Goal: Task Accomplishment & Management: Manage account settings

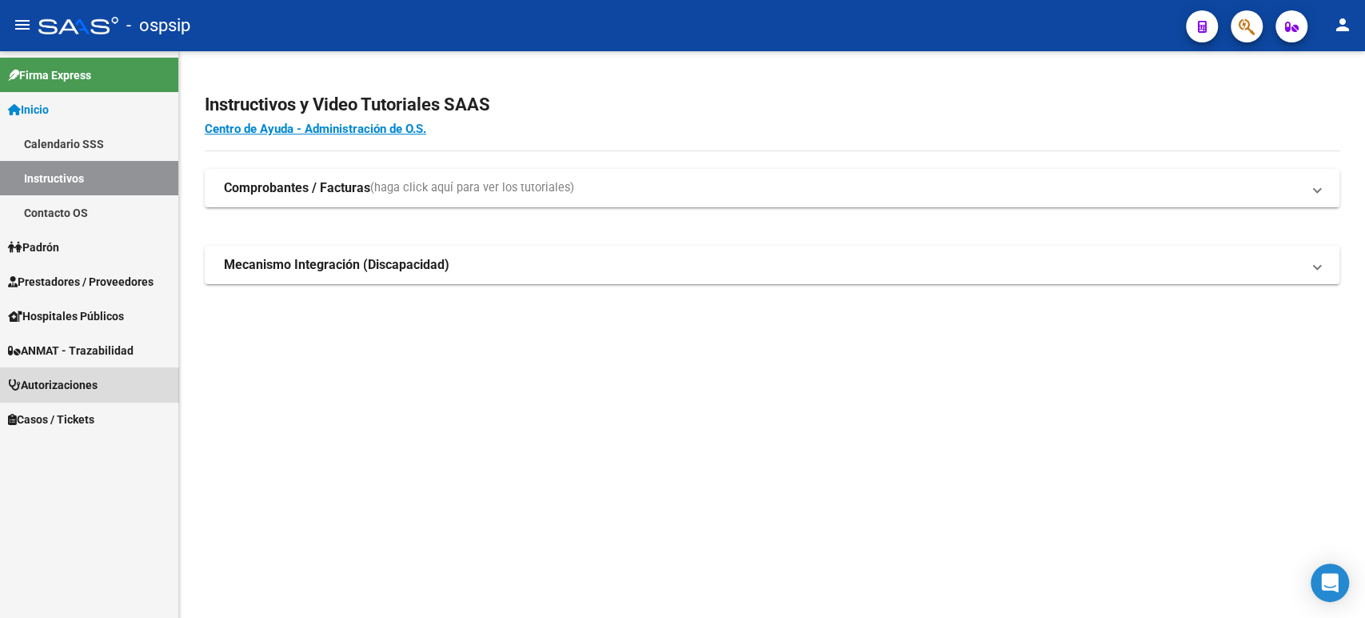
click at [96, 391] on span "Autorizaciones" at bounding box center [53, 385] width 90 height 18
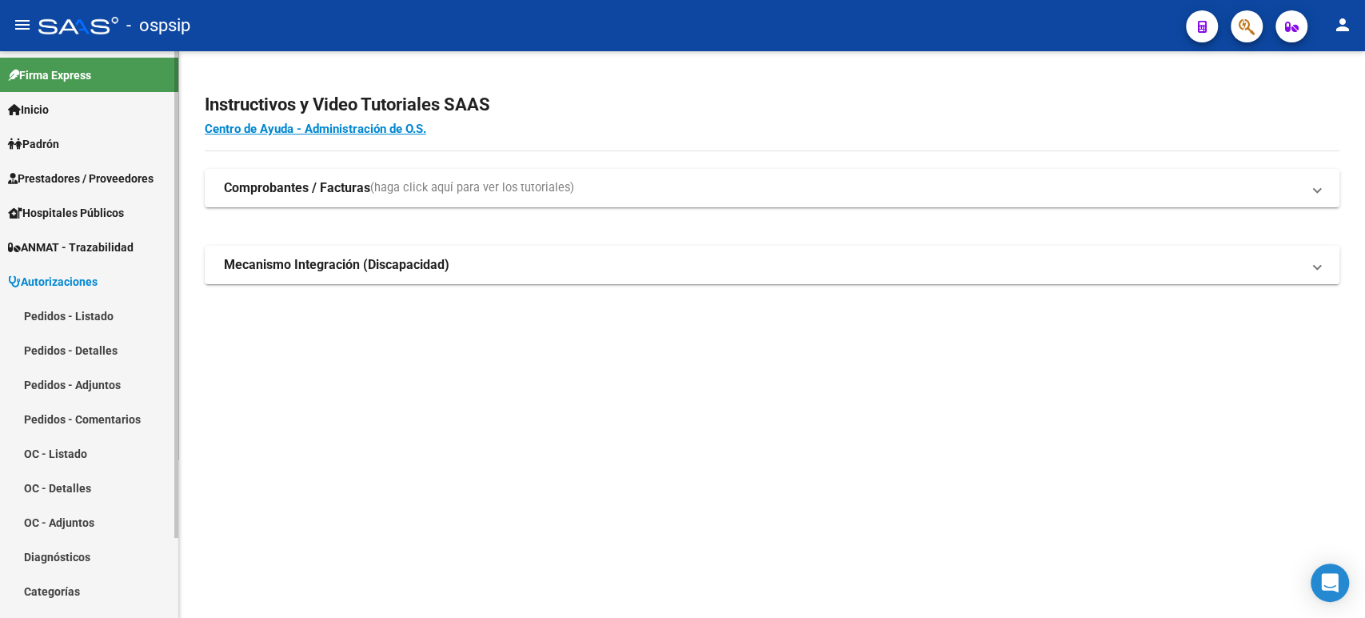
click at [79, 315] on link "Pedidos - Listado" at bounding box center [89, 315] width 178 height 34
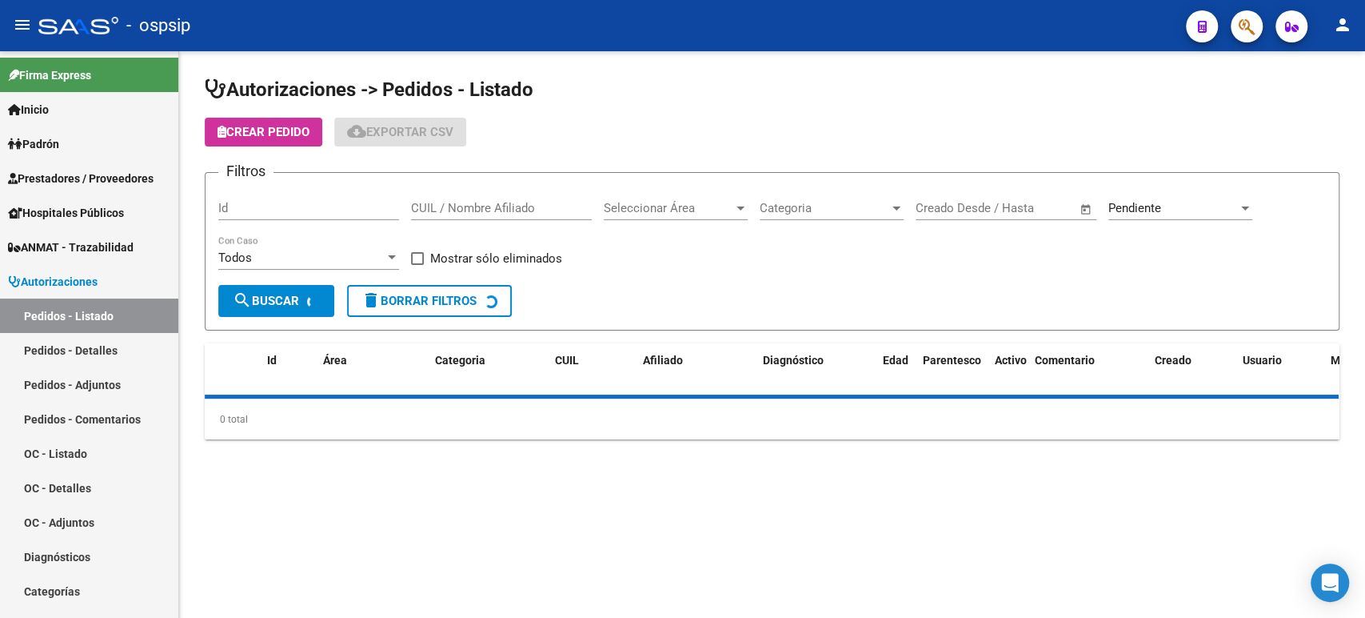
click at [475, 207] on input "CUIL / Nombre Afiliado" at bounding box center [501, 208] width 181 height 14
paste input "MAXIMO ANDRES MESA CHUMILLO"
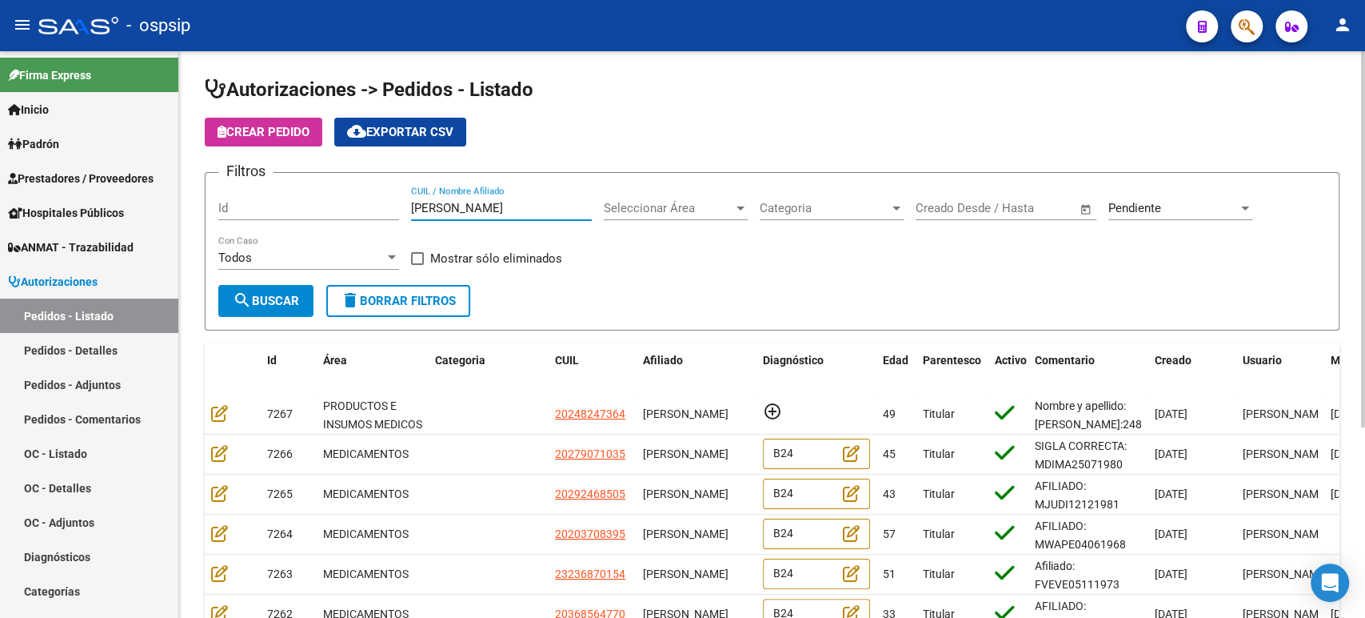
scroll to position [0, 13]
type input "MAXIMO ANDRES MESA CHUMILLO"
click at [1146, 207] on span "Pendiente" at bounding box center [1135, 208] width 53 height 14
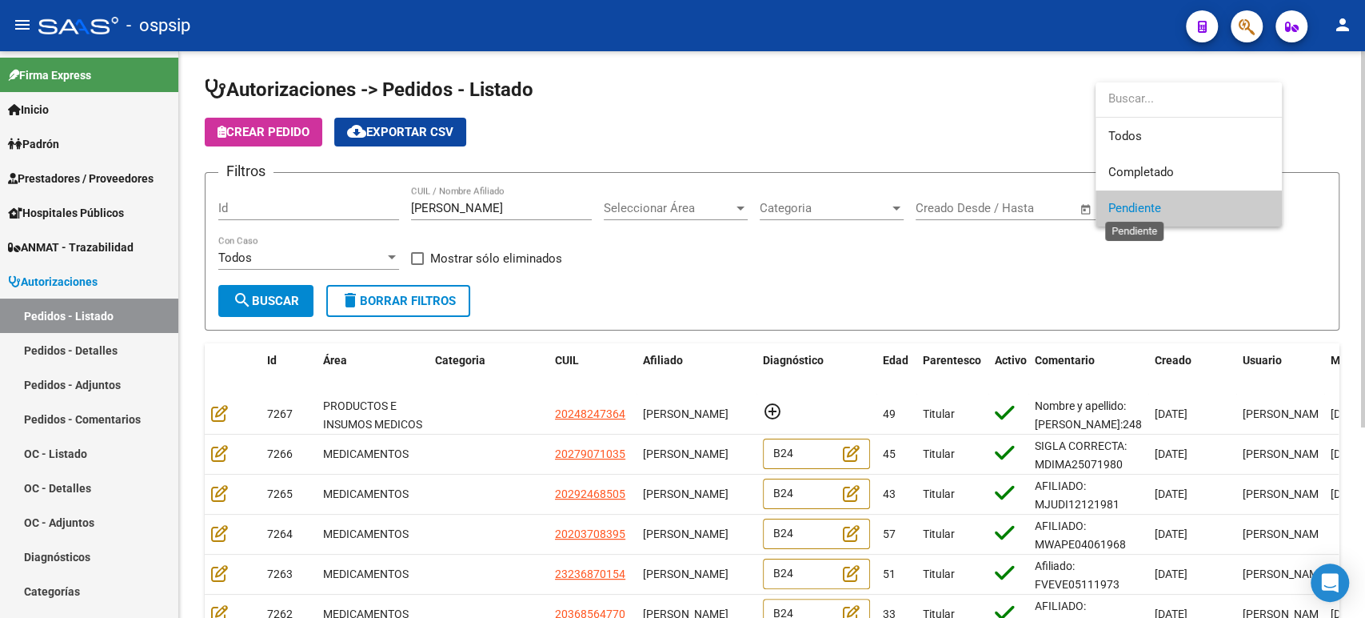
scroll to position [0, 0]
click at [1140, 139] on span "Todos" at bounding box center [1202, 136] width 186 height 36
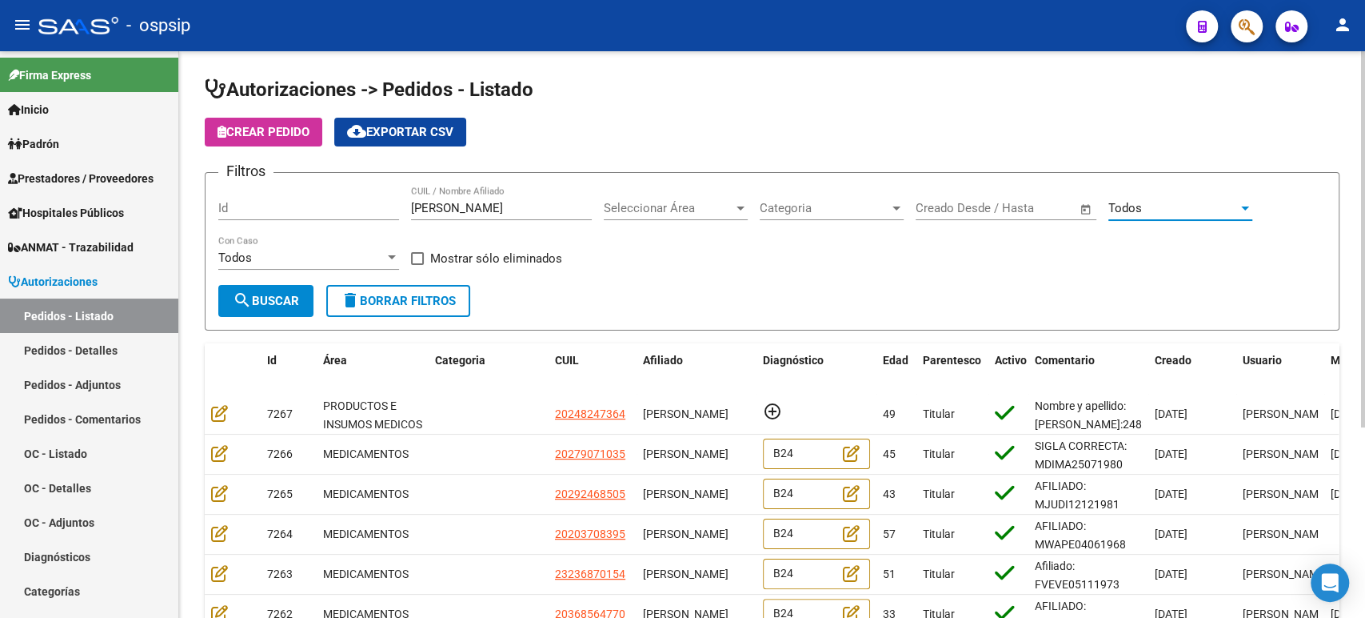
click at [265, 306] on span "search Buscar" at bounding box center [266, 301] width 66 height 14
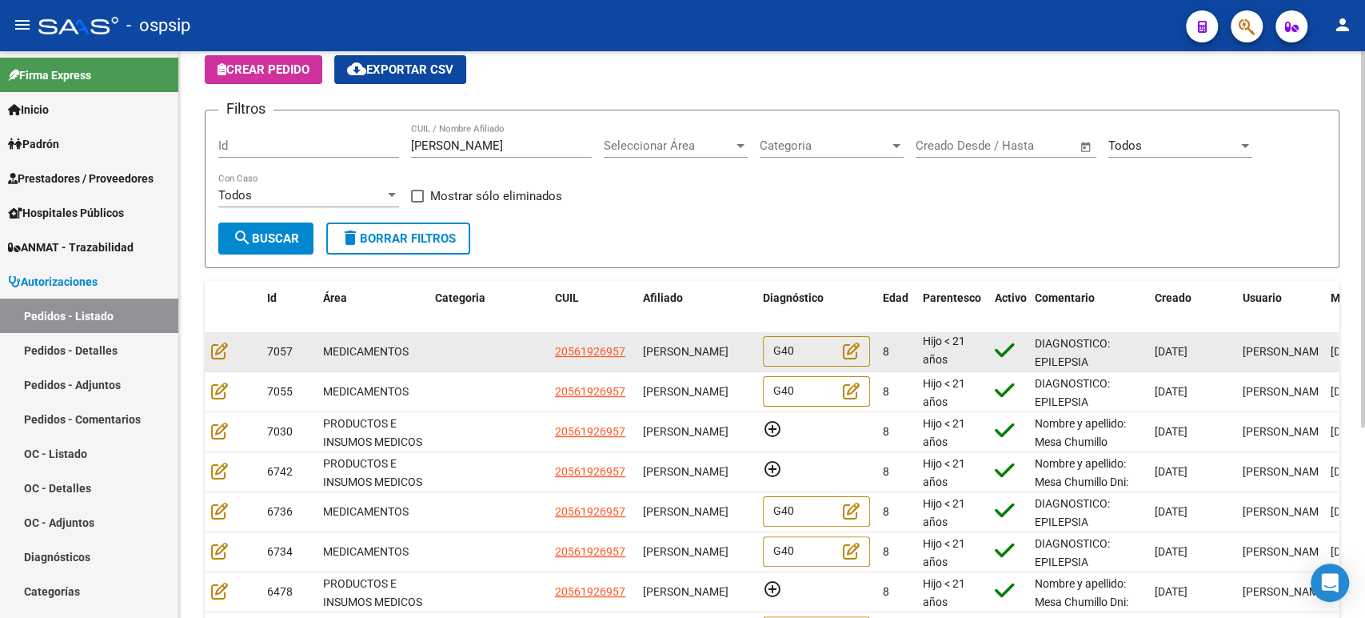
scroll to position [89, 0]
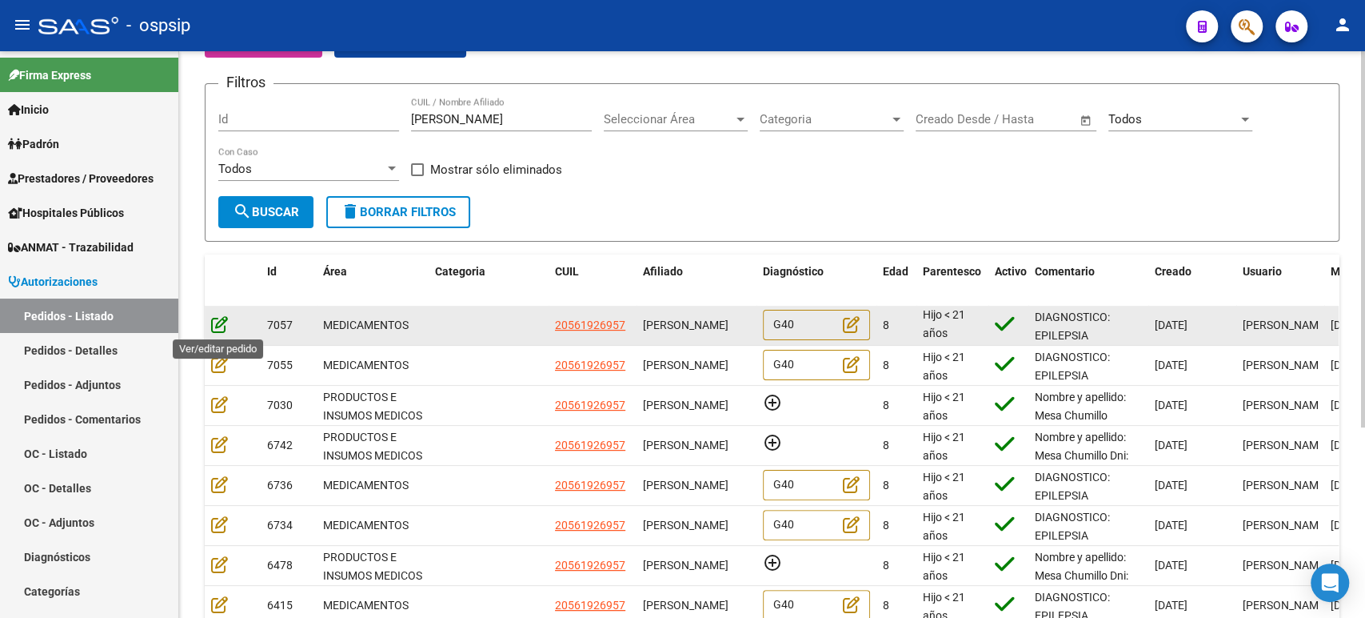
click at [223, 326] on icon at bounding box center [219, 324] width 17 height 18
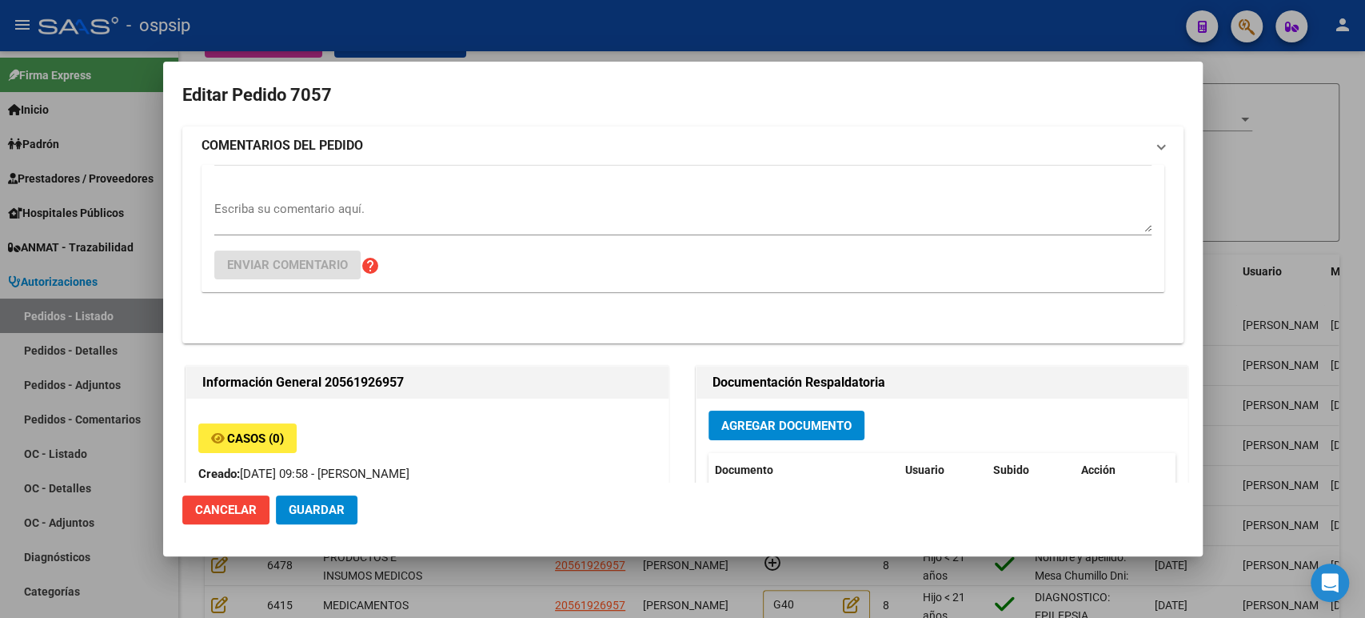
type input "Buenos Aires, JOSE C. PAZ, DIAZ VELEZ 319"
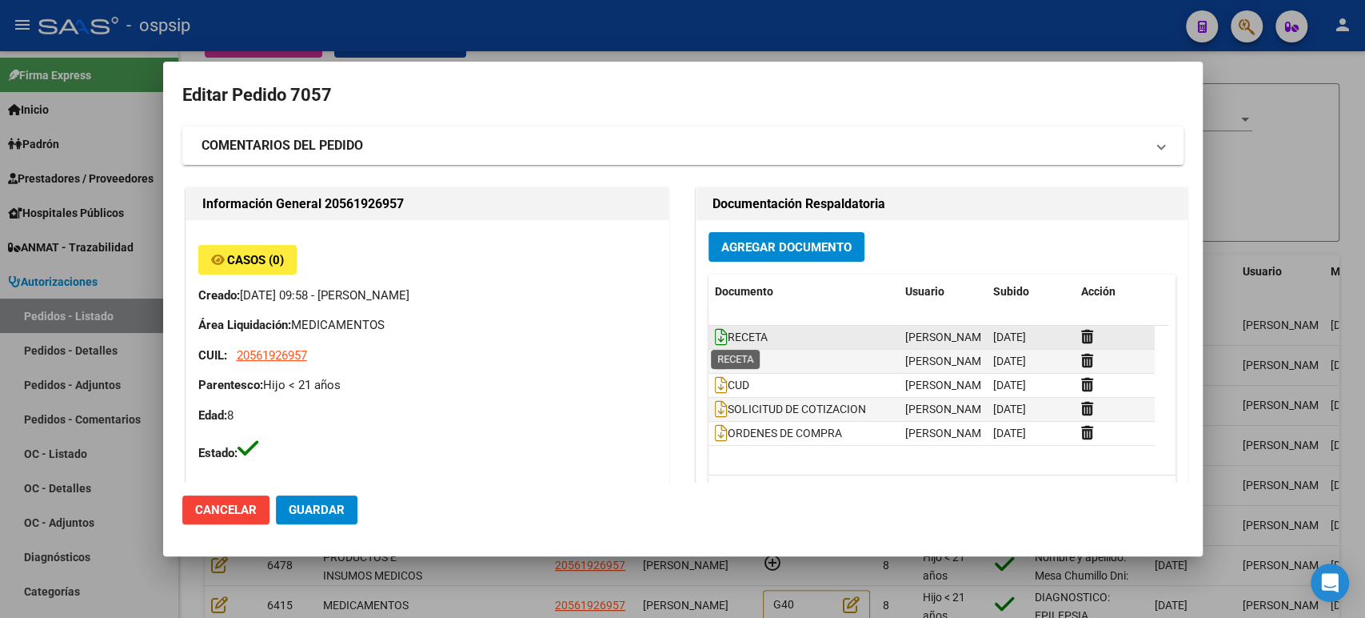
click at [715, 340] on icon at bounding box center [721, 337] width 13 height 18
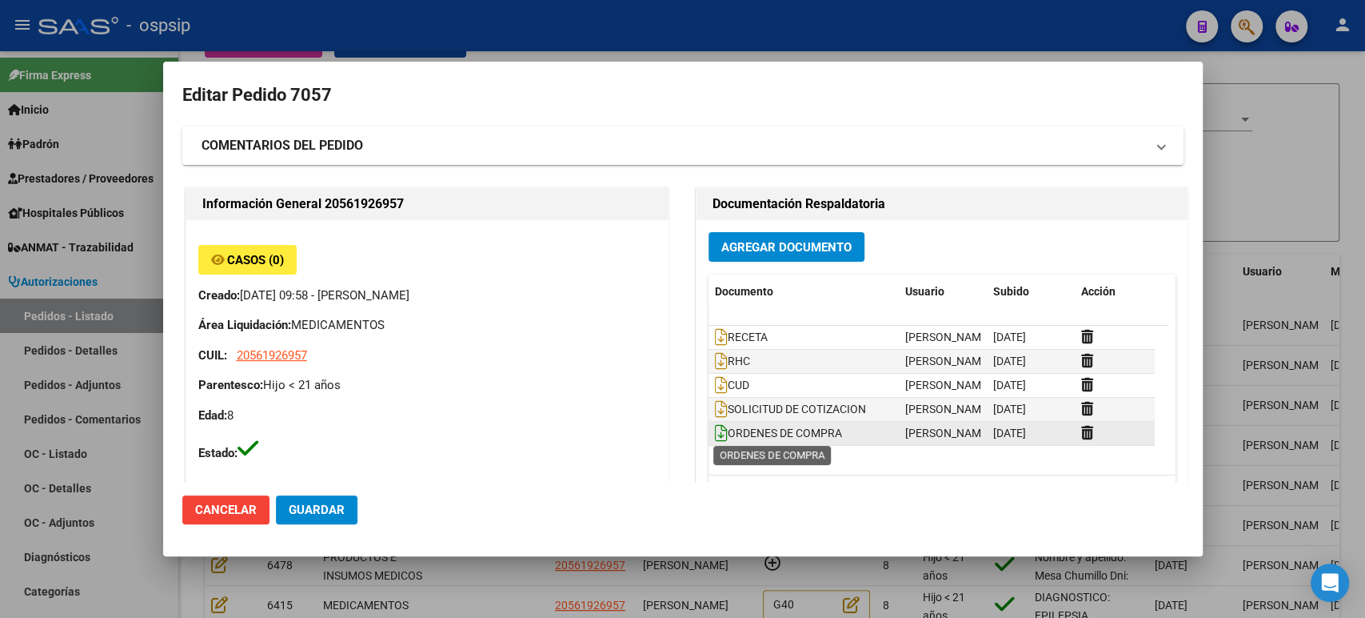
click at [716, 430] on icon at bounding box center [721, 433] width 13 height 18
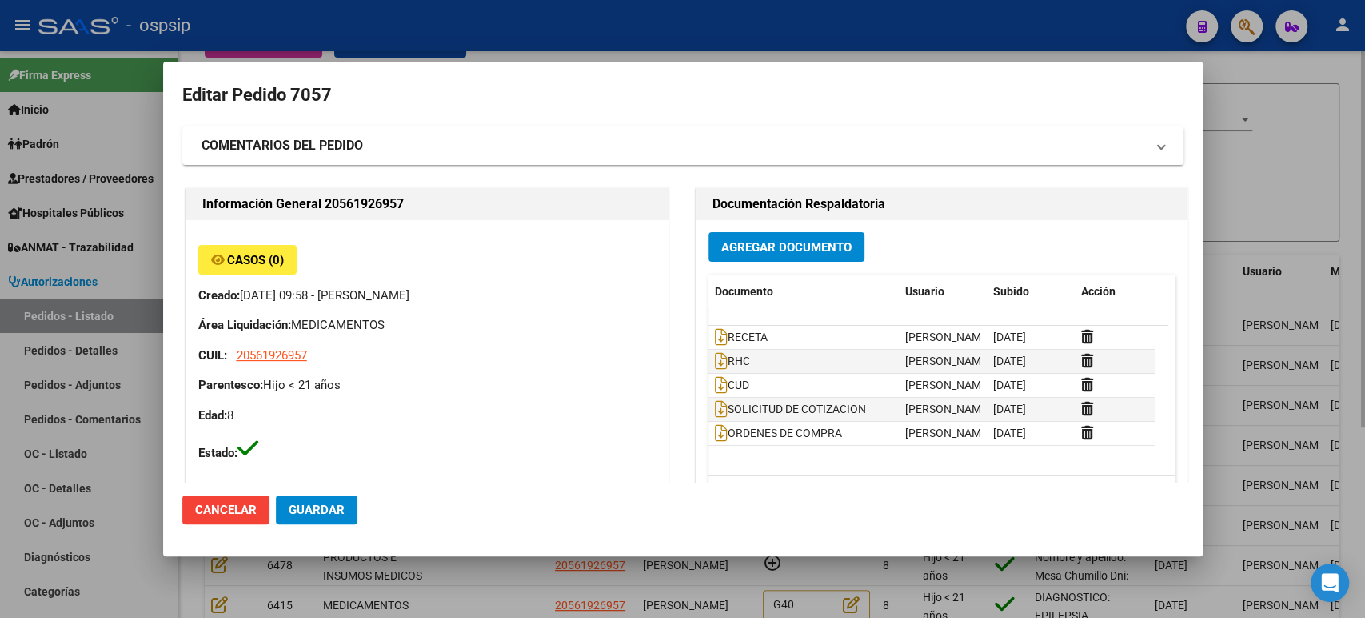
drag, startPoint x: 1357, startPoint y: 214, endPoint x: 1182, endPoint y: 229, distance: 175.8
click at [1357, 214] on div at bounding box center [682, 309] width 1365 height 618
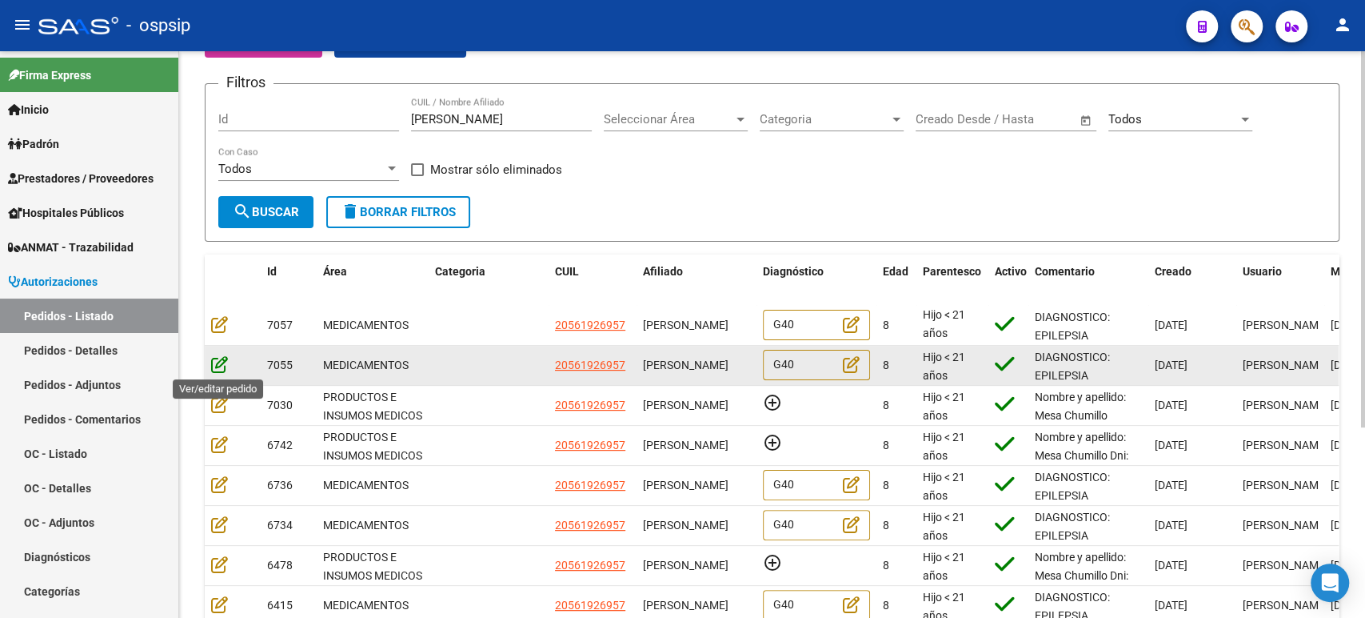
click at [220, 365] on icon at bounding box center [219, 364] width 17 height 18
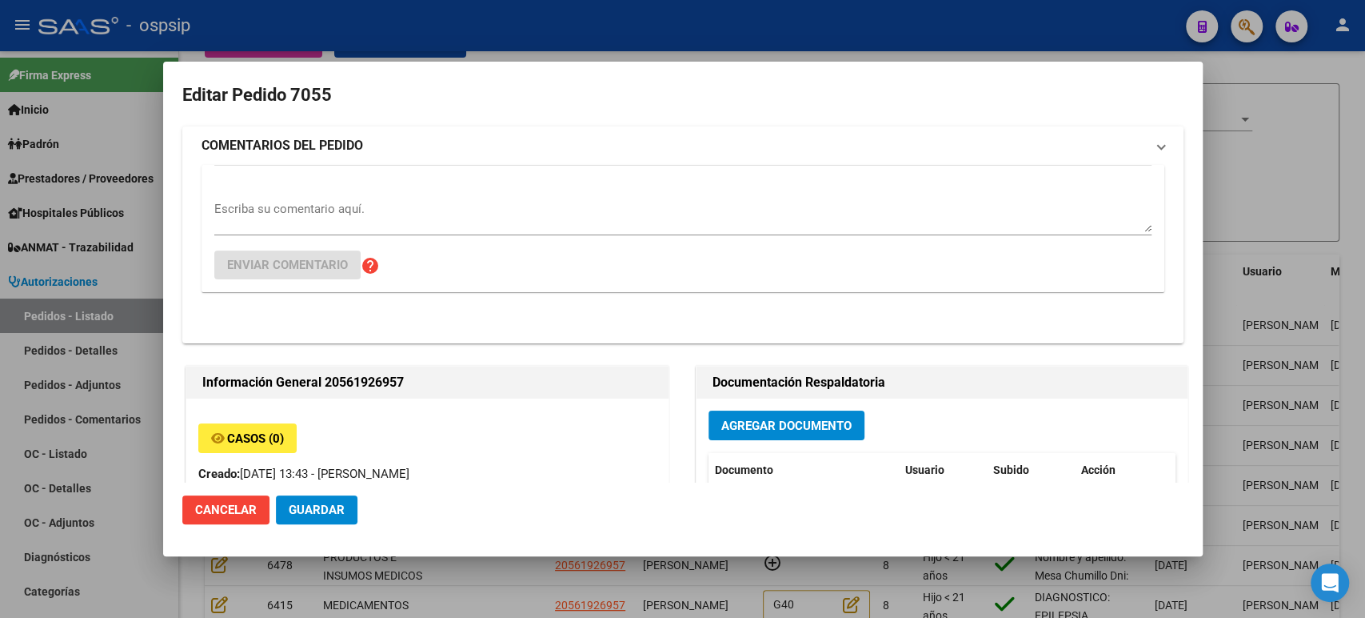
type input "Buenos Aires, JOSE C. PAZ, DIAZ VELEZ 319"
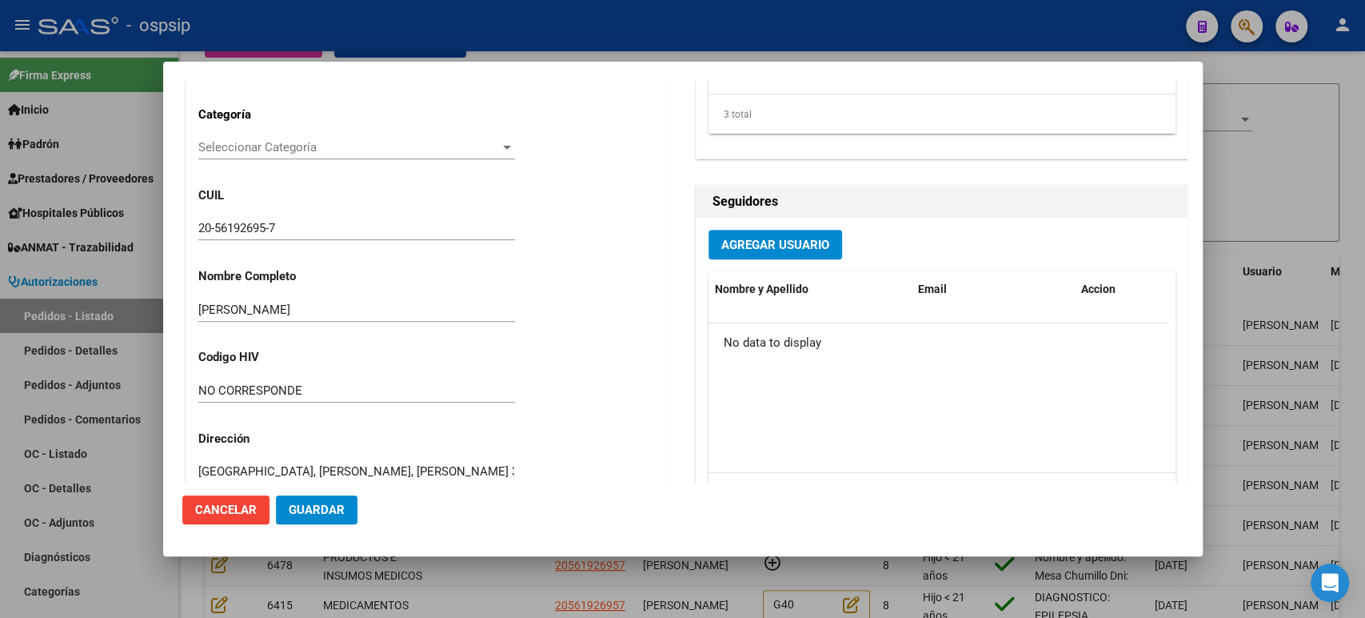
scroll to position [138, 0]
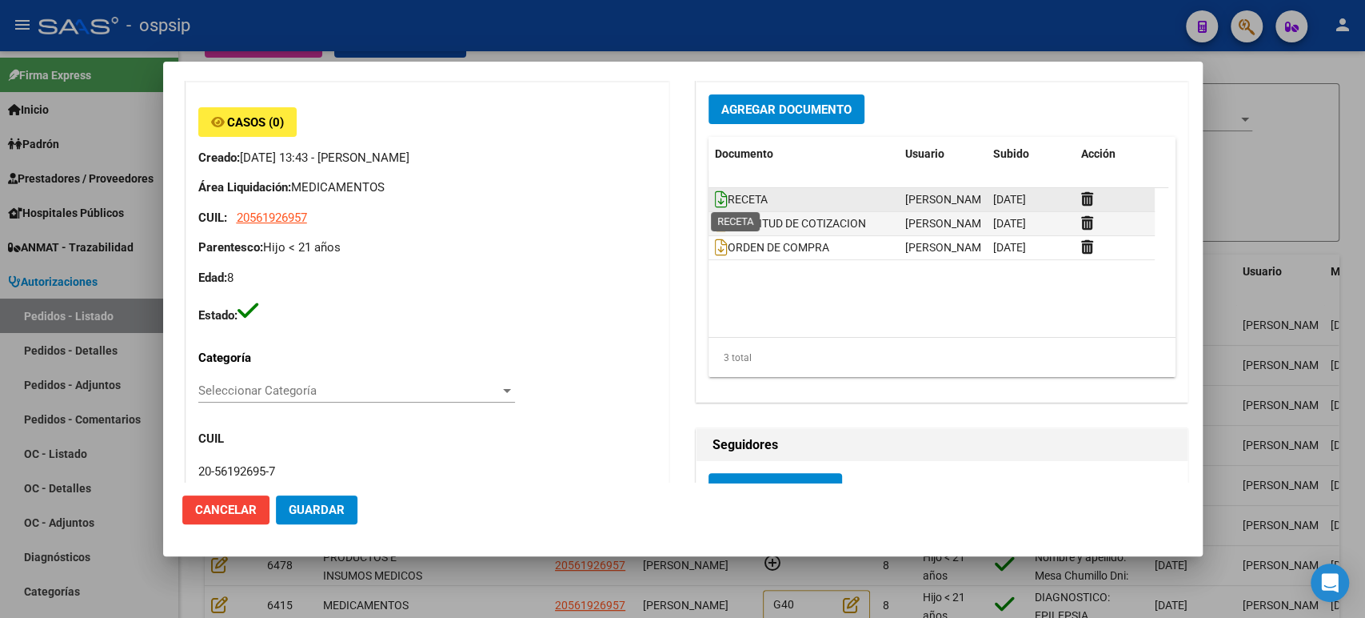
click at [715, 196] on icon at bounding box center [721, 199] width 13 height 18
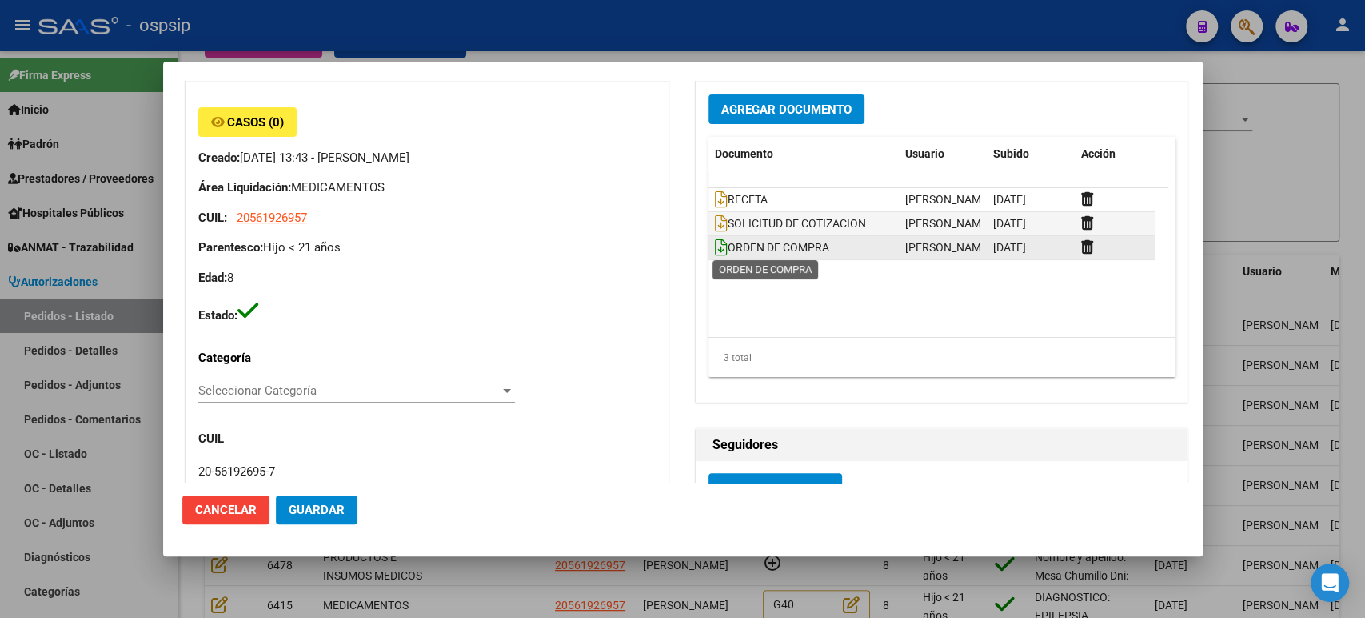
click at [716, 247] on icon at bounding box center [721, 247] width 13 height 18
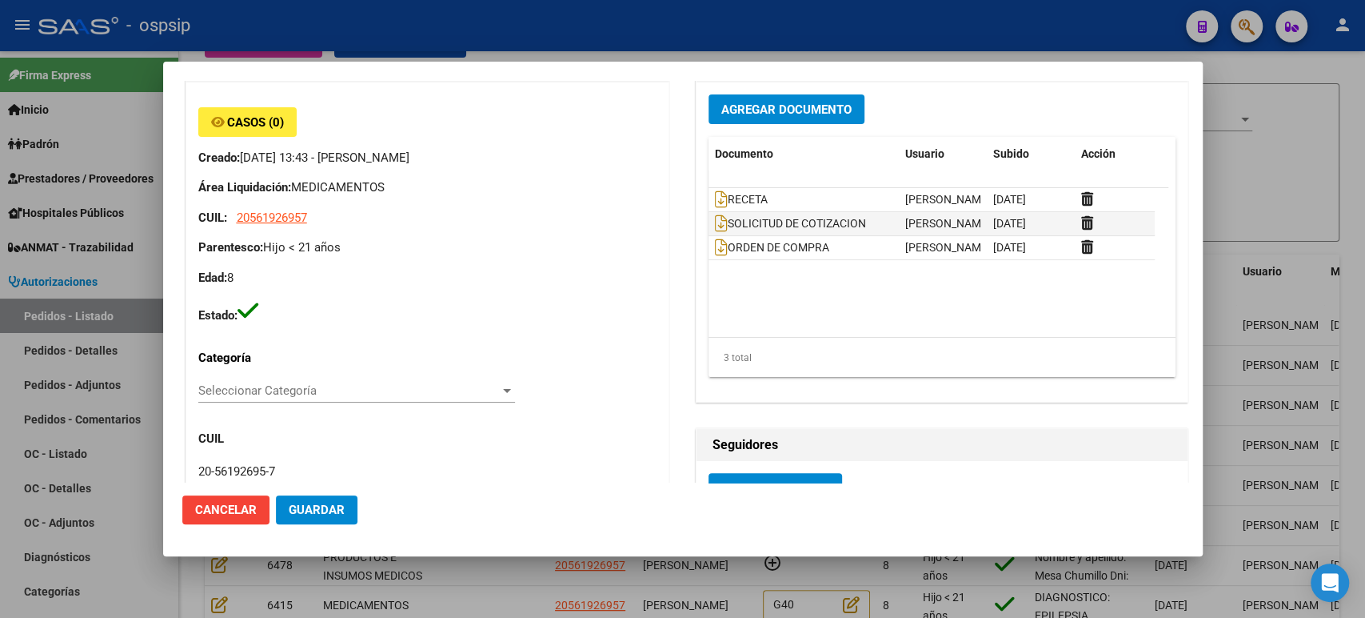
click at [1281, 223] on div at bounding box center [682, 309] width 1365 height 618
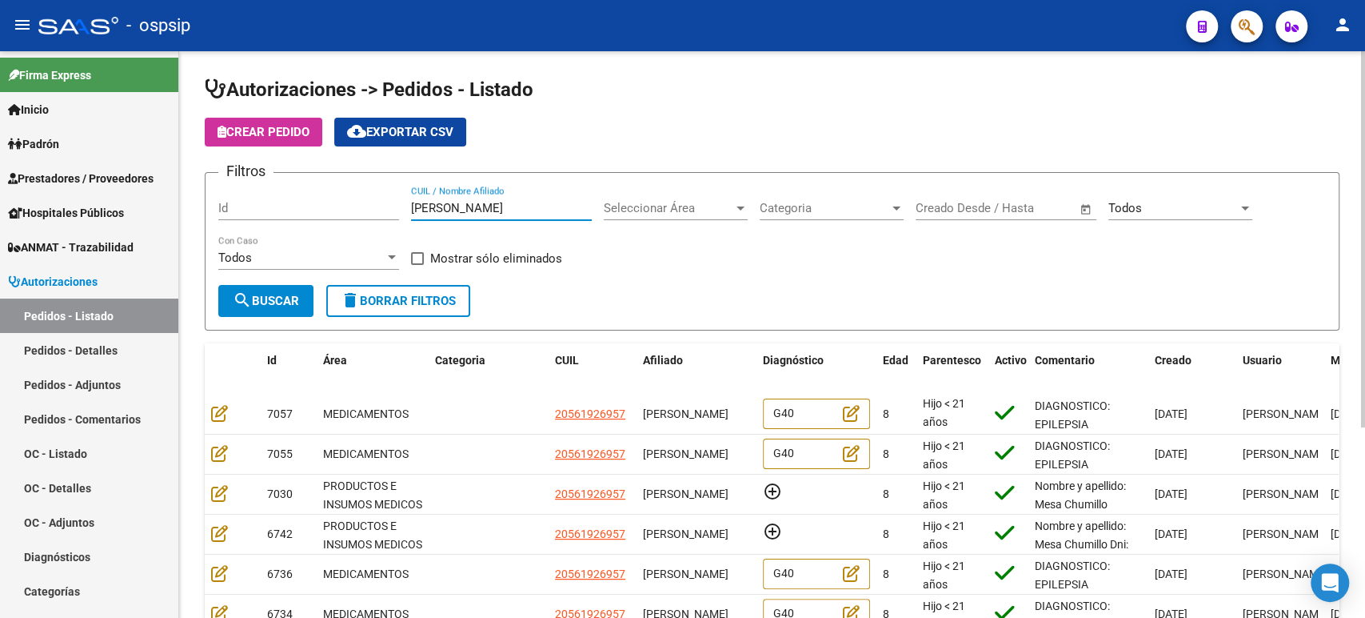
scroll to position [0, 0]
drag, startPoint x: 586, startPoint y: 205, endPoint x: 235, endPoint y: 204, distance: 350.4
click at [235, 204] on div "Filtros Id MAXIMO ANDRES MESA CHUMILLO CUIL / Nombre Afiliado Seleccionar Área …" at bounding box center [772, 235] width 1108 height 99
paste input "[PERSON_NAME]"
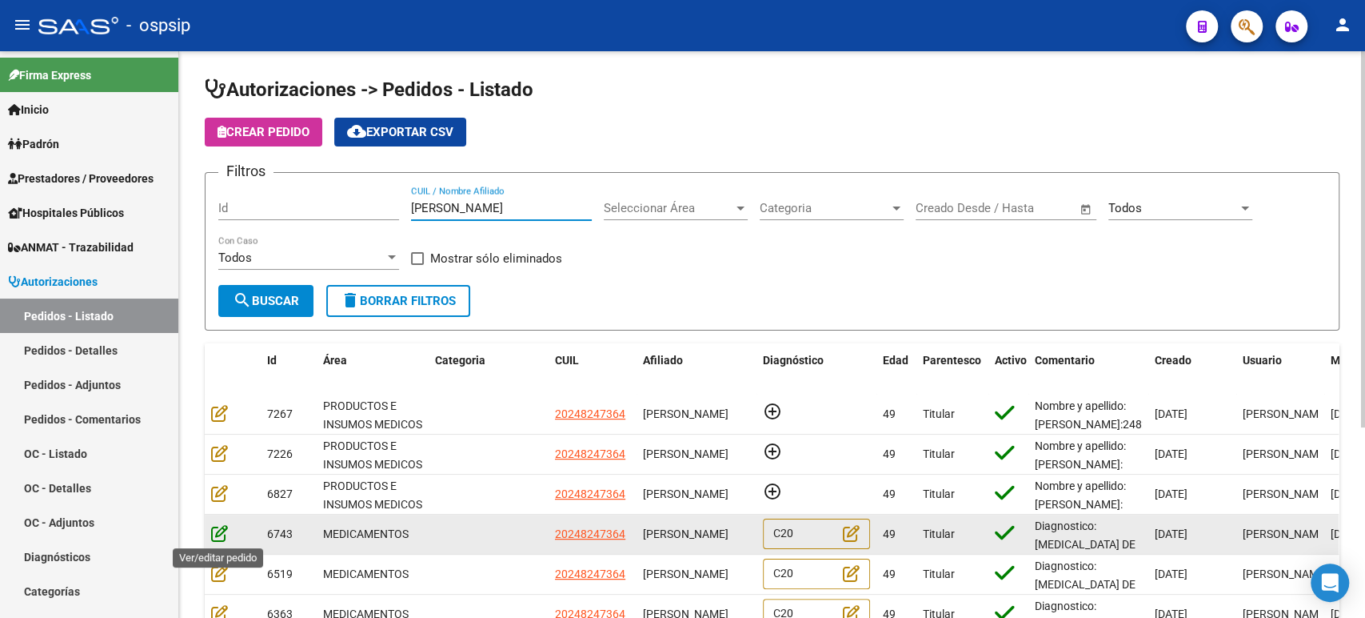
type input "[PERSON_NAME]"
click at [214, 535] on icon at bounding box center [219, 533] width 17 height 18
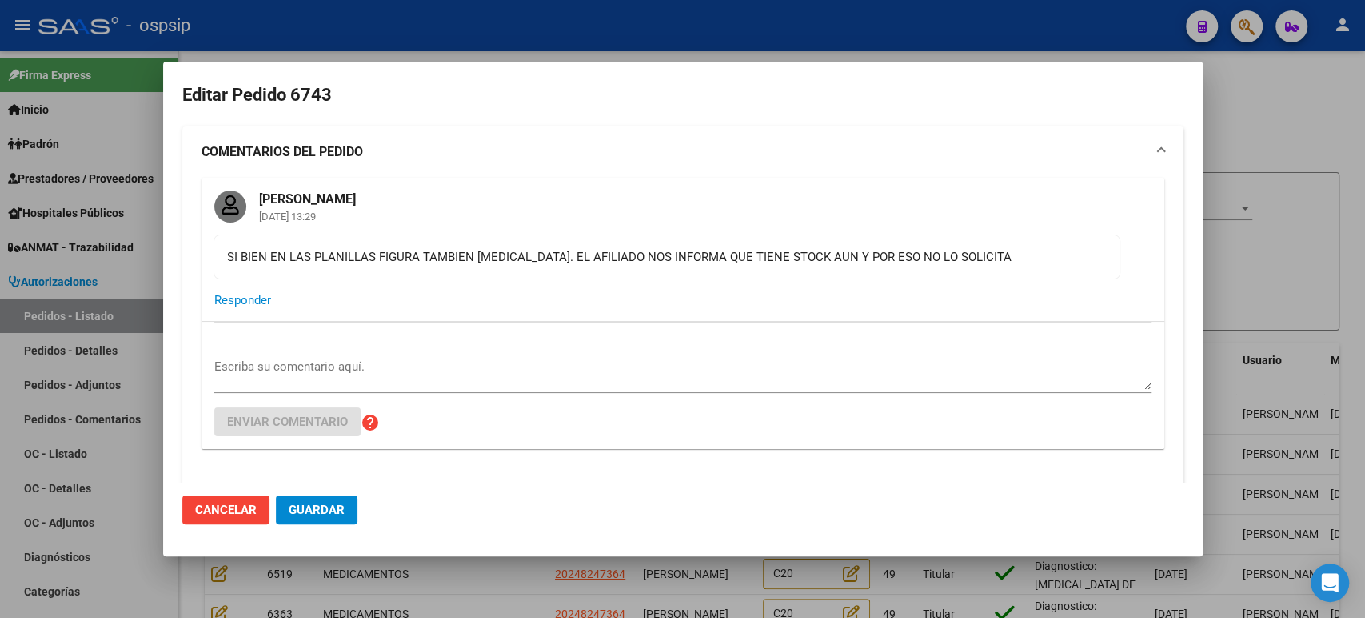
type input "Buenos Aires, BARRIO EL ATALAYA, L.GALLO Y P. UNIDAS ENTR 1 ED 4, Piso: 2, Depa…"
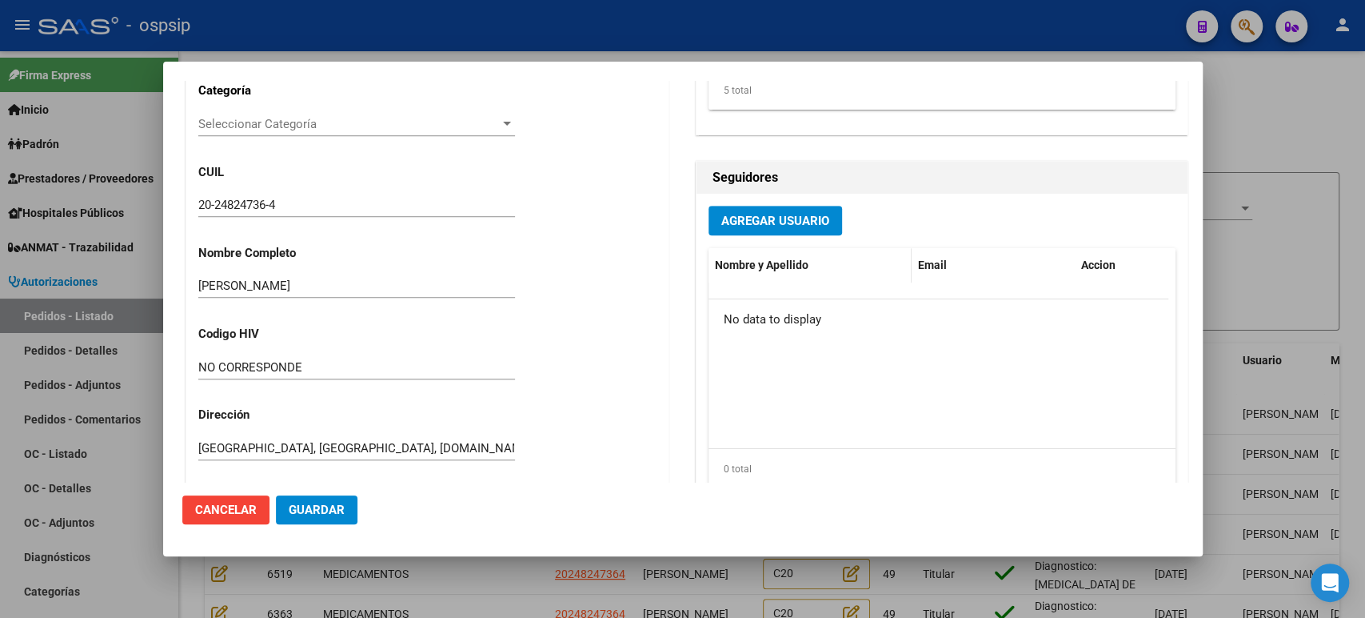
scroll to position [474, 0]
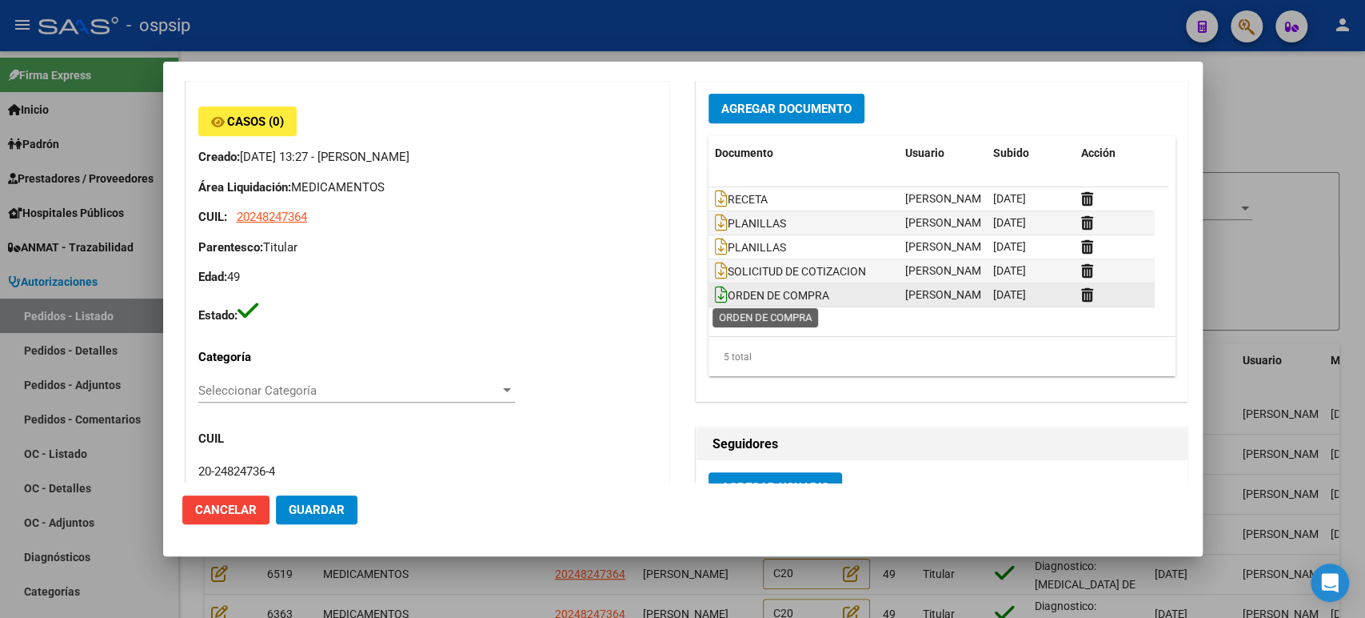
click at [715, 295] on icon at bounding box center [721, 295] width 13 height 18
click at [1277, 316] on div at bounding box center [682, 309] width 1365 height 618
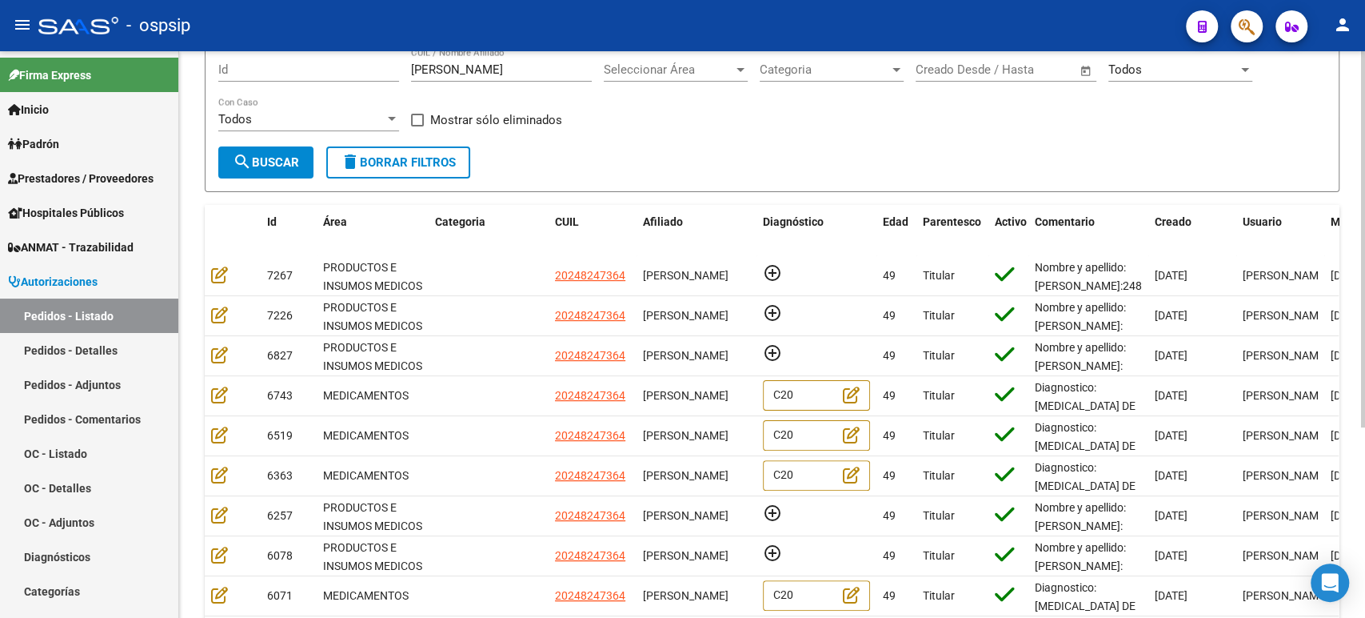
scroll to position [0, 0]
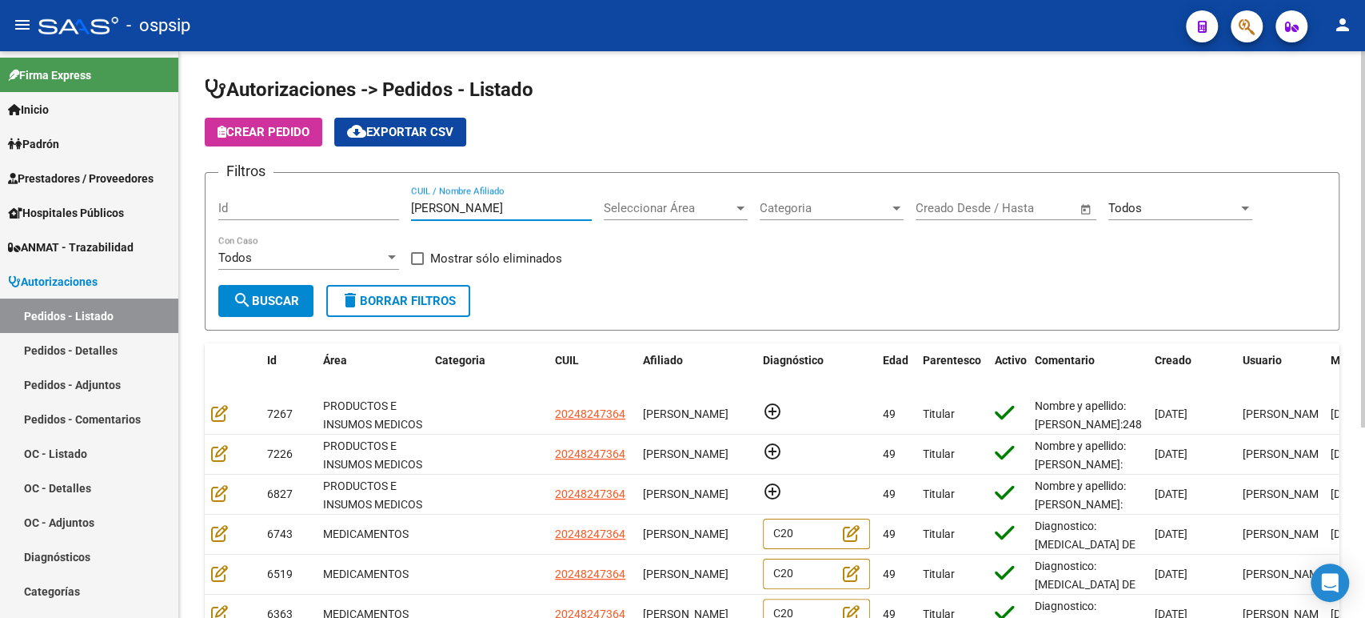
drag, startPoint x: 546, startPoint y: 210, endPoint x: 350, endPoint y: 195, distance: 196.5
click at [354, 200] on div "Filtros Id MARCOS DANIEL DIAZ CUIL / Nombre Afiliado Seleccionar Área Seleccion…" at bounding box center [772, 235] width 1108 height 99
paste input "REQUENA BEATRIZ"
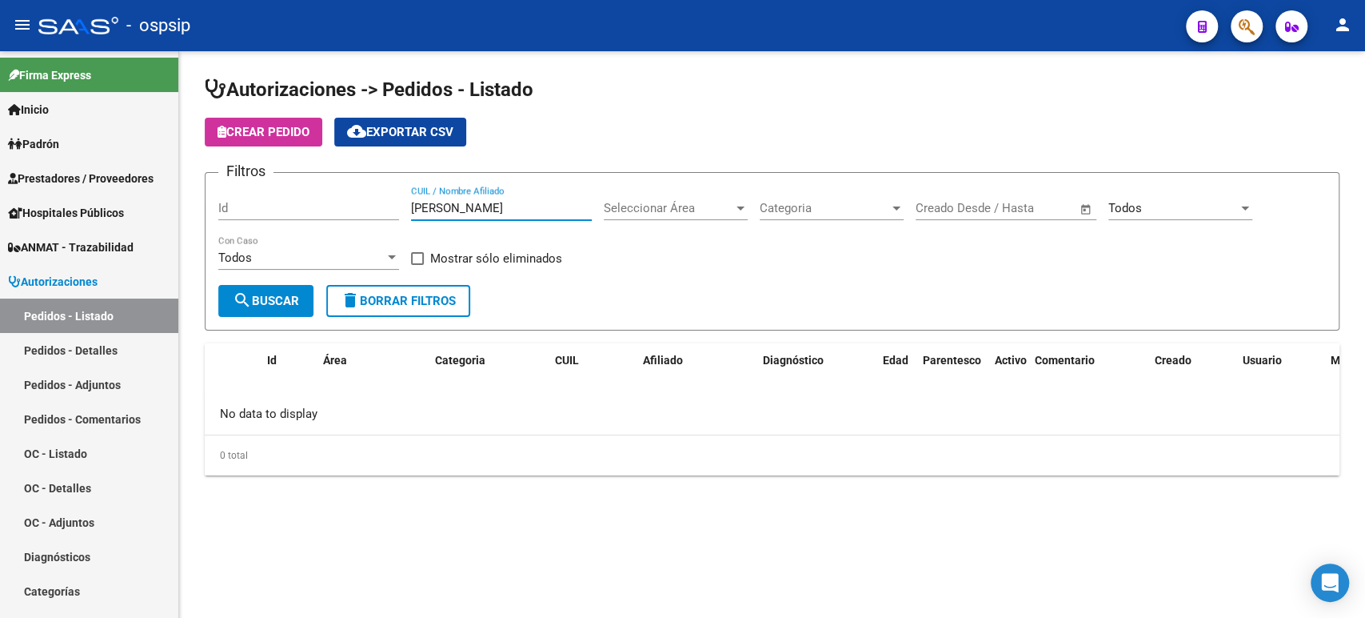
drag, startPoint x: 467, startPoint y: 210, endPoint x: 606, endPoint y: 214, distance: 138.5
click at [602, 219] on div "Filtros Id REQUENA BEATRIZ CUIL / Nombre Afiliado Seleccionar Área Seleccionar …" at bounding box center [772, 235] width 1108 height 99
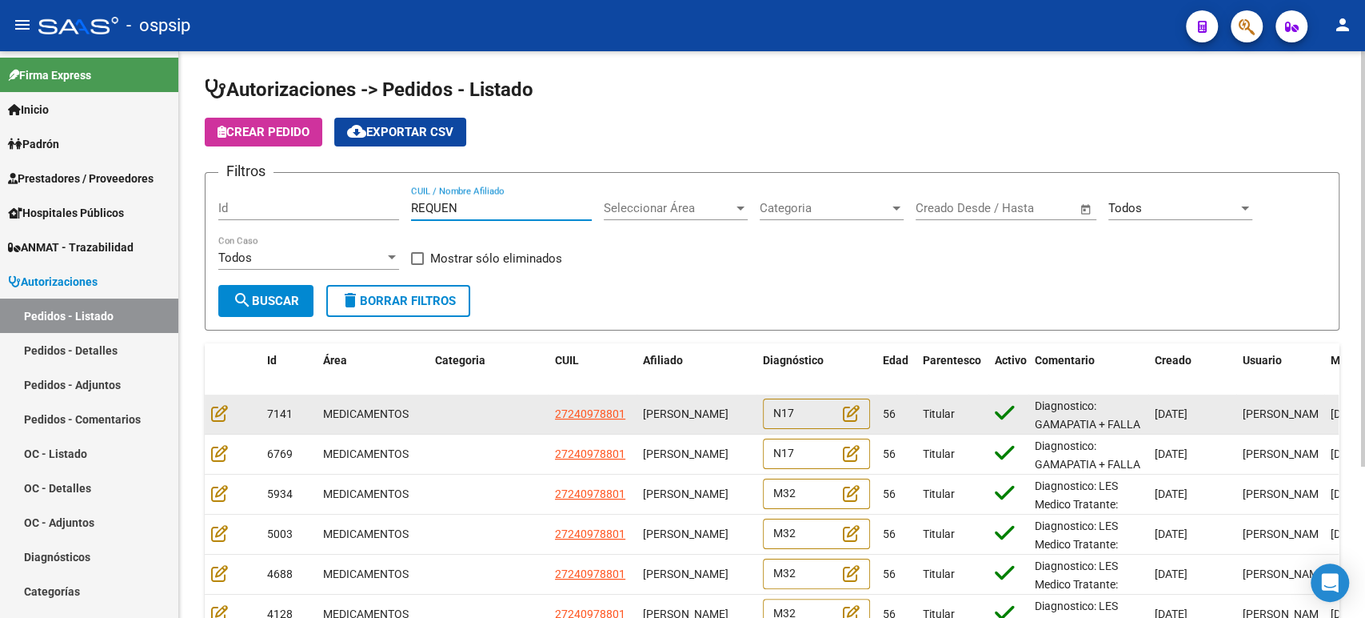
type input "REQUEN"
drag, startPoint x: 707, startPoint y: 426, endPoint x: 643, endPoint y: 410, distance: 66.2
click at [643, 410] on div "BEATRIZ VERONICA REQUENA" at bounding box center [696, 414] width 107 height 18
copy span "BEATRIZ VERONICA REQUENA"
click at [224, 417] on icon at bounding box center [219, 413] width 17 height 18
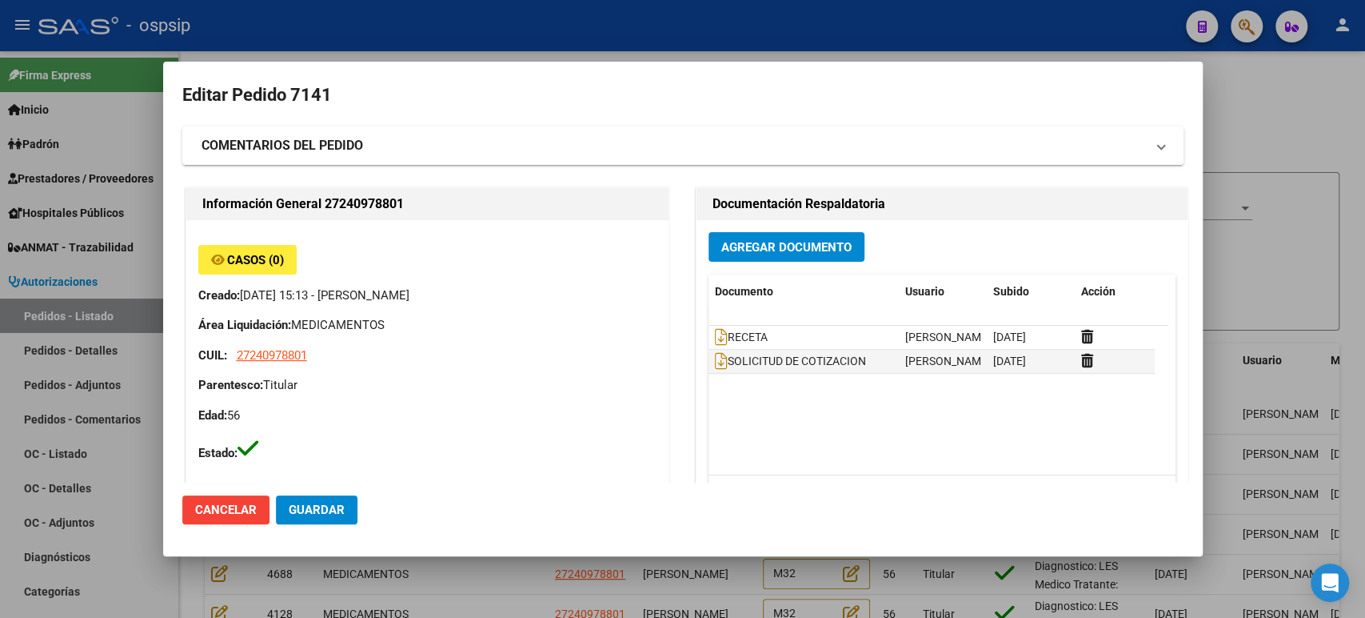
type input "Buenos Aires, AVELLANEDA, salcedo 1529"
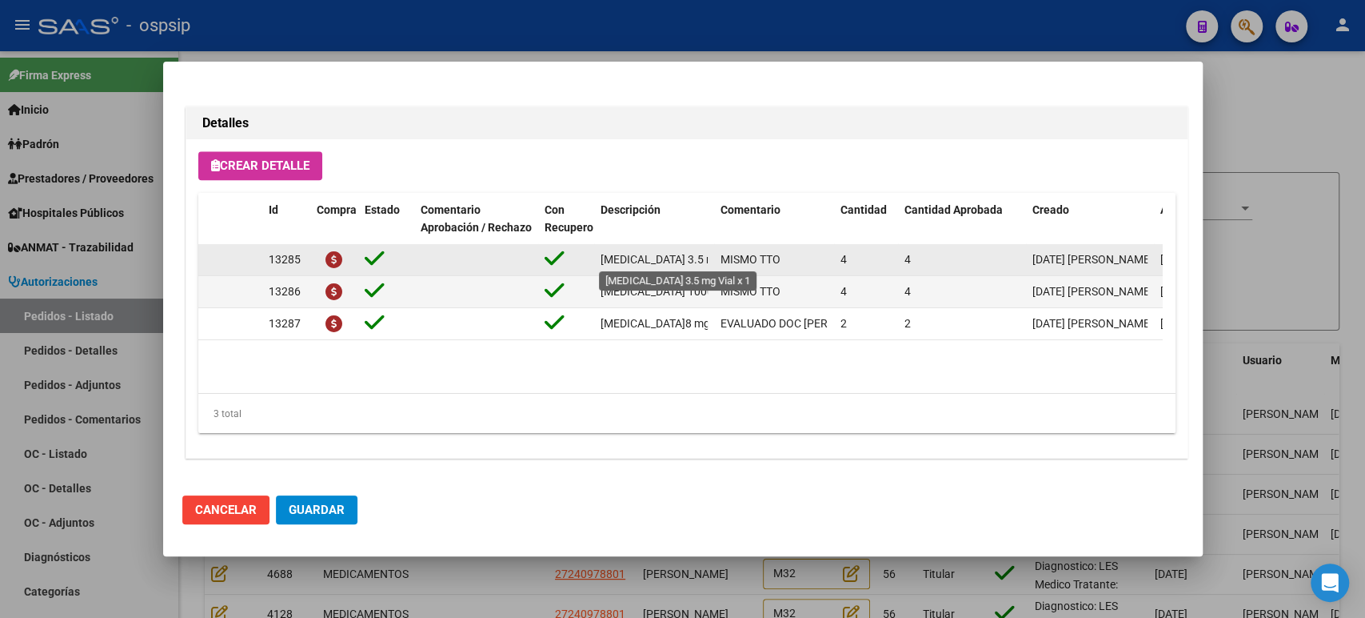
scroll to position [0, 37]
drag, startPoint x: 602, startPoint y: 261, endPoint x: 706, endPoint y: 258, distance: 104.0
click at [706, 258] on span "BORTEZOMIB 3.5 mg Vial x 1" at bounding box center [643, 259] width 159 height 13
click at [704, 259] on span "BORTEZOMIB 3.5 mg Vial x 1" at bounding box center [643, 259] width 159 height 13
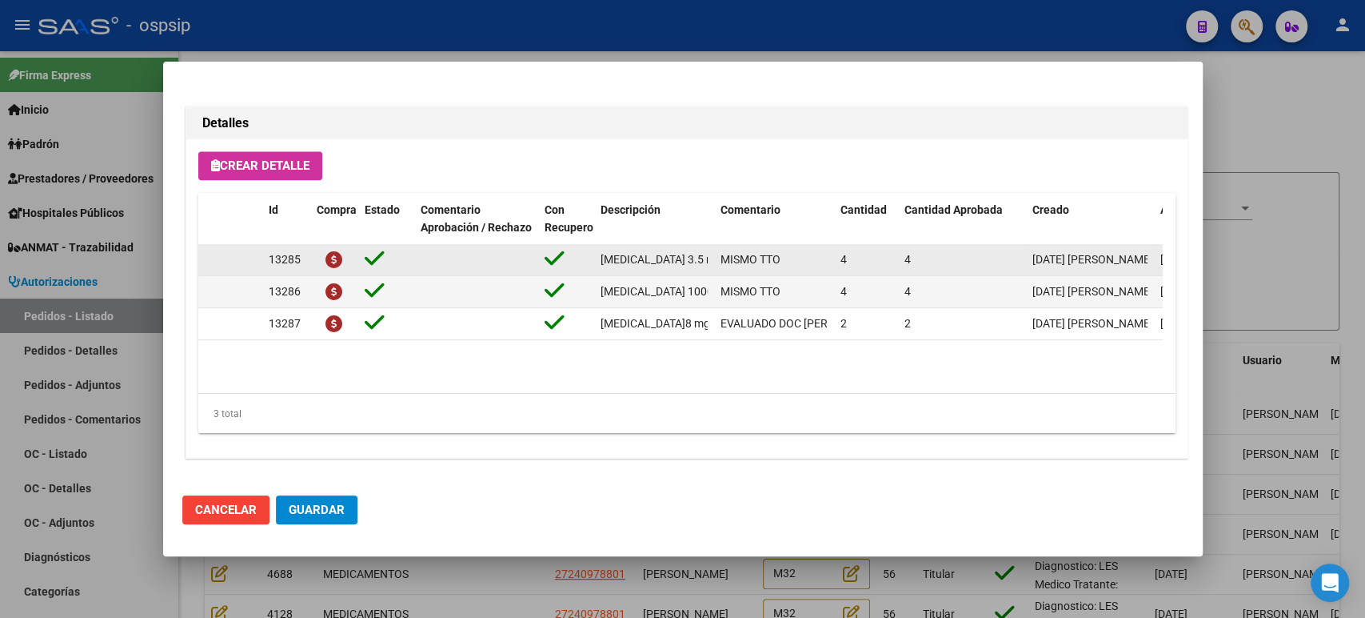
drag, startPoint x: 666, startPoint y: 257, endPoint x: 590, endPoint y: 258, distance: 76.0
click at [590, 258] on div "13285 BORTEZOMIB 3.5 mg Vial x 1 MISMO TTO 4 4 10/09/2025 Mariela 11/09/2025 Pe…" at bounding box center [796, 260] width 1196 height 32
click at [604, 254] on span "BORTEZOMIB 3.5 mg Vial x 1" at bounding box center [680, 259] width 159 height 13
drag, startPoint x: 601, startPoint y: 259, endPoint x: 742, endPoint y: 255, distance: 141.6
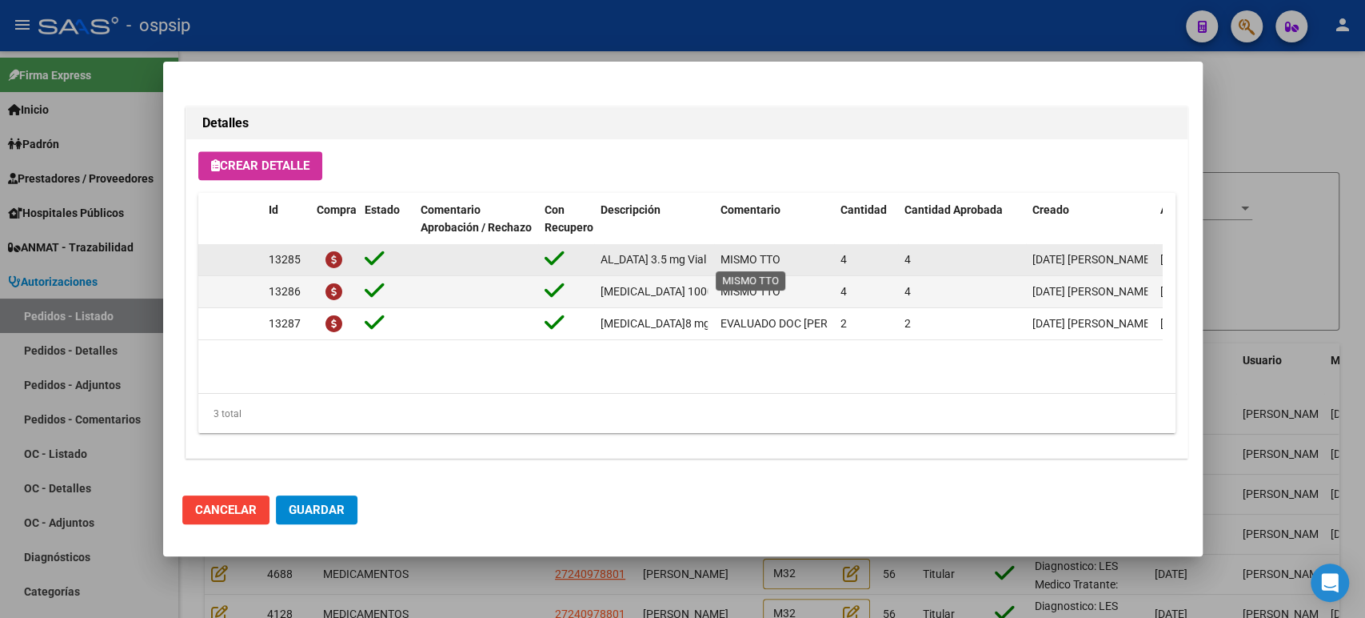
click at [742, 255] on div "13285 BORTEZOMIB 3.5 mg Vial x 1 MISMO TTO 4 4 10/09/2025 Mariela 11/09/2025 Pe…" at bounding box center [796, 260] width 1196 height 32
click at [670, 273] on datatable-body-cell "BORTEZOMIB 3.5 mg Vial x 1" at bounding box center [654, 259] width 120 height 31
drag, startPoint x: 627, startPoint y: 259, endPoint x: 590, endPoint y: 254, distance: 37.9
click at [590, 254] on div "13285 BORTEZOMIB 3.5 mg Vial x 1 MISMO TTO 4 4 10/09/2025 Mariela 11/09/2025 Pe…" at bounding box center [796, 260] width 1196 height 32
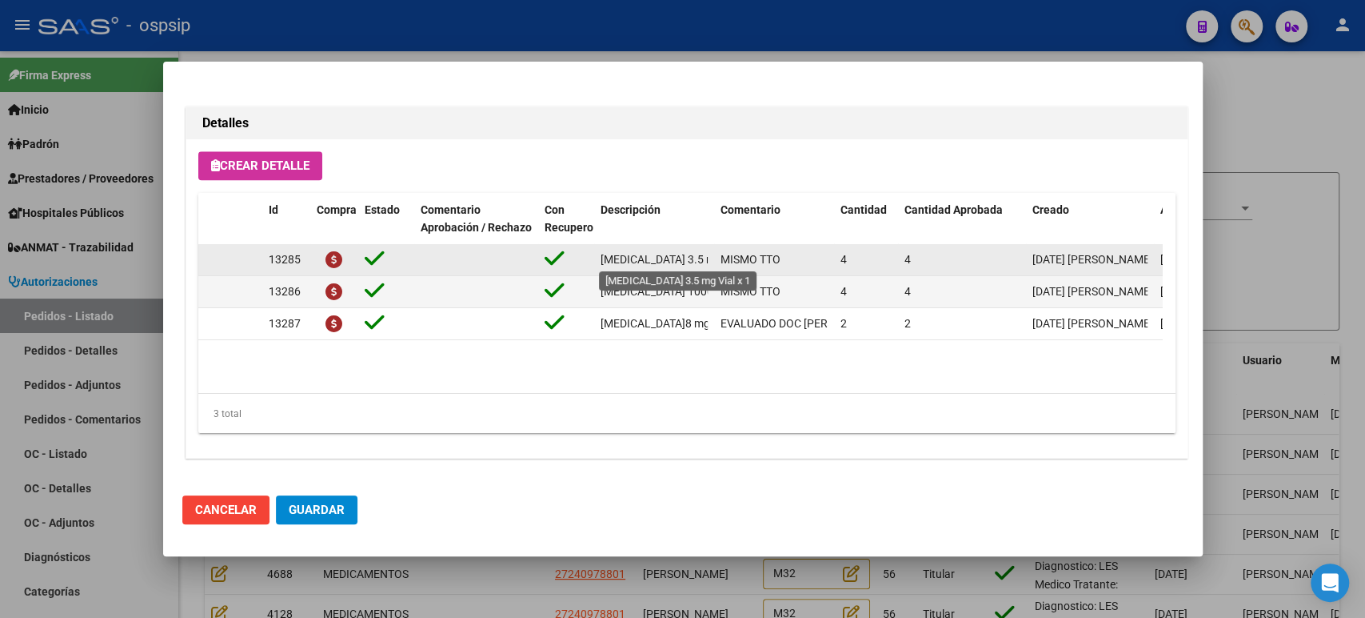
click at [607, 254] on span "BORTEZOMIB 3.5 mg Vial x 1" at bounding box center [680, 259] width 159 height 13
drag, startPoint x: 602, startPoint y: 258, endPoint x: 706, endPoint y: 258, distance: 104.0
click at [706, 258] on span "BORTEZOMIB 3.5 mg Vial x 1" at bounding box center [643, 259] width 159 height 13
copy span "BORTEZOMIB 3.5 mg Vial x 1"
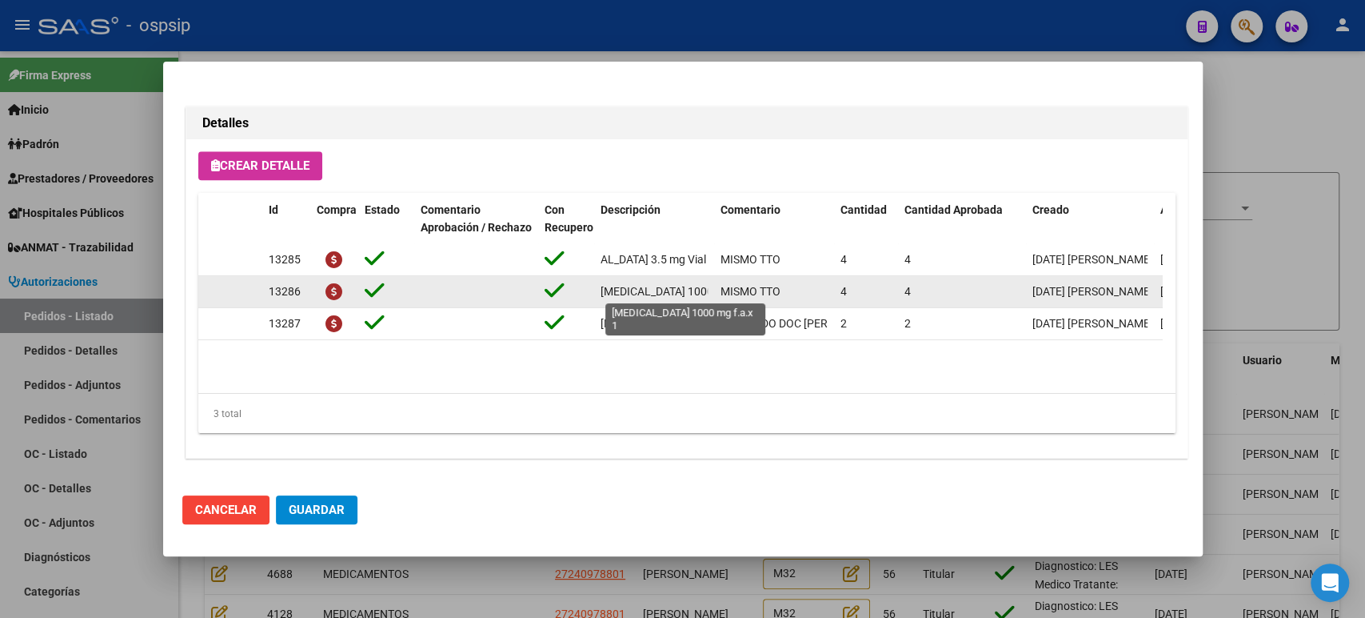
scroll to position [0, 64]
drag, startPoint x: 602, startPoint y: 286, endPoint x: 722, endPoint y: 286, distance: 120.0
click at [722, 286] on div "13286 CICLOFOSFAMIDA 1000 mg f.a.x 1 MISMO TTO 4 4 10/09/2025 Mariela 11/09/202…" at bounding box center [796, 292] width 1196 height 32
copy span "CICLOFOSFAMIDA 1000 mg f.a.x 1"
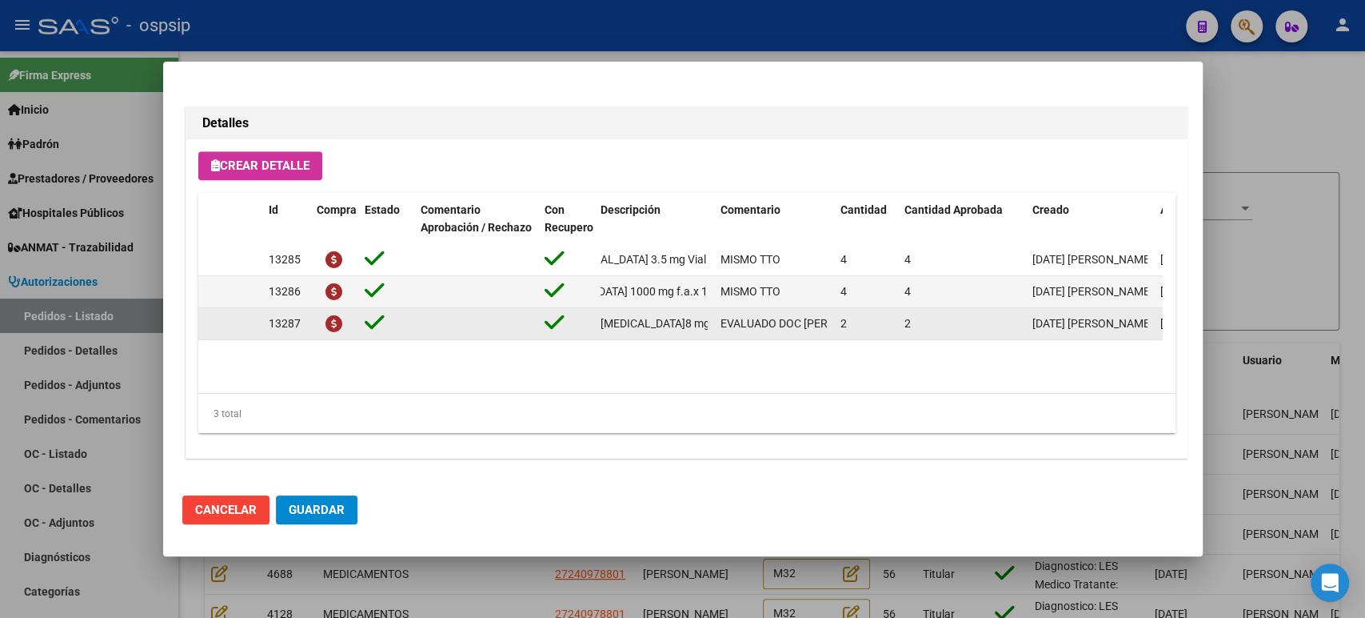
scroll to position [0, 65]
drag, startPoint x: 599, startPoint y: 321, endPoint x: 710, endPoint y: 321, distance: 110.4
click at [710, 321] on datatable-body-cell "dexametasona­8 mg comp.ran.x 30" at bounding box center [654, 323] width 120 height 31
copy span "dexametasona­8 mg comp.ran.x 30"
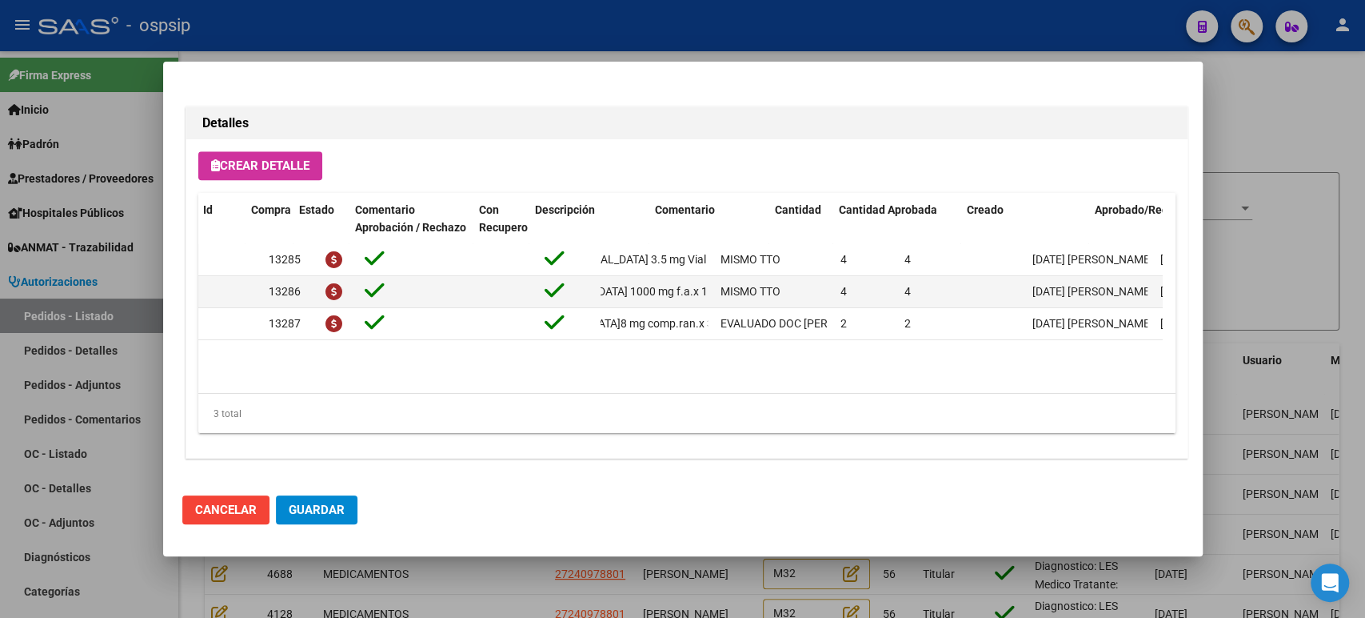
scroll to position [0, 67]
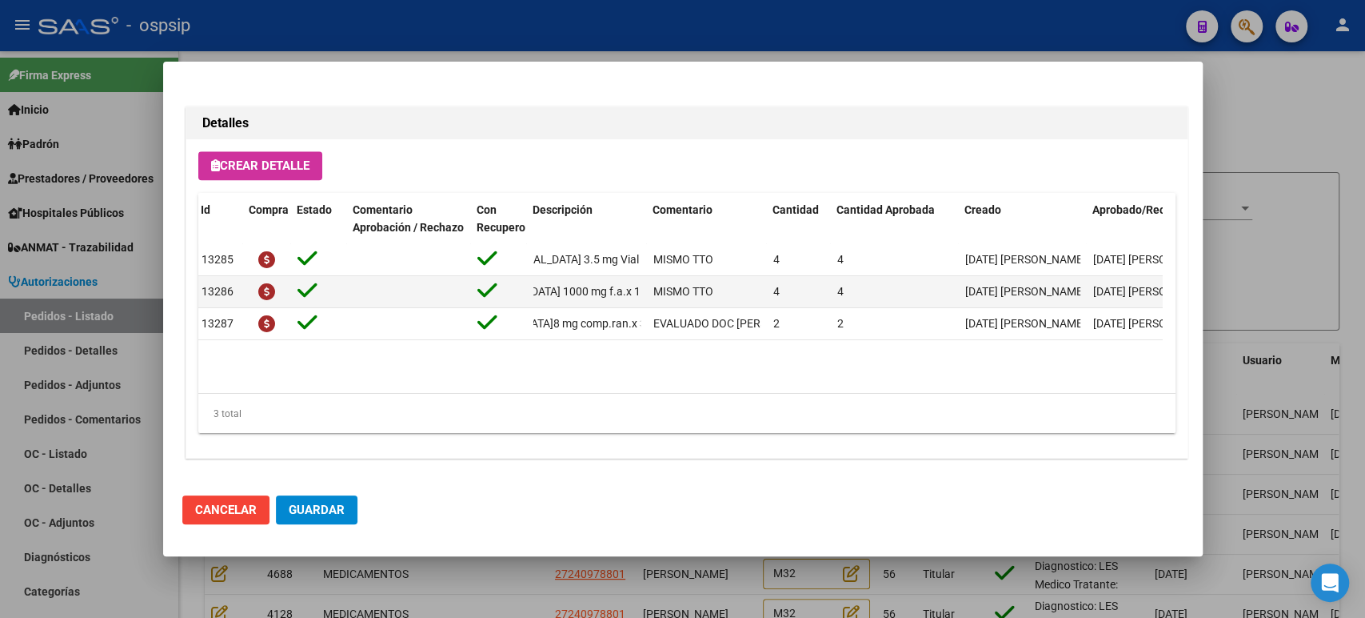
click at [1229, 271] on div at bounding box center [682, 309] width 1365 height 618
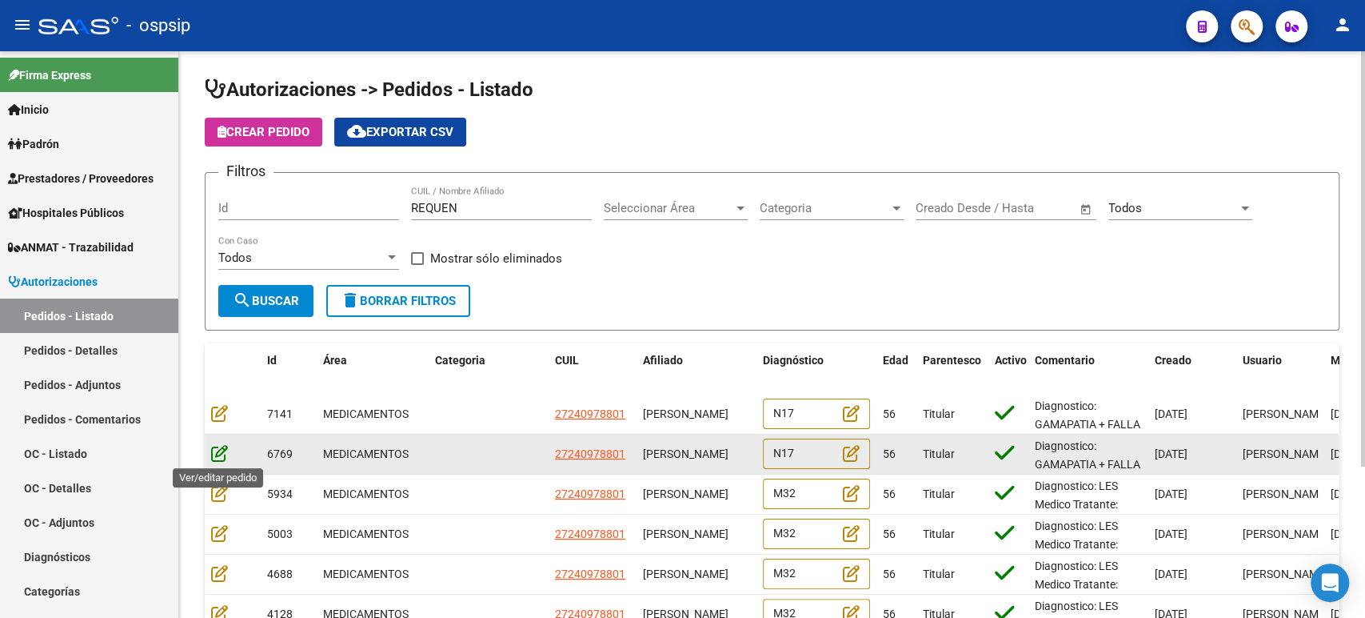
click at [214, 450] on icon at bounding box center [219, 453] width 17 height 18
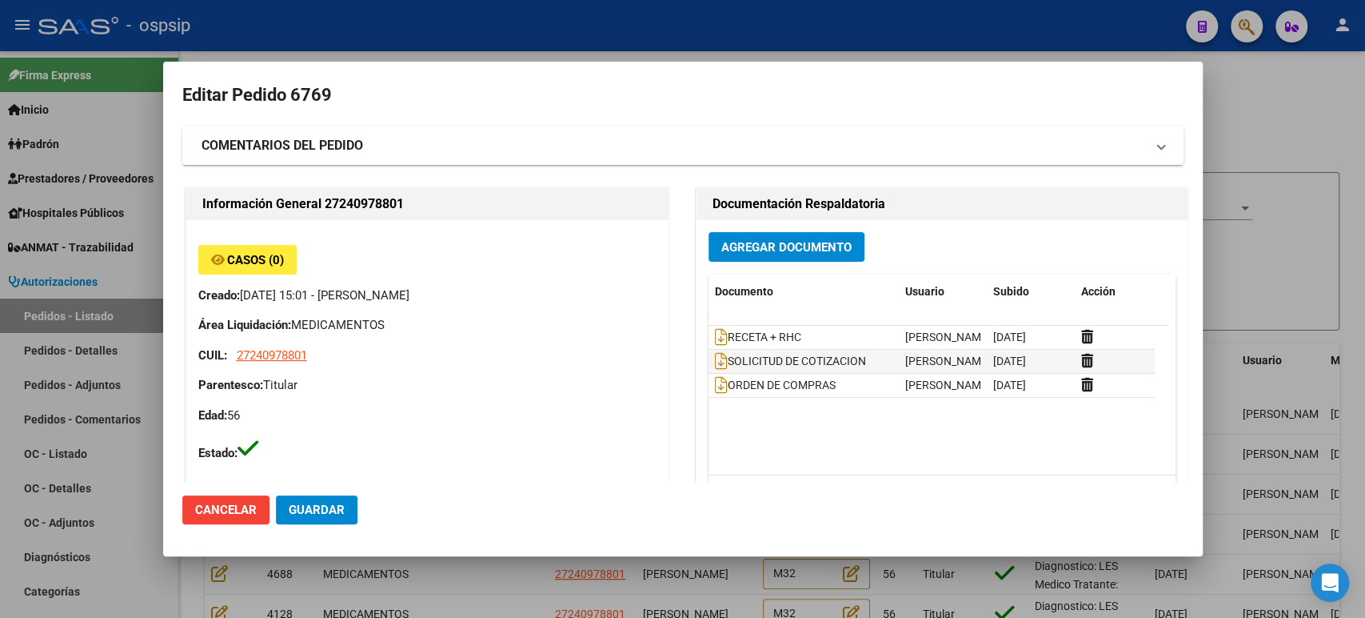
type input "Buenos Aires, AVELLANEDA, salcedo 1529"
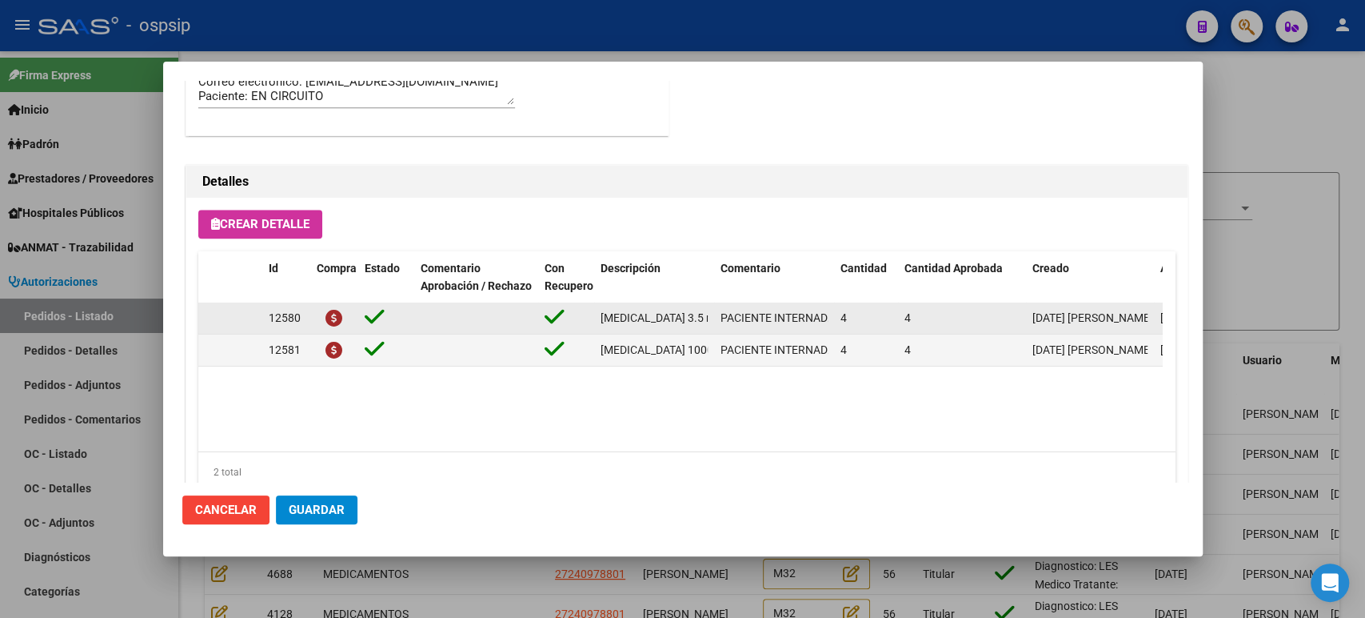
scroll to position [1066, 0]
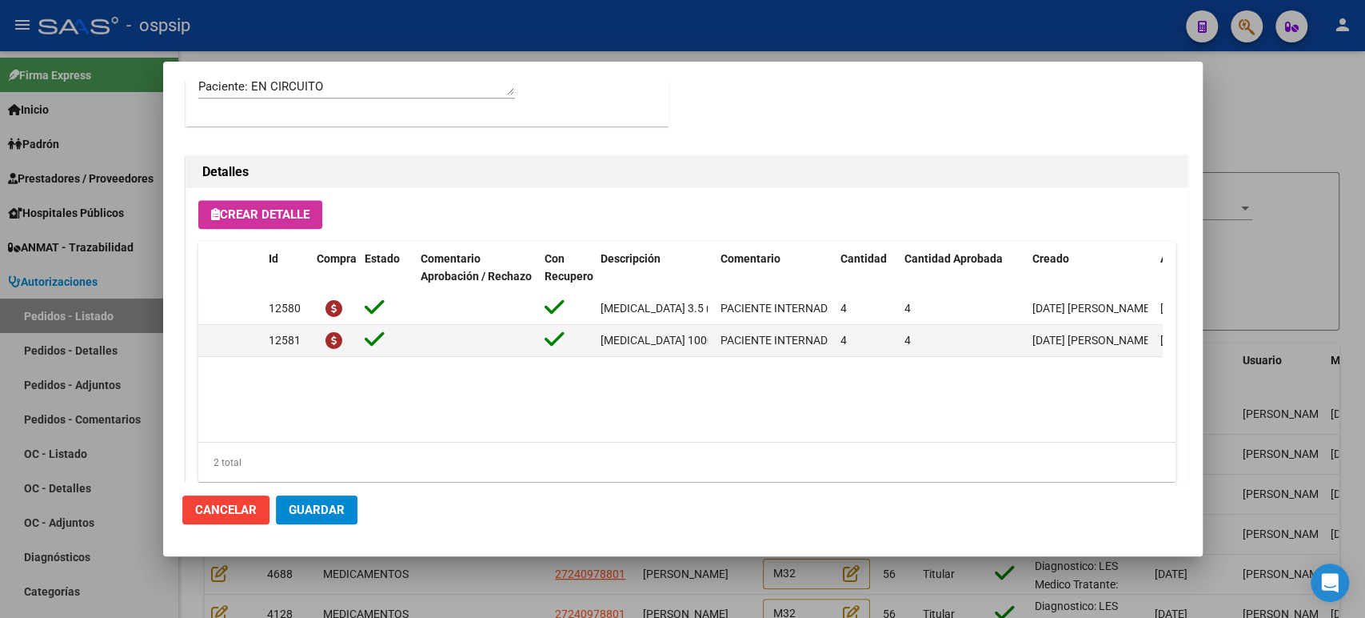
click at [1240, 242] on div at bounding box center [682, 309] width 1365 height 618
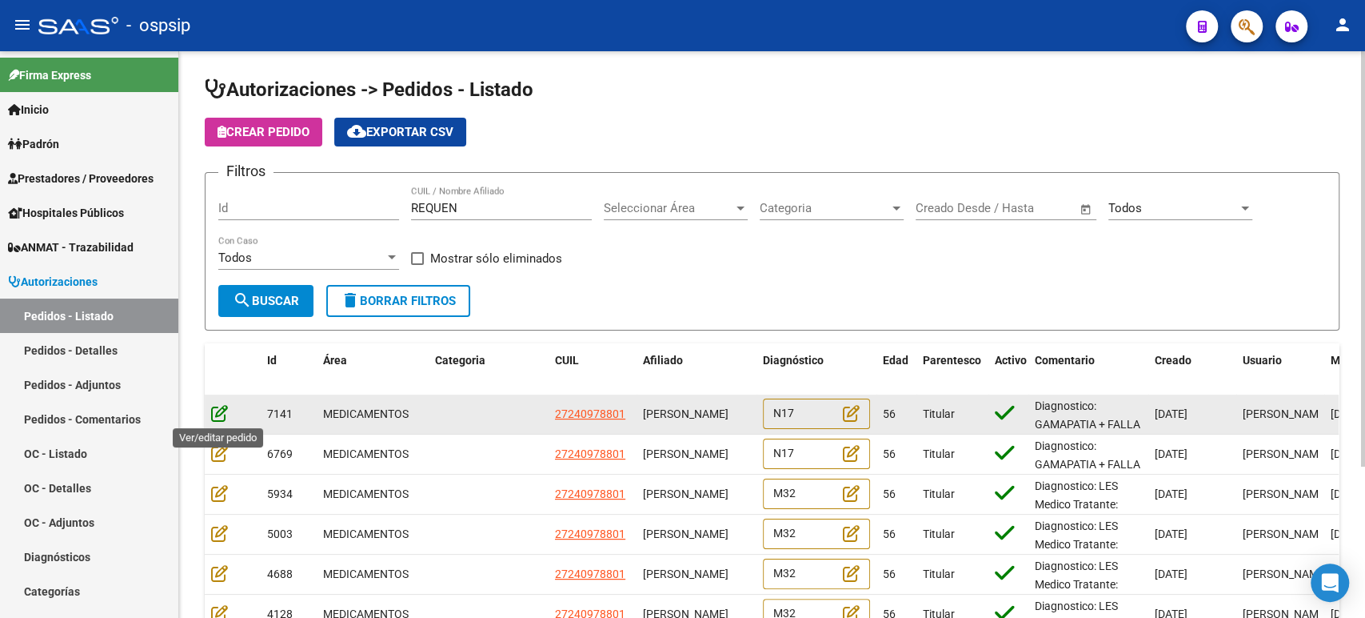
click at [222, 415] on icon at bounding box center [219, 413] width 17 height 18
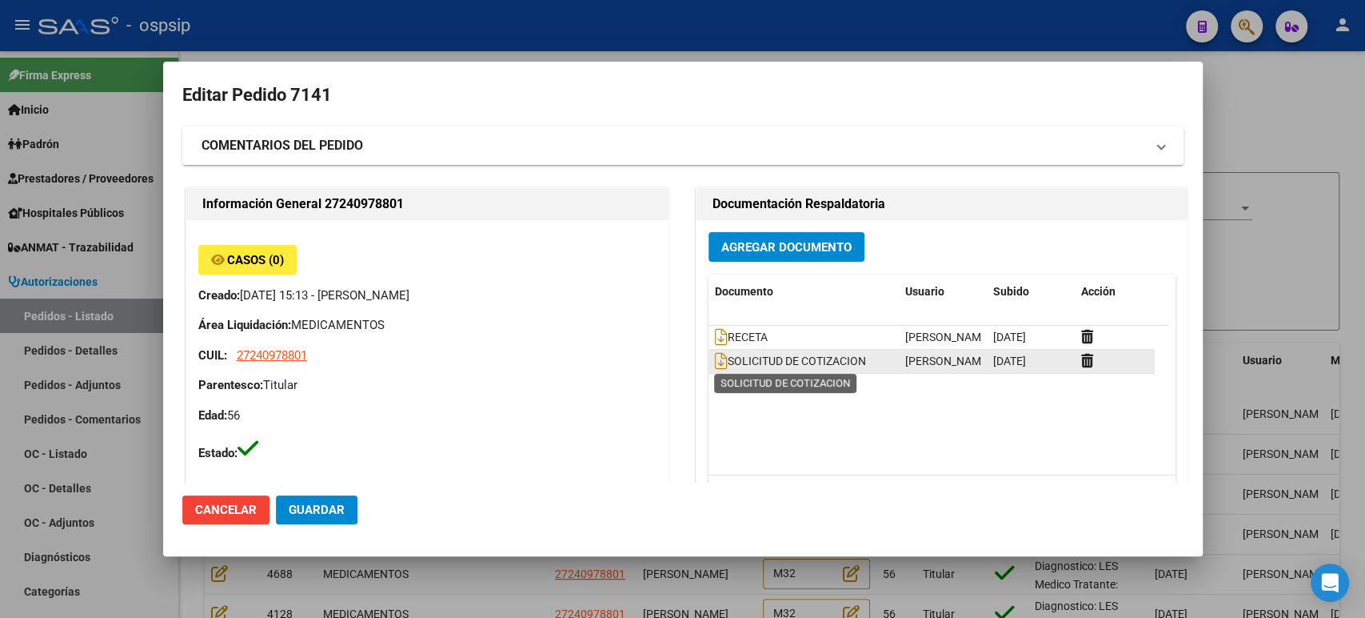
type input "Buenos Aires, AVELLANEDA, salcedo 1529"
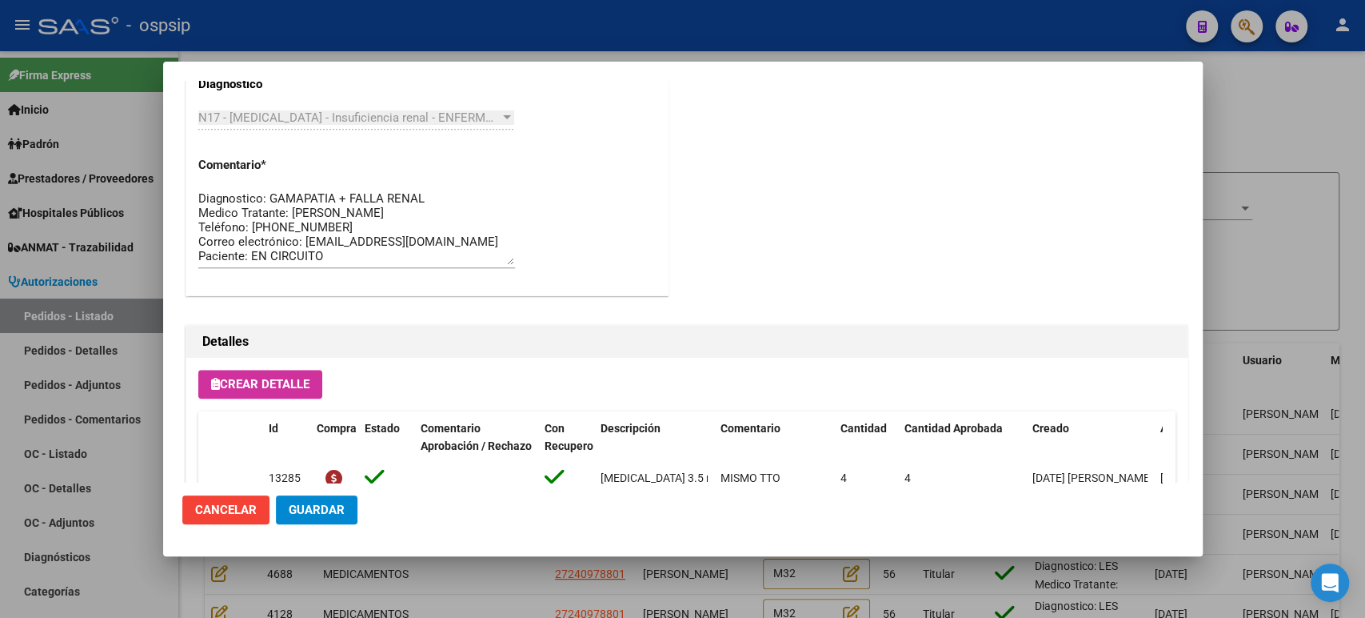
scroll to position [1115, 0]
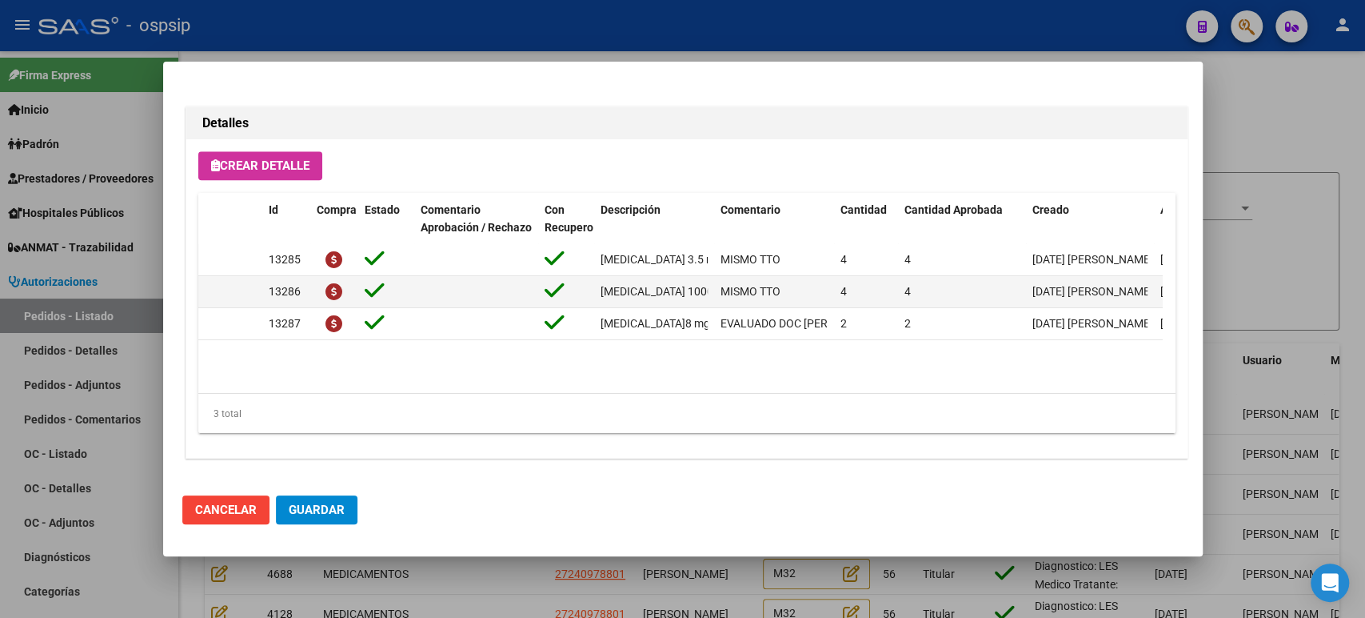
click at [1254, 272] on div at bounding box center [682, 309] width 1365 height 618
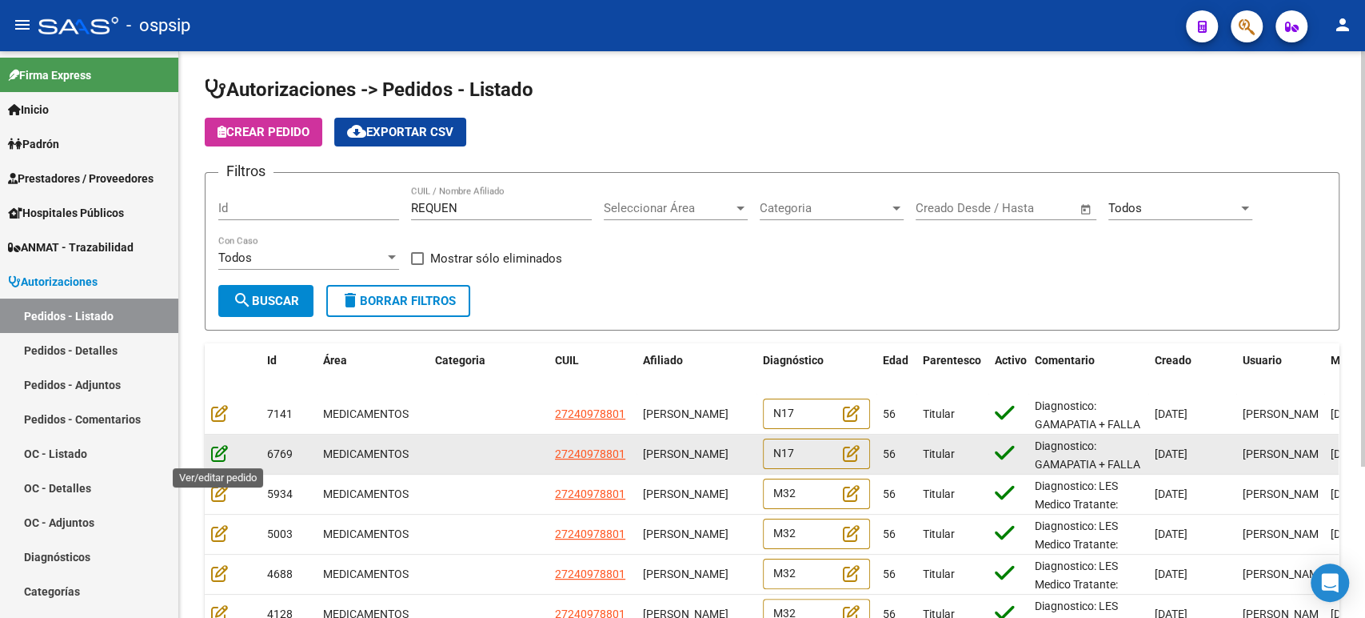
click at [217, 454] on icon at bounding box center [219, 453] width 17 height 18
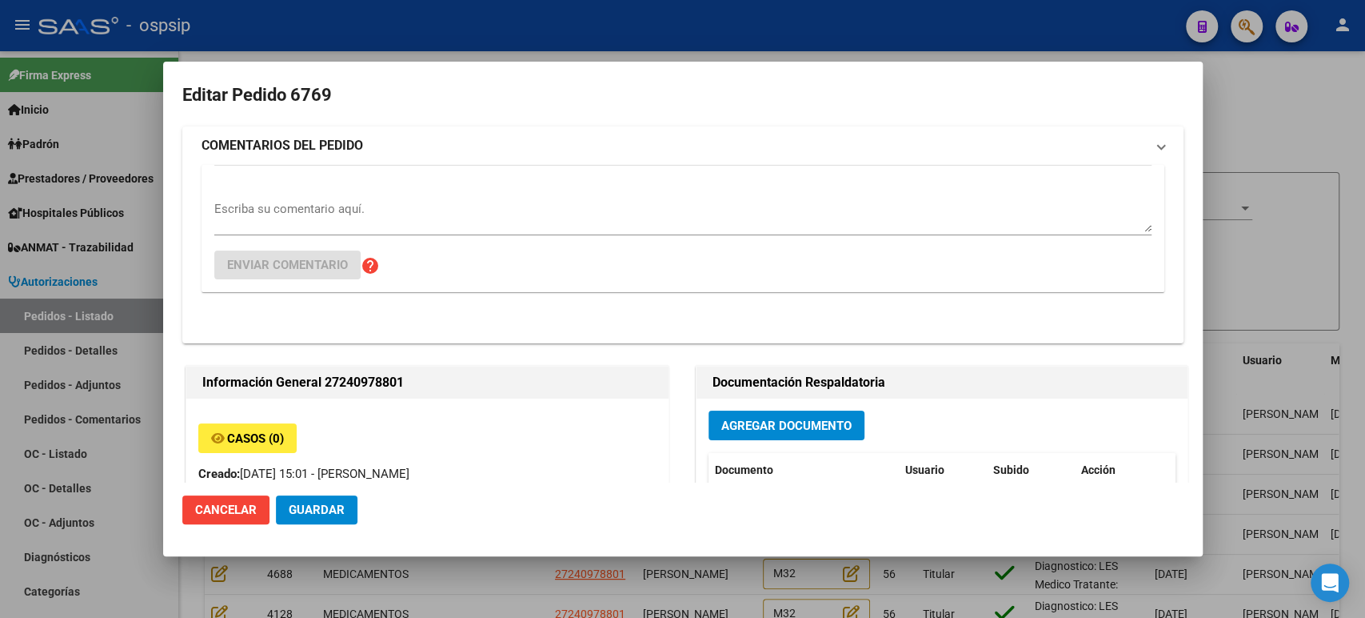
type input "Buenos Aires, AVELLANEDA, salcedo 1529"
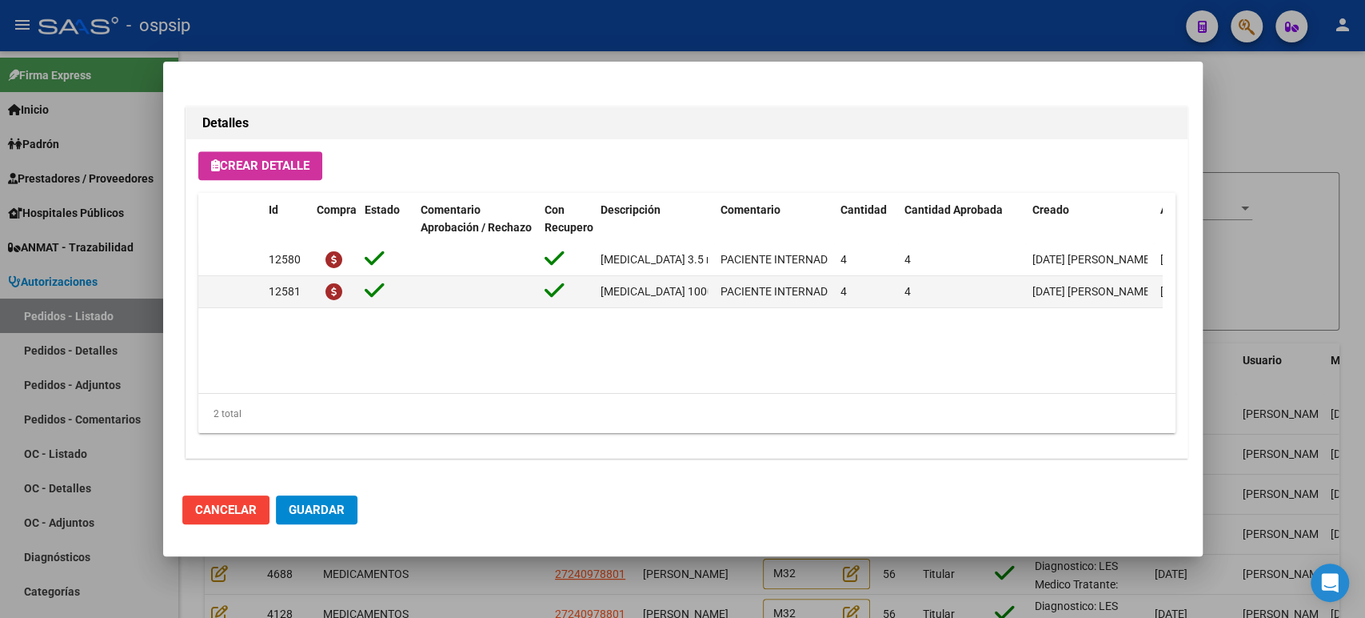
click at [1248, 286] on div at bounding box center [682, 309] width 1365 height 618
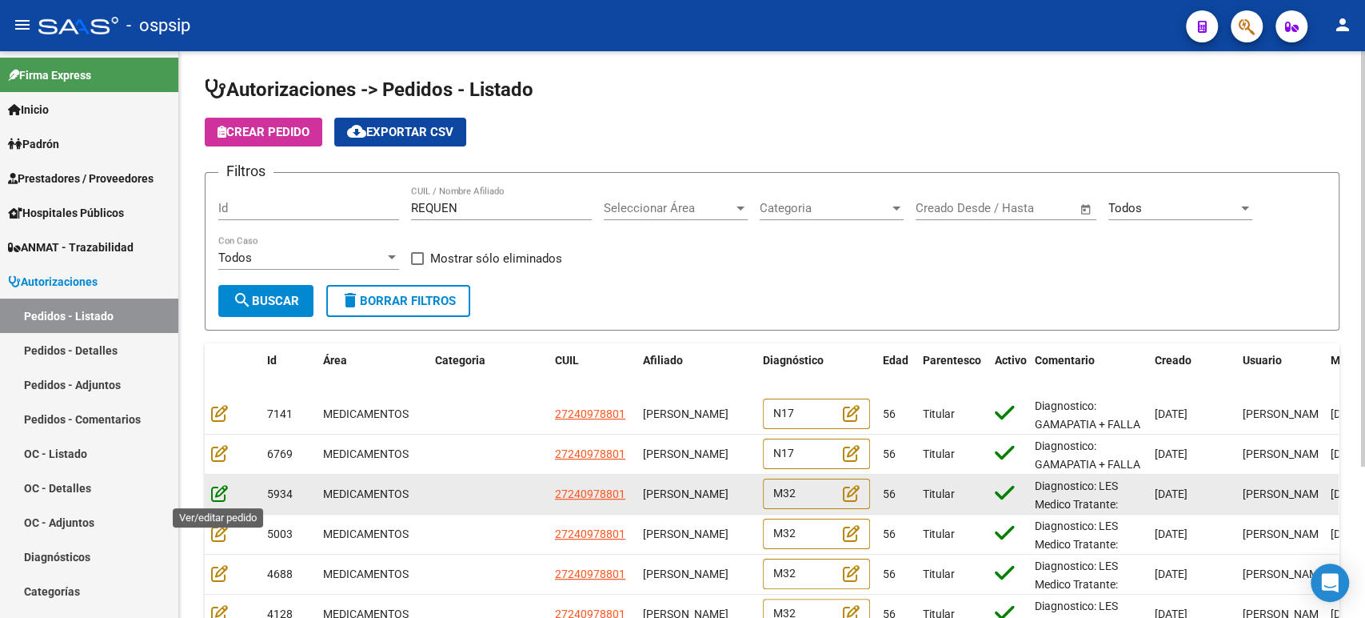
click at [216, 495] on icon at bounding box center [219, 493] width 17 height 18
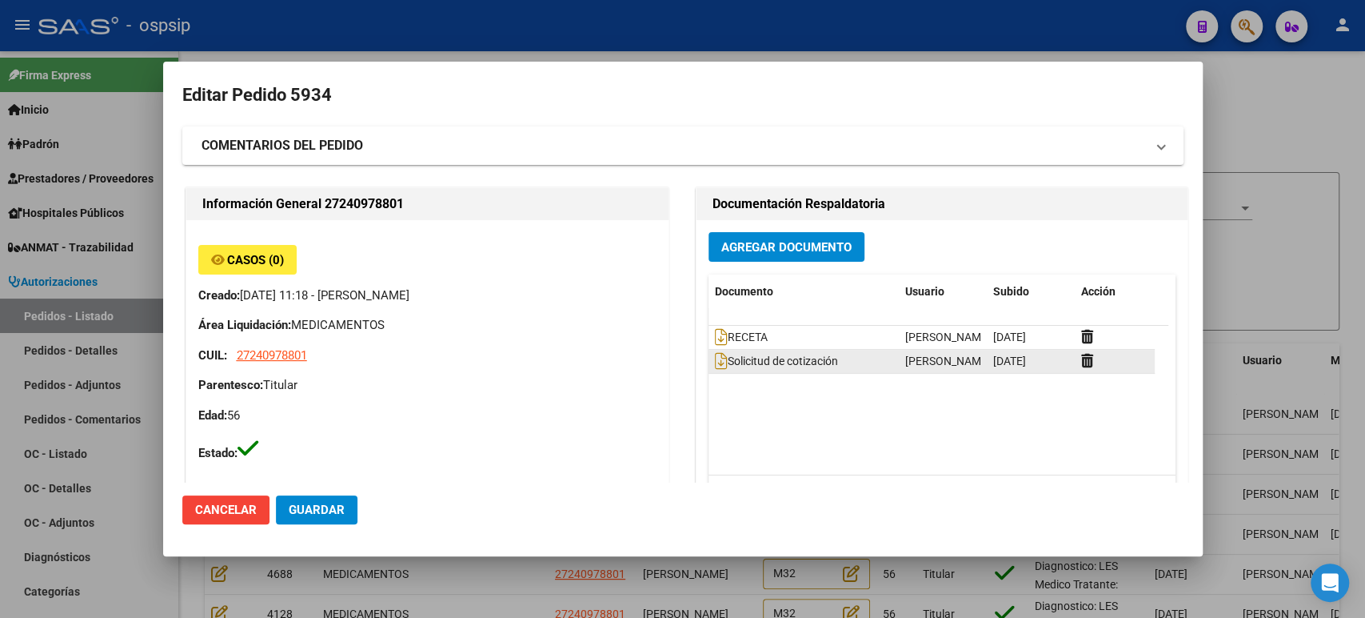
type input "Buenos Aires, AVELLANEDA, salcedo 1529"
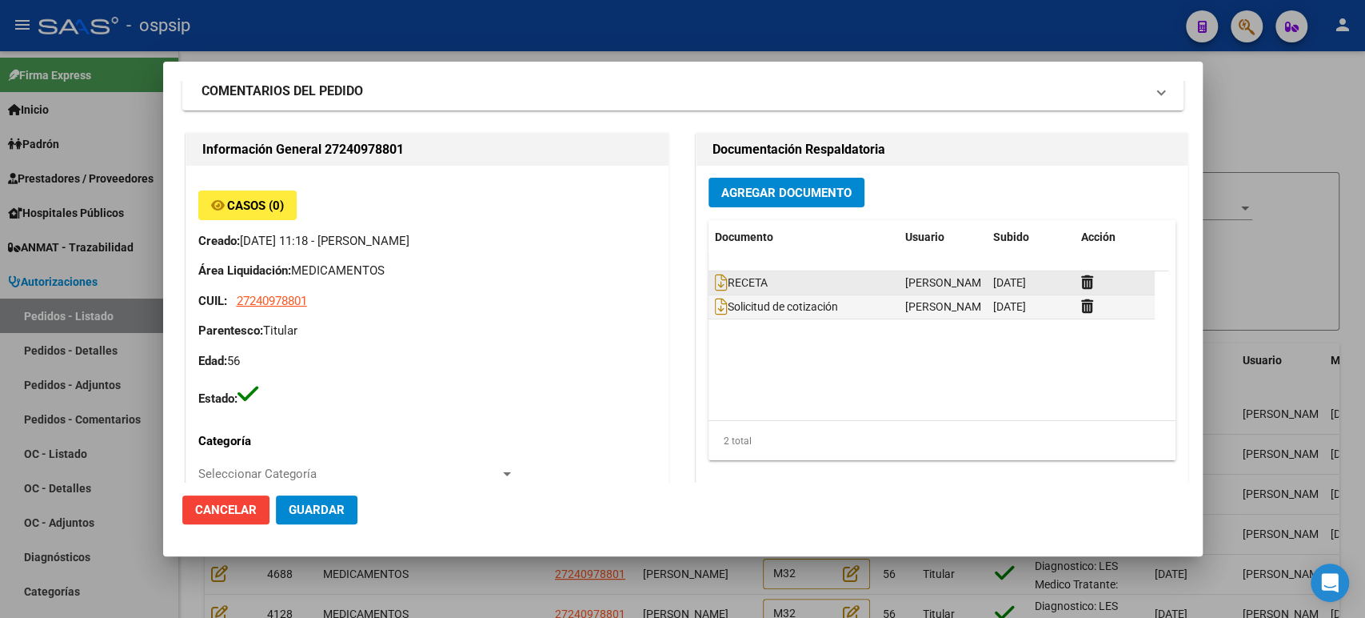
scroll to position [49, 0]
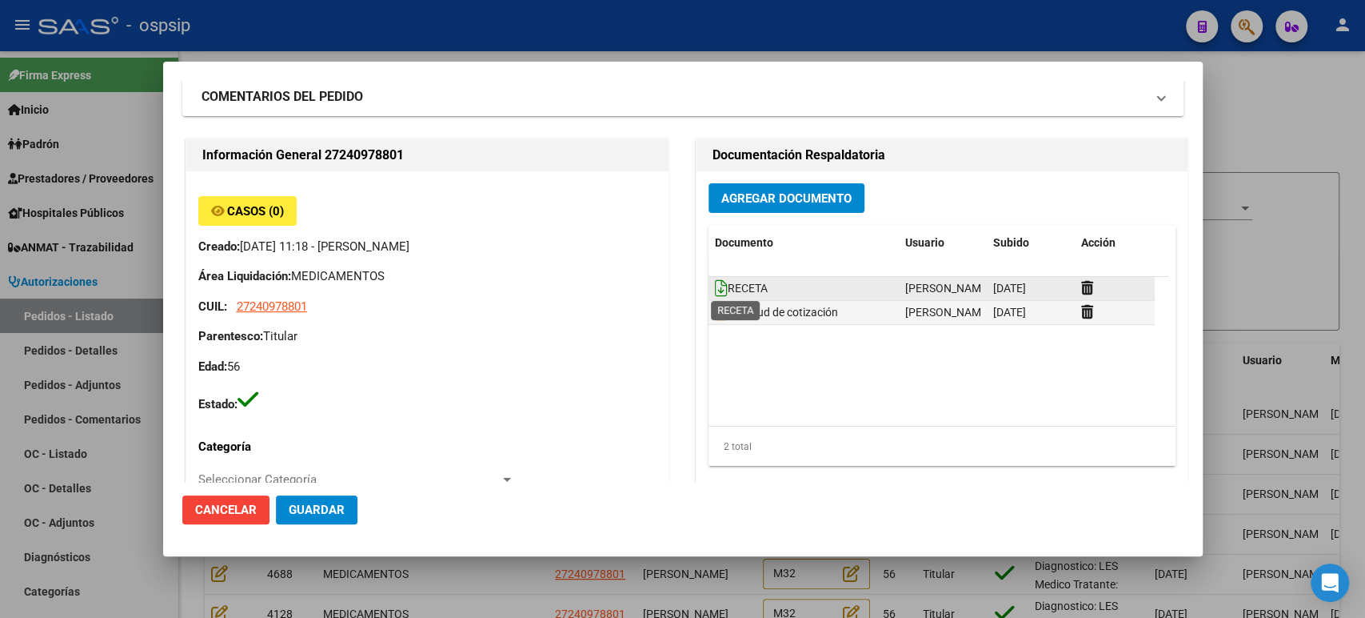
click at [715, 290] on icon at bounding box center [721, 288] width 13 height 18
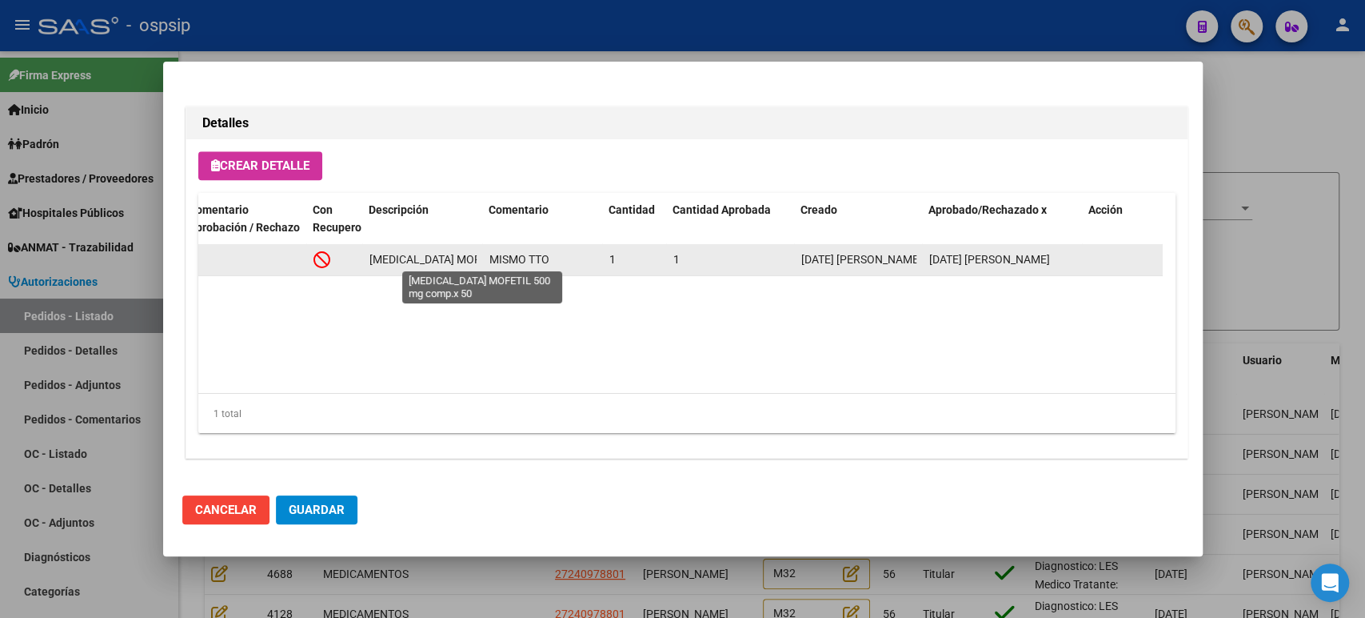
scroll to position [0, 120]
drag, startPoint x: 367, startPoint y: 257, endPoint x: 478, endPoint y: 267, distance: 110.9
click at [478, 267] on datatable-body-cell "MICOFENOLATO MOFETIL 500 mg comp.x 50" at bounding box center [423, 259] width 120 height 31
copy span "MICOFENOLATO MOFETIL 500 mg comp.x 50"
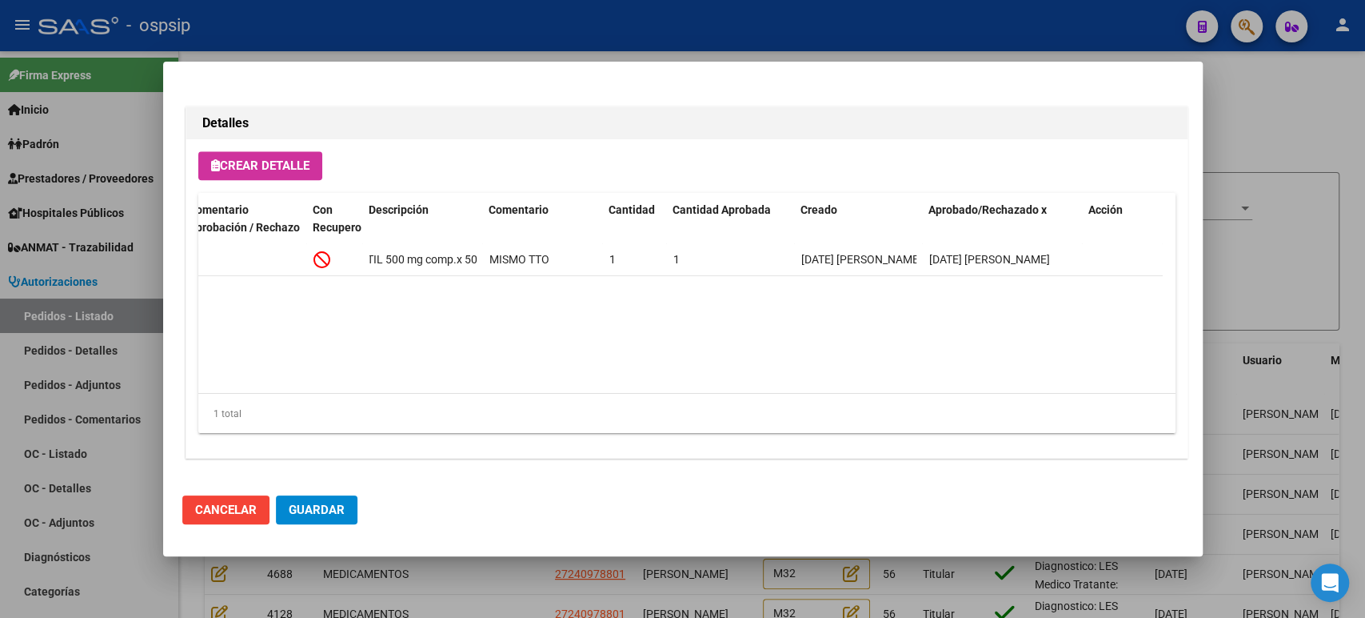
click at [1269, 194] on div at bounding box center [682, 309] width 1365 height 618
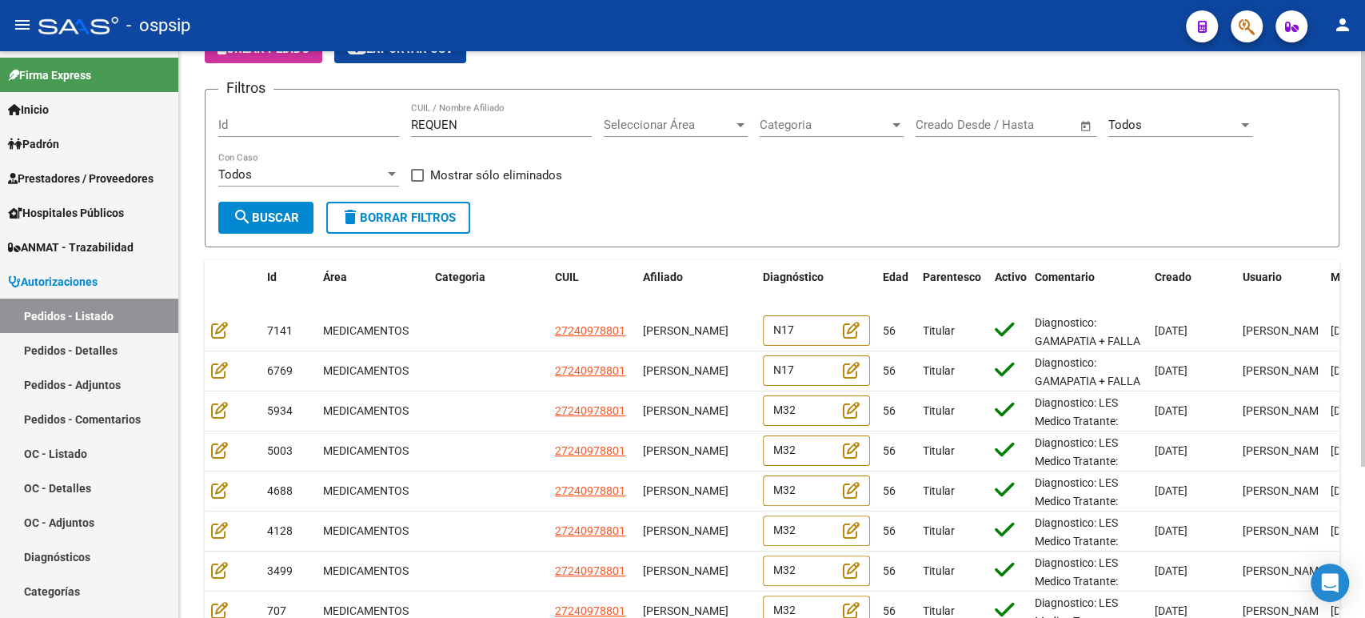
scroll to position [0, 0]
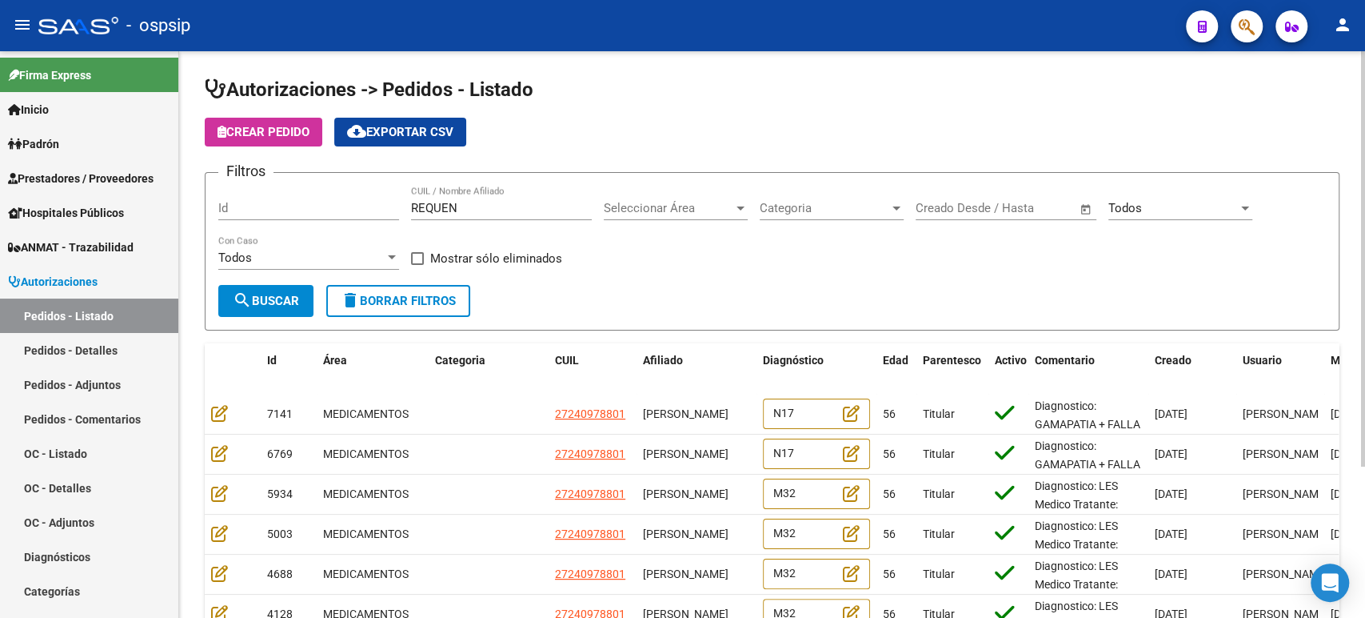
click at [1139, 210] on span "Todos" at bounding box center [1126, 208] width 34 height 14
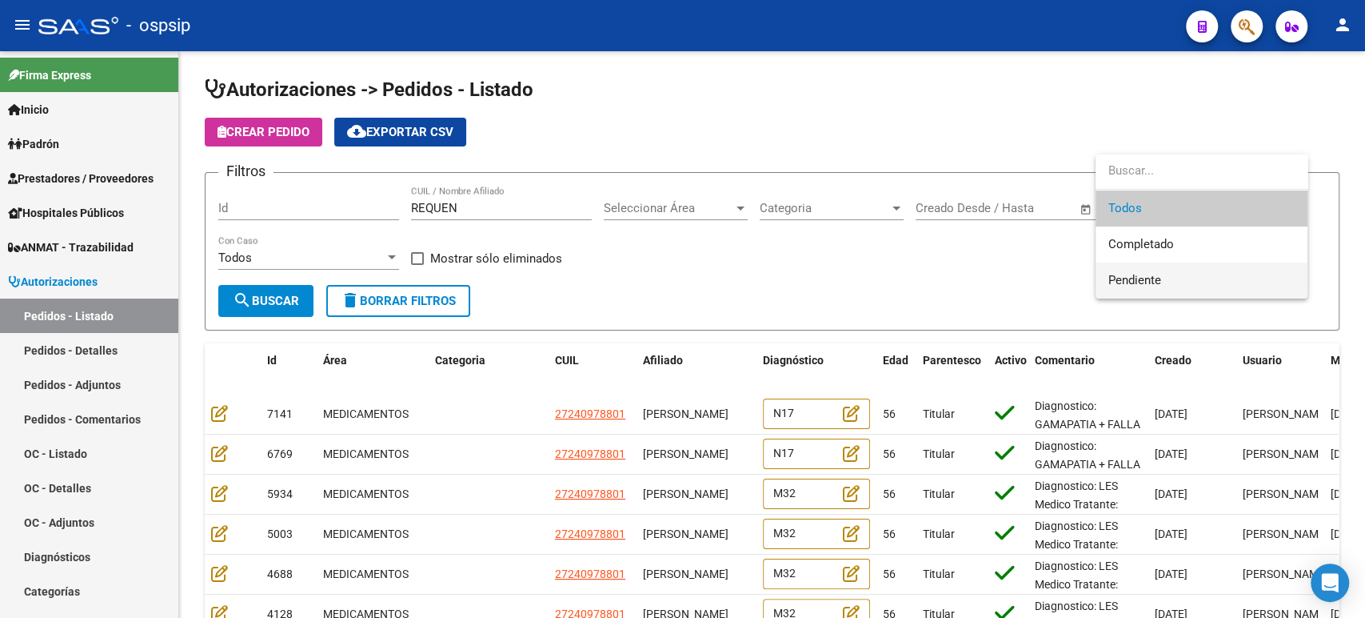
click at [1164, 282] on span "Pendiente" at bounding box center [1202, 280] width 186 height 36
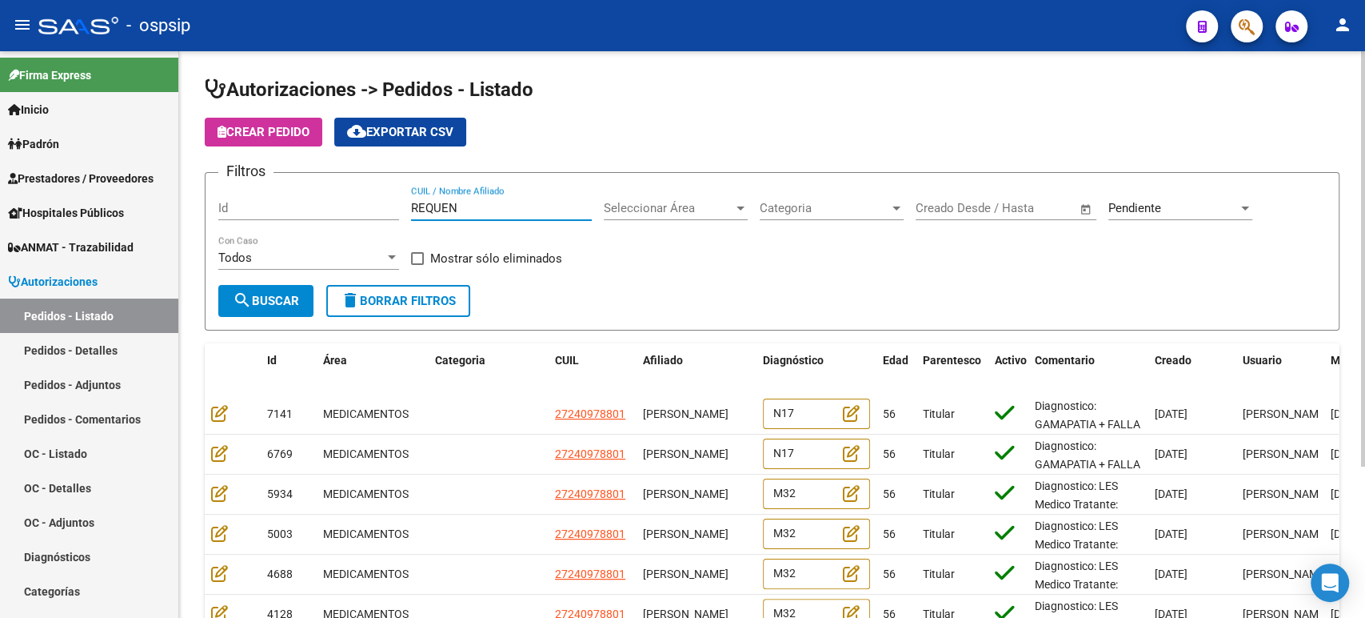
drag, startPoint x: 494, startPoint y: 206, endPoint x: 322, endPoint y: 201, distance: 172.1
click at [335, 215] on div "Filtros Id REQUEN CUIL / Nombre Afiliado Seleccionar Área Seleccionar Área Cate…" at bounding box center [772, 235] width 1108 height 99
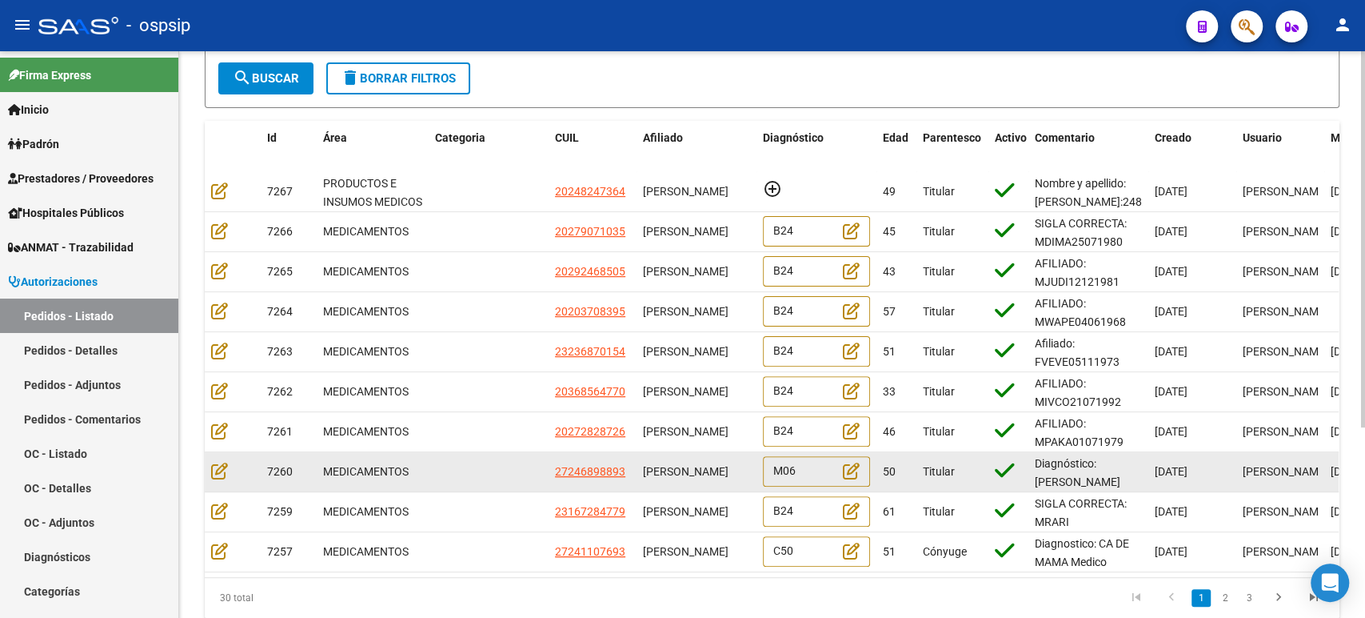
scroll to position [286, 0]
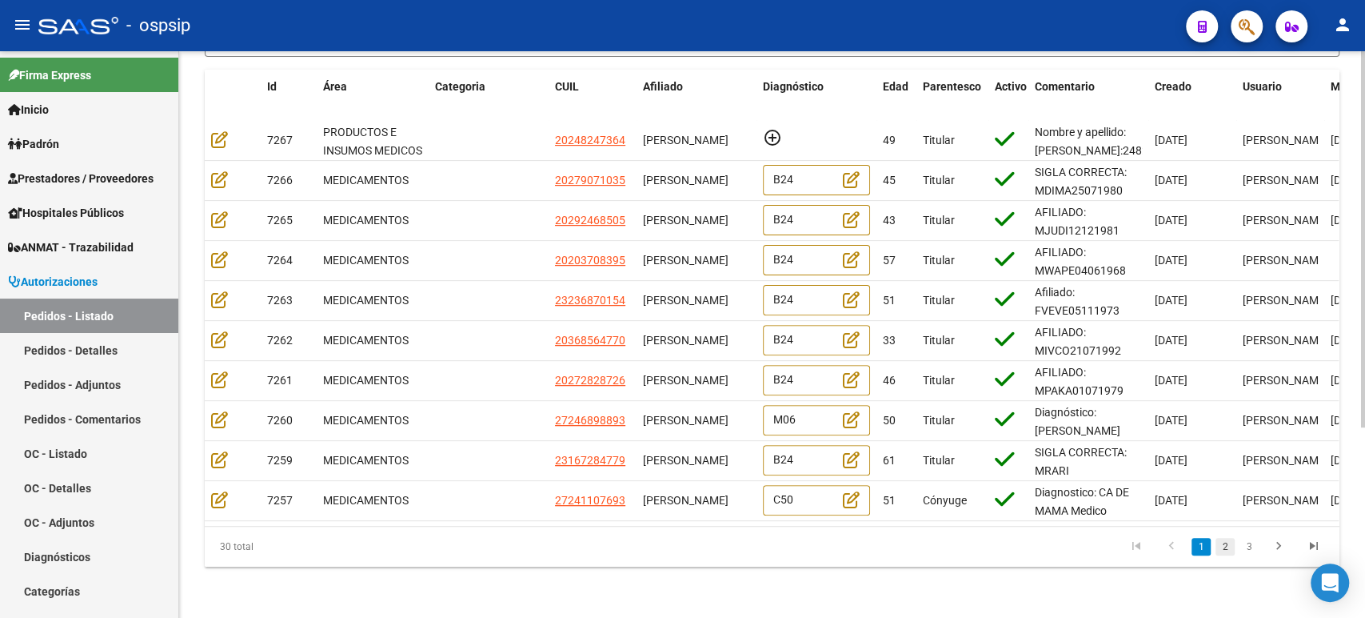
click at [1225, 553] on link "2" at bounding box center [1225, 547] width 19 height 18
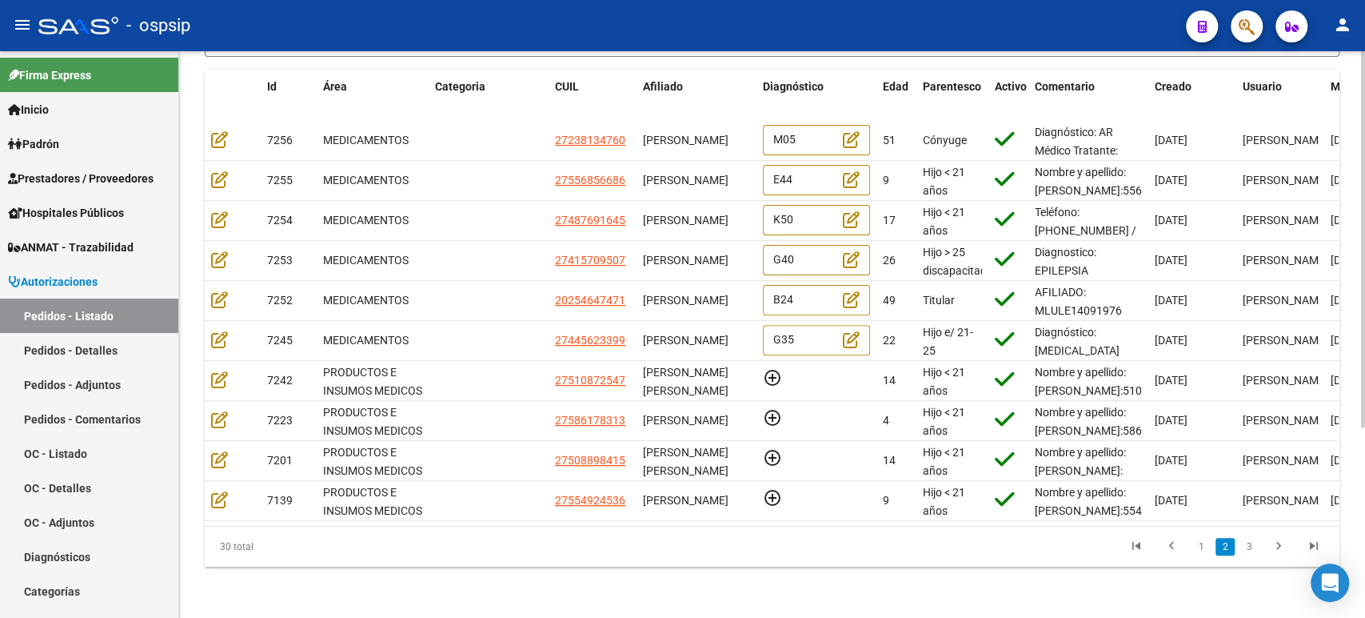
scroll to position [0, 0]
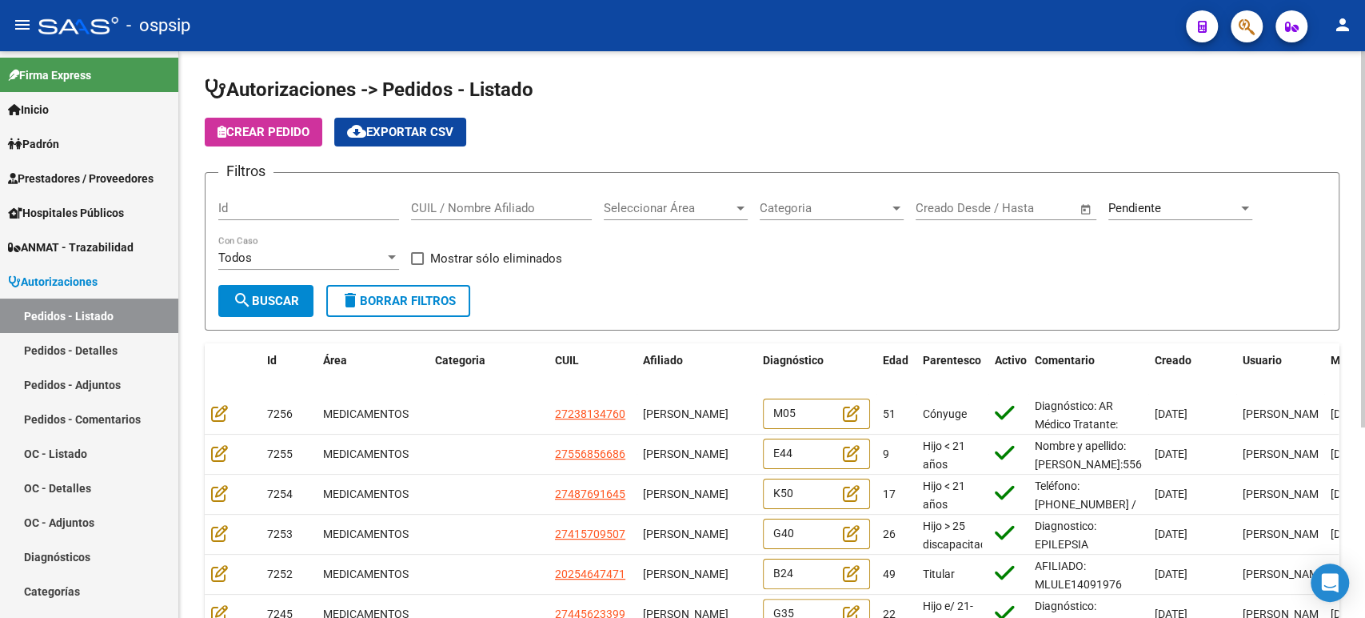
click at [531, 206] on input "CUIL / Nombre Afiliado" at bounding box center [501, 208] width 181 height 14
paste input "ALISON NAOMI UMPIERREZ AVALOS"
type input "ALISON NAOMI UMPIERREZ AVALOS"
click at [281, 309] on button "search Buscar" at bounding box center [265, 301] width 95 height 32
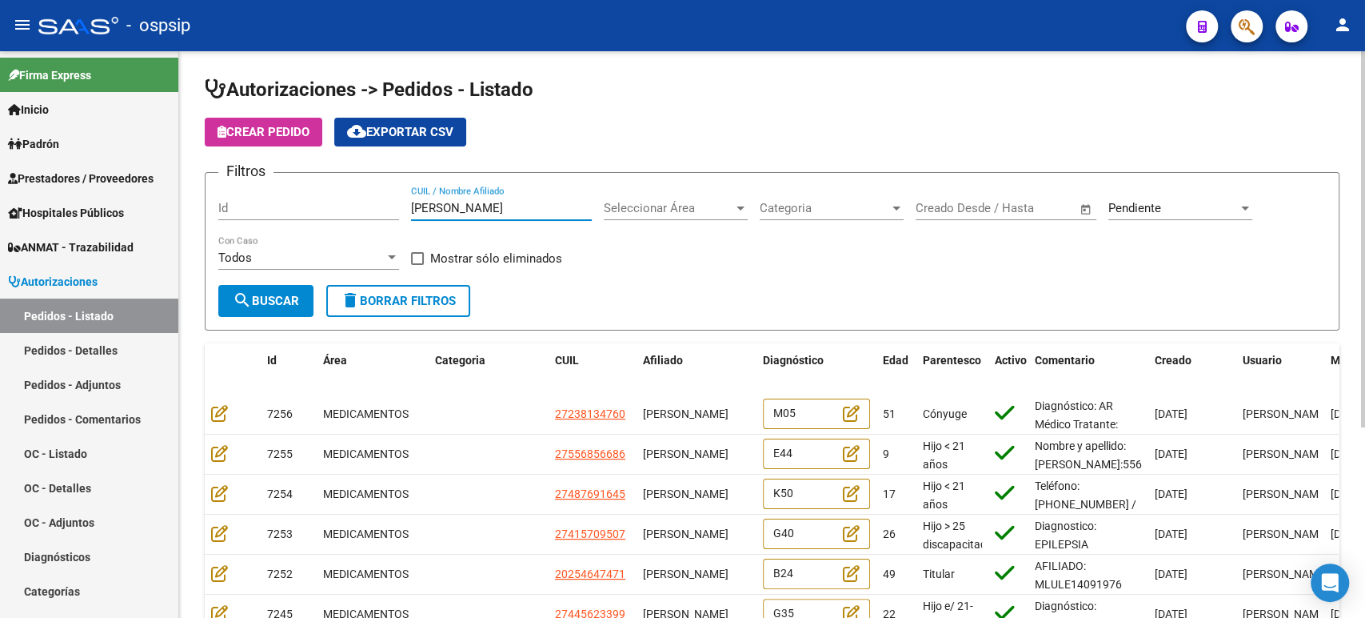
scroll to position [0, 0]
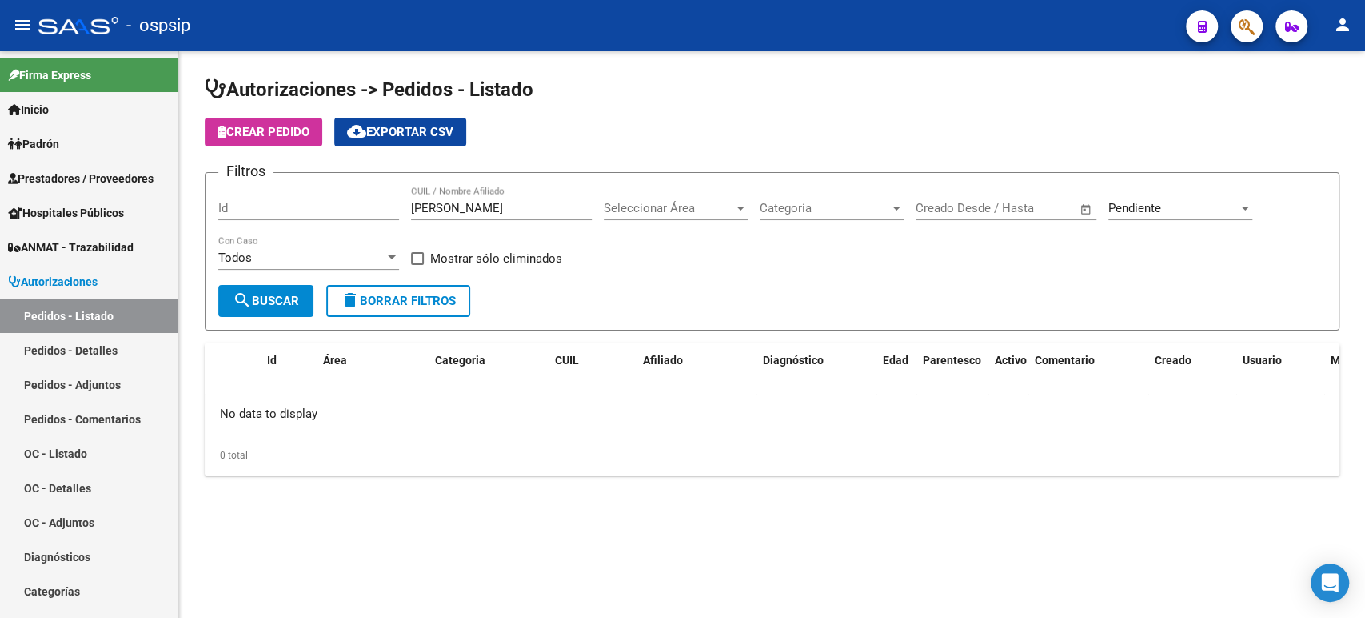
click at [1136, 204] on span "Pendiente" at bounding box center [1135, 208] width 53 height 14
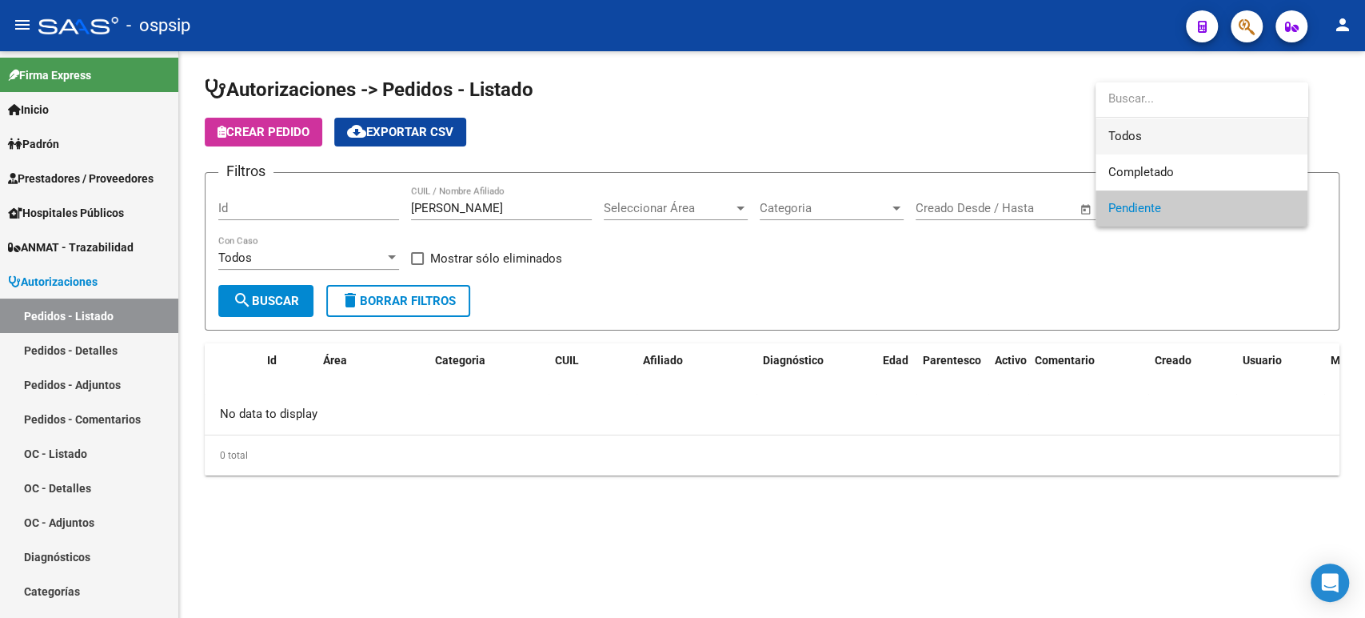
click at [1134, 139] on span "Todos" at bounding box center [1202, 136] width 186 height 36
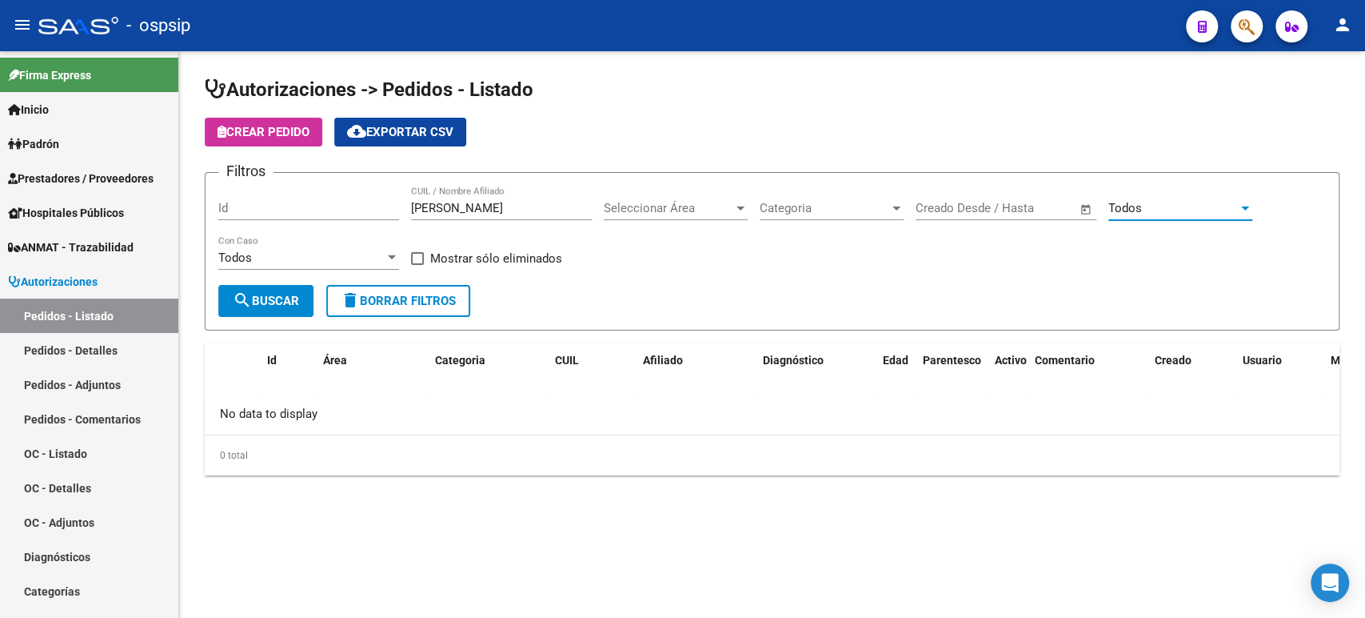
click at [299, 302] on span "search Buscar" at bounding box center [266, 301] width 66 height 14
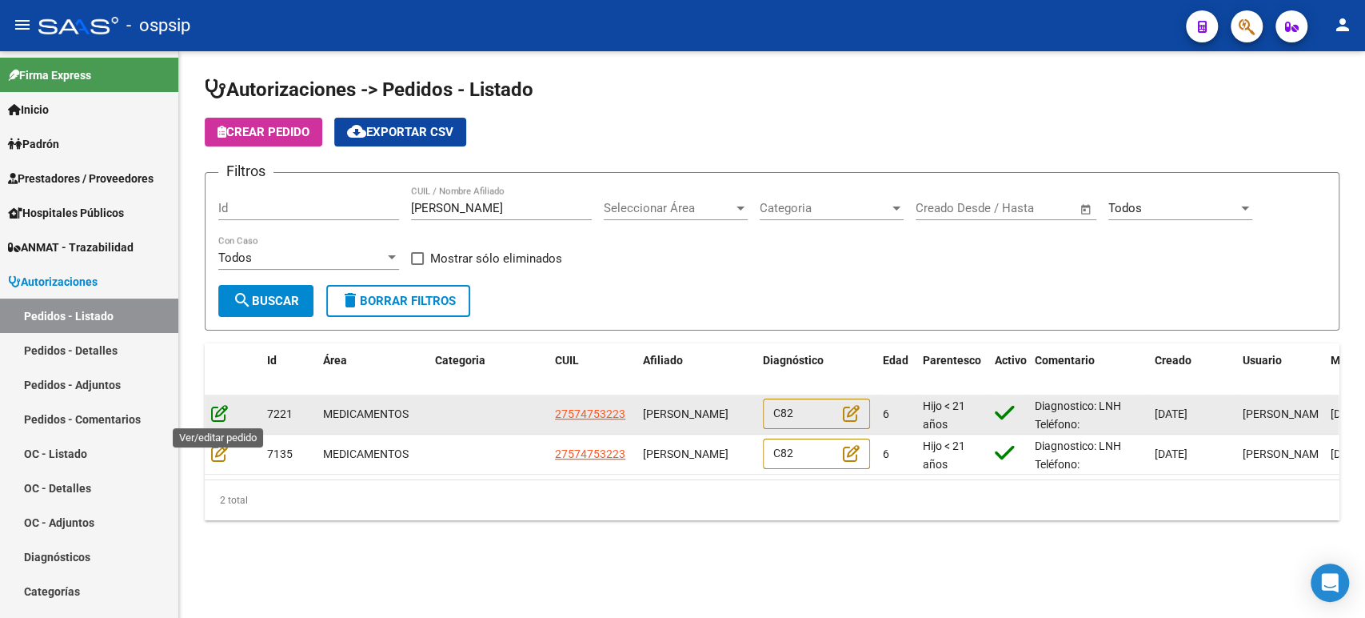
click at [213, 408] on icon at bounding box center [219, 413] width 17 height 18
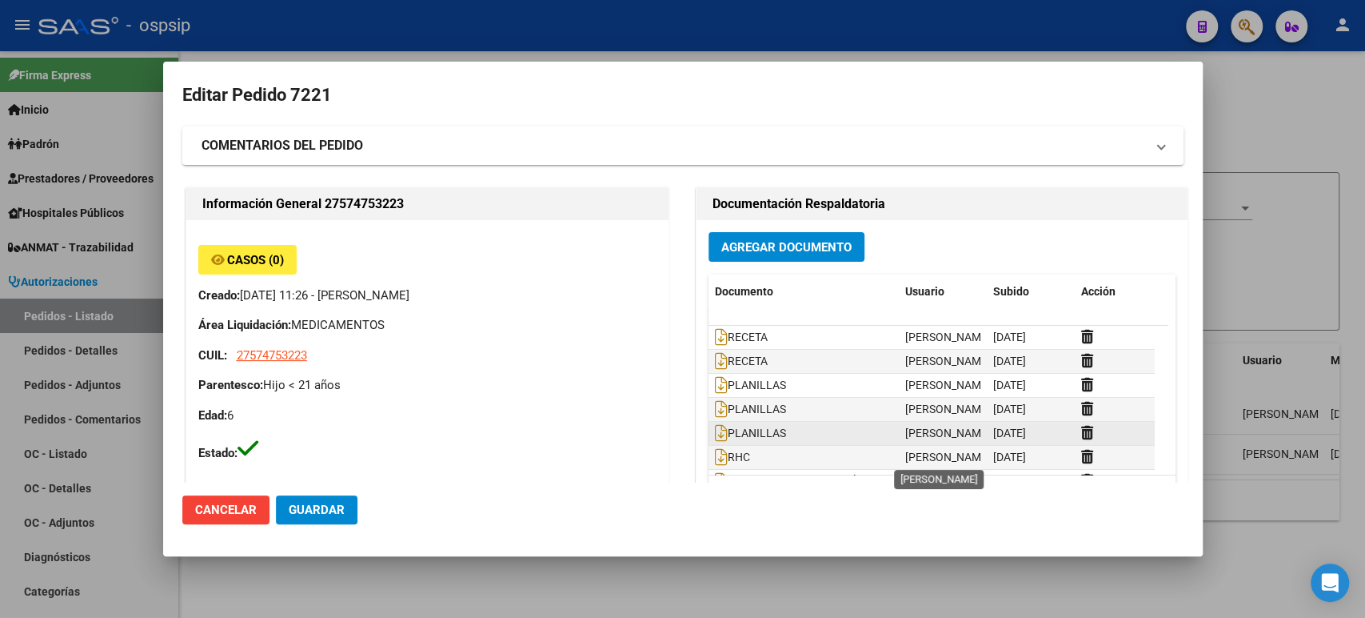
type input "Buenos Aires, ESTEBAN ECHEVERRIA, MATEO SANCHEZ 4375"
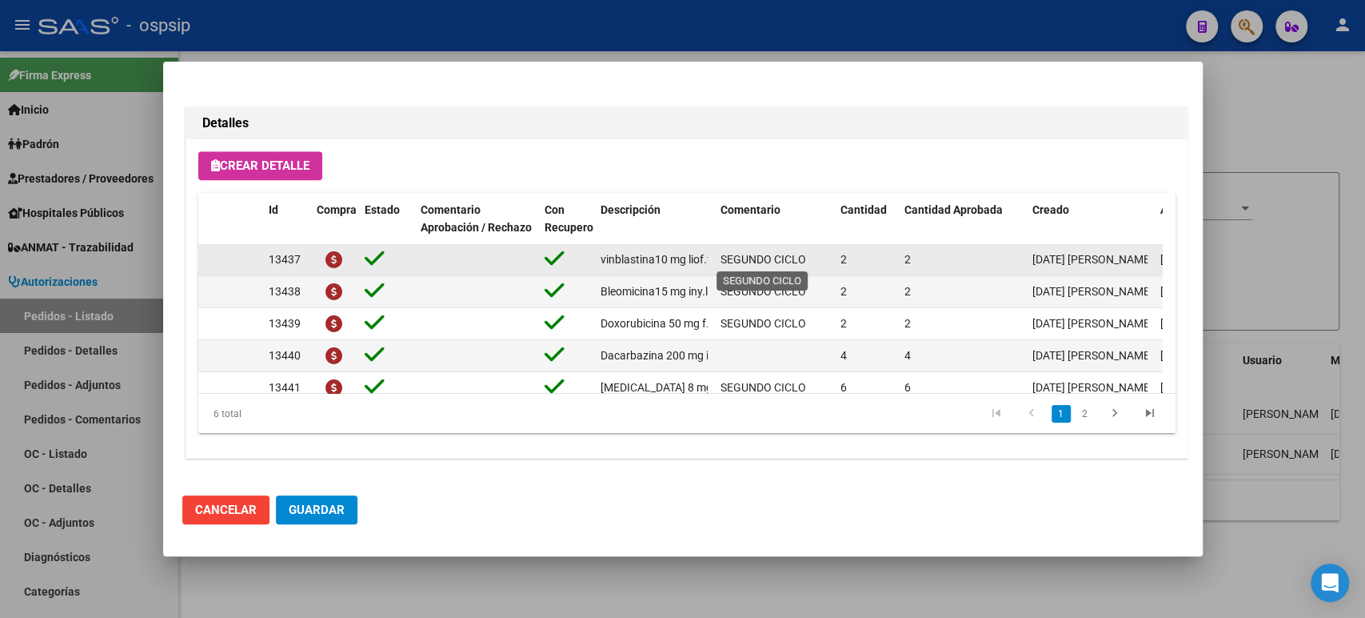
scroll to position [0, 30]
drag, startPoint x: 600, startPoint y: 260, endPoint x: 714, endPoint y: 269, distance: 114.7
click at [714, 269] on div "13437 vinblastina10 mg liof.f.a.x 1 SEGUNDO CICLO 2 2 17/09/2025 Jesica 18/09/2…" at bounding box center [796, 260] width 1196 height 32
copy span "vinblastina10 mg liof.f.a.x 1"
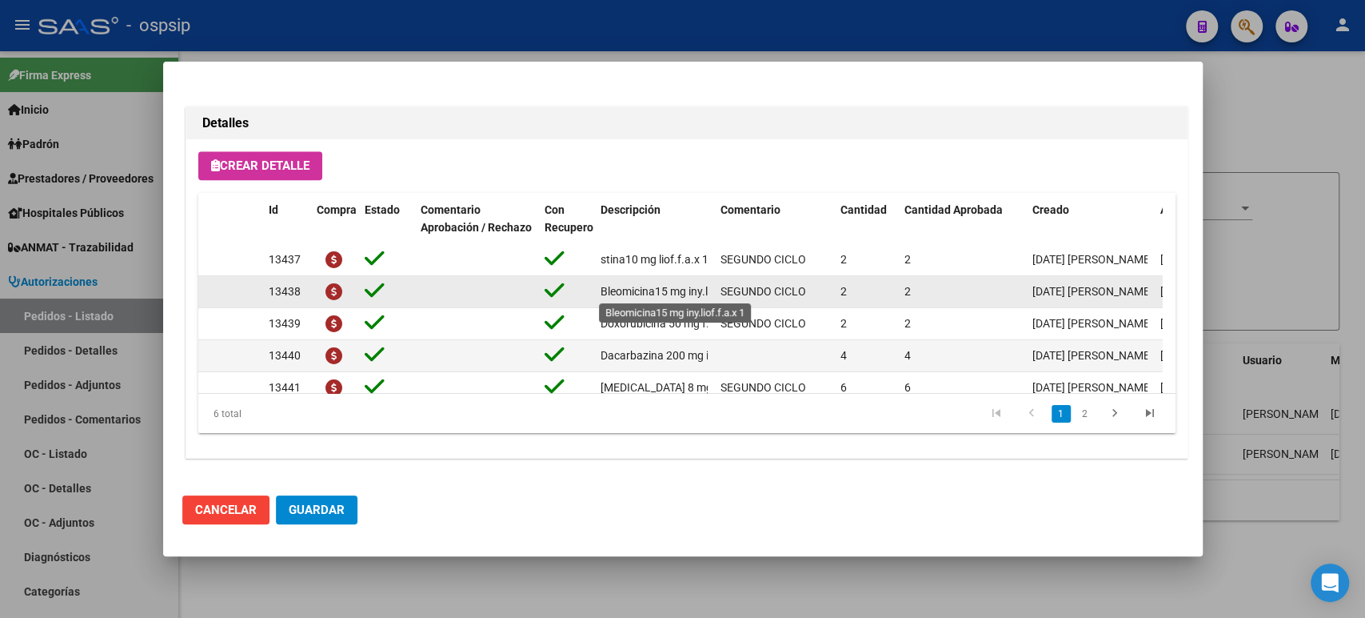
scroll to position [0, 48]
drag, startPoint x: 634, startPoint y: 292, endPoint x: 722, endPoint y: 298, distance: 89.0
click at [722, 298] on div "13438 Bleomicina15 mg iny.liof.f.a.x 1 SEGUNDO CICLO 2 2 17/09/2025 Jesica 18/0…" at bounding box center [796, 292] width 1196 height 32
click at [704, 293] on span "Bleomicina15 mg iny.liof.f.a.x 1" at bounding box center [631, 291] width 154 height 13
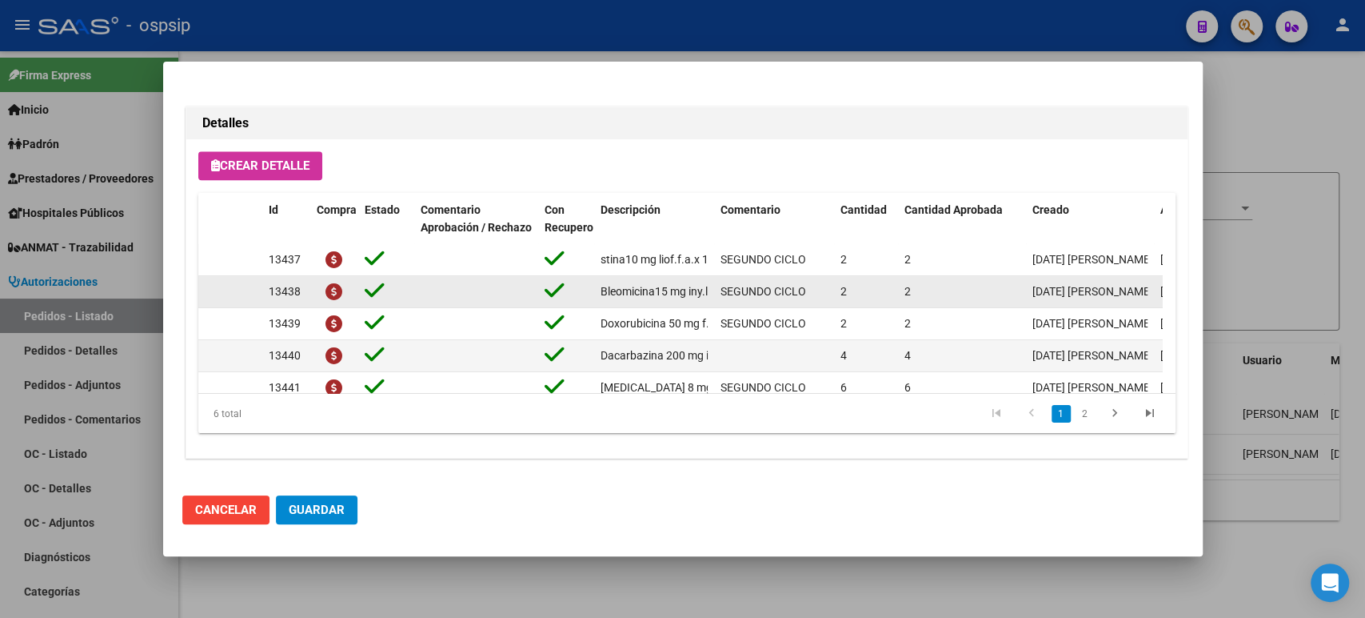
drag, startPoint x: 639, startPoint y: 291, endPoint x: 493, endPoint y: 284, distance: 146.6
click at [493, 284] on div "13438 Bleomicina15 mg iny.liof.f.a.x 1 SEGUNDO CICLO 2 2 17/09/2025 Jesica 18/0…" at bounding box center [796, 292] width 1196 height 32
click at [610, 288] on span "Bleomicina15 mg iny.liof.f.a.x 1" at bounding box center [678, 291] width 154 height 13
drag, startPoint x: 602, startPoint y: 289, endPoint x: 706, endPoint y: 293, distance: 104.1
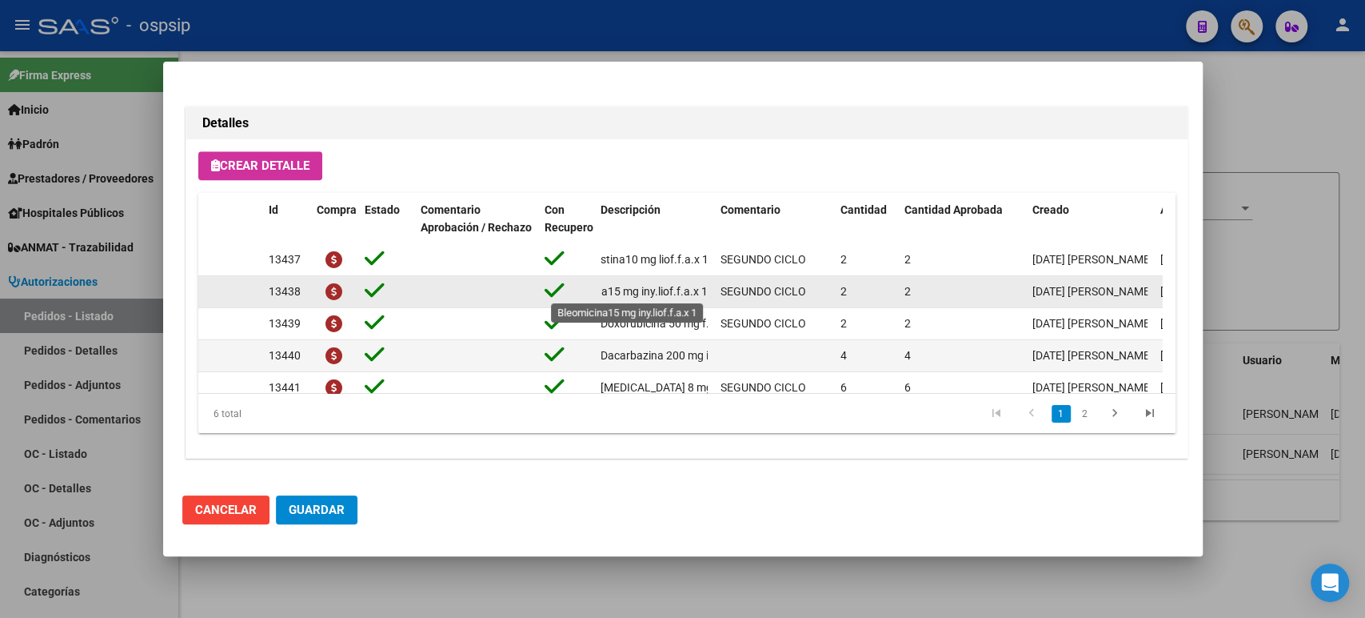
click at [706, 293] on span "Bleomicina15 mg iny.liof.f.a.x 1" at bounding box center [631, 291] width 154 height 13
copy span "Bleomicina15 mg iny.liof.f.a.x 1"
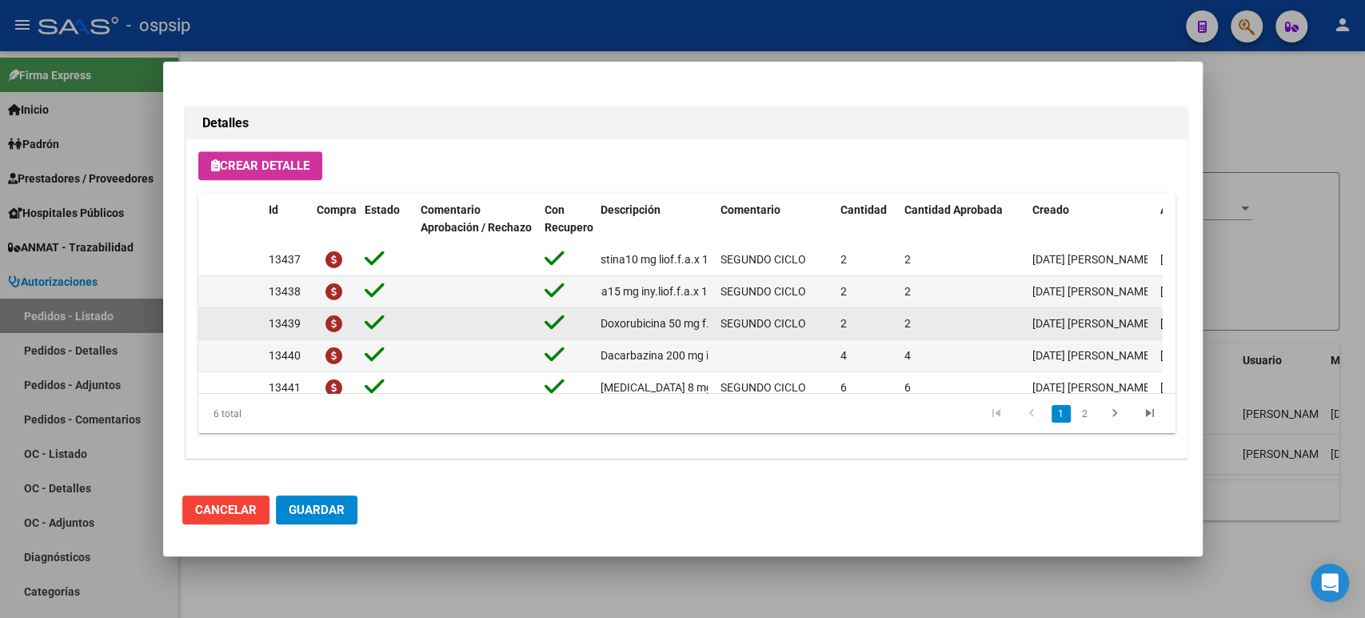
scroll to position [0, 26]
drag, startPoint x: 601, startPoint y: 321, endPoint x: 709, endPoint y: 336, distance: 109.1
click at [709, 336] on datatable-body-cell "Doxorubicina 50 mg f.a.x 1" at bounding box center [654, 323] width 120 height 31
copy span "Doxorubicina 50 mg f.a.x 1"
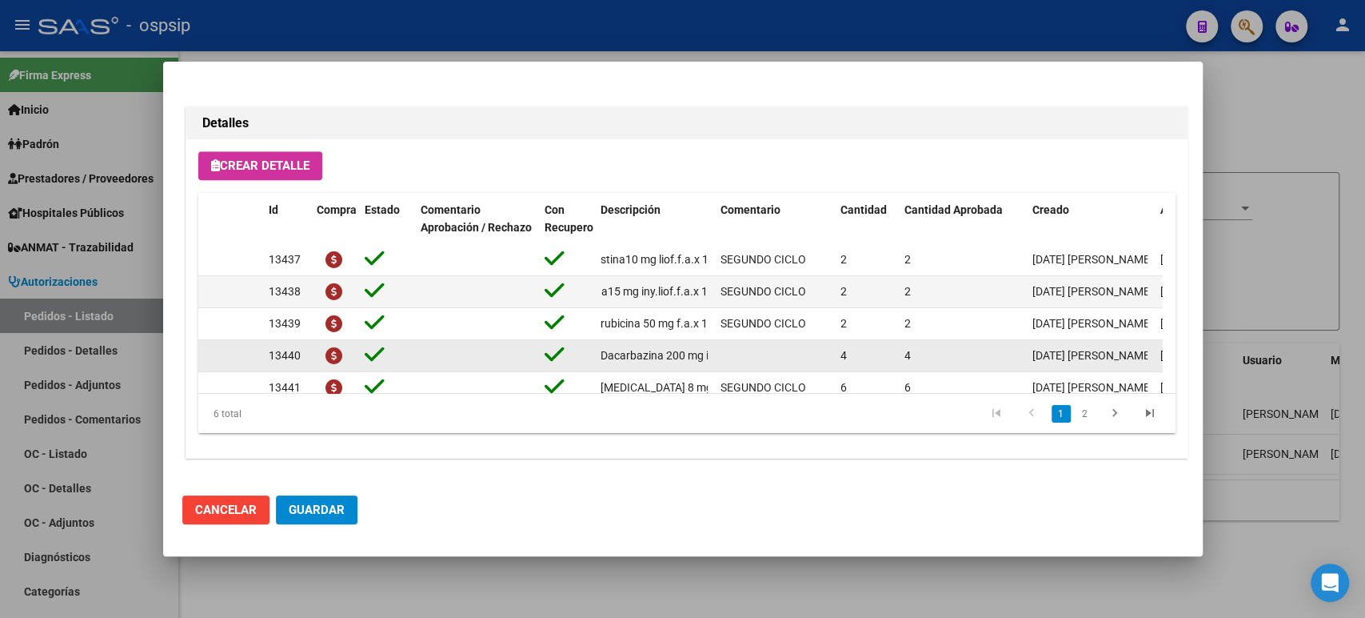
scroll to position [0, 45]
drag, startPoint x: 602, startPoint y: 355, endPoint x: 718, endPoint y: 362, distance: 116.2
click at [718, 362] on div "13440 Dacarbazina 200 mg iny.f.a.x 1 4 4 17/09/2025 Jesica 18/09/2025 Pedro Cag…" at bounding box center [796, 356] width 1196 height 32
copy div "Dacarbazina 200 mg iny.f.a.x 1"
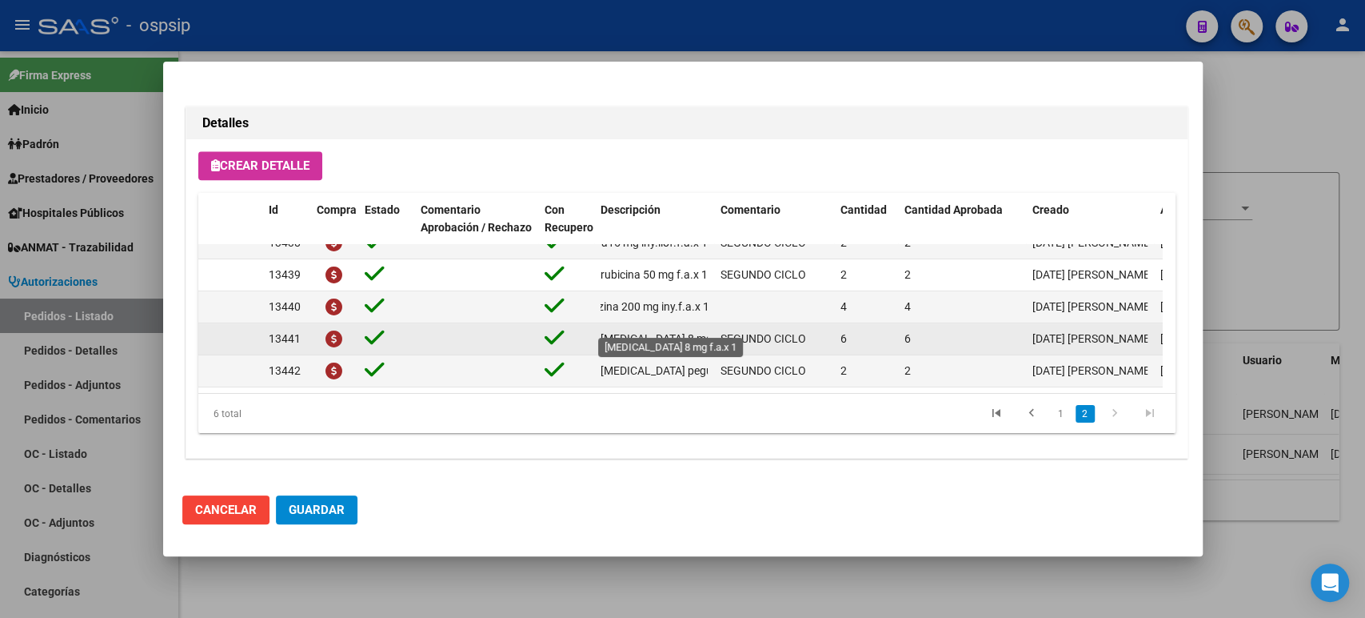
scroll to position [0, 18]
drag, startPoint x: 602, startPoint y: 326, endPoint x: 715, endPoint y: 320, distance: 113.7
click at [715, 323] on div "13441 Ondansetrón 8 mg f.a.x 1 SEGUNDO CICLO 6 6 17/09/2025 Jesica 18/09/2025 P…" at bounding box center [796, 339] width 1196 height 32
copy span "Ondansetrón 8 mg f.a.x 1"
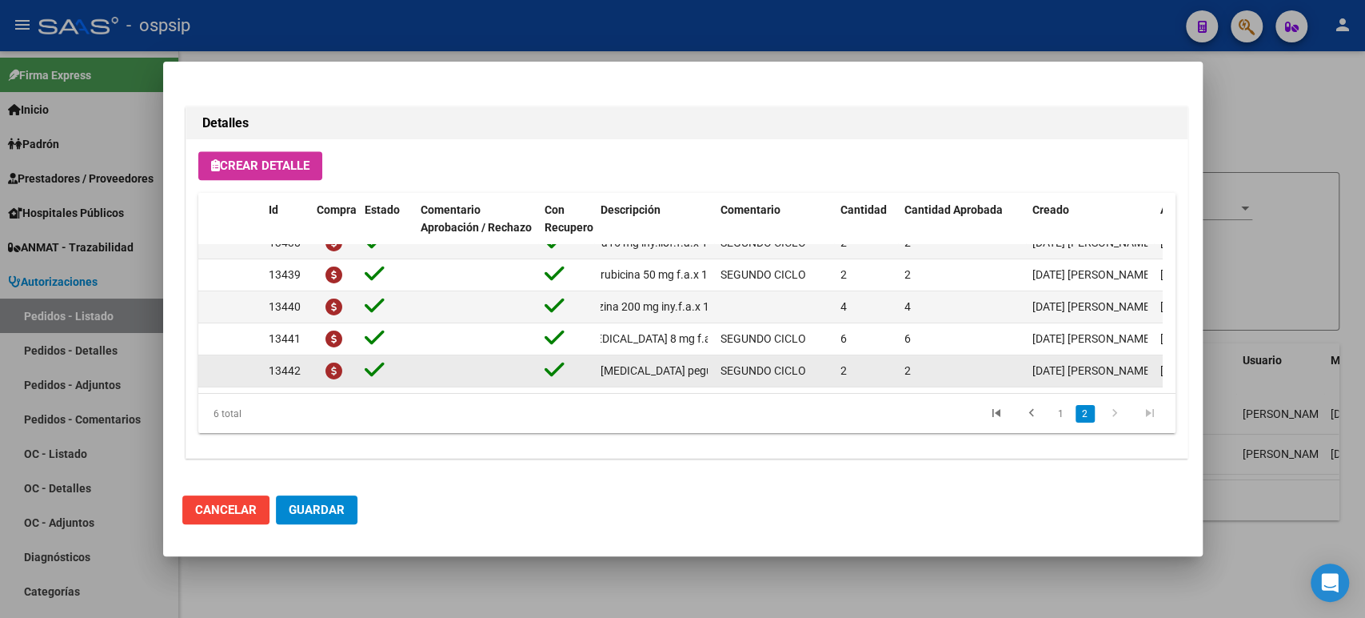
scroll to position [0, 111]
drag, startPoint x: 600, startPoint y: 352, endPoint x: 715, endPoint y: 354, distance: 115.2
click at [715, 355] on div "13442 Filgrastim peguilado 6mg jga.prell.x1+prot.a SEGUNDO CICLO 2 2 17/09/2025…" at bounding box center [796, 371] width 1196 height 32
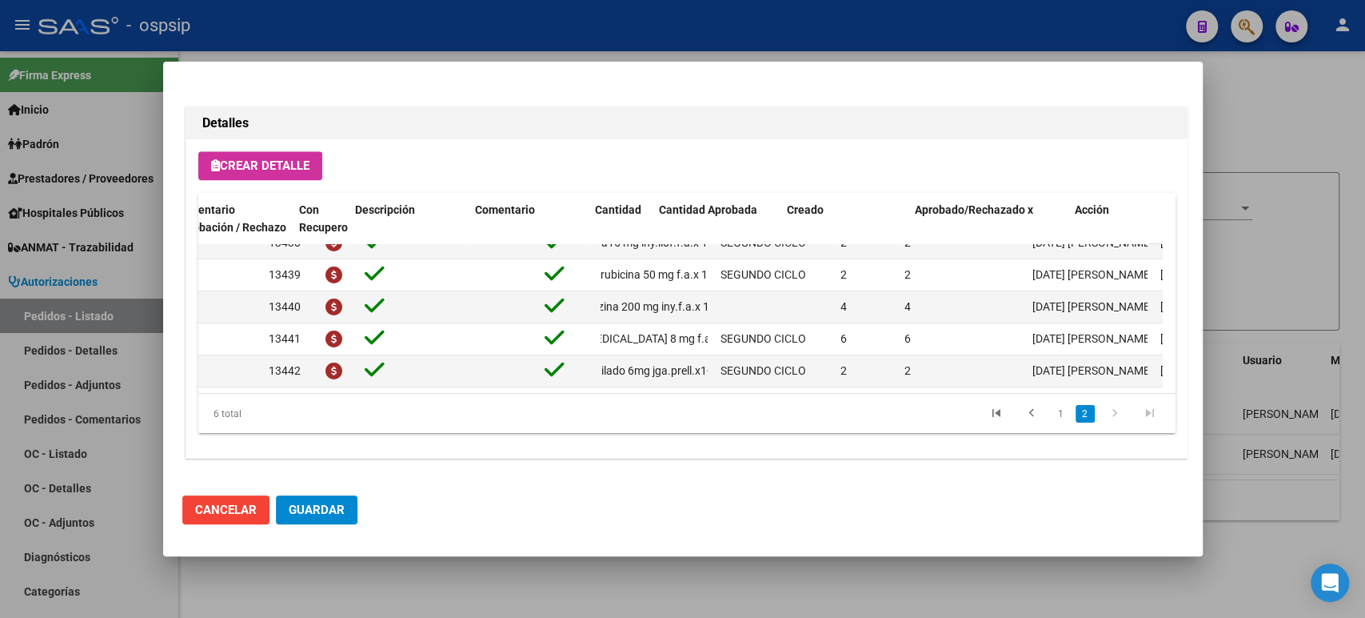
scroll to position [62, 245]
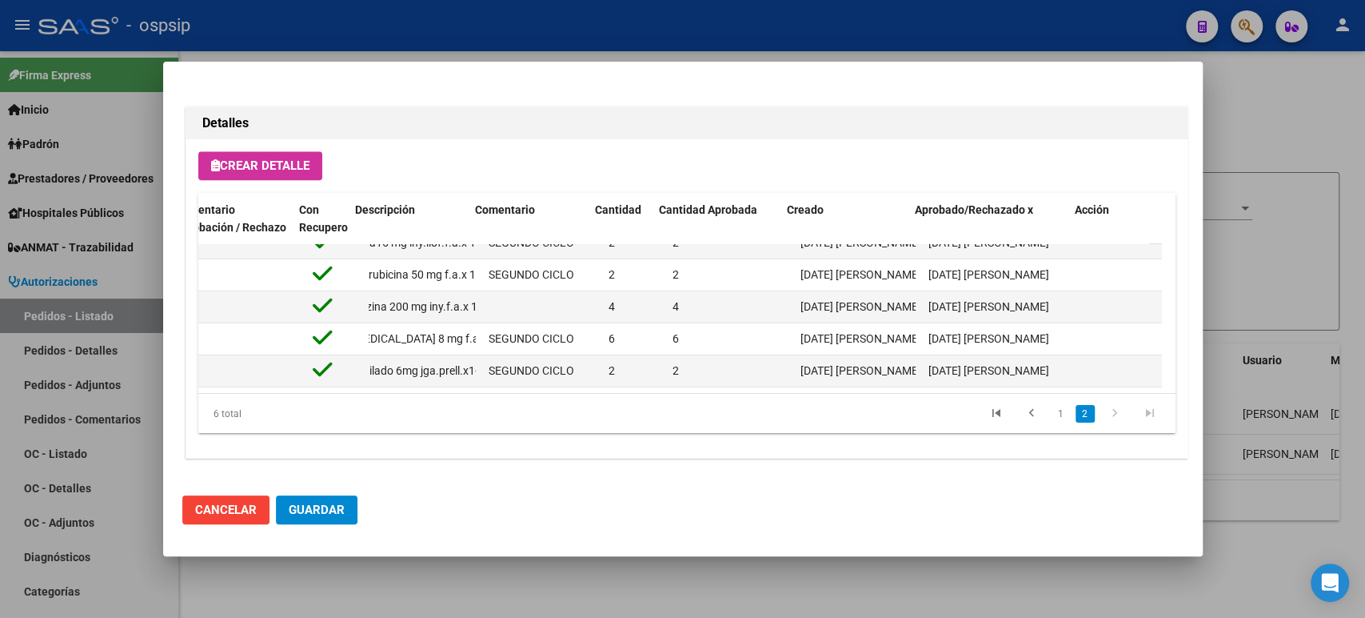
click at [1281, 239] on div at bounding box center [682, 309] width 1365 height 618
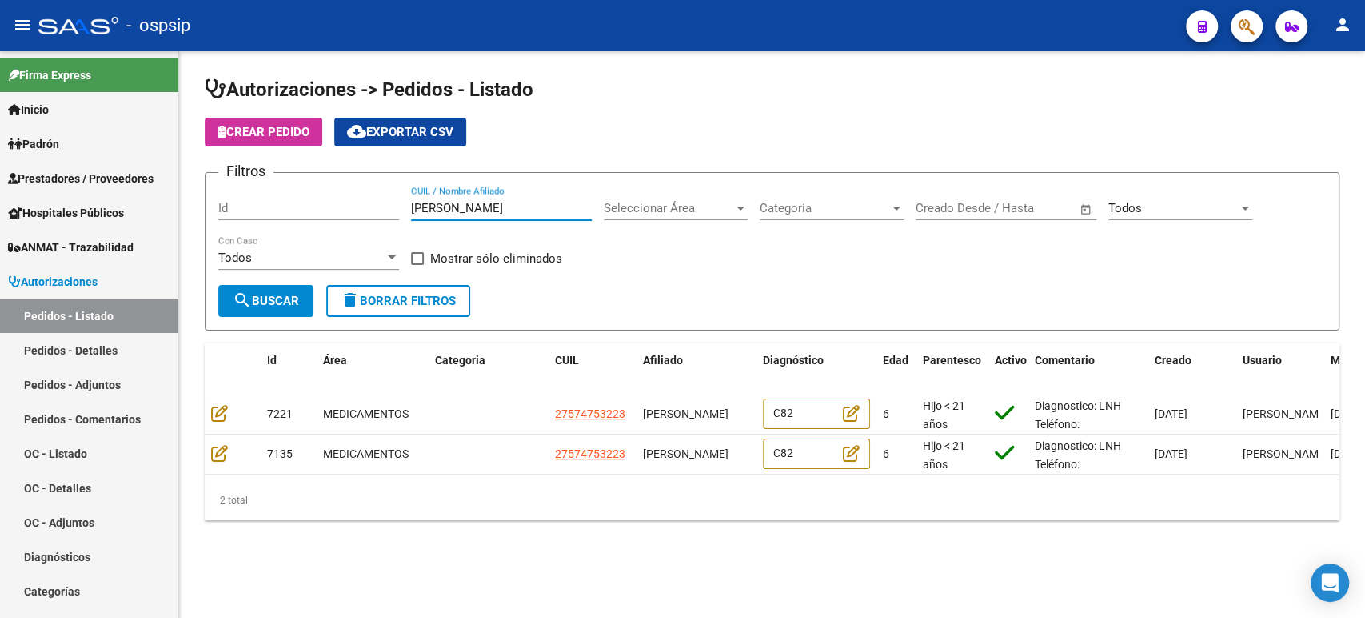
scroll to position [0, 16]
drag, startPoint x: 414, startPoint y: 202, endPoint x: 758, endPoint y: 203, distance: 344.0
click at [758, 203] on div "Filtros Id ALISON NAOMI UMPIERREZ AVALOS CUIL / Nombre Afiliado Seleccionar Áre…" at bounding box center [772, 235] width 1108 height 99
paste input "ZOE JOSELYN GIMENEZ GONZALEZ"
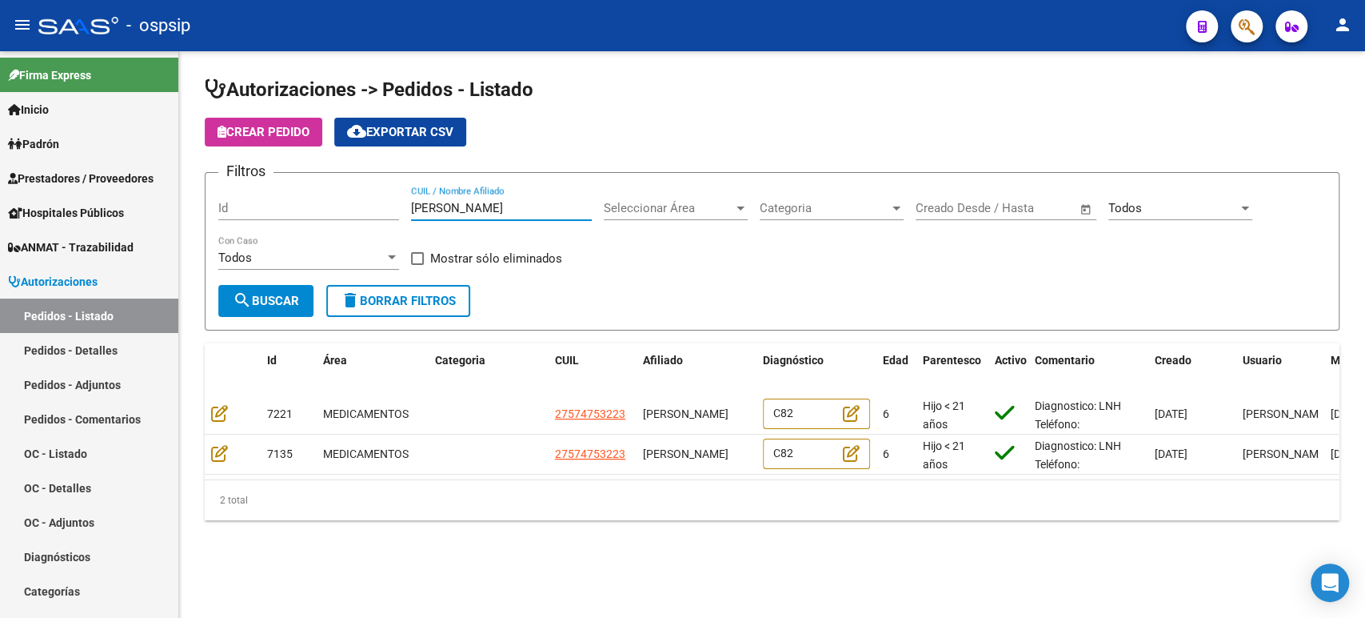
scroll to position [0, 12]
type input "ZOE JOSELYN GIMENEZ GONZALEZ"
click at [294, 299] on span "search Buscar" at bounding box center [266, 301] width 66 height 14
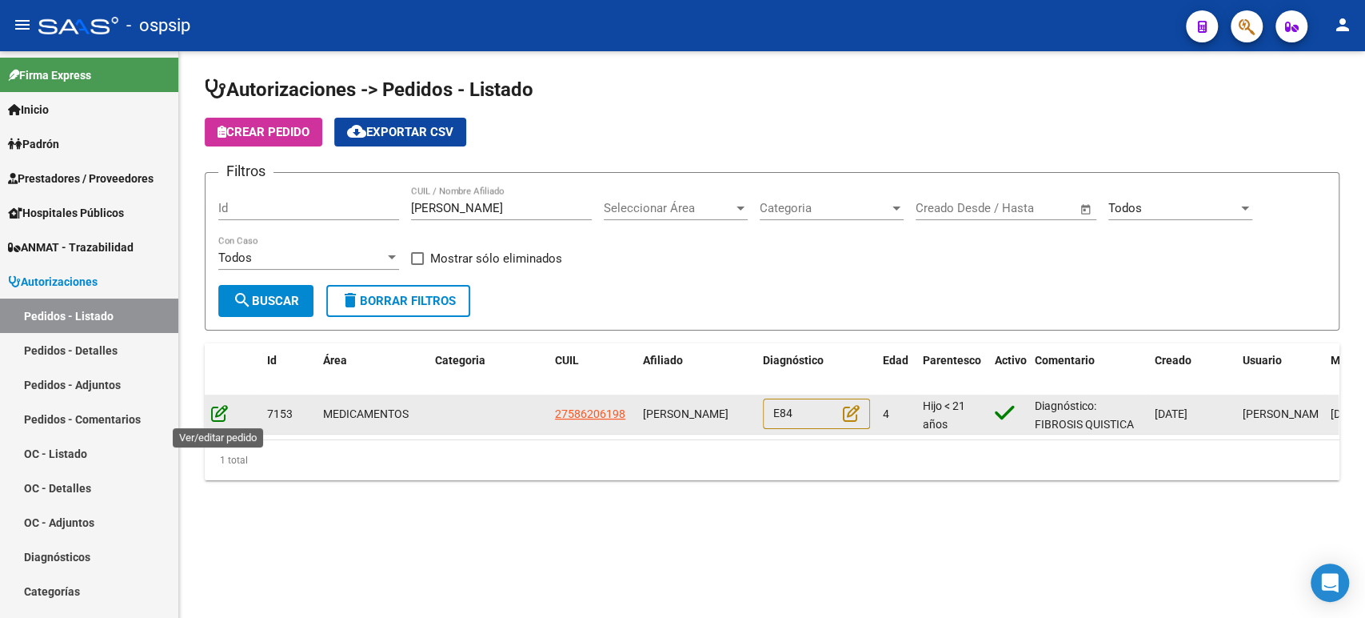
click at [211, 413] on icon at bounding box center [219, 413] width 17 height 18
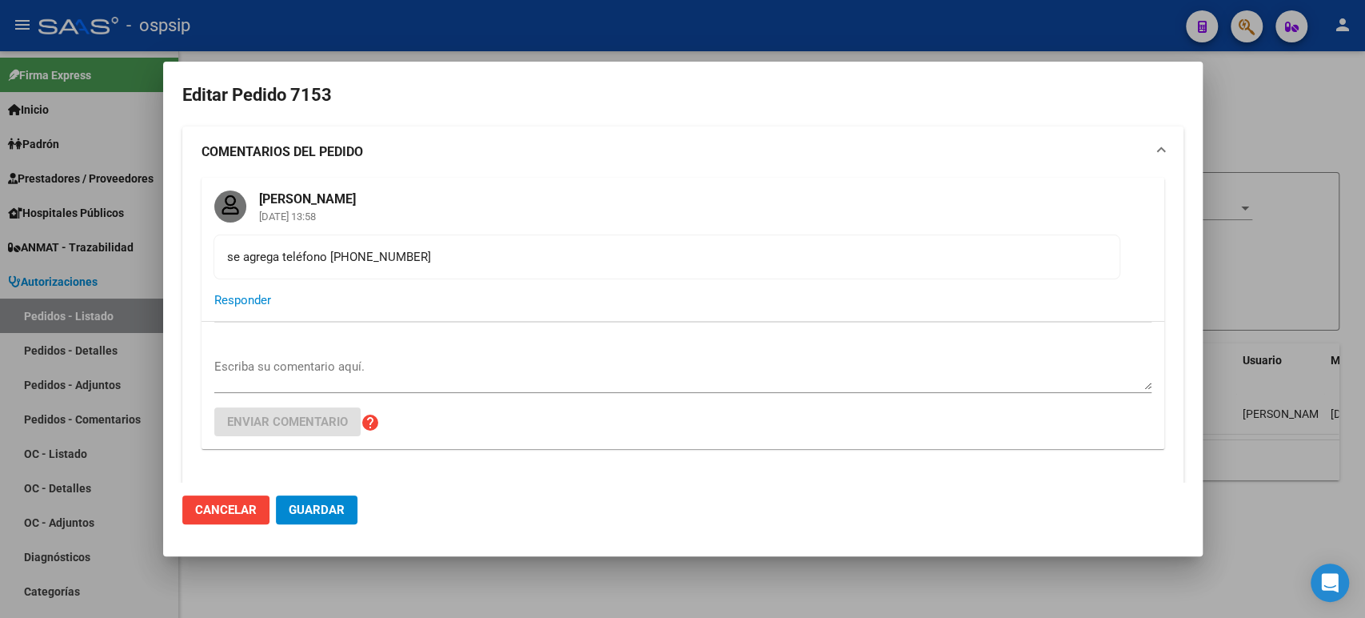
type input "Buenos Aires, JOSE LEON SUARE, ECHAGUE 8072, Piso: 00, Departamento: 0"
click at [1299, 185] on div at bounding box center [682, 309] width 1365 height 618
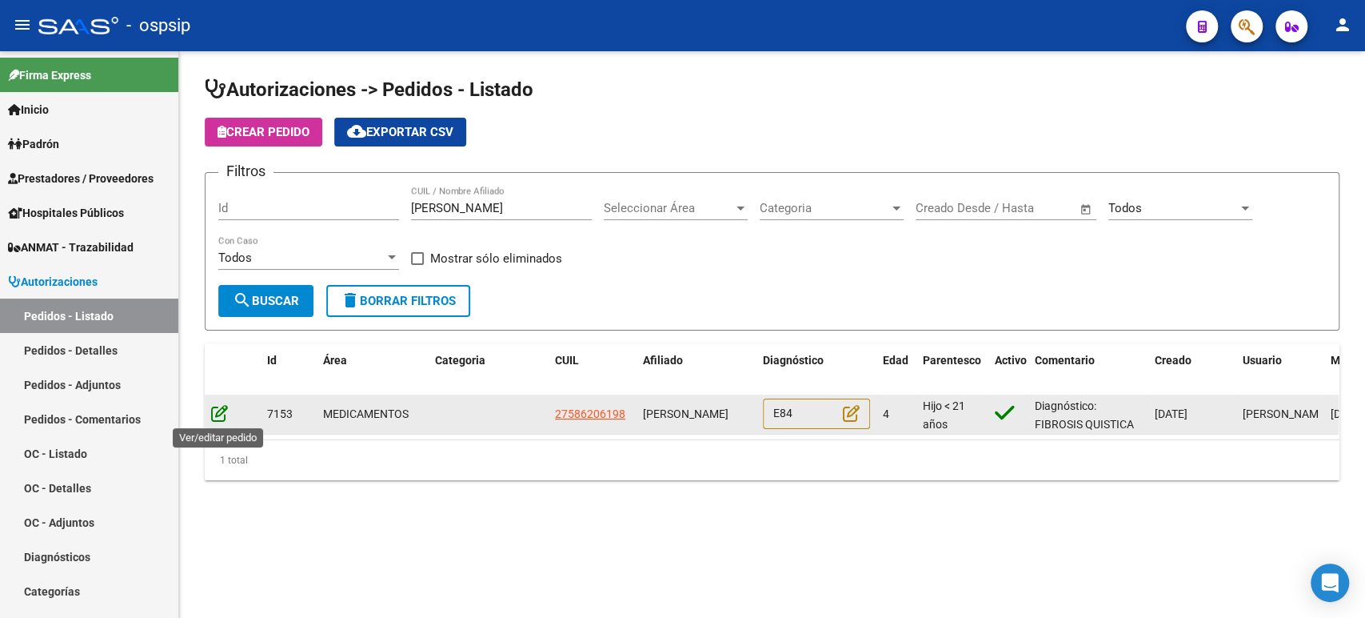
click at [217, 417] on icon at bounding box center [219, 413] width 17 height 18
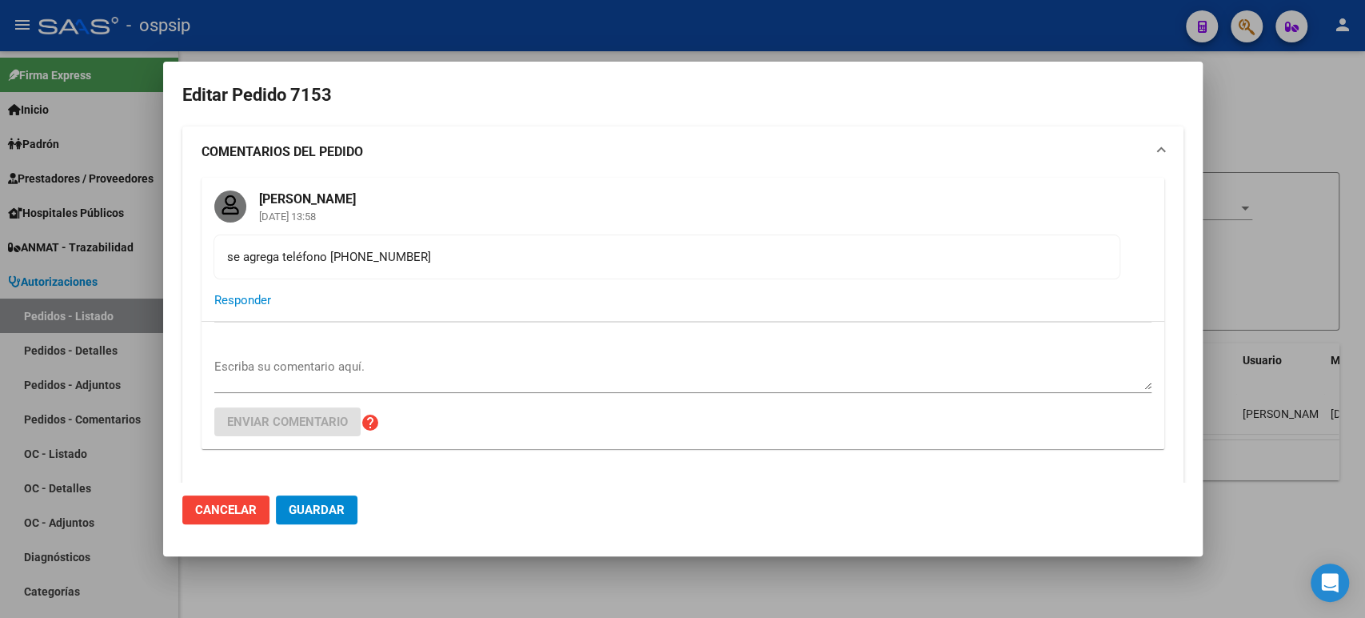
type input "Buenos Aires, JOSE LEON SUARE, ECHAGUE 8072, Piso: 00, Departamento: 0"
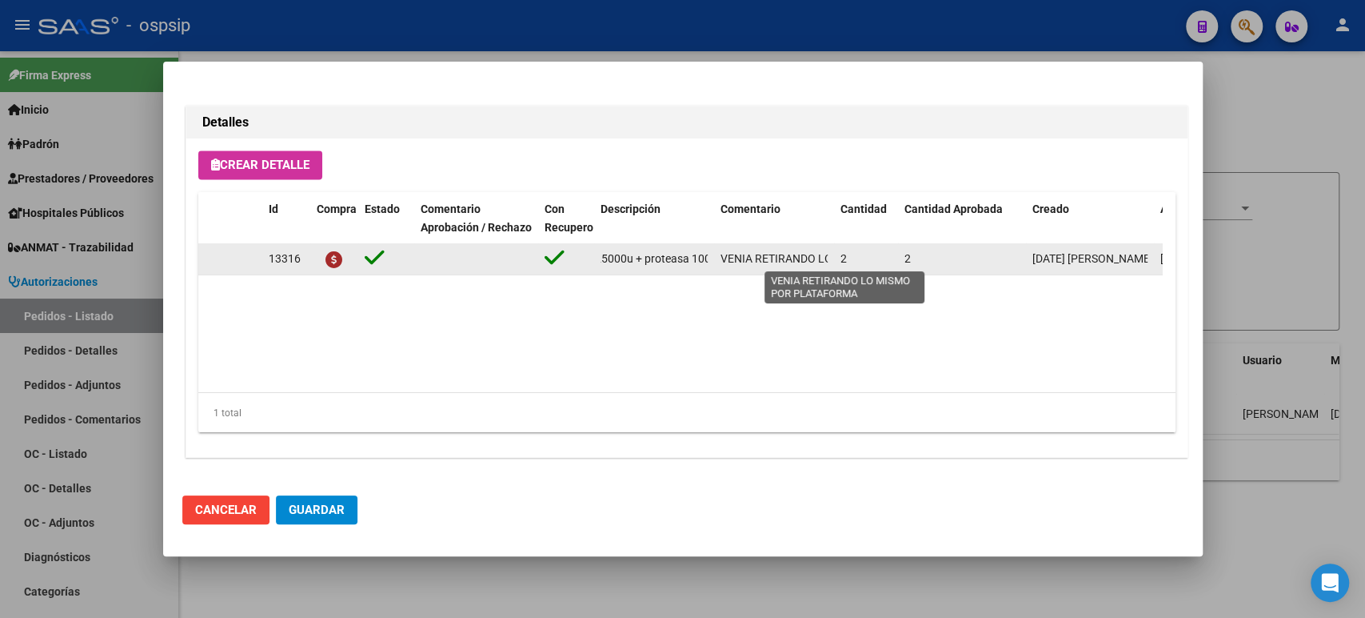
scroll to position [0, 317]
drag, startPoint x: 602, startPoint y: 256, endPoint x: 710, endPoint y: 260, distance: 108.1
click at [710, 260] on datatable-body-cell "PANCREATINA 300 mg (amilasa 1800u+ lipasa 25000u + proteasa 1000u) cáps.x 100" at bounding box center [654, 258] width 120 height 31
copy span "PANCREATINA 300 mg (amilasa 1800u+ lipasa 25000u + proteasa 1000u) cáps.x 100"
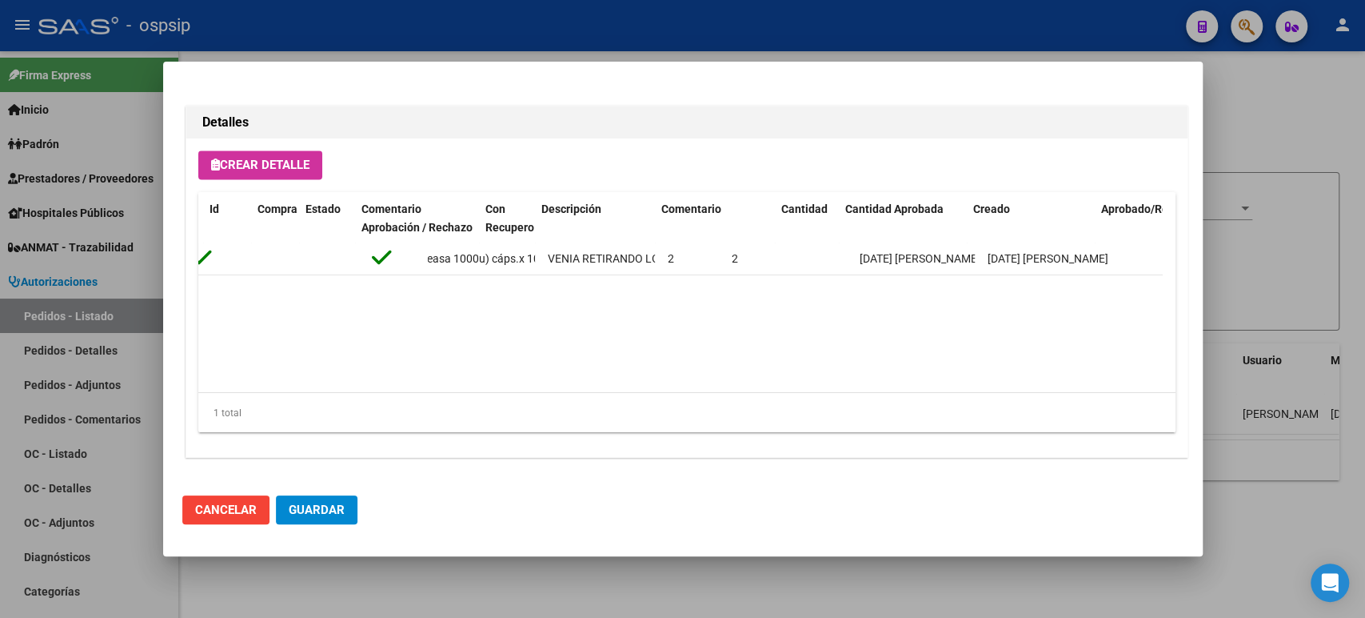
scroll to position [0, 231]
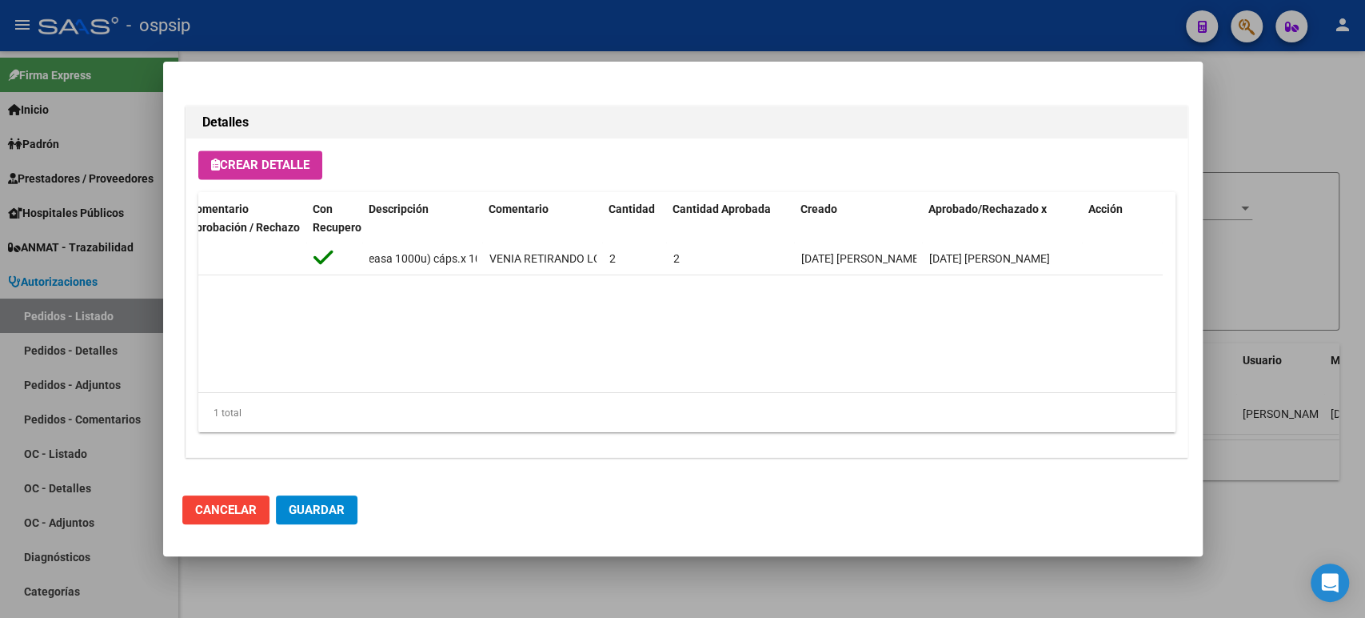
click at [1251, 166] on div at bounding box center [682, 309] width 1365 height 618
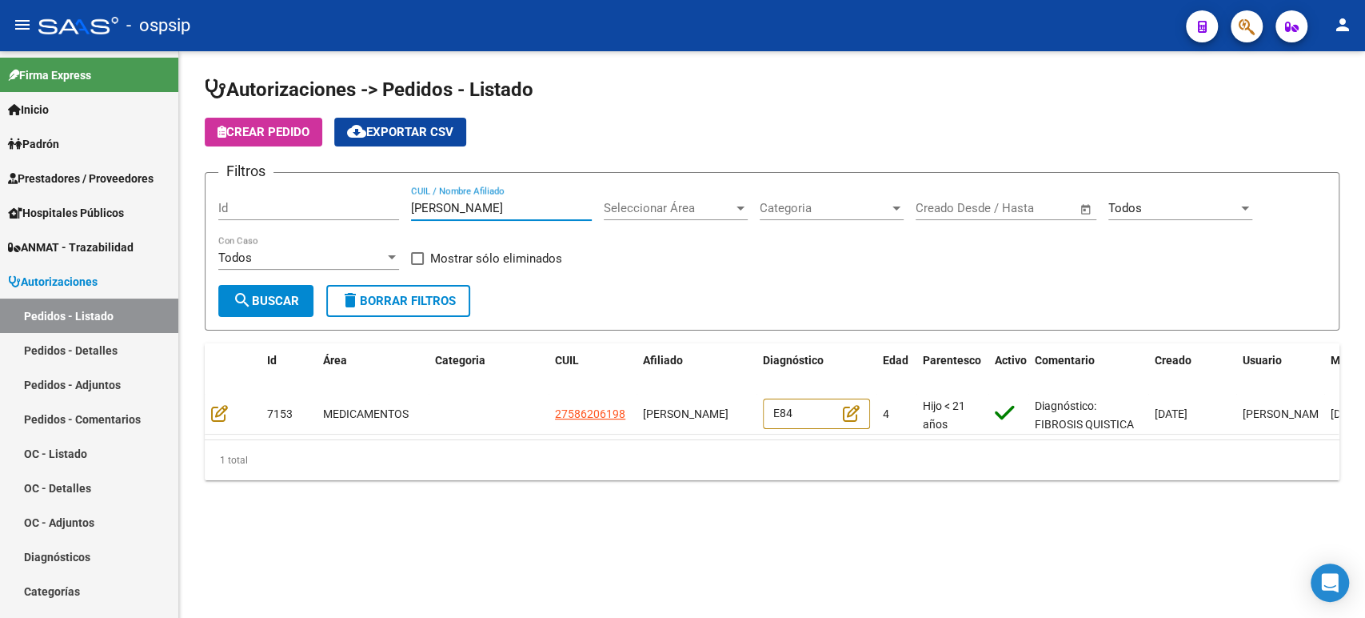
scroll to position [0, 12]
drag, startPoint x: 413, startPoint y: 206, endPoint x: 705, endPoint y: 210, distance: 292.0
click at [705, 210] on div "Filtros Id ZOE JOSELYN GIMENEZ GONZALEZ CUIL / Nombre Afiliado Seleccionar Área…" at bounding box center [772, 235] width 1108 height 99
paste input "Moyano Vilma"
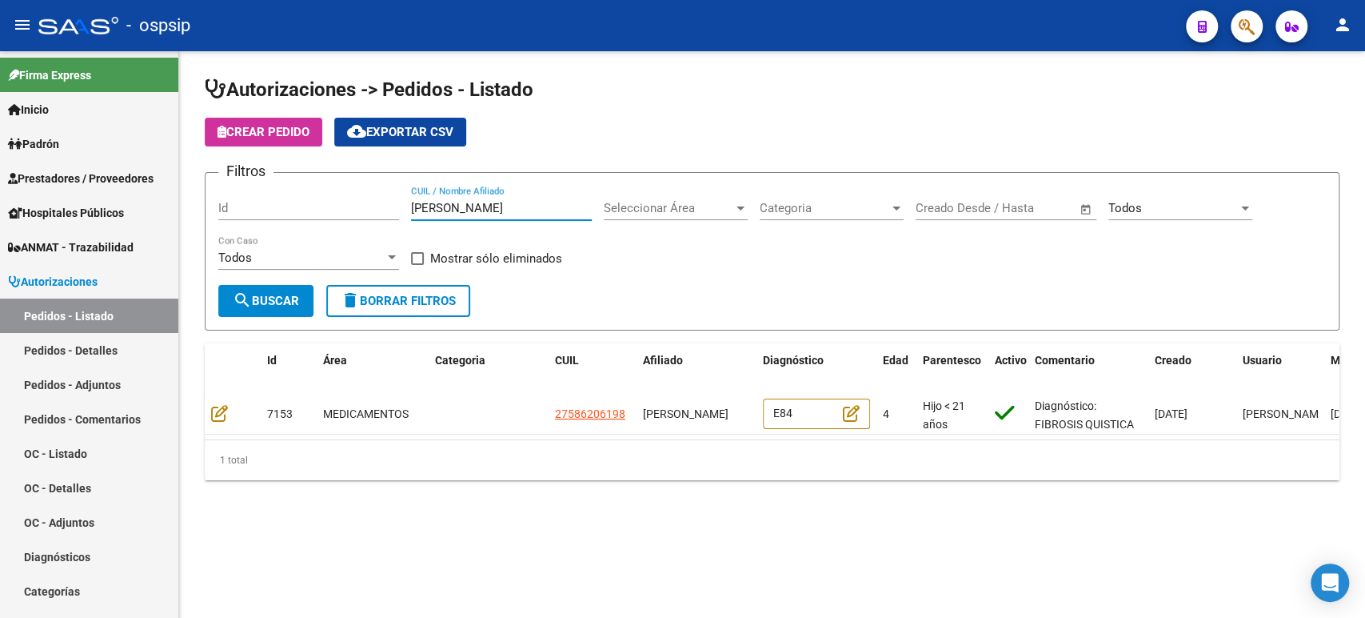
type input "Moyano Vilma"
click at [280, 306] on span "search Buscar" at bounding box center [266, 301] width 66 height 14
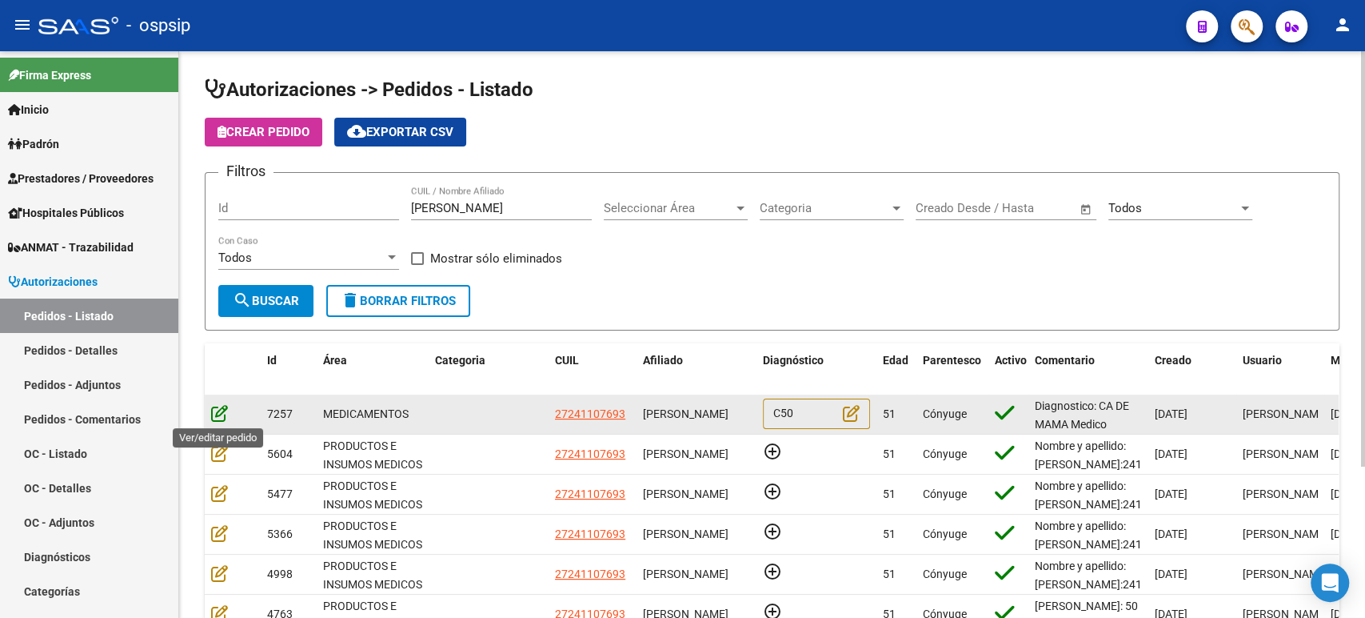
click at [220, 411] on icon at bounding box center [219, 413] width 17 height 18
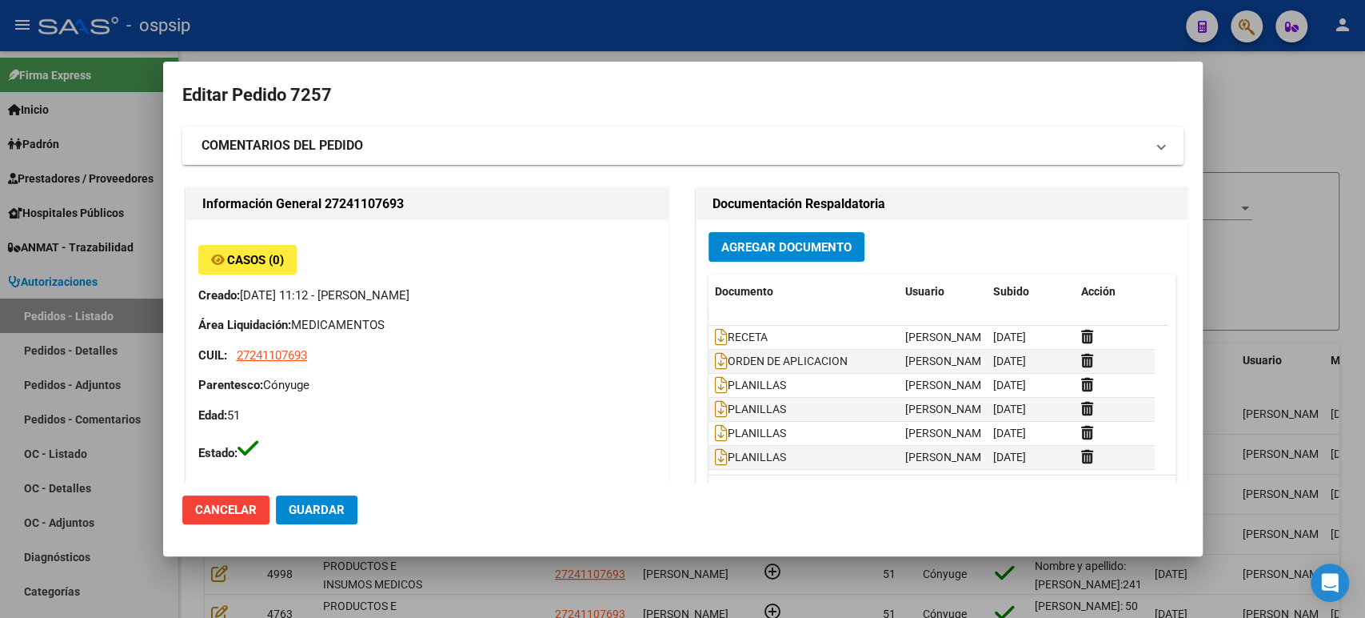
type input "[PERSON_NAME]"
type input "[GEOGRAPHIC_DATA], [PERSON_NAME] DEL CAMPO 156, Departamento: 1"
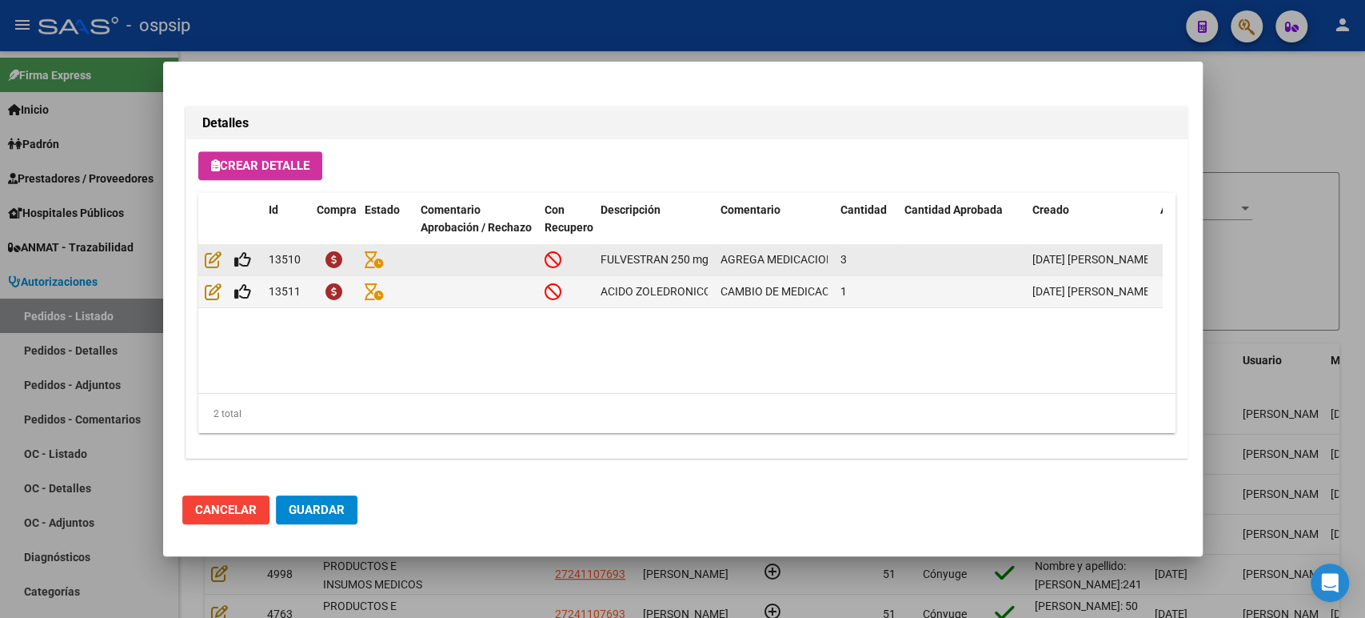
scroll to position [0, 26]
drag, startPoint x: 601, startPoint y: 258, endPoint x: 709, endPoint y: 254, distance: 108.0
click at [709, 254] on datatable-body-cell "FULVESTRAN 250 mg a.x 2" at bounding box center [654, 259] width 120 height 31
copy span "FULVESTRAN 250 mg a.x 2"
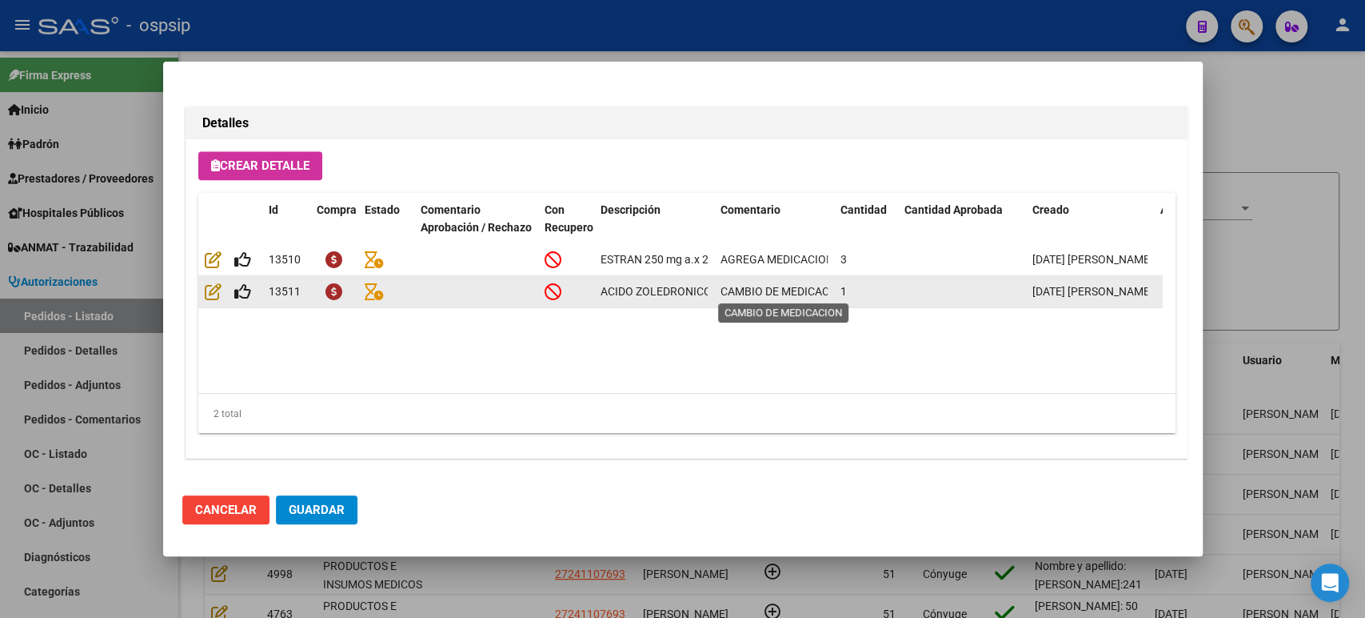
scroll to position [0, 32]
drag, startPoint x: 599, startPoint y: 292, endPoint x: 706, endPoint y: 294, distance: 107.2
click at [706, 294] on datatable-body-cell "ACIDO ZOLEDRONICO 4 MG" at bounding box center [654, 291] width 120 height 31
copy span "ACIDO ZOLEDRONICO 4 MG"
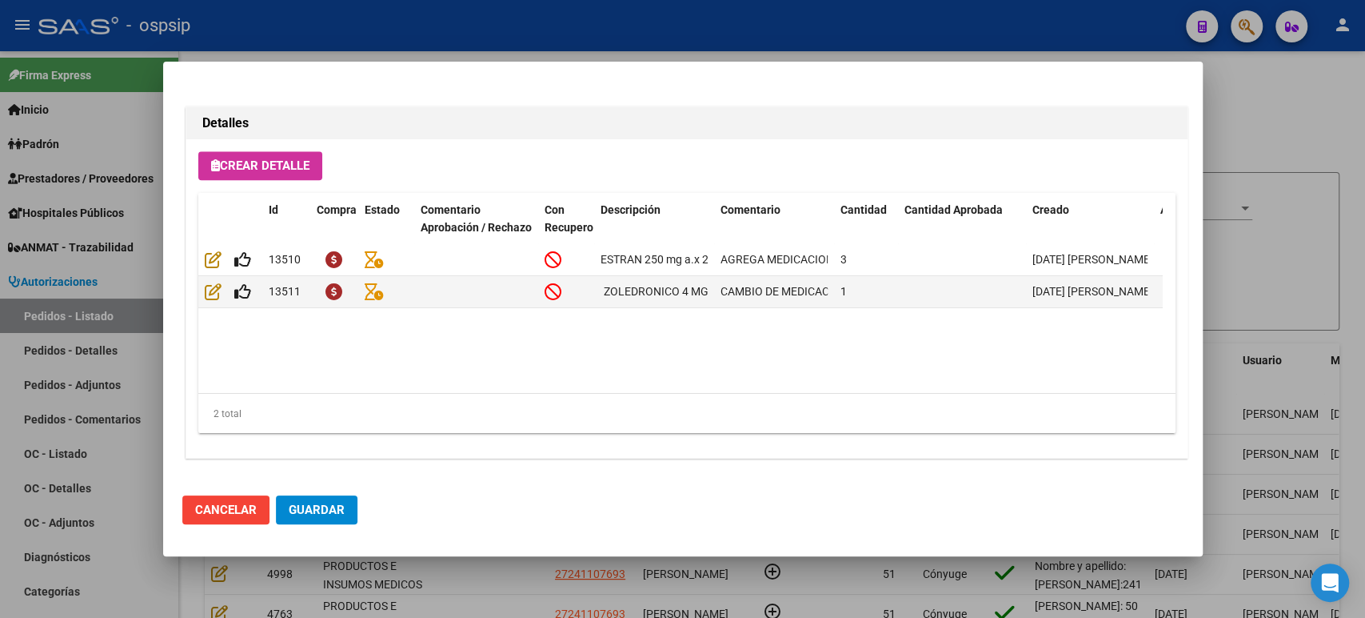
click at [1283, 297] on div at bounding box center [682, 309] width 1365 height 618
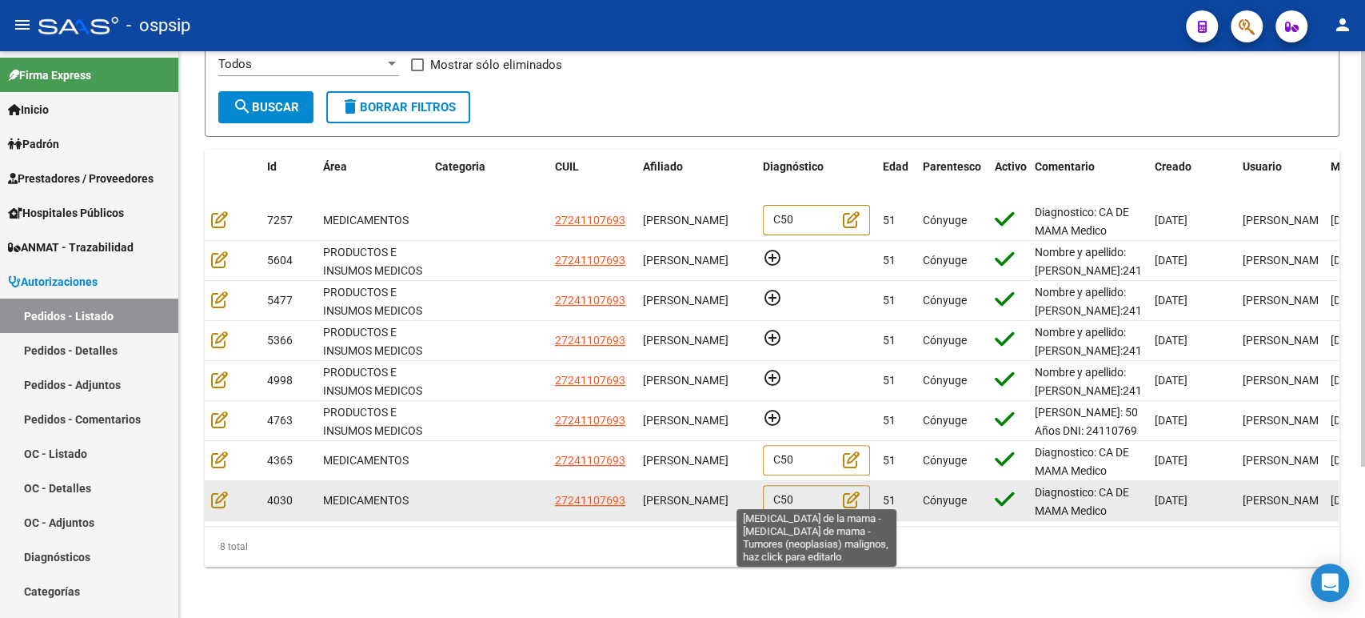
scroll to position [117, 0]
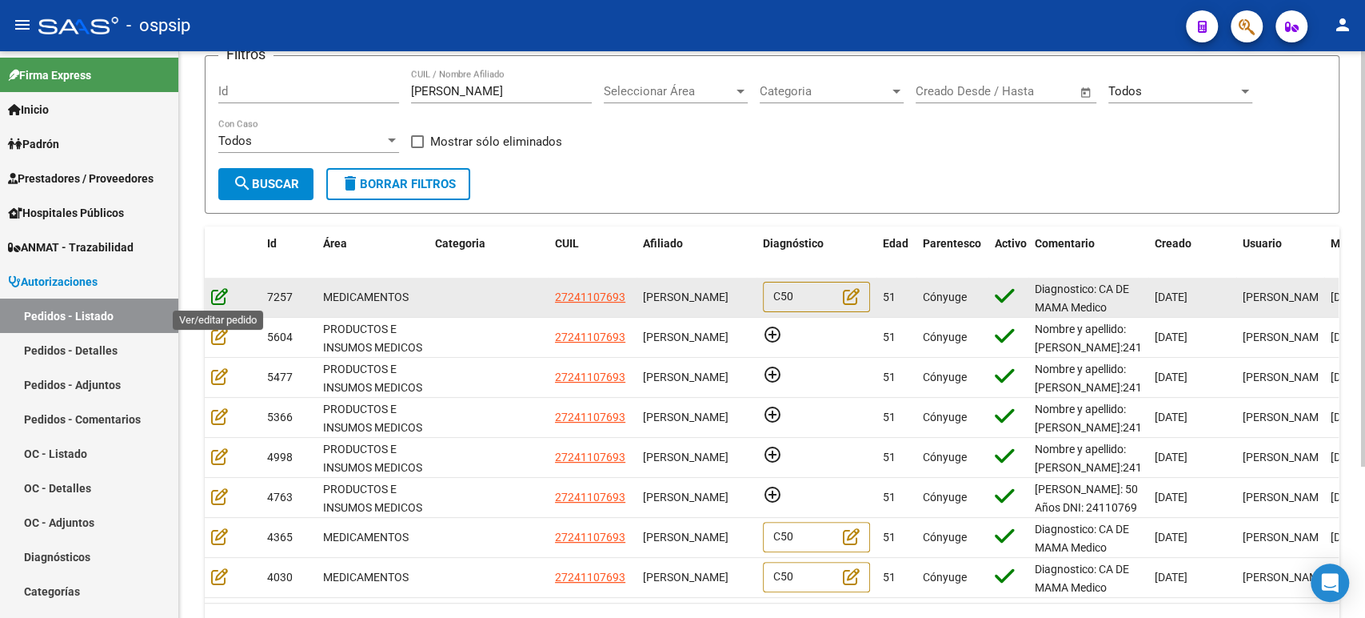
click at [213, 295] on icon at bounding box center [219, 296] width 17 height 18
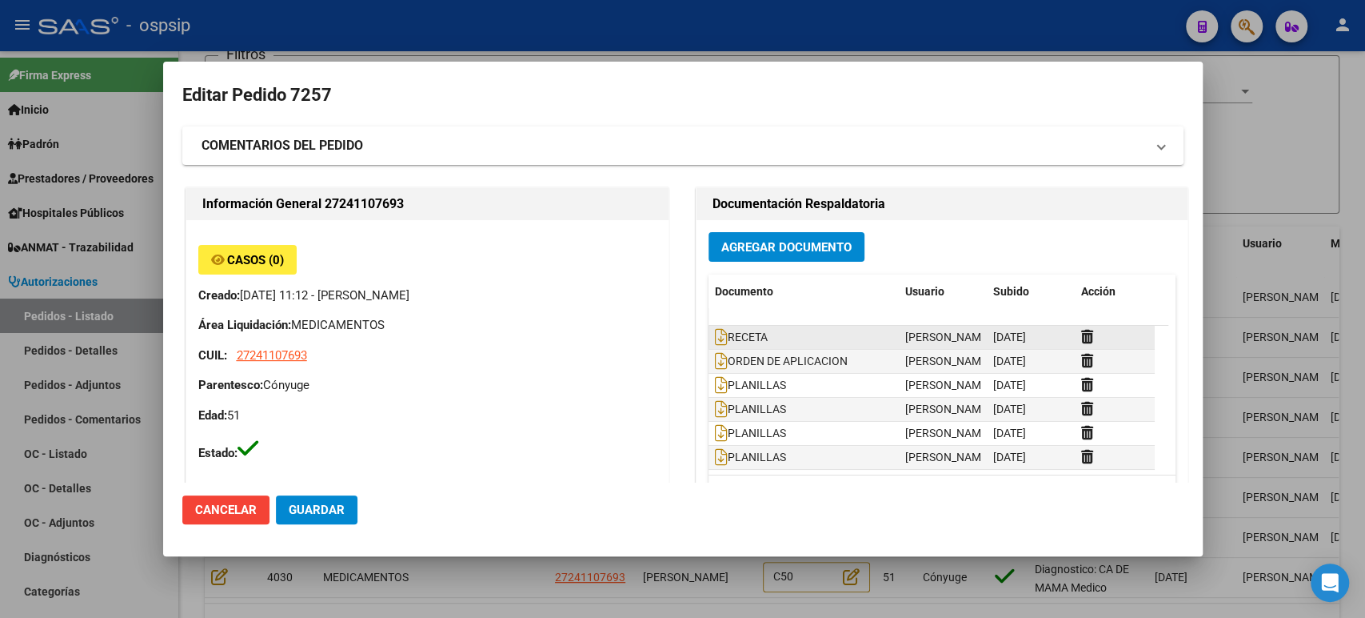
type input "[PERSON_NAME]"
type input "[GEOGRAPHIC_DATA], [PERSON_NAME] DEL CAMPO 156, Departamento: 1"
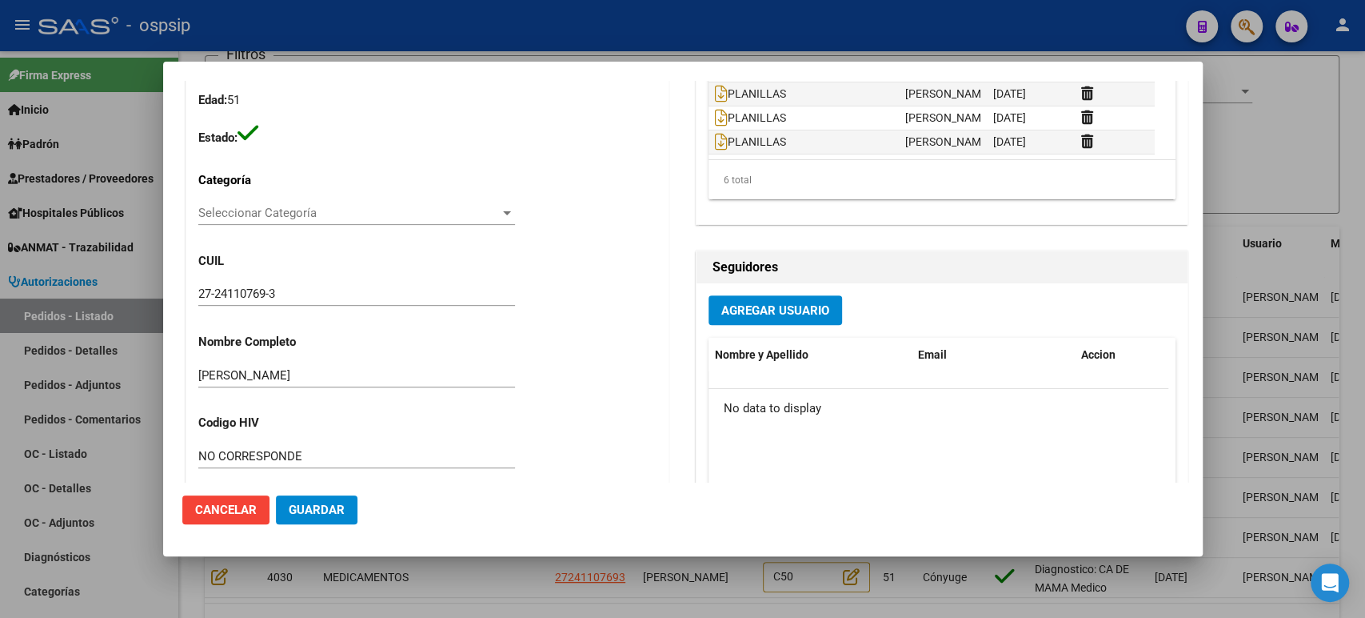
scroll to position [138, 0]
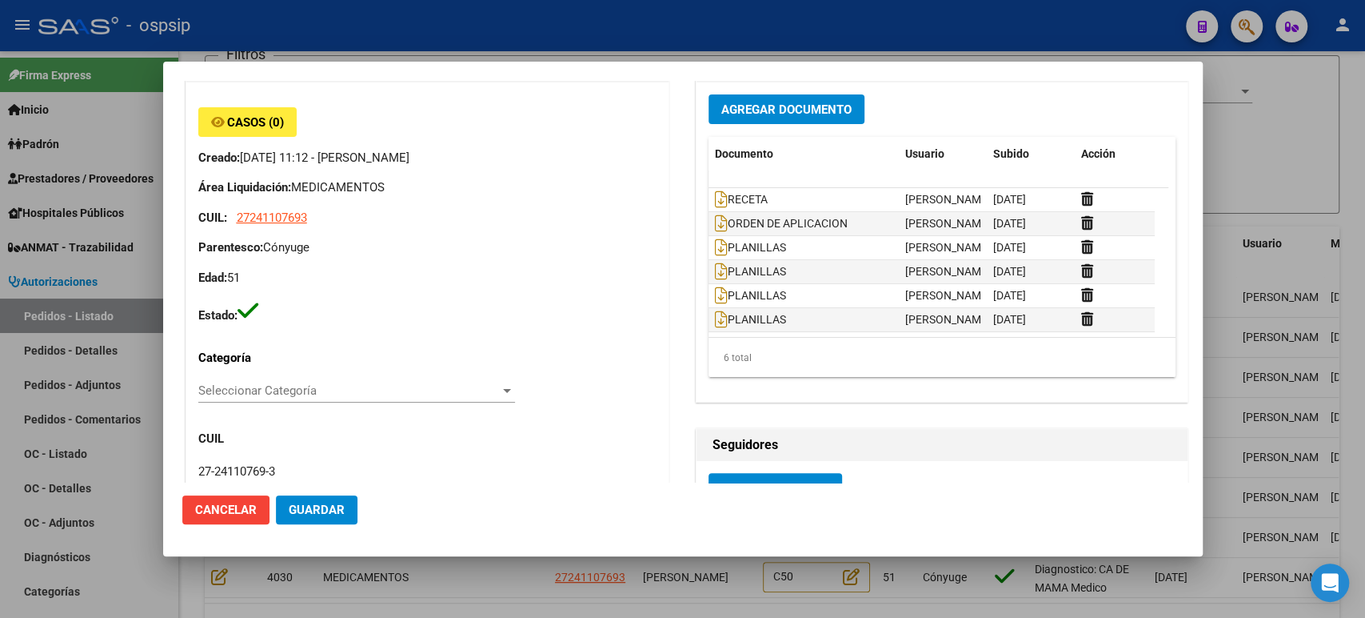
click at [1242, 266] on div at bounding box center [682, 309] width 1365 height 618
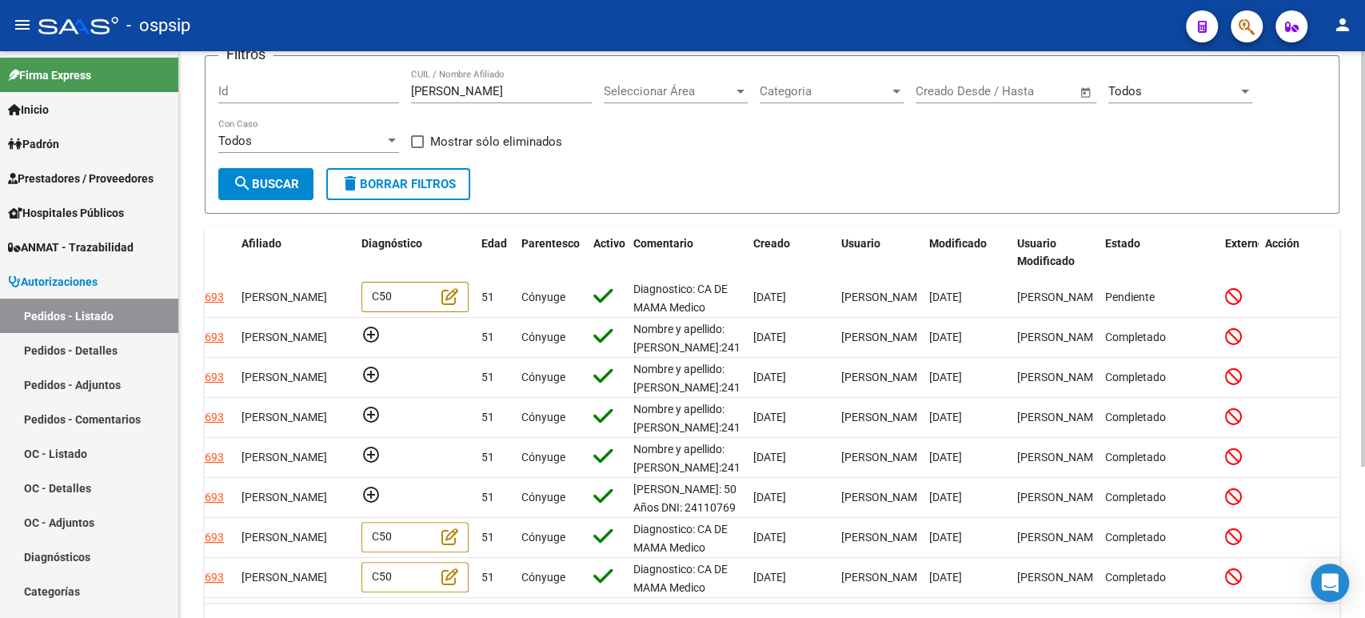
scroll to position [0, 0]
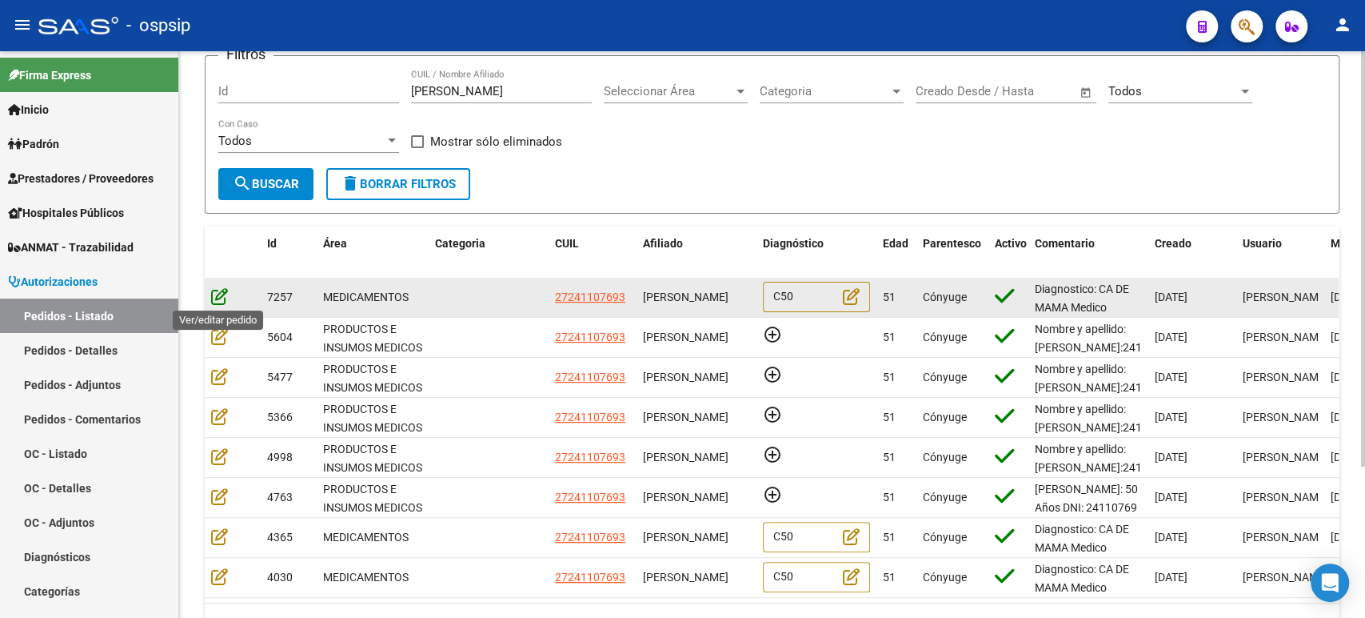
click at [221, 293] on icon at bounding box center [219, 296] width 17 height 18
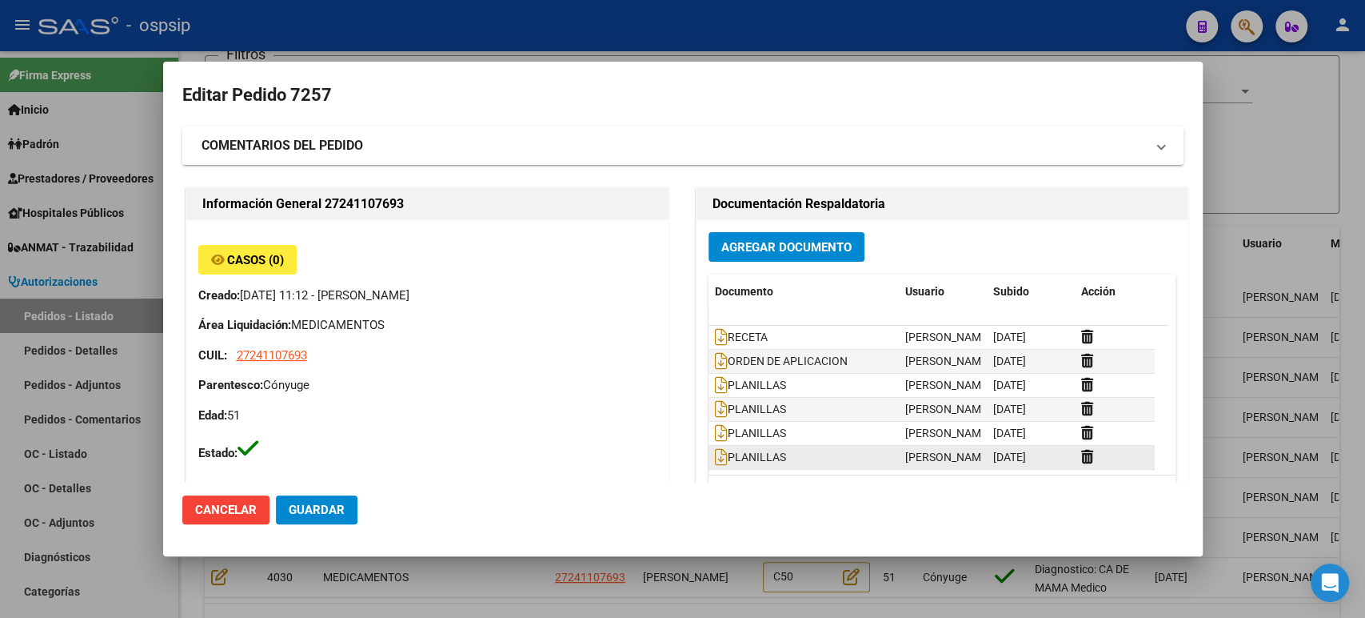
type input "[PERSON_NAME]"
type input "[GEOGRAPHIC_DATA], [PERSON_NAME] DEL CAMPO 156, Departamento: 1"
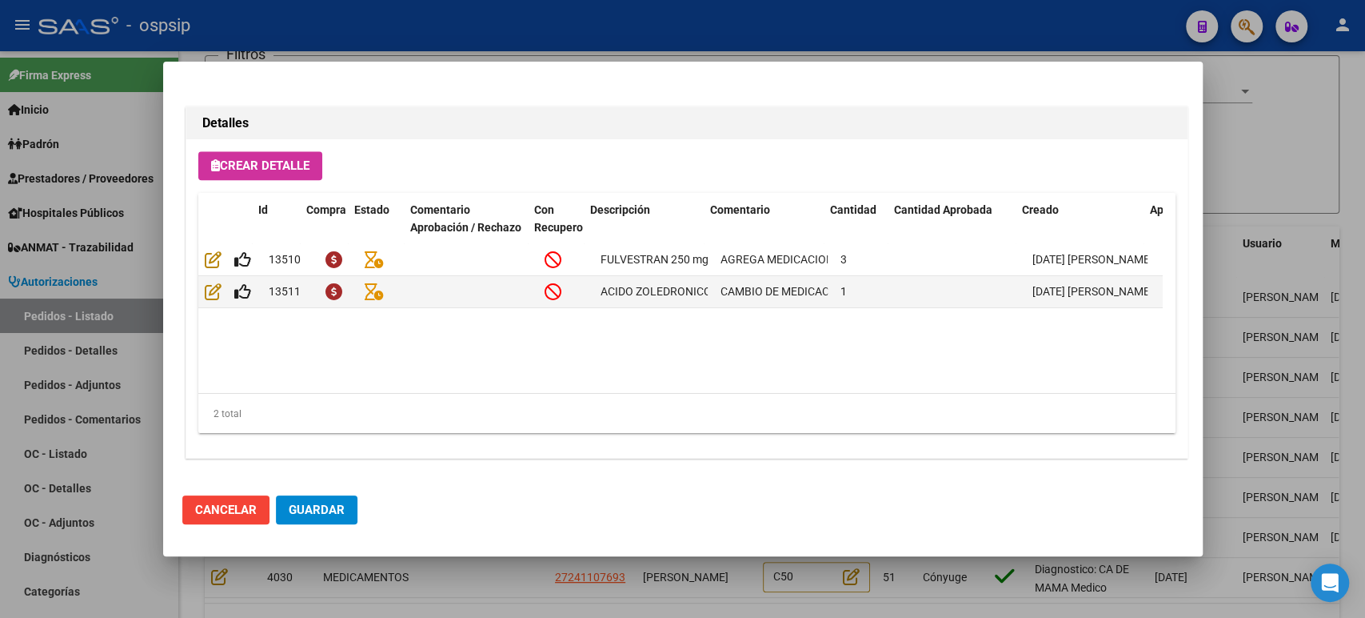
scroll to position [0, 231]
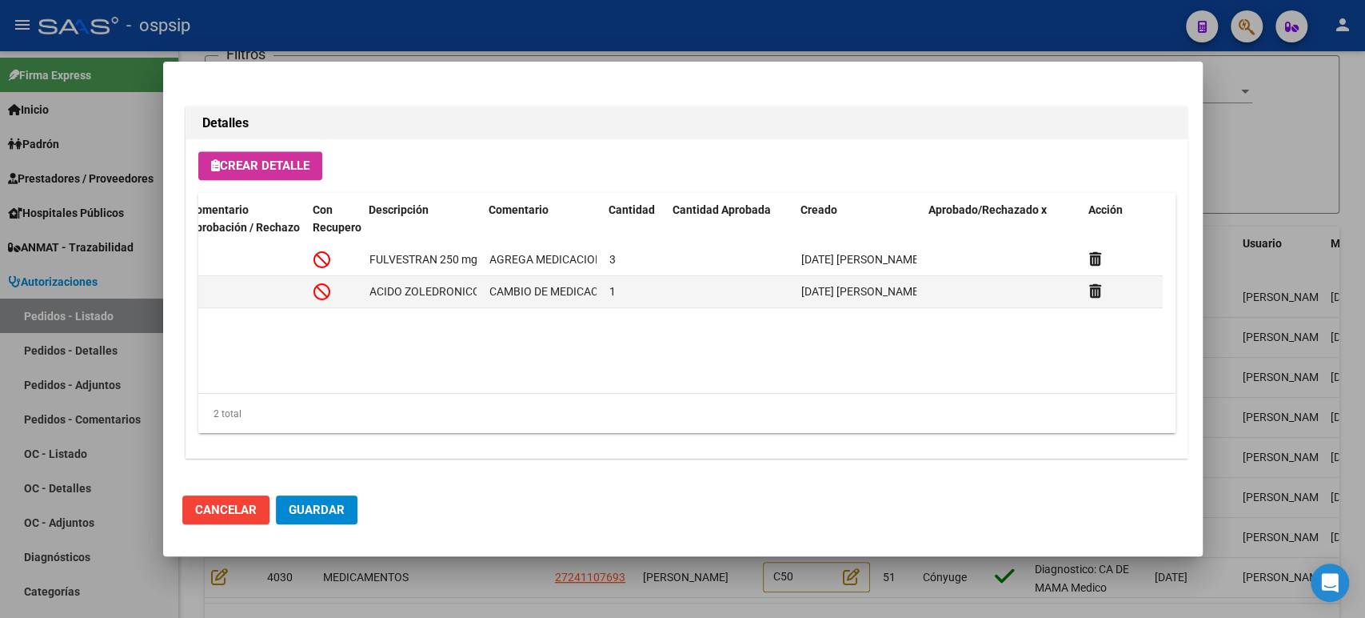
click at [1268, 322] on div at bounding box center [682, 309] width 1365 height 618
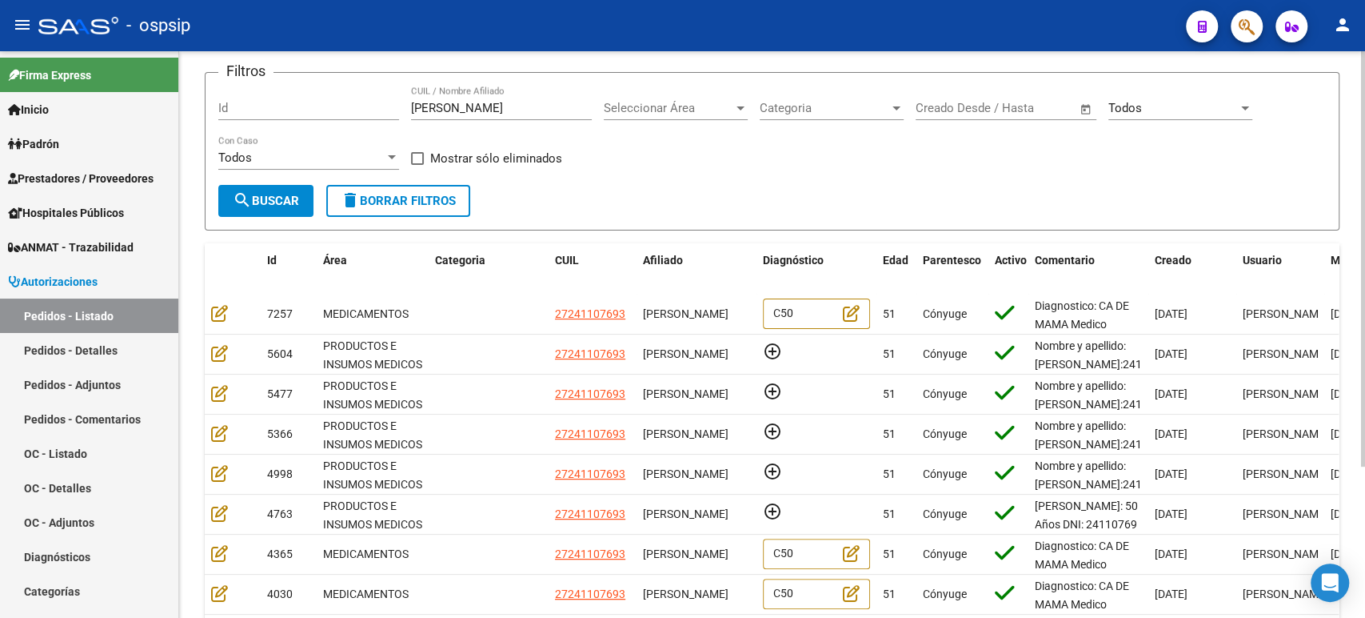
scroll to position [0, 0]
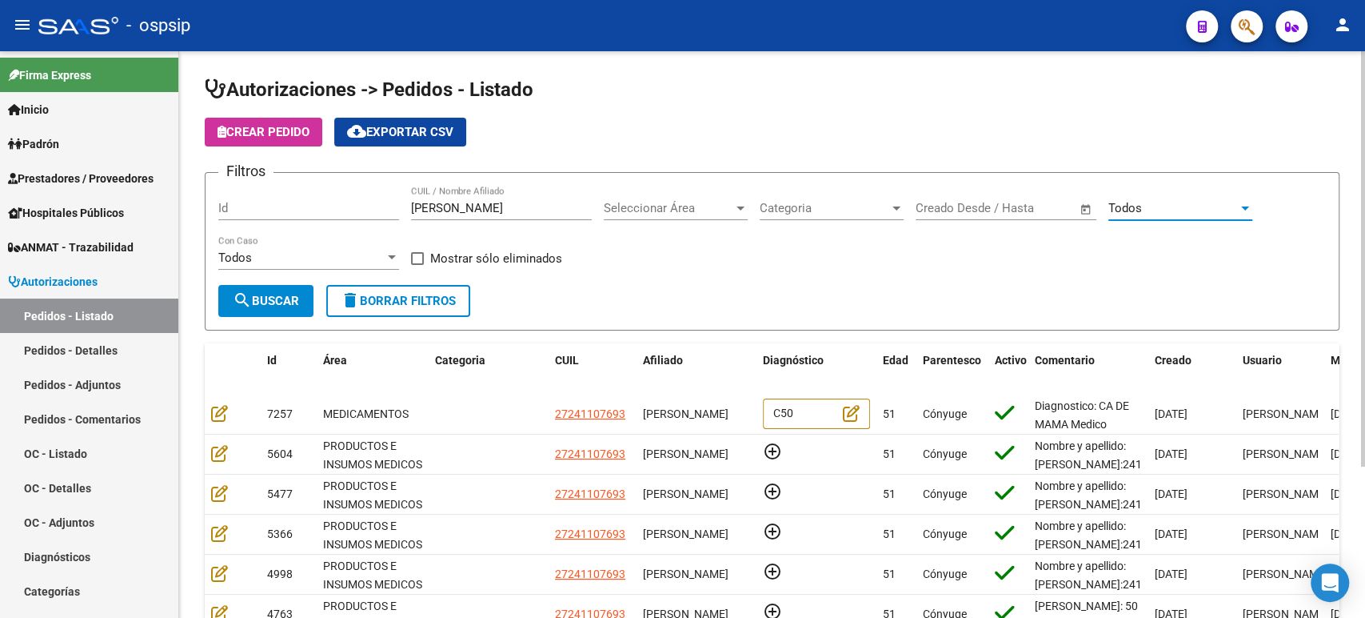
click at [1141, 210] on span "Todos" at bounding box center [1126, 208] width 34 height 14
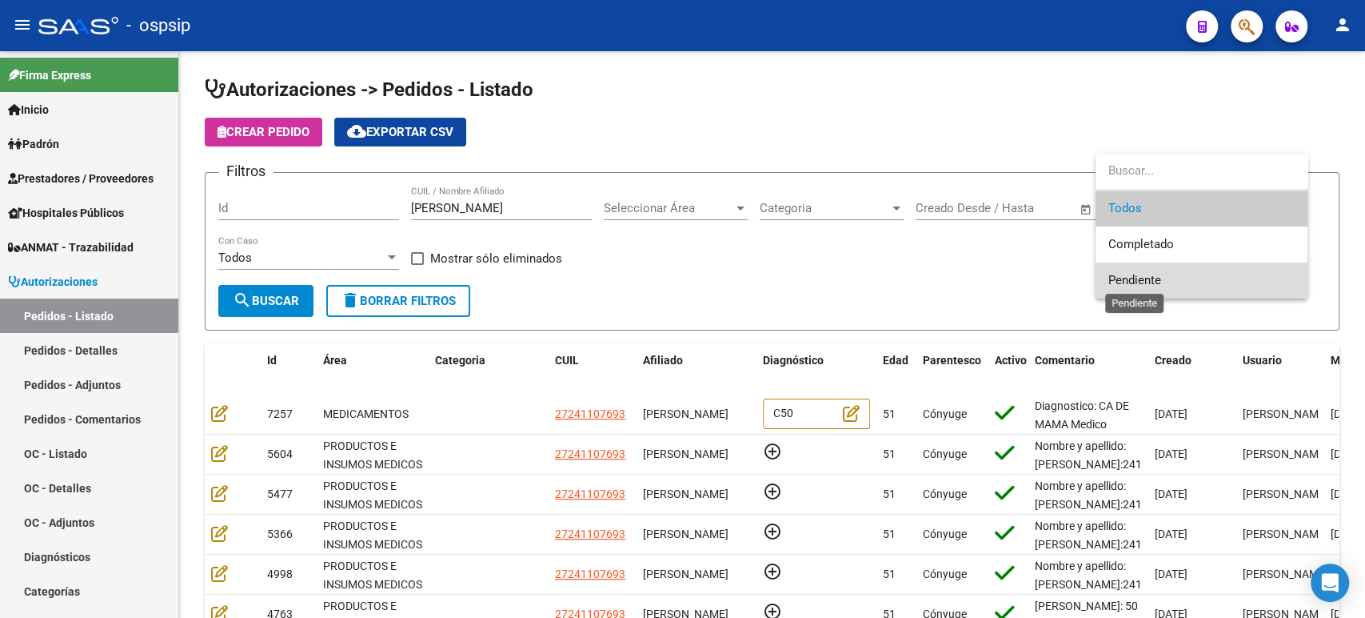
click at [1157, 284] on span "Pendiente" at bounding box center [1135, 280] width 53 height 14
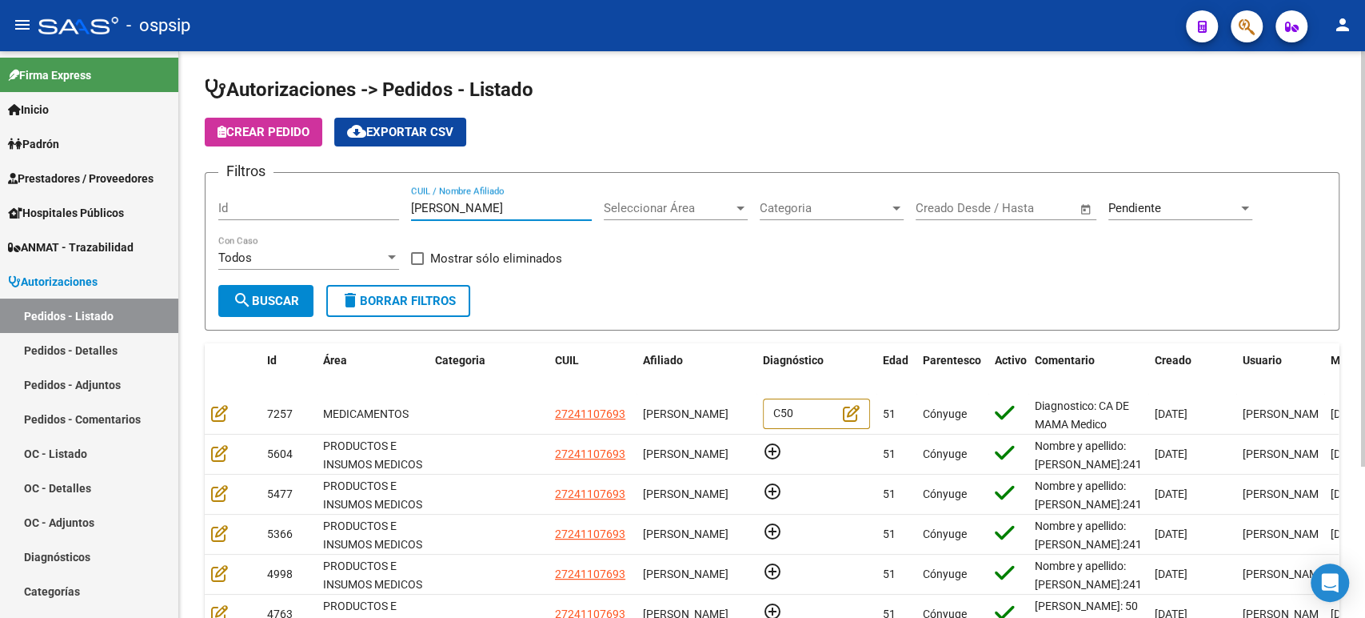
drag, startPoint x: 555, startPoint y: 212, endPoint x: 339, endPoint y: 190, distance: 217.1
click at [358, 213] on div "Filtros Id Moyano Vilma CUIL / Nombre Afiliado Seleccionar Área Seleccionar Áre…" at bounding box center [772, 235] width 1108 height 99
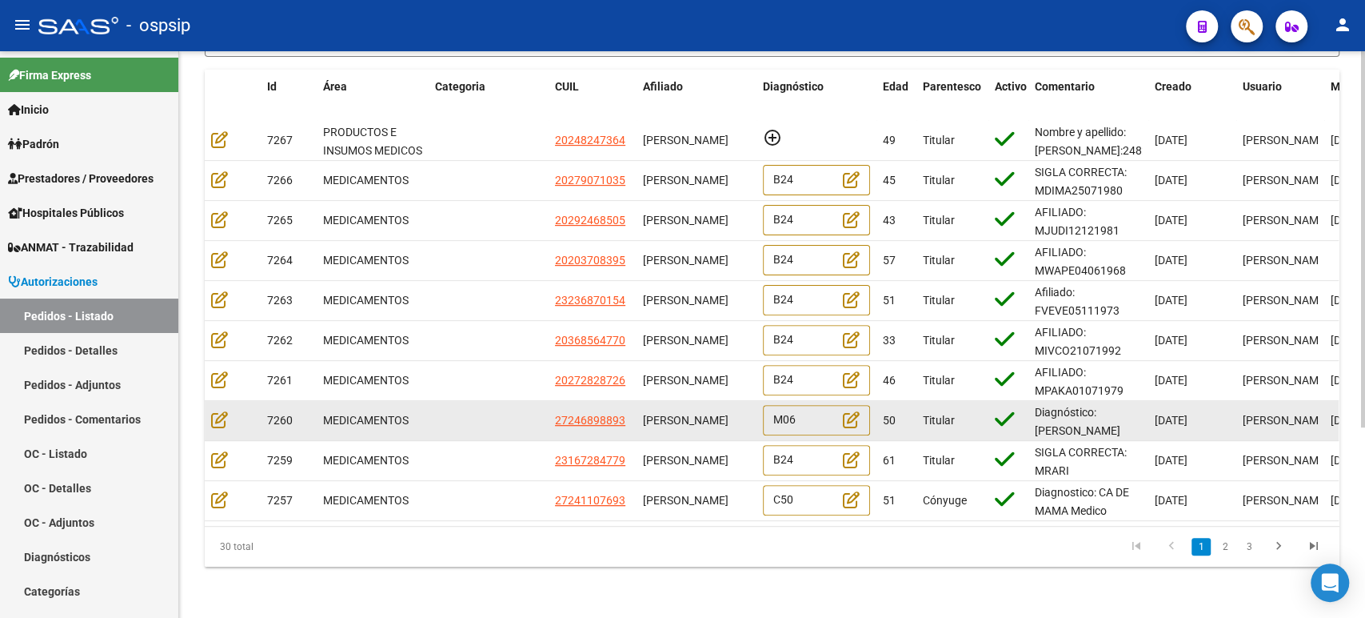
scroll to position [286, 0]
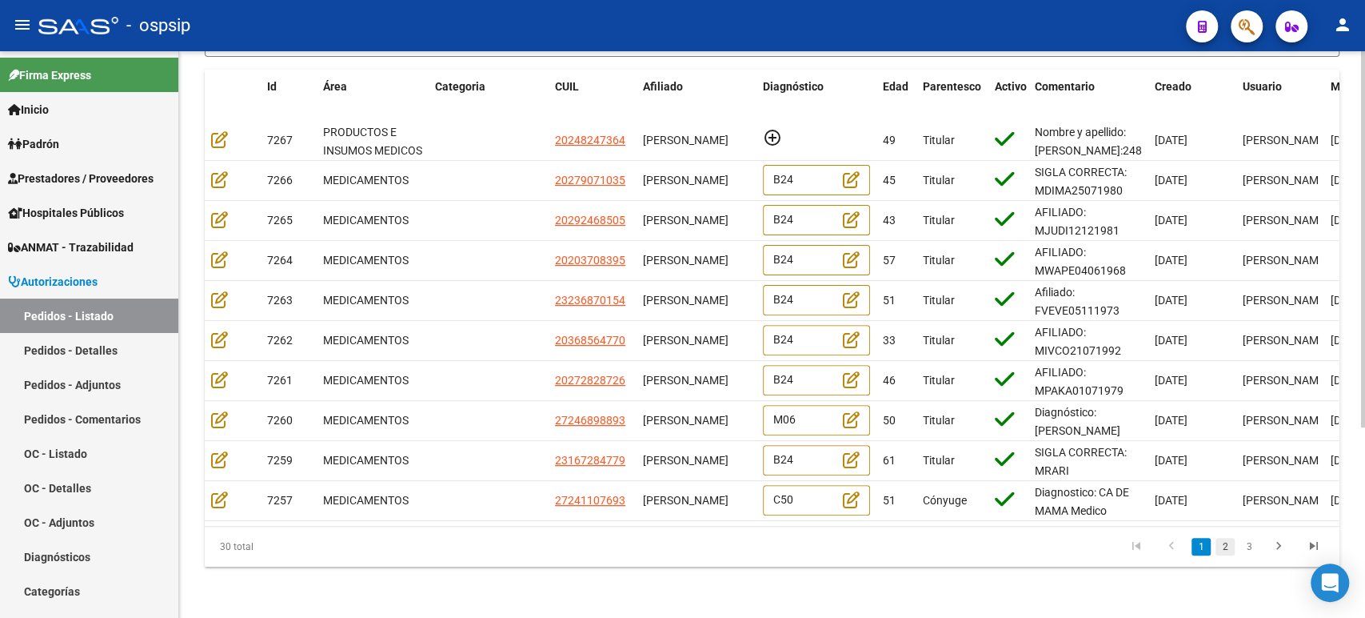
click at [1221, 549] on link "2" at bounding box center [1225, 547] width 19 height 18
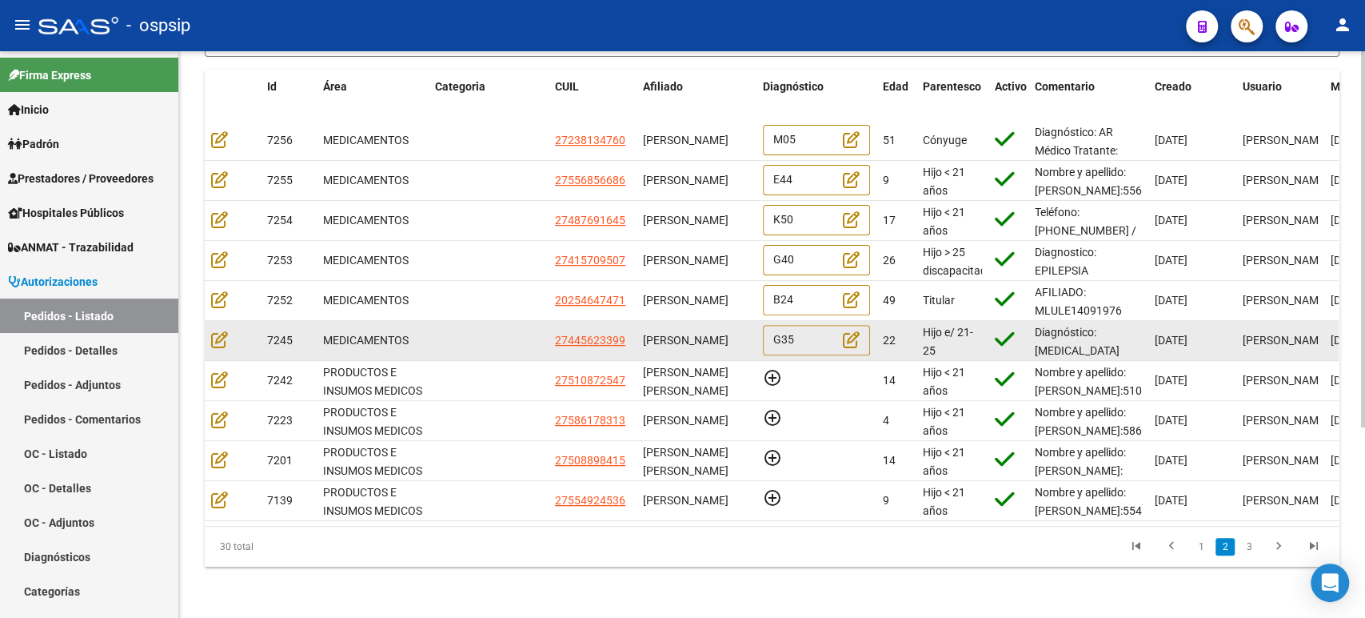
scroll to position [0, 0]
drag, startPoint x: 706, startPoint y: 346, endPoint x: 630, endPoint y: 311, distance: 82.7
click at [630, 321] on div "7245 MEDICAMENTOS 27445623399 VALENTINA MARTINEZ G35 22 Hijo e/ 21-25 estudiand…" at bounding box center [973, 341] width 1536 height 40
copy div "[PERSON_NAME]"
click at [216, 330] on icon at bounding box center [219, 339] width 17 height 18
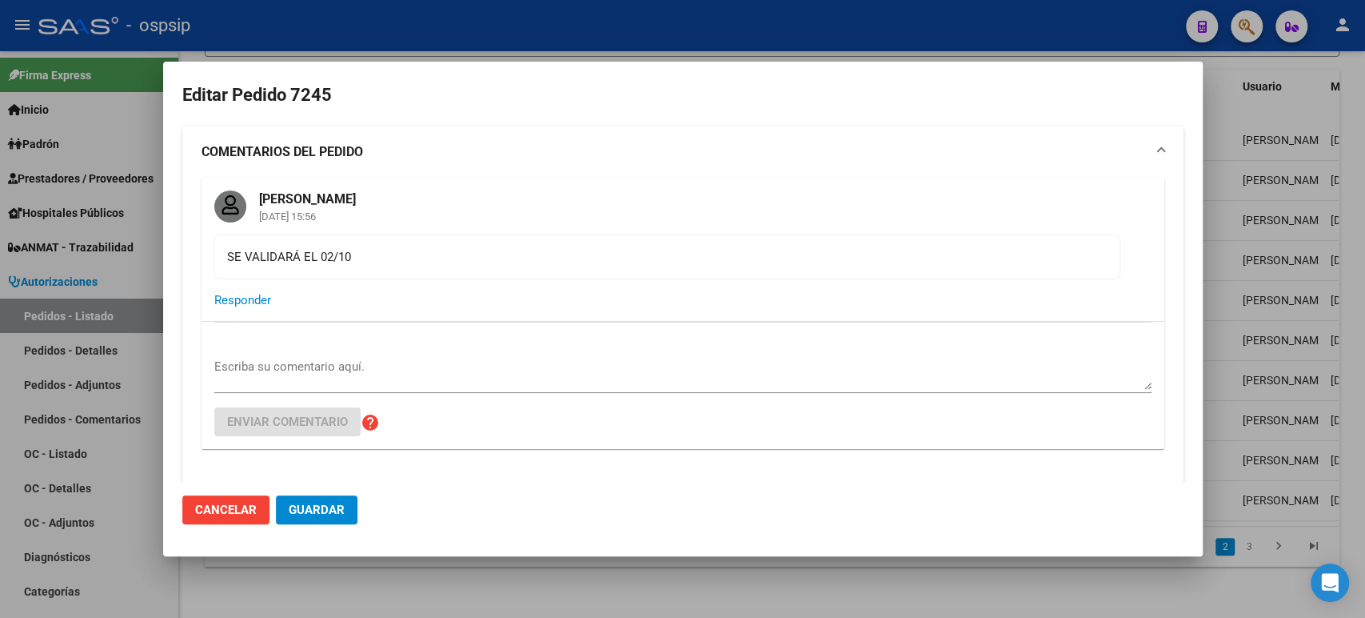
type input "Buenos Aires, OLAVARRIA, RENDON 2954"
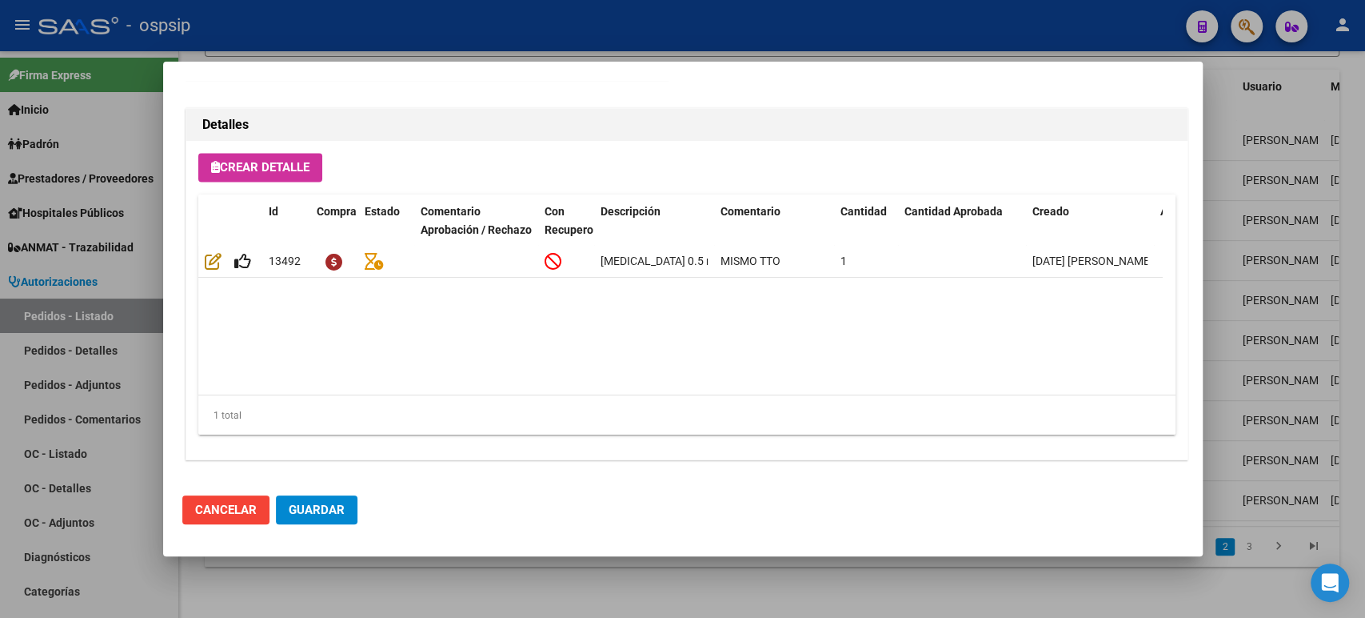
scroll to position [1451, 0]
click at [1273, 254] on div at bounding box center [682, 309] width 1365 height 618
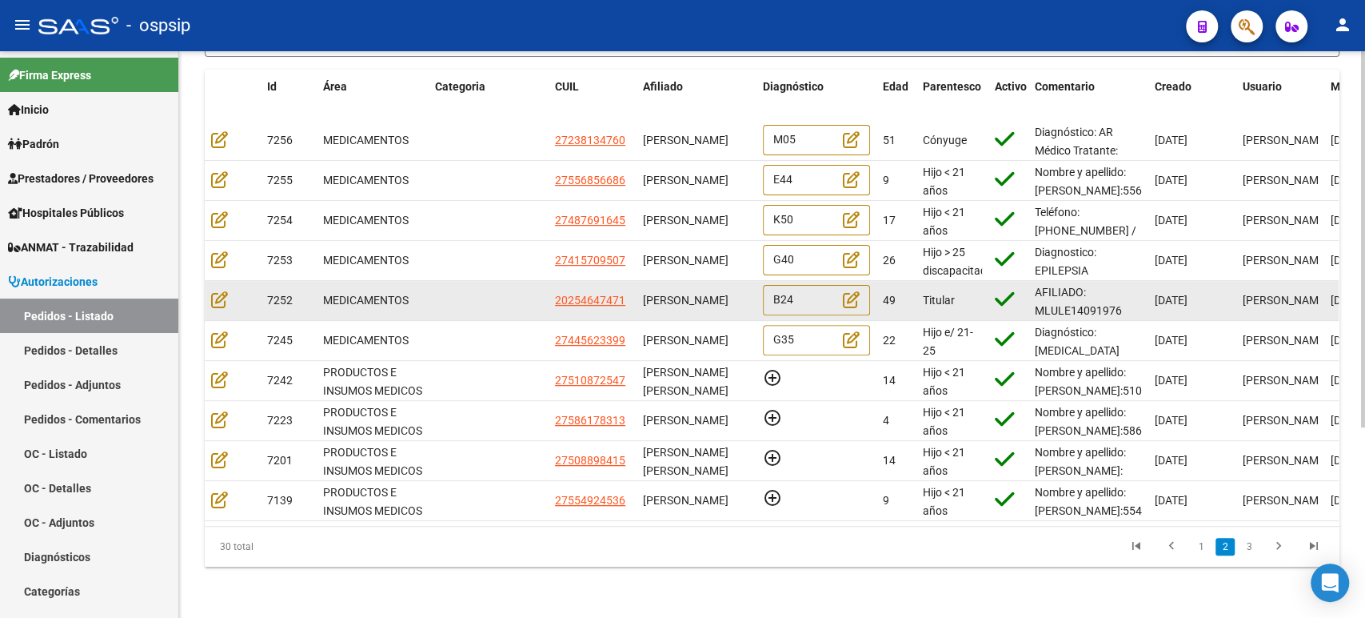
scroll to position [0, 0]
drag, startPoint x: 698, startPoint y: 298, endPoint x: 637, endPoint y: 282, distance: 63.8
click at [637, 282] on datatable-body-cell "[PERSON_NAME]" at bounding box center [697, 300] width 120 height 39
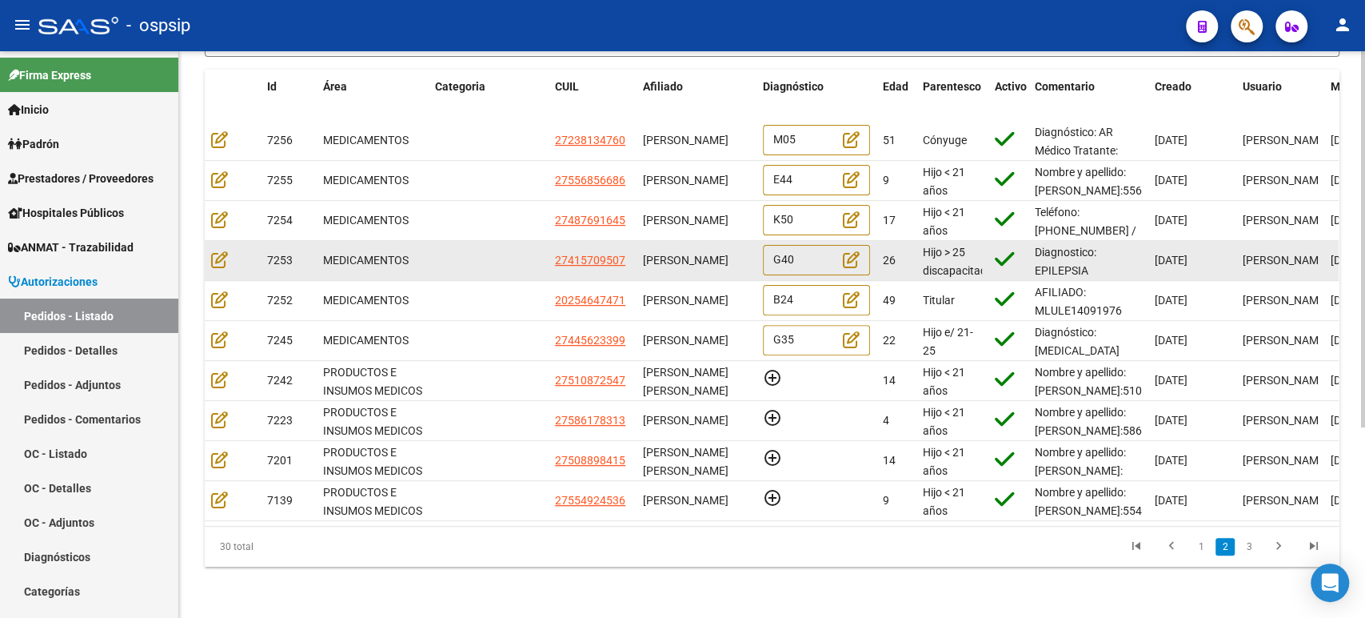
drag, startPoint x: 704, startPoint y: 261, endPoint x: 643, endPoint y: 242, distance: 63.8
click at [643, 251] on div "[PERSON_NAME]" at bounding box center [696, 260] width 107 height 18
copy span "[PERSON_NAME]"
click at [224, 250] on icon at bounding box center [219, 259] width 17 height 18
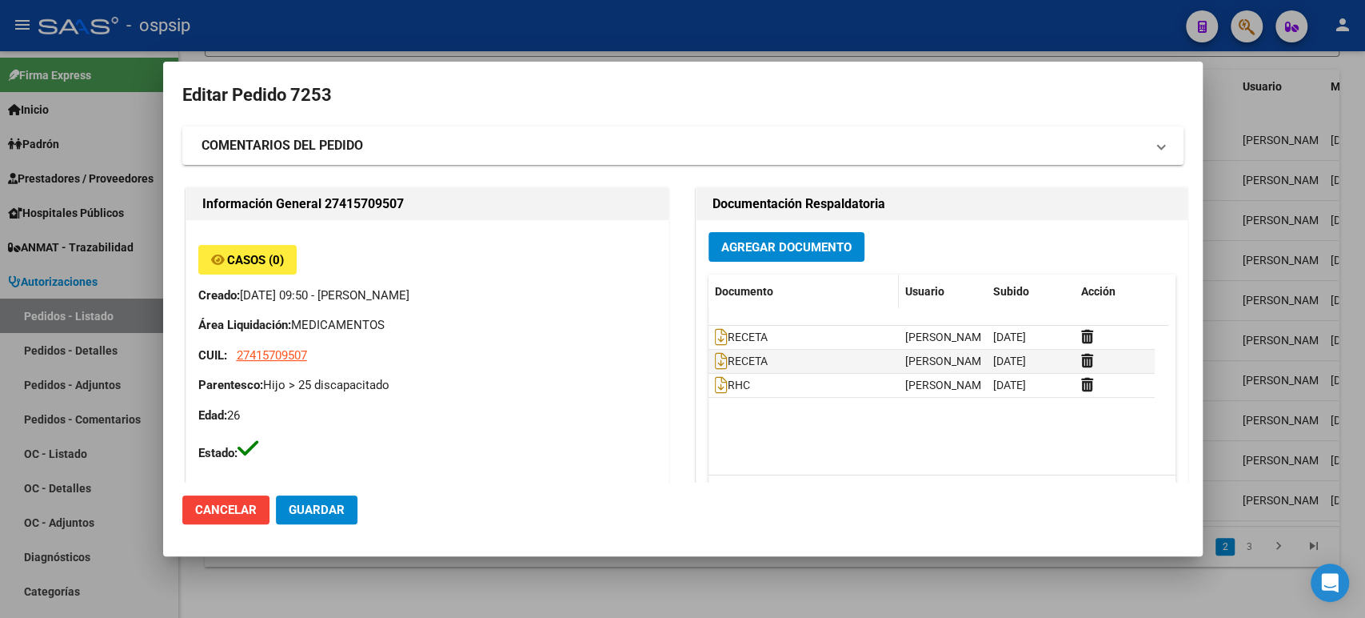
type input "Buenos Aires, CARLOS SPEGAZZI, 5 DE DICIEMBRE 1236"
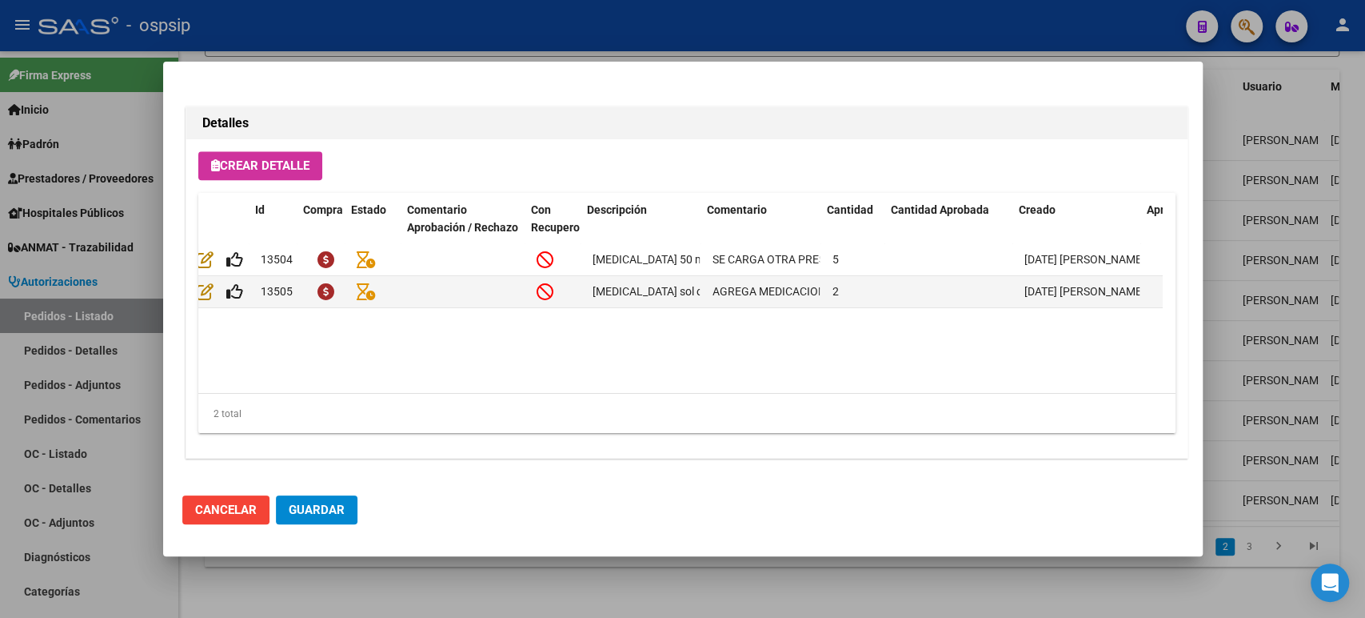
scroll to position [0, 13]
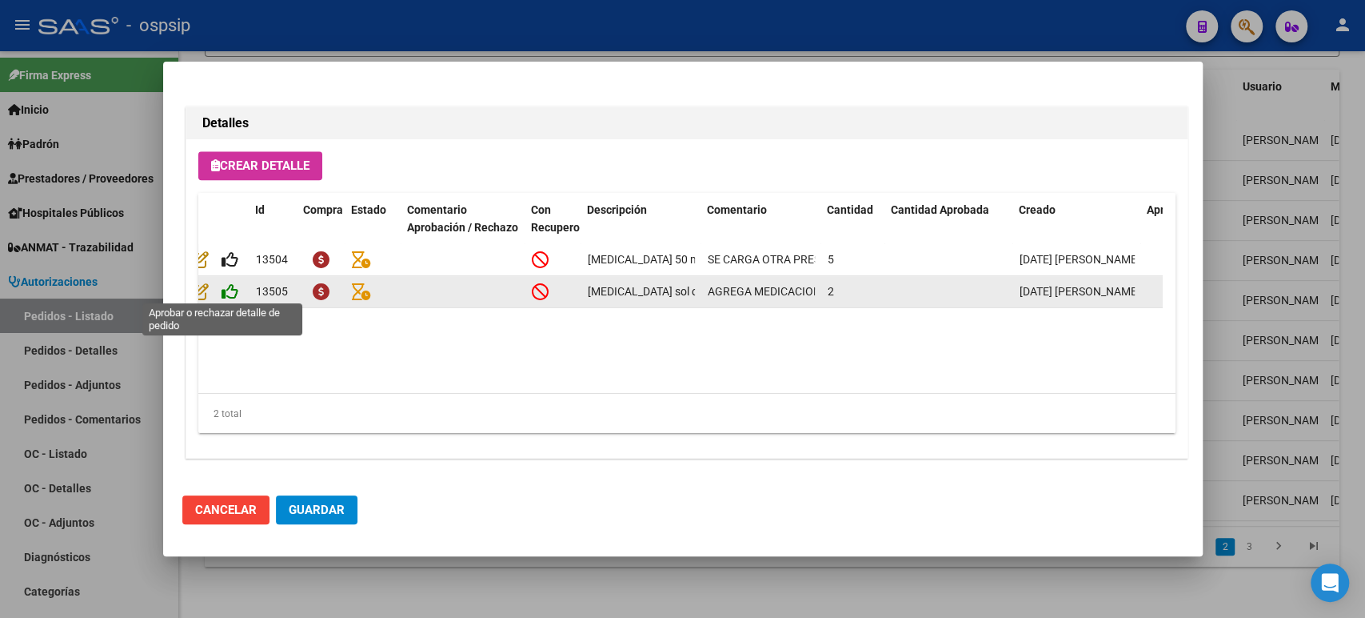
click at [228, 287] on icon at bounding box center [230, 291] width 17 height 18
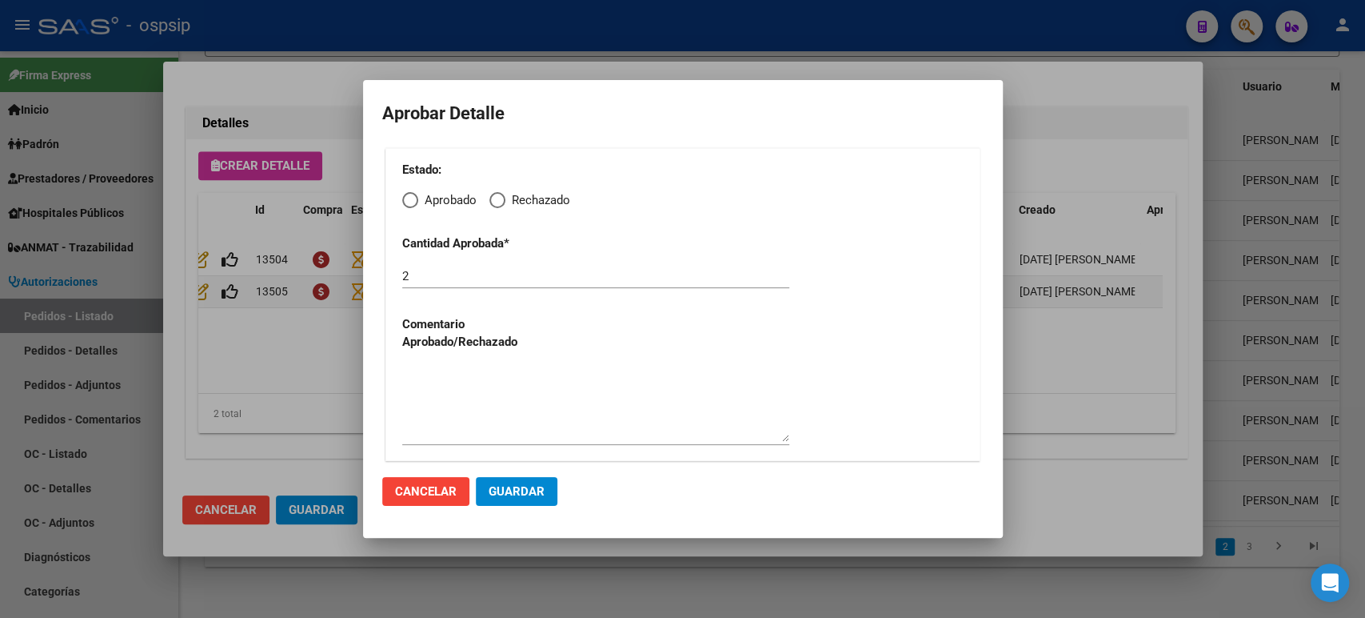
click at [414, 203] on span "Elija una opción" at bounding box center [410, 200] width 16 height 16
click at [414, 203] on input "Aprobado" at bounding box center [410, 200] width 16 height 16
radio input "true"
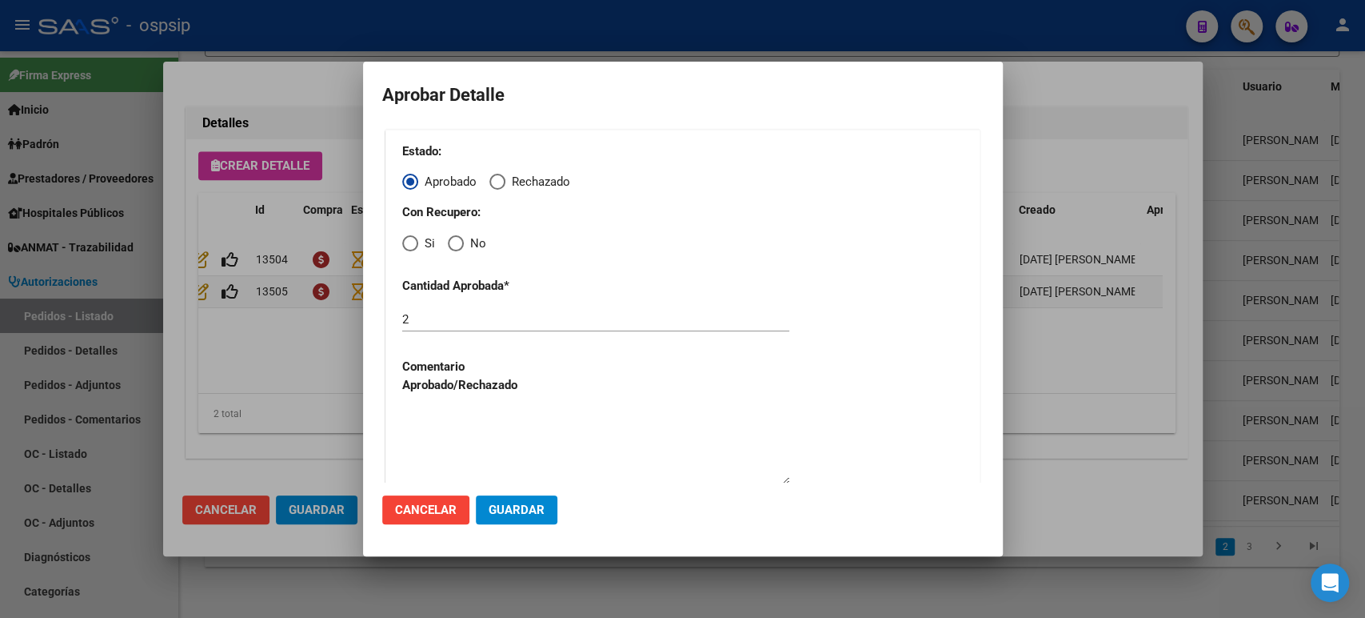
click at [453, 246] on span "Elija una opción" at bounding box center [456, 243] width 16 height 16
click at [453, 246] on input "No" at bounding box center [456, 243] width 16 height 16
radio input "true"
click at [539, 511] on span "Guardar" at bounding box center [517, 509] width 56 height 14
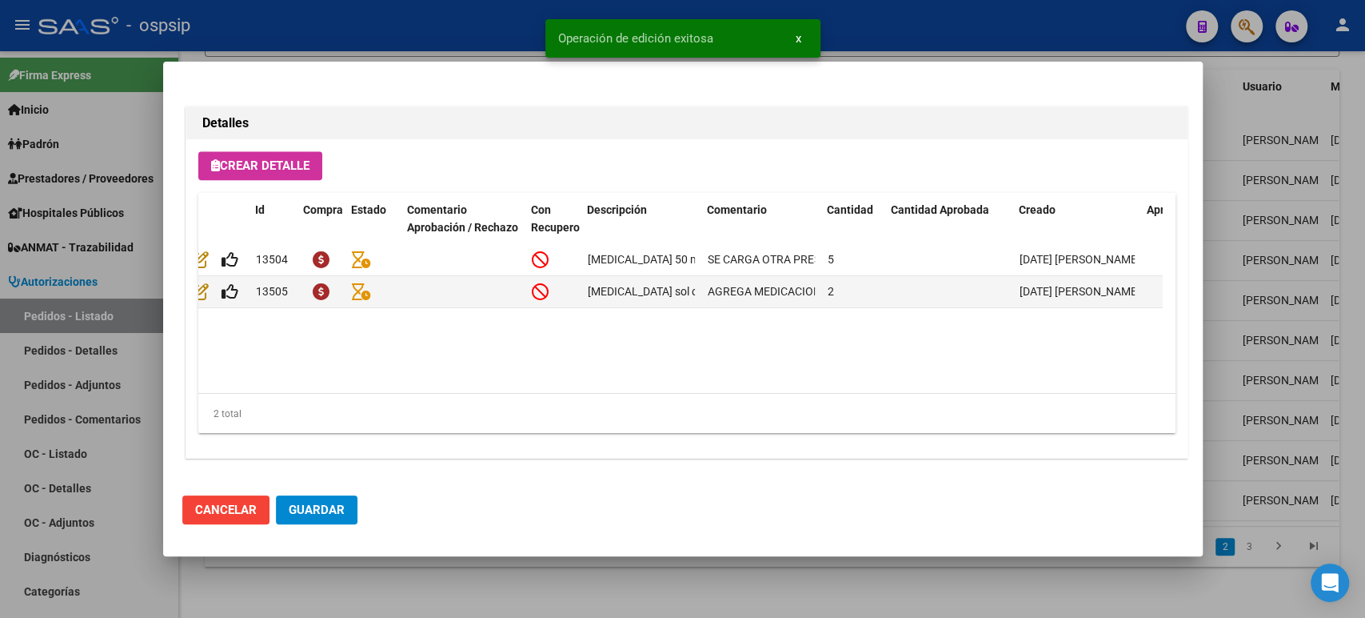
type input "BUENOS AIRES, CARLOS SPEGAZZI, 5 DE DICIEMBRE 1236"
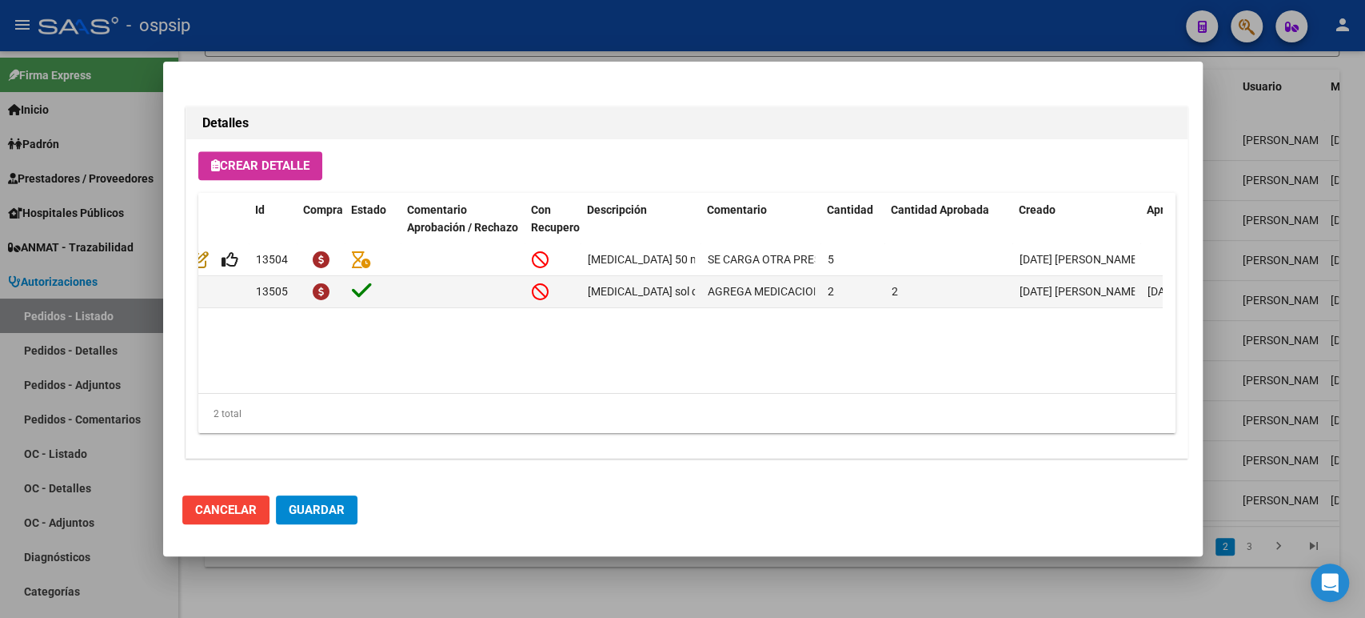
click at [1289, 243] on div at bounding box center [682, 309] width 1365 height 618
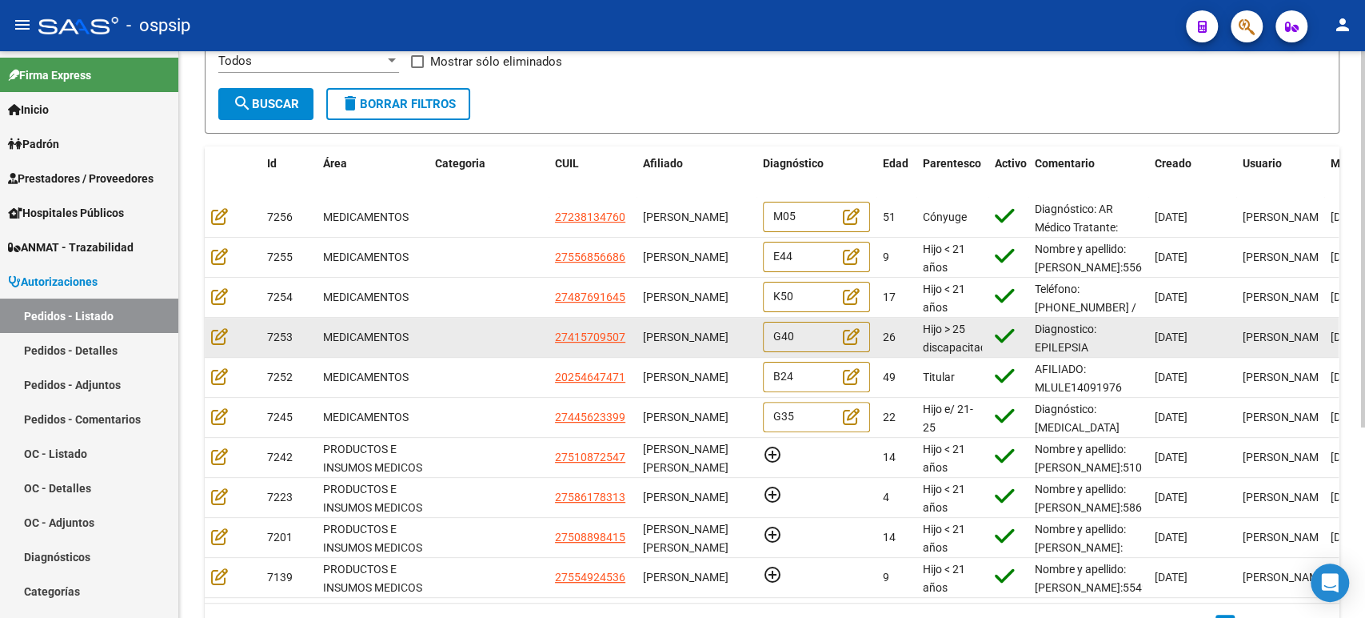
scroll to position [0, 0]
drag, startPoint x: 711, startPoint y: 357, endPoint x: 648, endPoint y: 331, distance: 68.2
click at [647, 332] on datatable-scroller "7256 MEDICAMENTOS 27238134760 MARIA MABEL ACOSTA M05 51 Cónyuge Diagnóstico: AR…" at bounding box center [772, 398] width 1134 height 400
click at [666, 332] on span "[PERSON_NAME]" at bounding box center [686, 336] width 86 height 13
drag, startPoint x: 710, startPoint y: 343, endPoint x: 640, endPoint y: 325, distance: 72.0
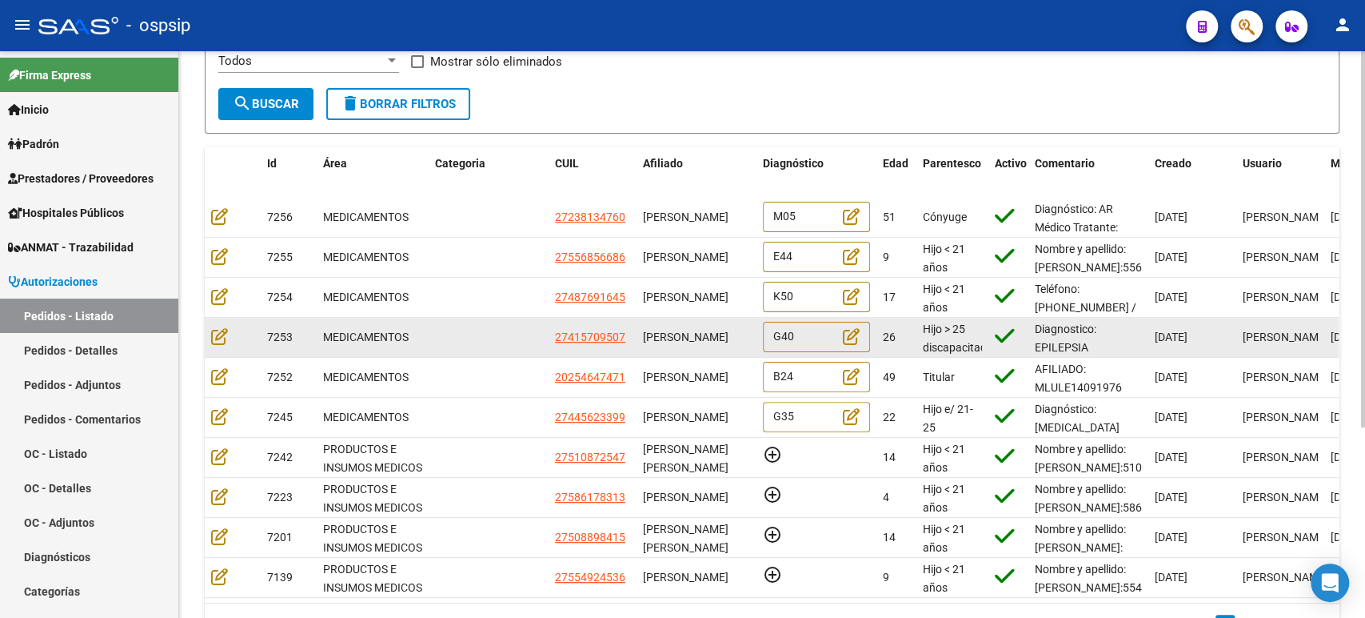
click at [640, 325] on datatable-body-cell "[PERSON_NAME]" at bounding box center [697, 337] width 120 height 39
copy span "[PERSON_NAME]"
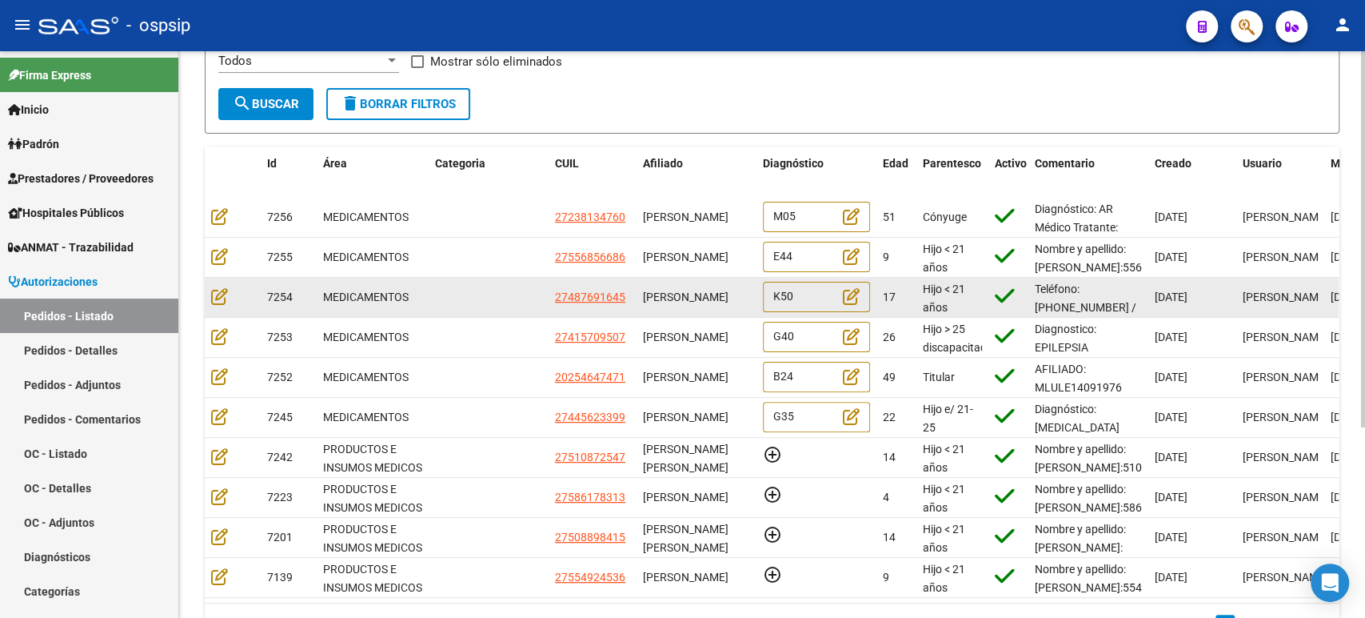
drag, startPoint x: 698, startPoint y: 310, endPoint x: 643, endPoint y: 283, distance: 60.8
click at [643, 288] on div "[PERSON_NAME]" at bounding box center [696, 297] width 107 height 18
copy span "[PERSON_NAME]"
click at [220, 295] on icon at bounding box center [219, 296] width 17 height 18
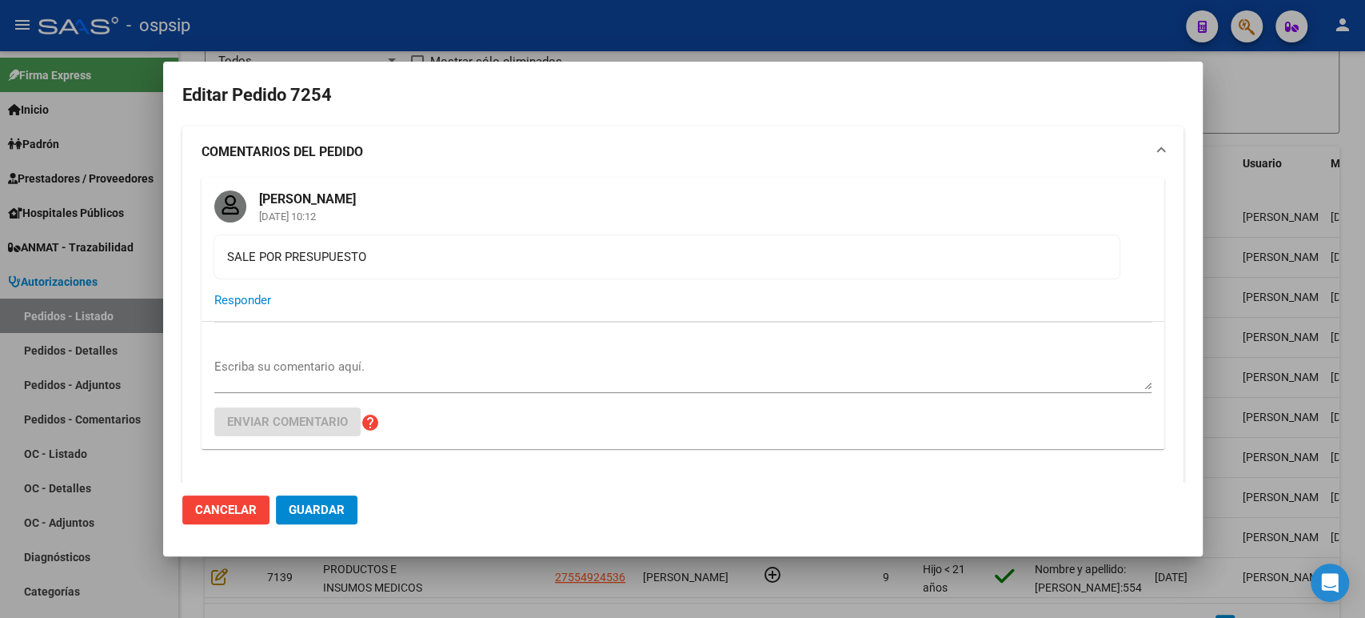
type input "Buenos Aires, RAFAEL CALZADA, JORGE 2858"
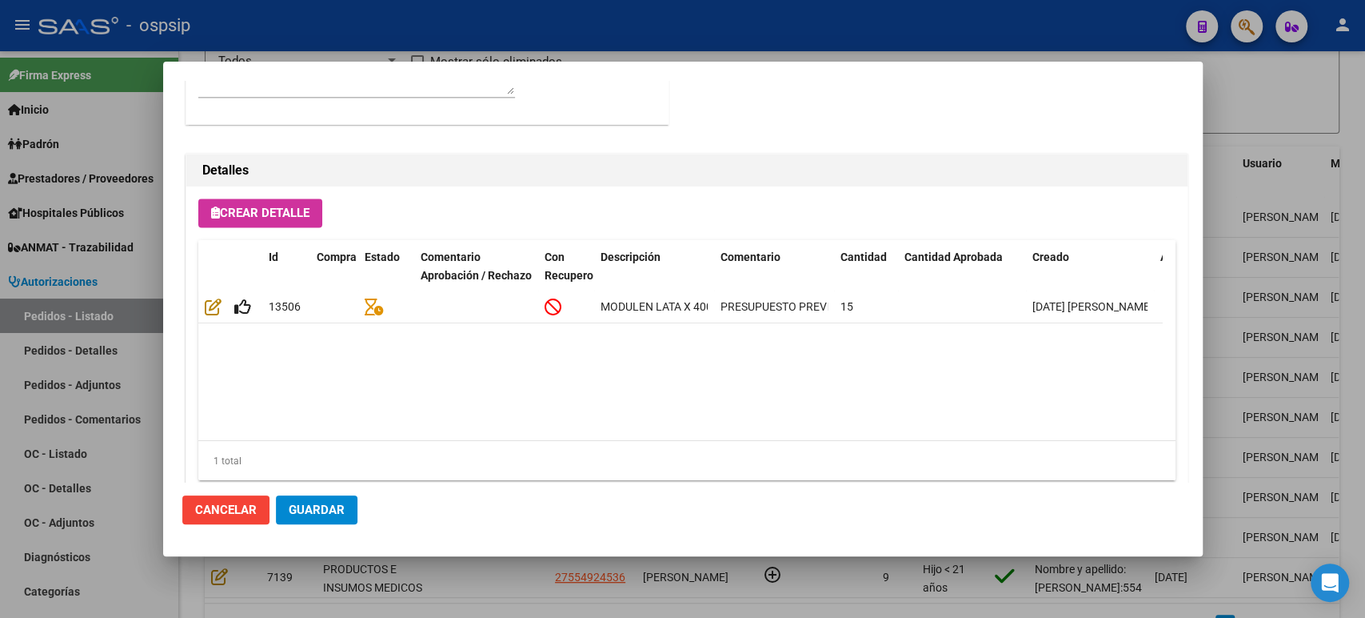
scroll to position [1451, 0]
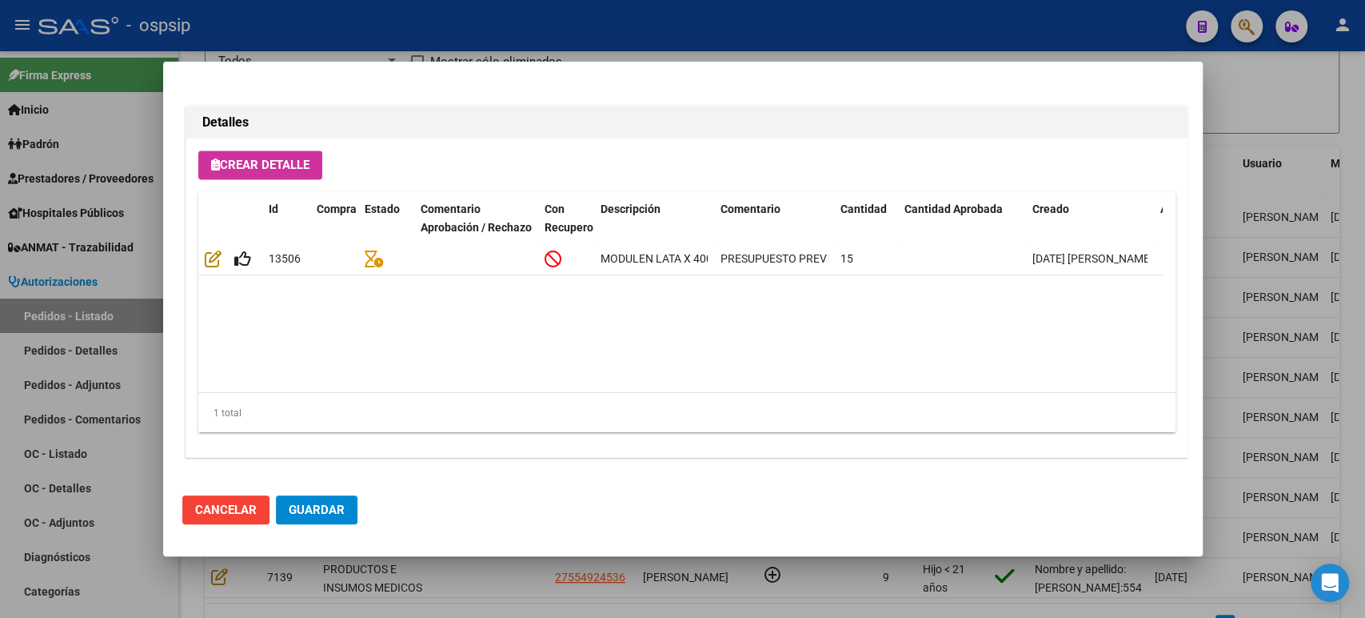
click at [1272, 255] on div at bounding box center [682, 309] width 1365 height 618
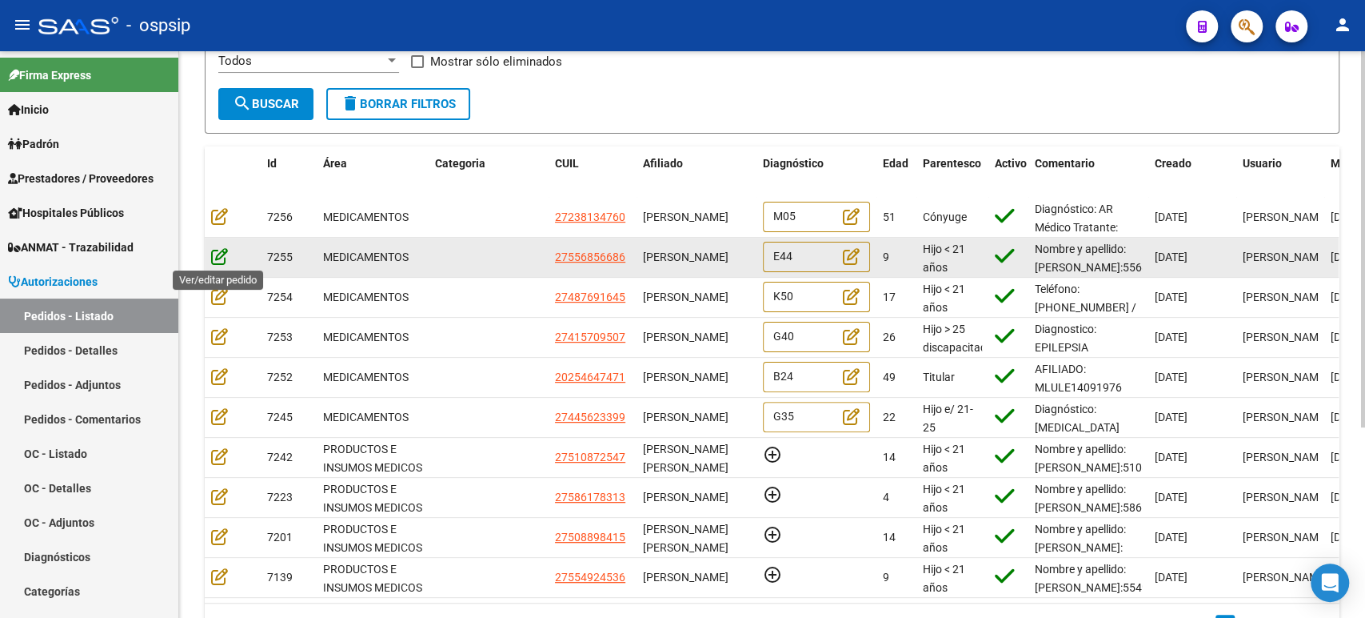
click at [218, 257] on icon at bounding box center [219, 256] width 17 height 18
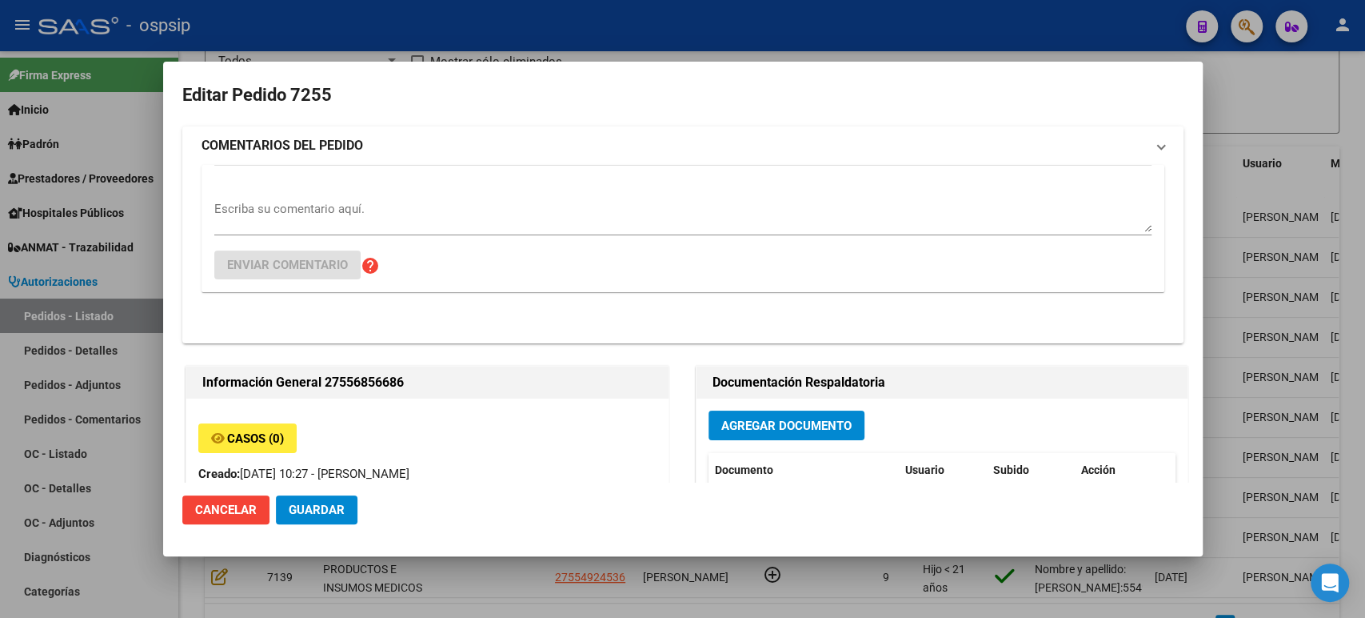
type input "Capital Federal, CABA, BLANES 60"
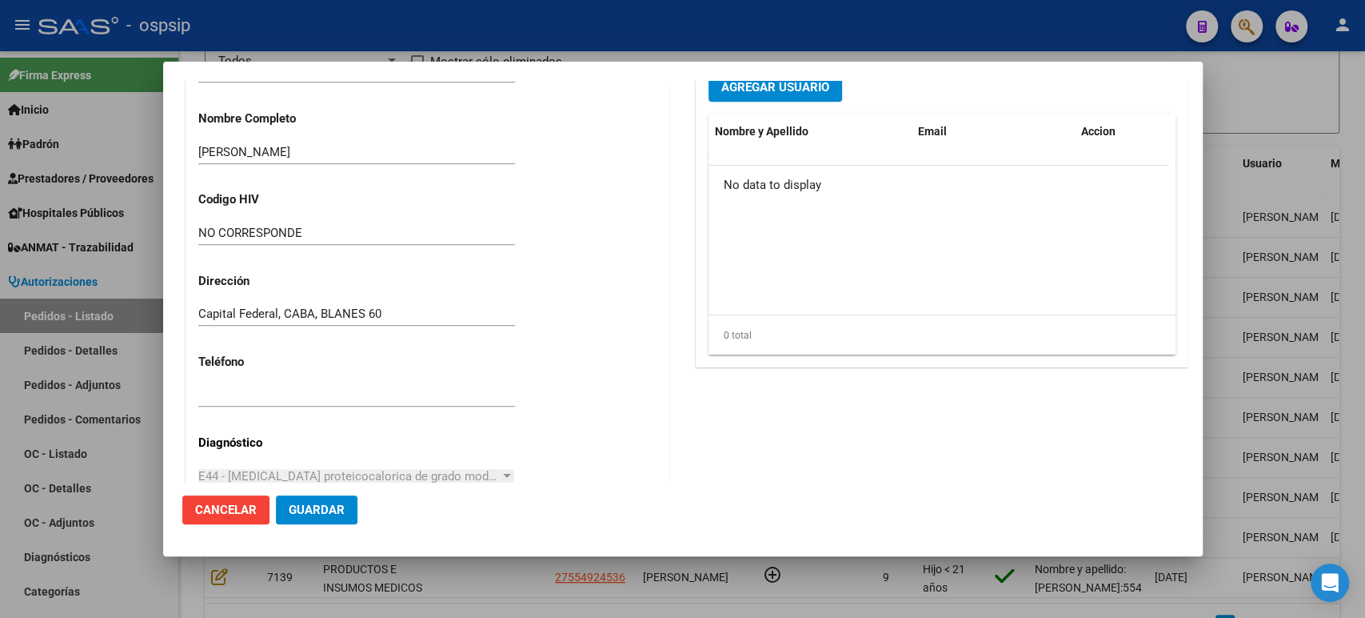
scroll to position [1115, 0]
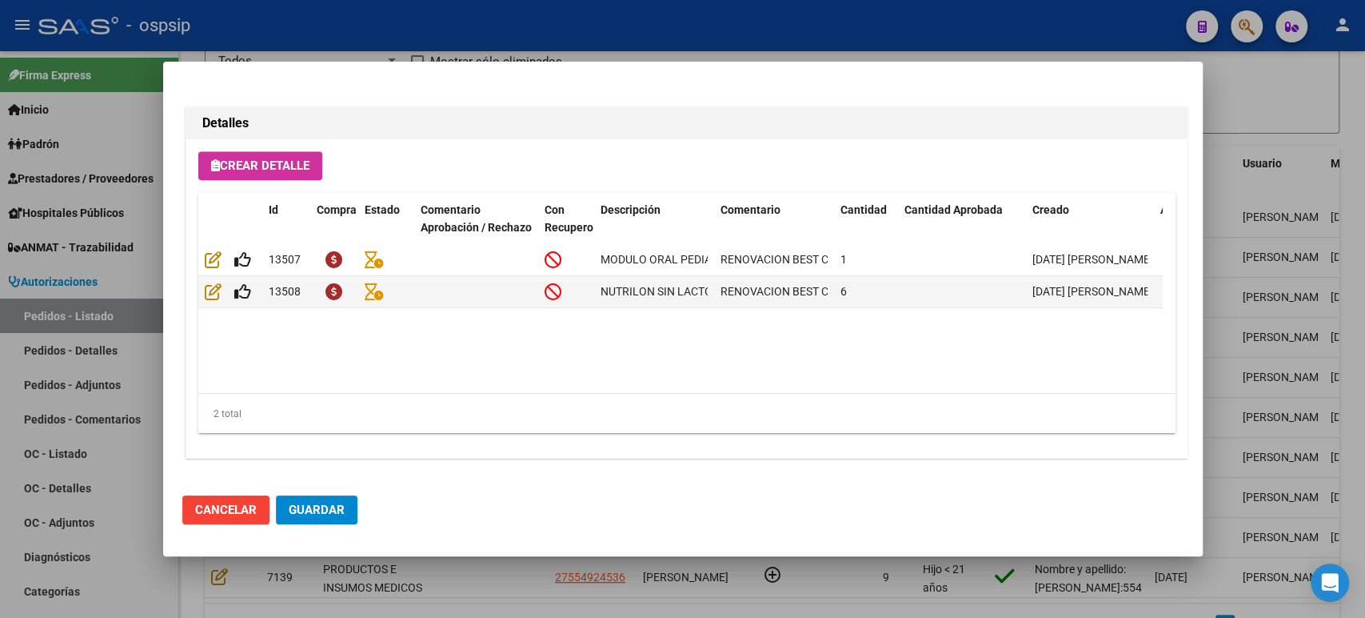
click at [1305, 233] on div at bounding box center [682, 309] width 1365 height 618
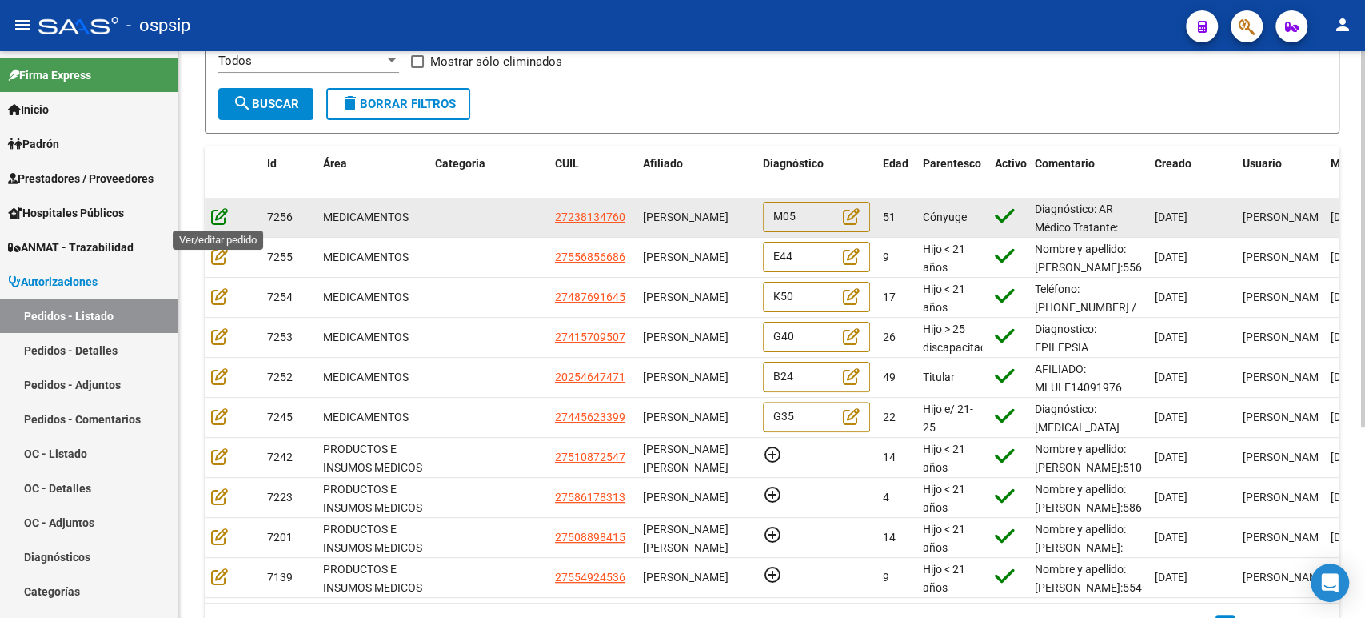
click at [223, 215] on icon at bounding box center [219, 216] width 17 height 18
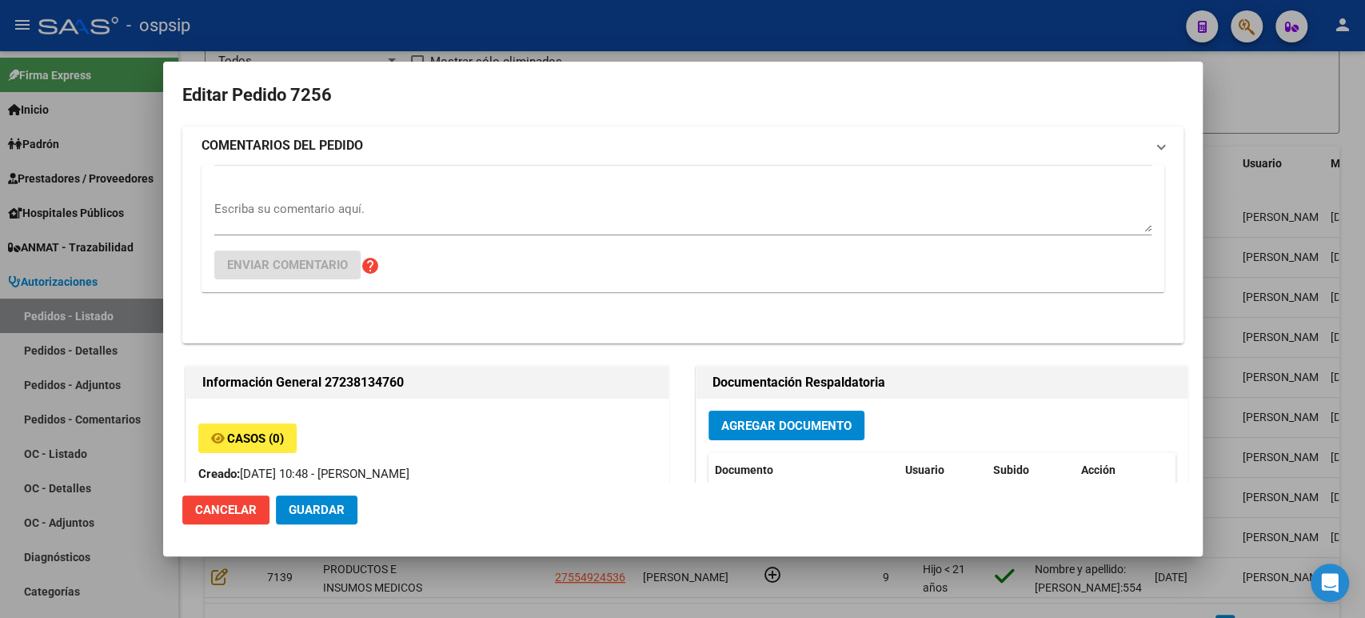
type input "[GEOGRAPHIC_DATA], [PERSON_NAME], EL TORDO 2365"
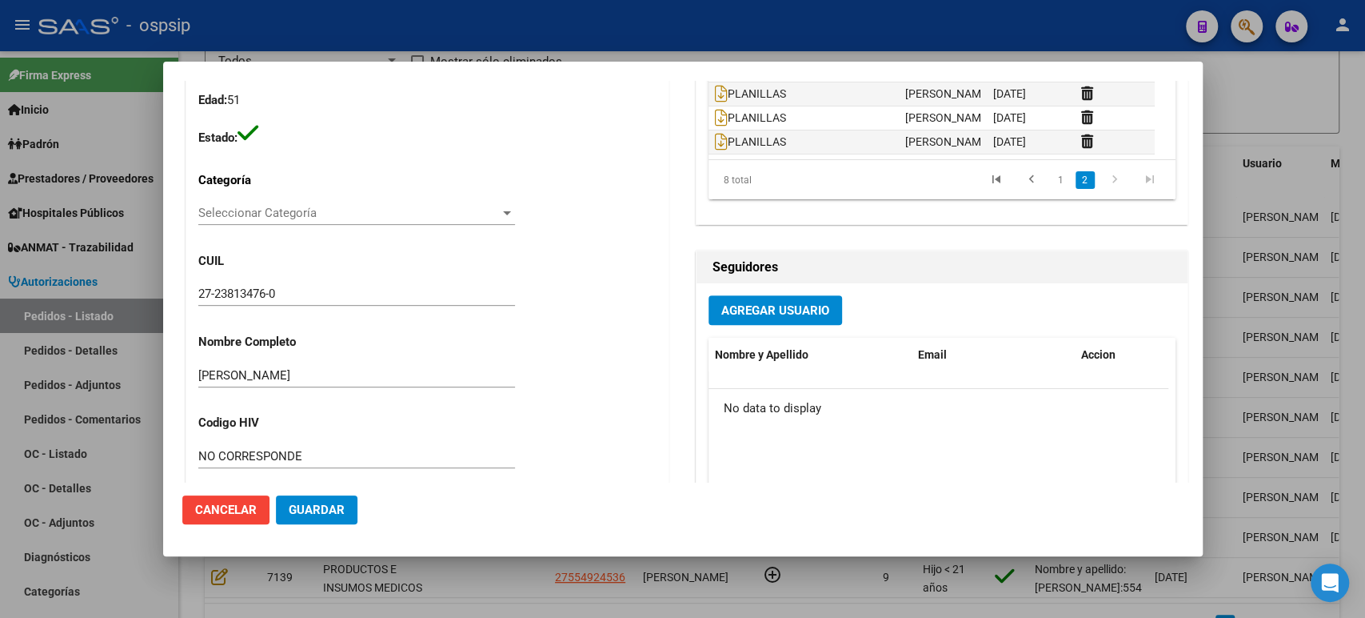
scroll to position [0, 0]
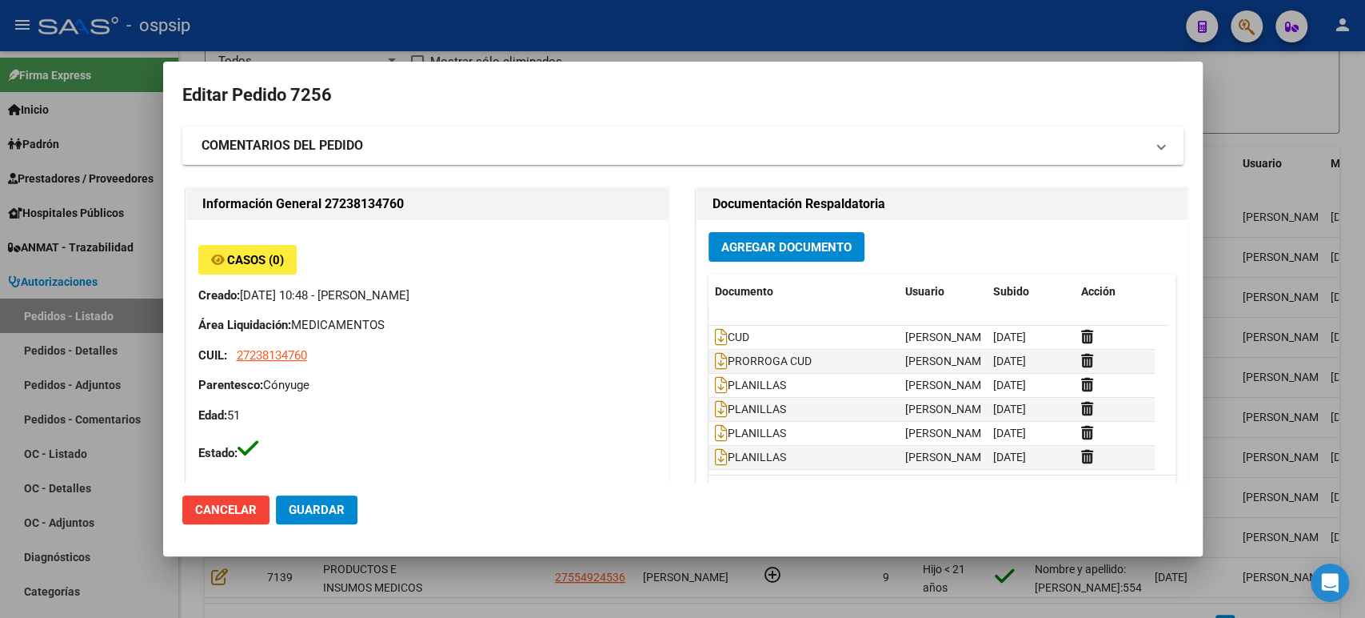
click at [1213, 176] on div at bounding box center [682, 309] width 1365 height 618
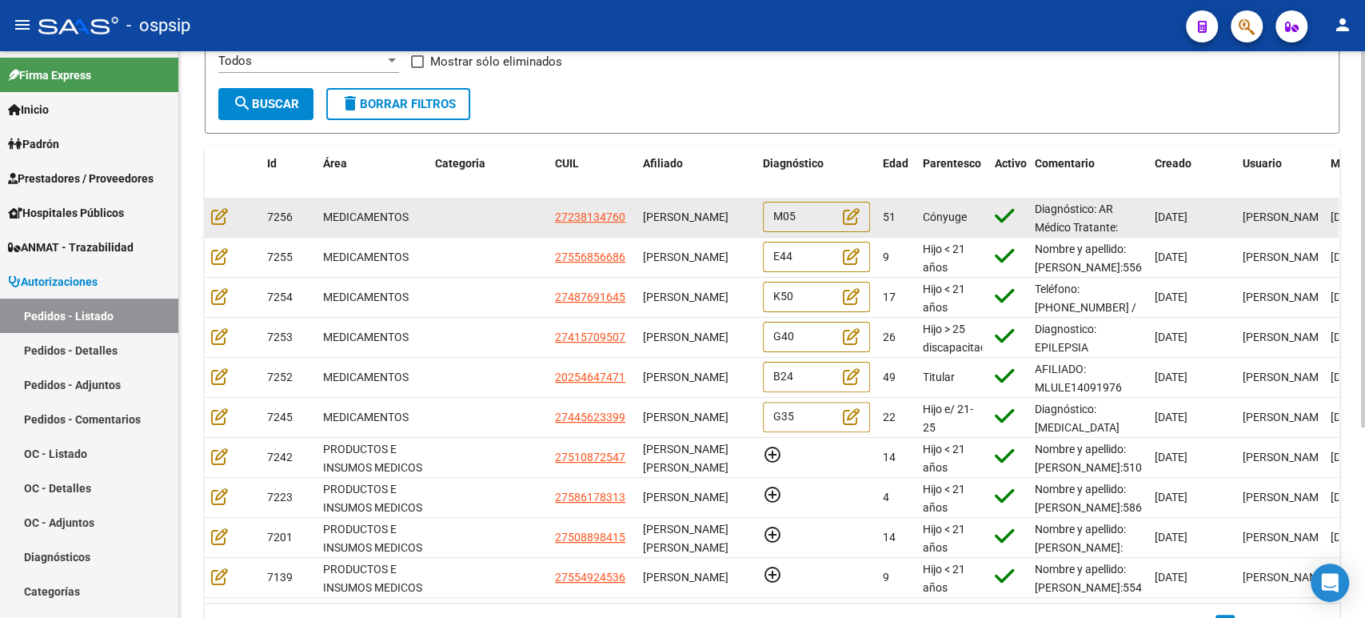
drag, startPoint x: 692, startPoint y: 231, endPoint x: 639, endPoint y: 206, distance: 58.3
click at [639, 206] on datatable-body-cell "[PERSON_NAME]" at bounding box center [697, 217] width 120 height 39
copy span "[PERSON_NAME]"
click at [218, 214] on icon at bounding box center [219, 216] width 17 height 18
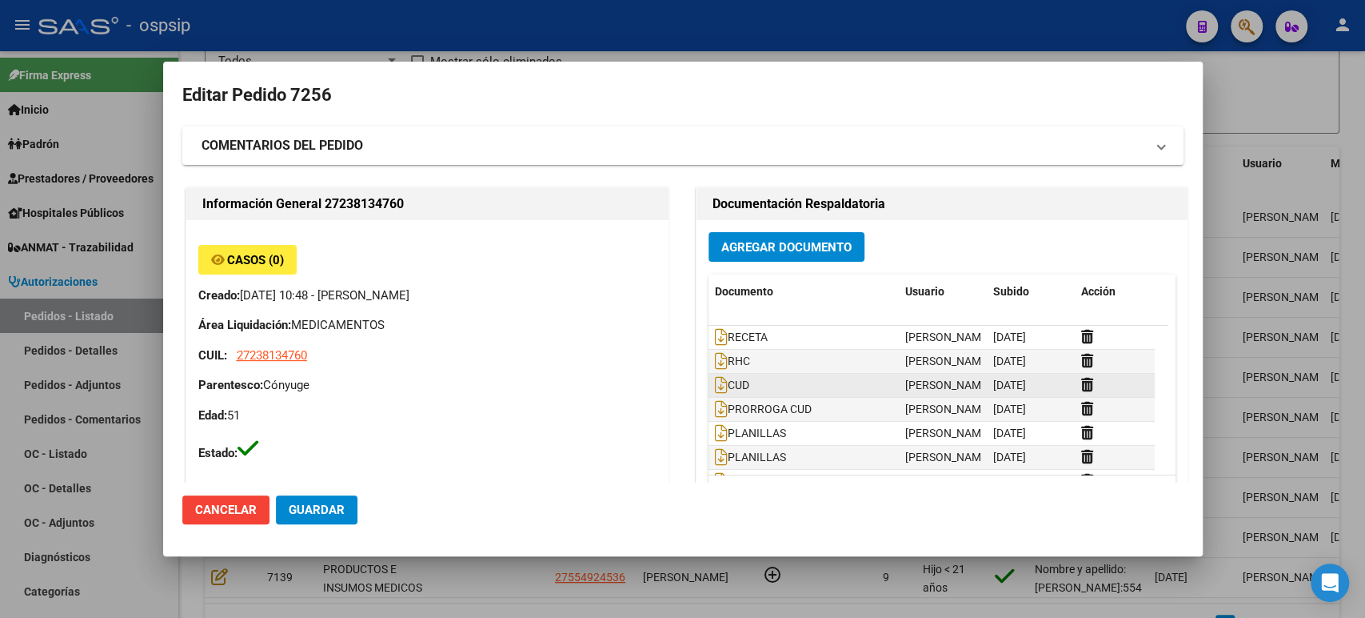
type input "[GEOGRAPHIC_DATA], [PERSON_NAME], EL TORDO 2365"
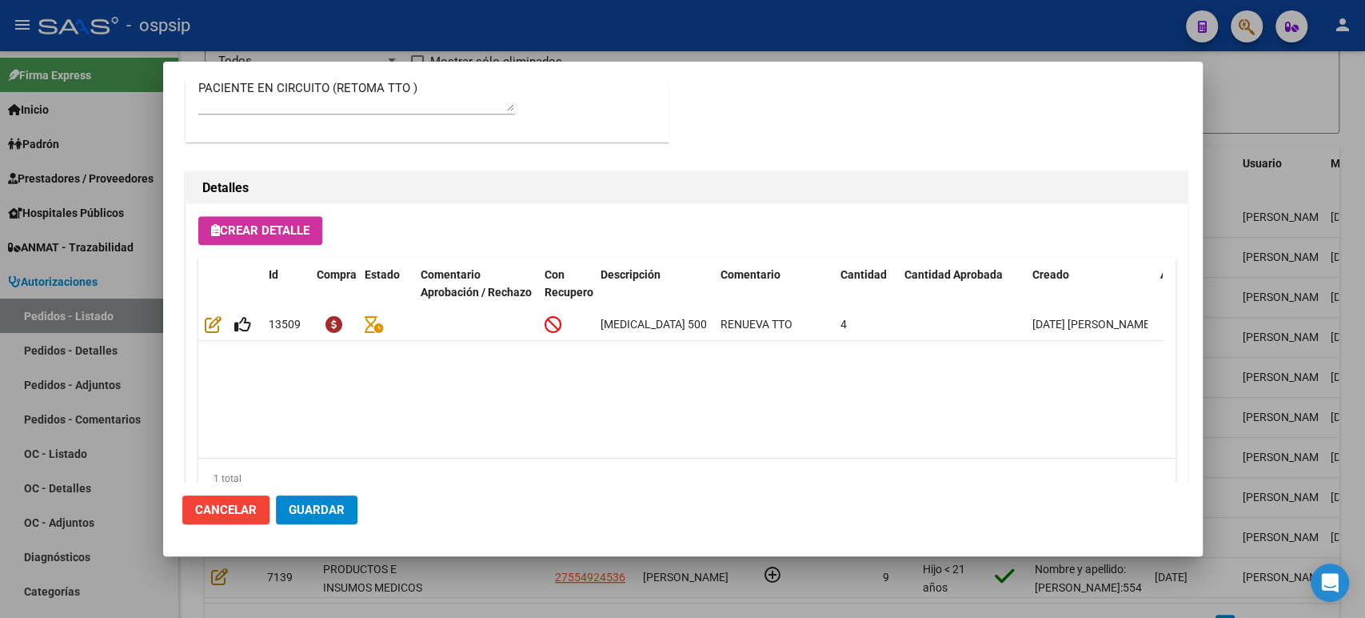
scroll to position [1115, 0]
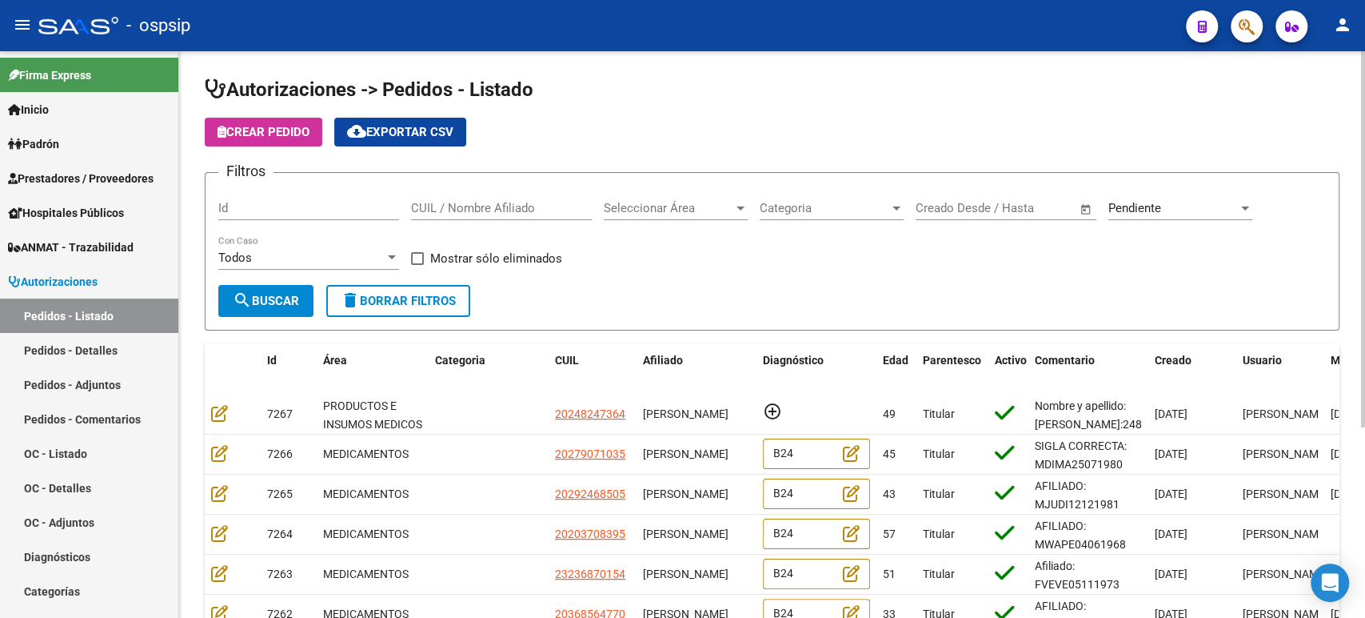
click at [480, 197] on div "CUIL / Nombre Afiliado" at bounding box center [501, 203] width 181 height 34
paste input "[PERSON_NAME]"
type input "[PERSON_NAME]"
click at [289, 299] on span "search Buscar" at bounding box center [266, 301] width 66 height 14
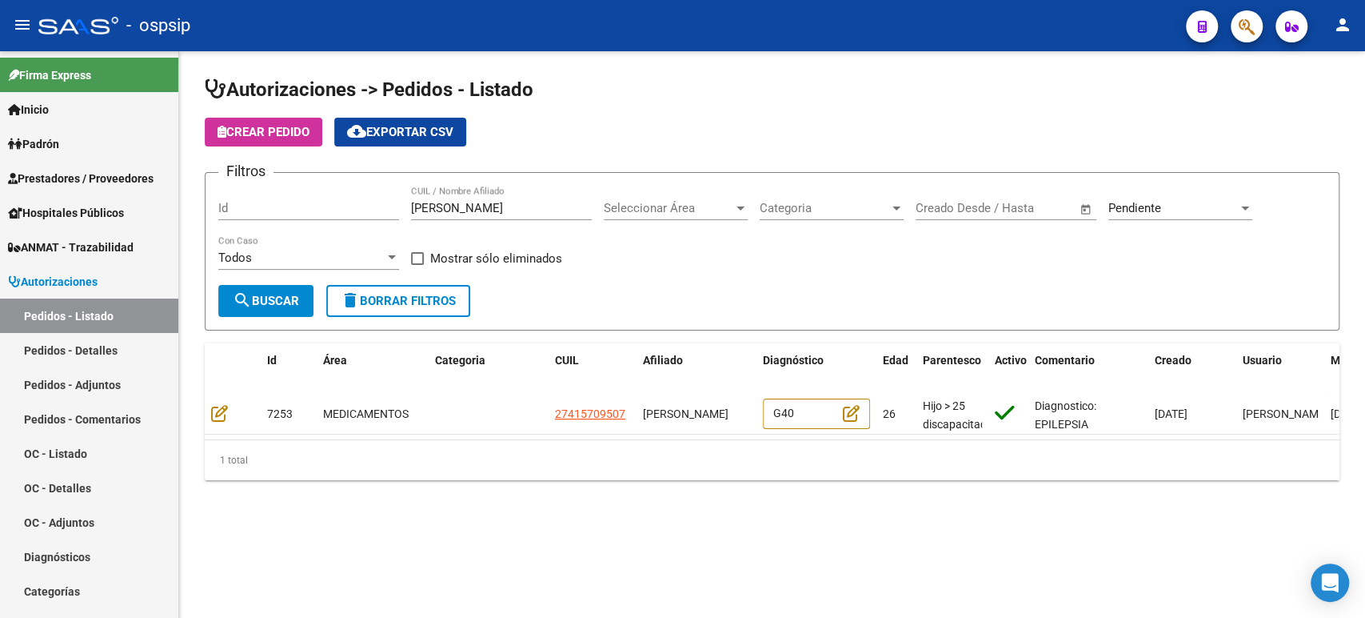
click at [1175, 209] on div "Pendiente" at bounding box center [1174, 208] width 130 height 14
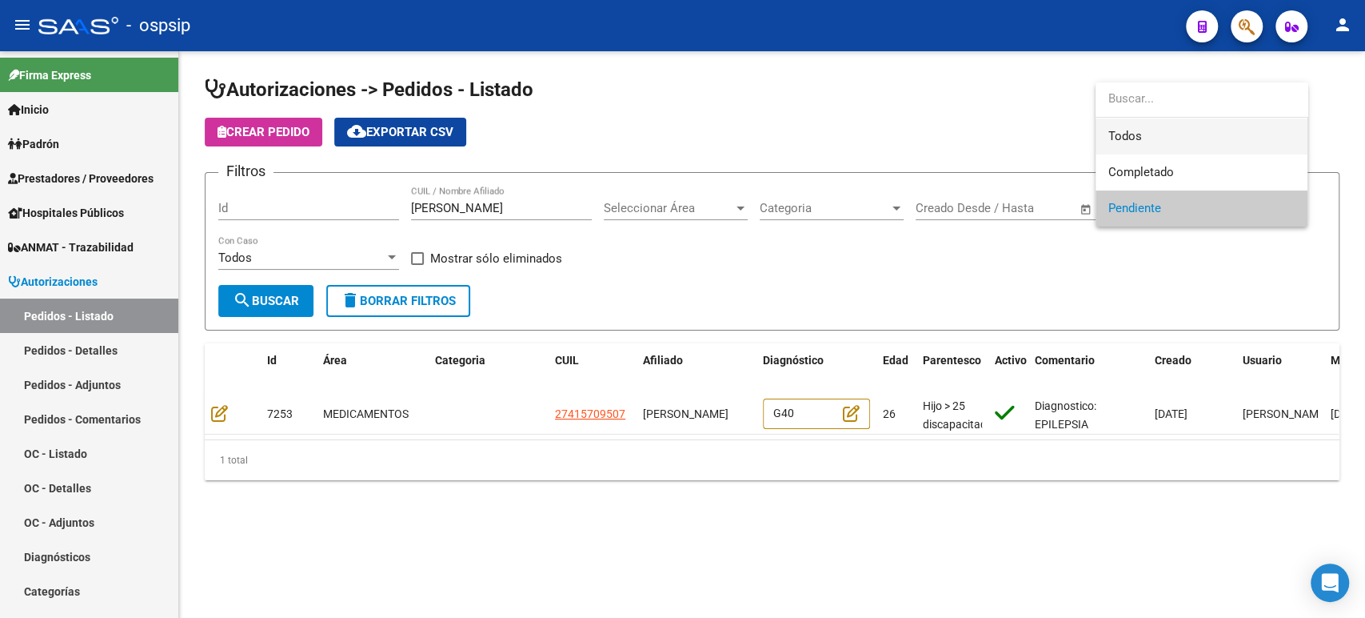
click at [1145, 138] on span "Todos" at bounding box center [1202, 136] width 186 height 36
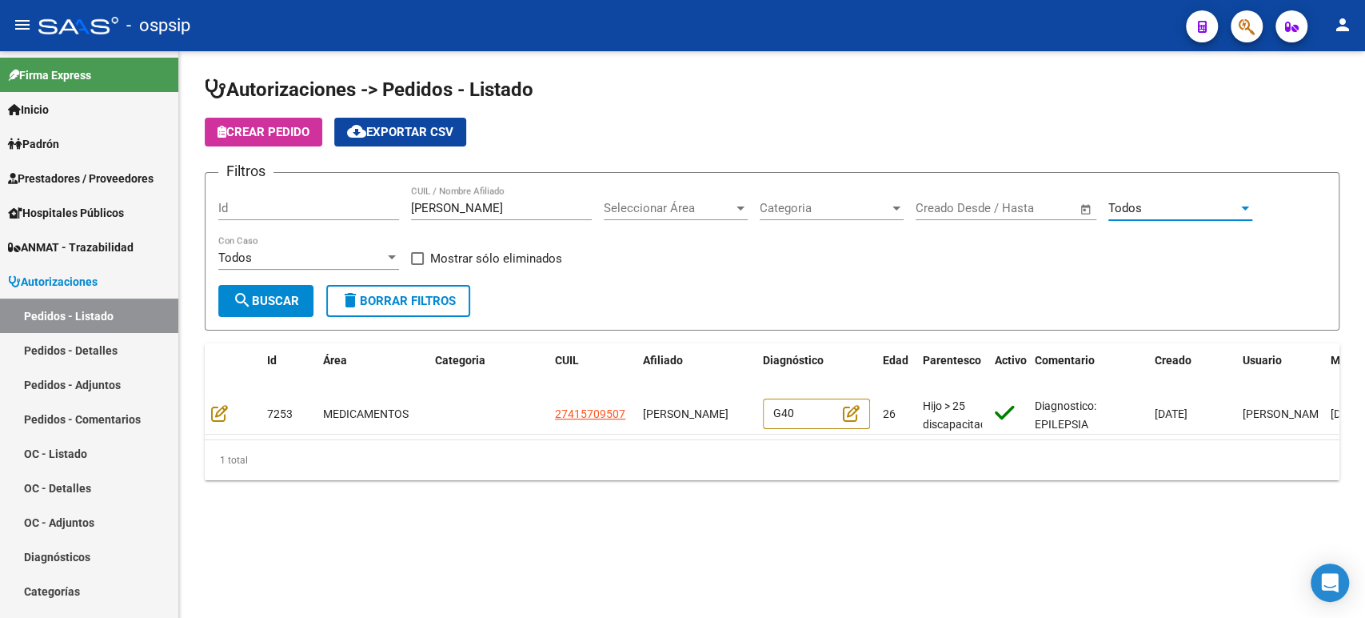
click at [288, 299] on span "search Buscar" at bounding box center [266, 301] width 66 height 14
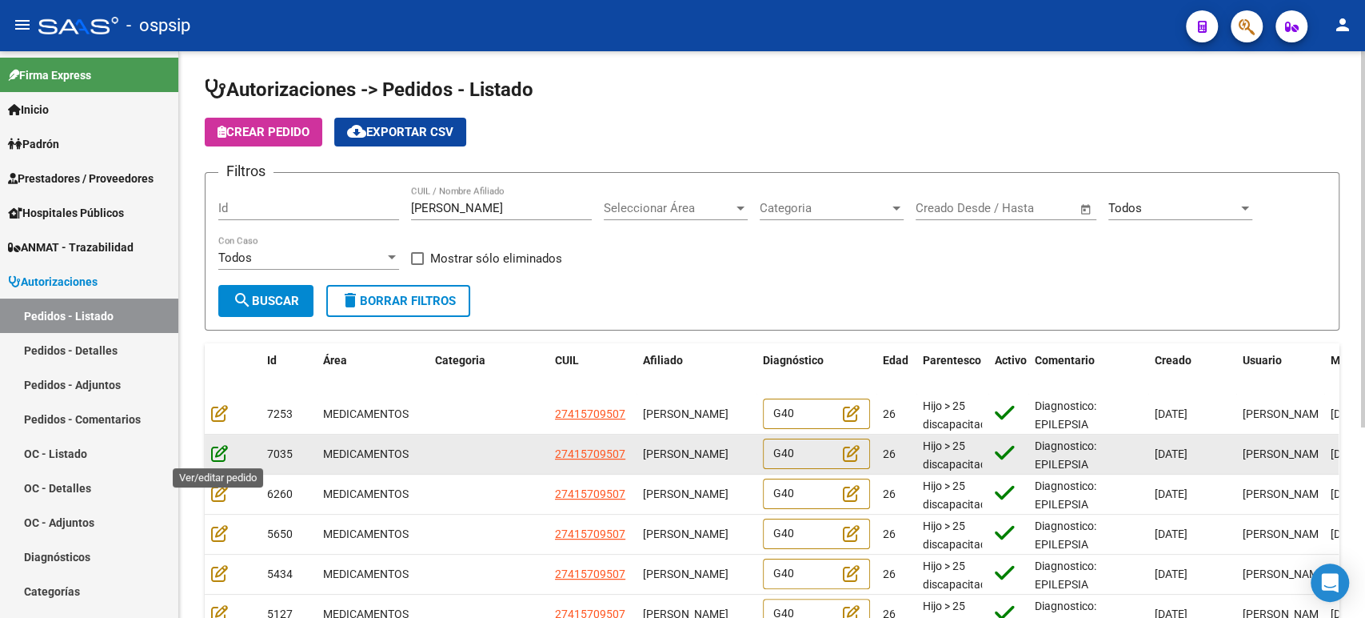
click at [219, 452] on icon at bounding box center [219, 453] width 17 height 18
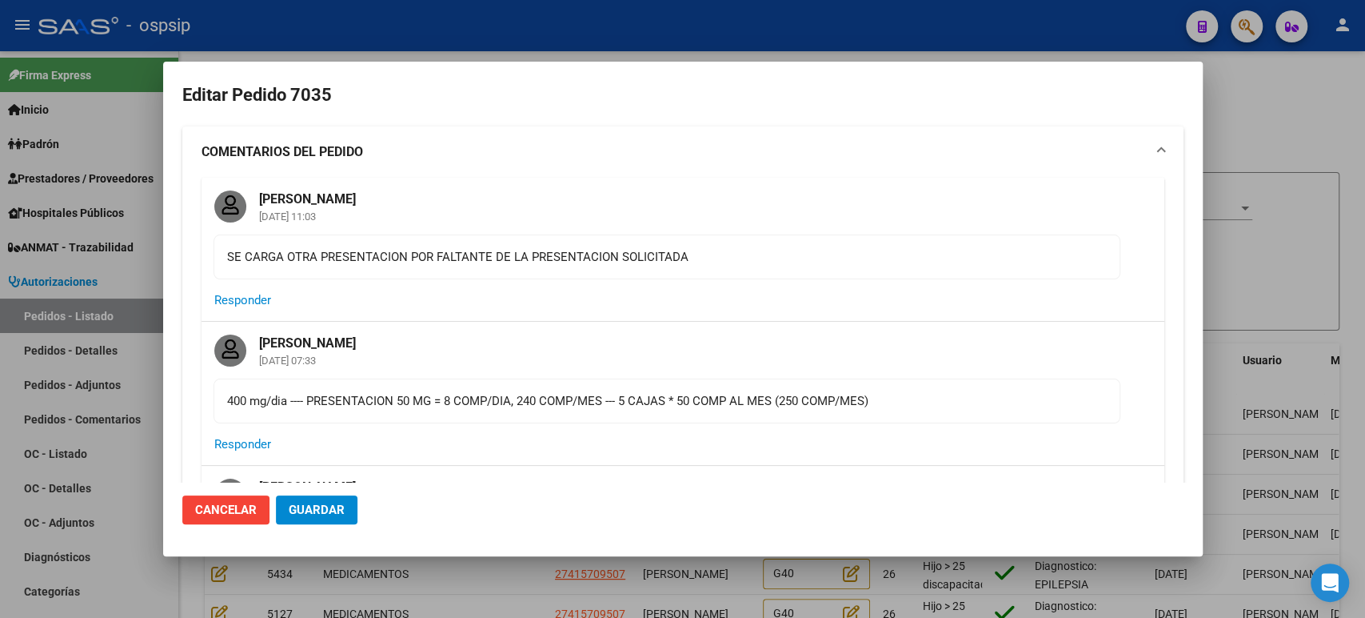
type input "Buenos Aires, CARLOS SPEGAZZI, 5 DE DICIEMBRE 1236"
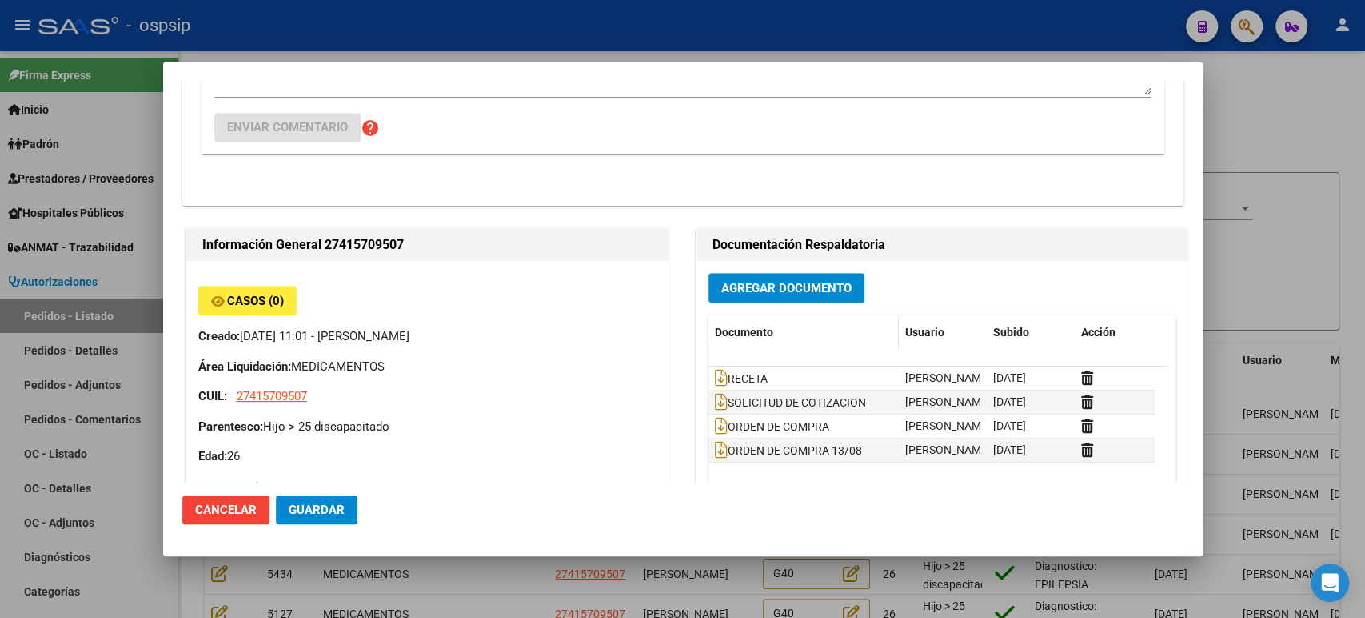
scroll to position [672, 0]
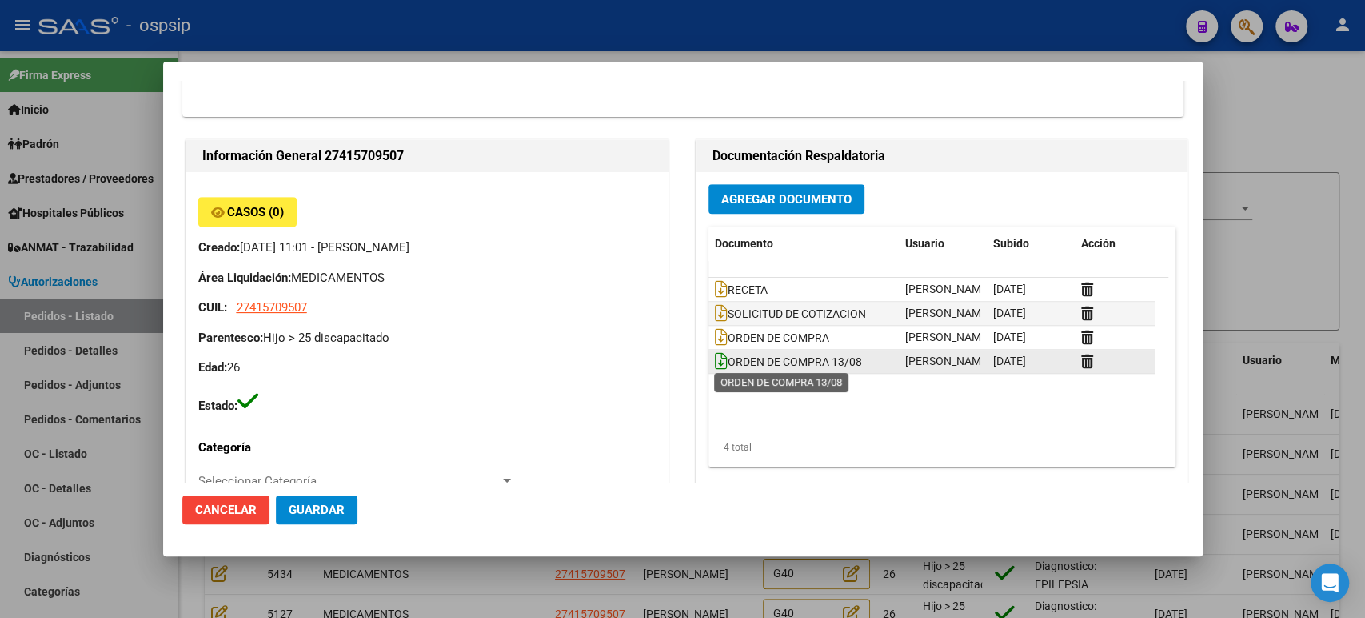
click at [715, 356] on icon at bounding box center [721, 361] width 13 height 18
click at [1305, 287] on div at bounding box center [682, 309] width 1365 height 618
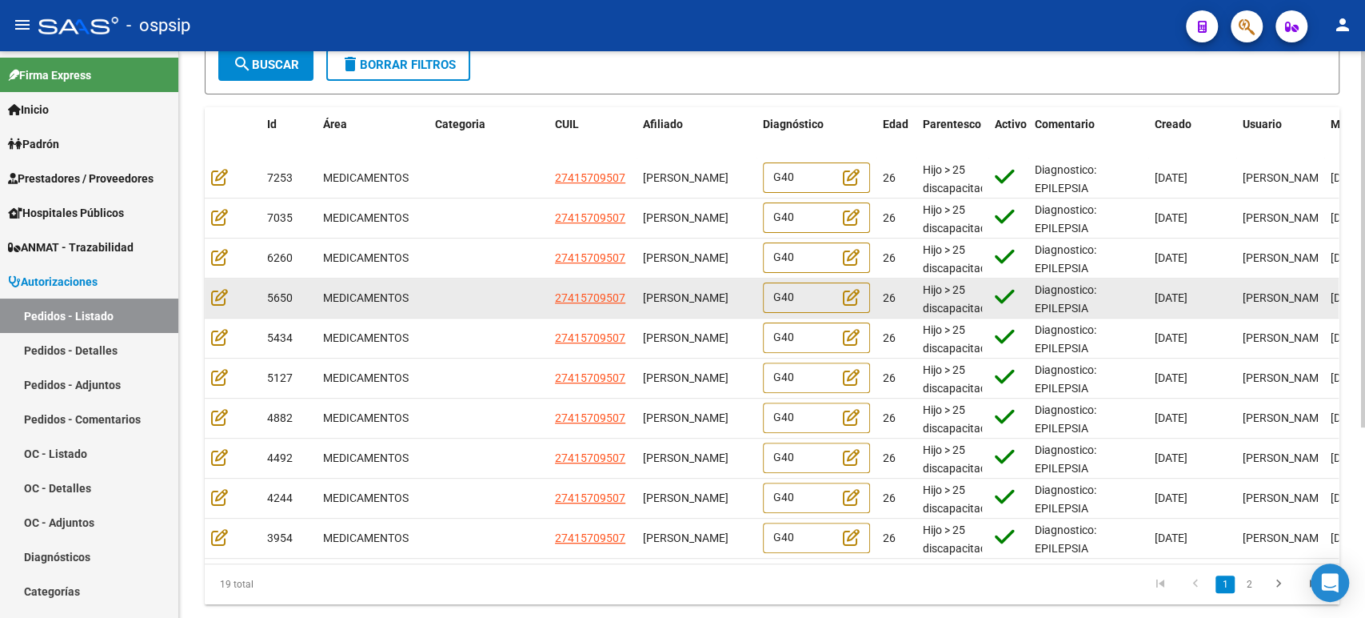
scroll to position [266, 0]
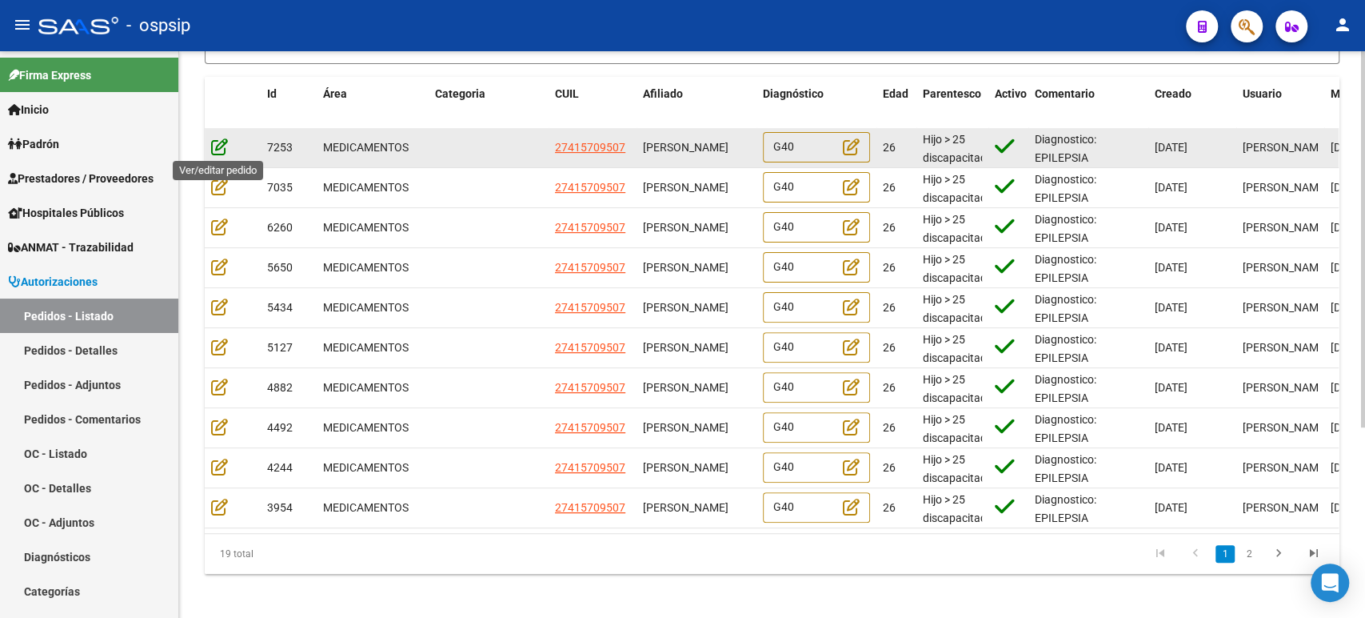
click at [218, 144] on icon at bounding box center [219, 147] width 17 height 18
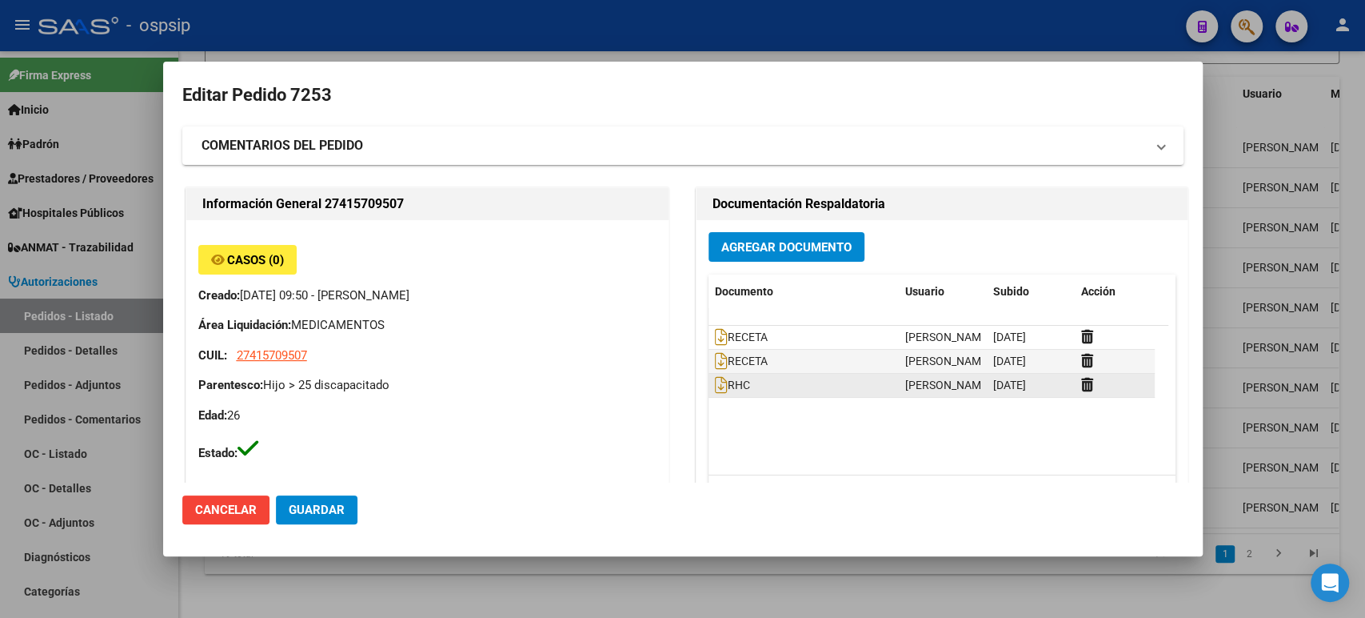
type input "Buenos Aires, CARLOS SPEGAZZI, 5 DE DICIEMBRE 1236"
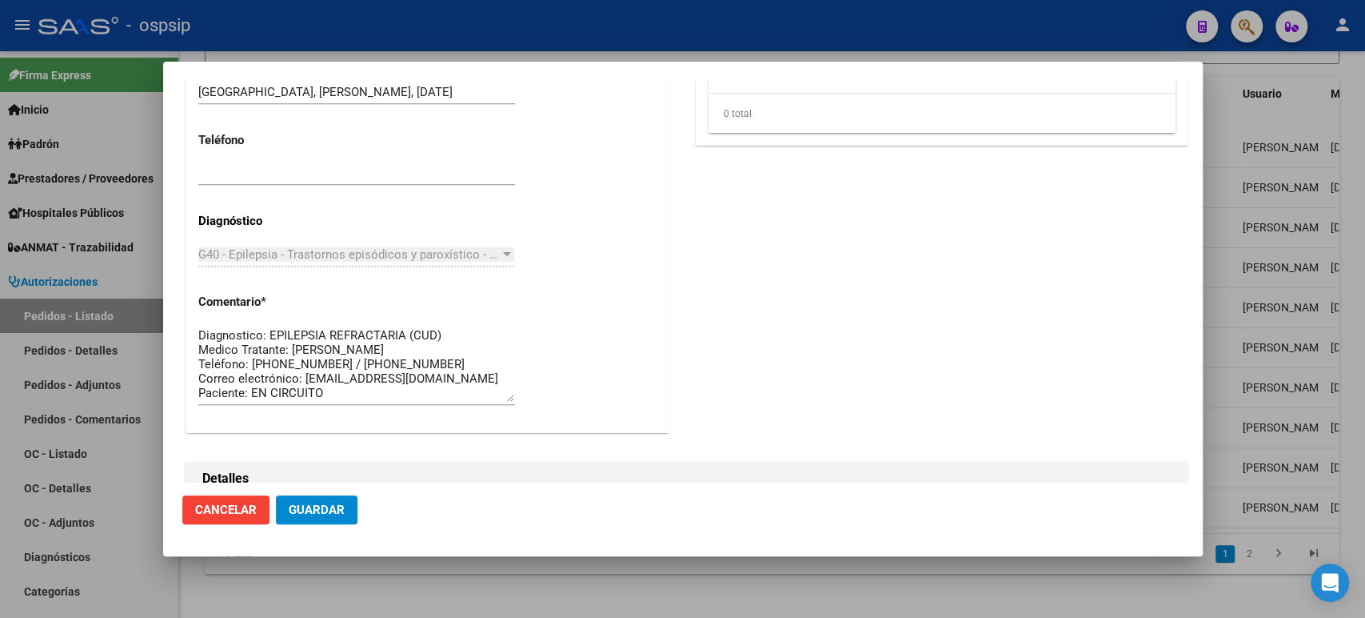
scroll to position [0, 0]
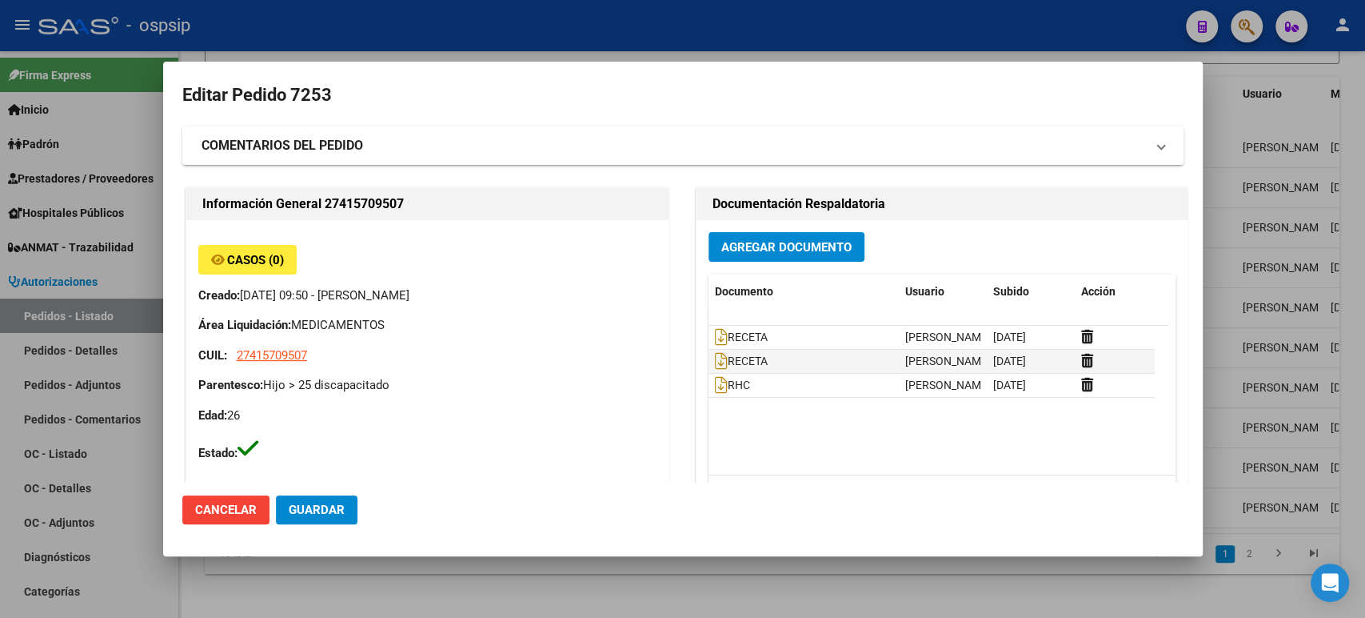
click at [354, 157] on mat-expansion-panel-header "COMENTARIOS DEL PEDIDO" at bounding box center [683, 145] width 1002 height 38
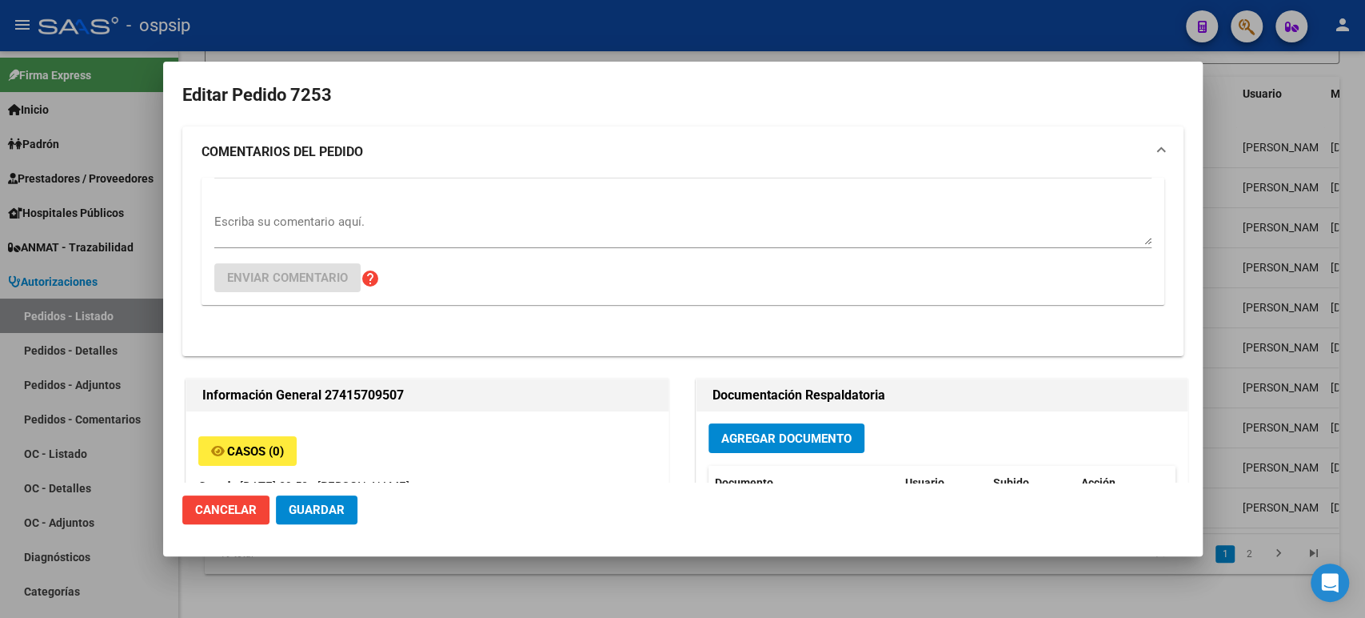
click at [370, 215] on textarea "Escriba su comentario aquí." at bounding box center [683, 229] width 938 height 32
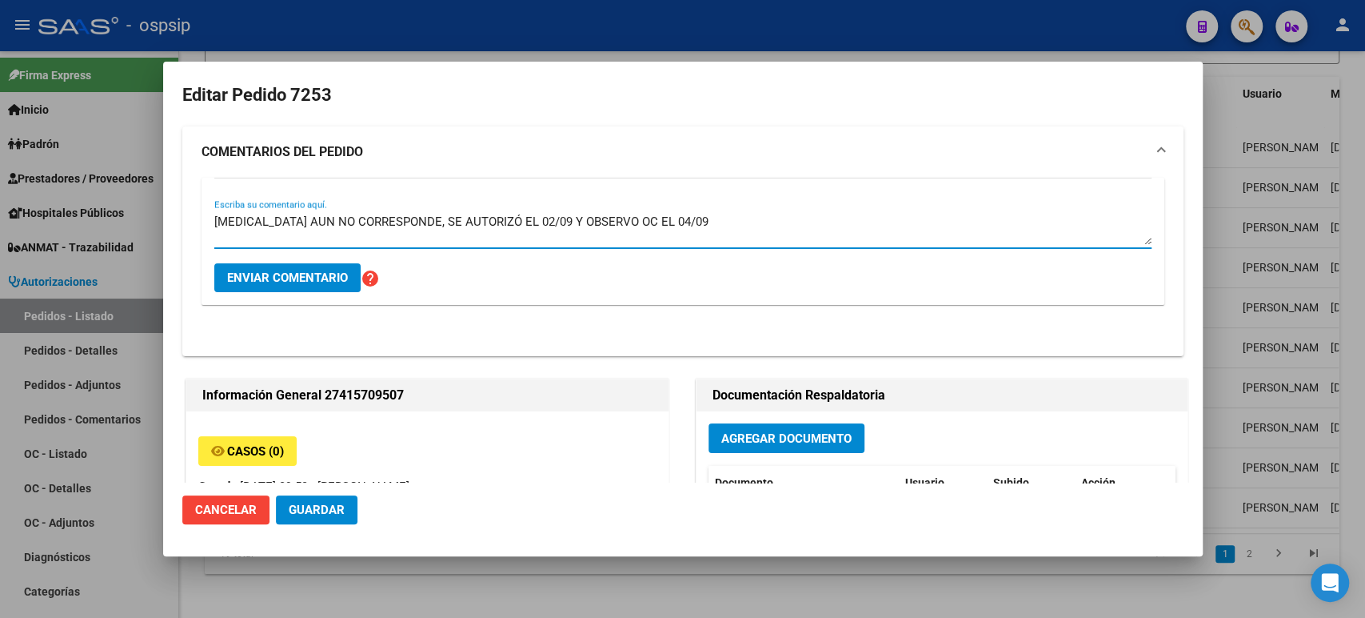
type textarea "SULTIAMO AUN NO CORRESPONDE, SE AUTORIZÓ EL 02/09 Y OBSERVO OC EL 04/09"
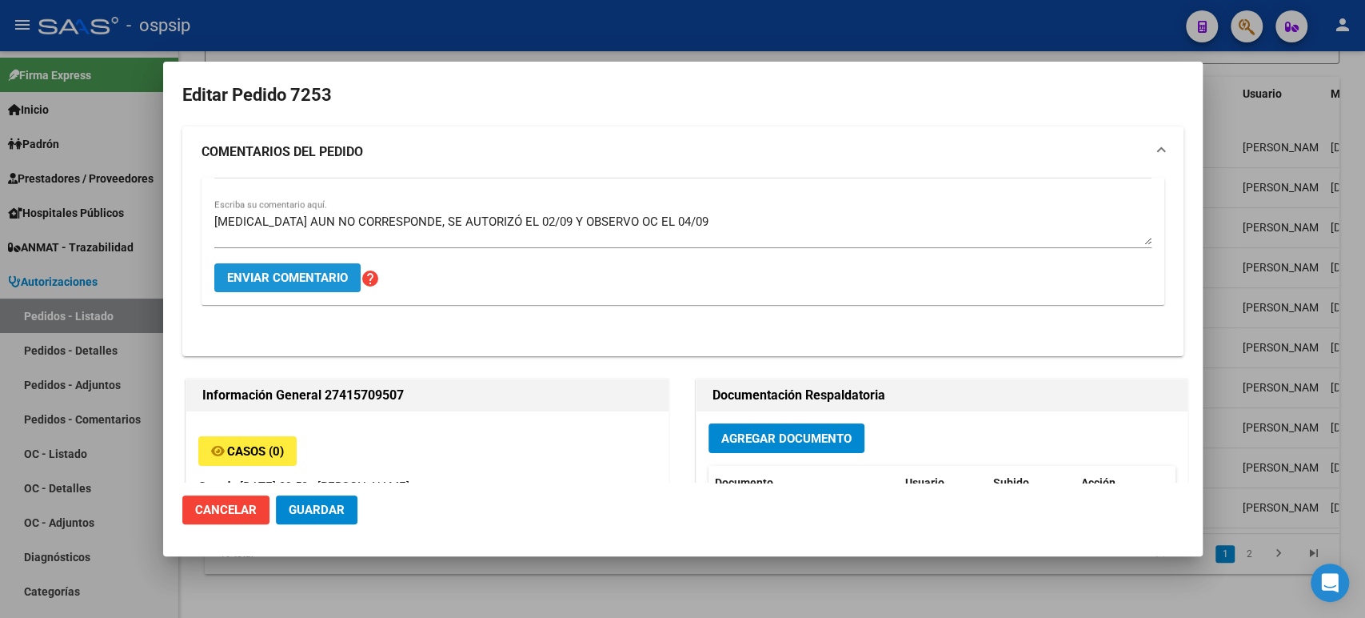
click at [286, 288] on button "Enviar comentario" at bounding box center [287, 277] width 146 height 29
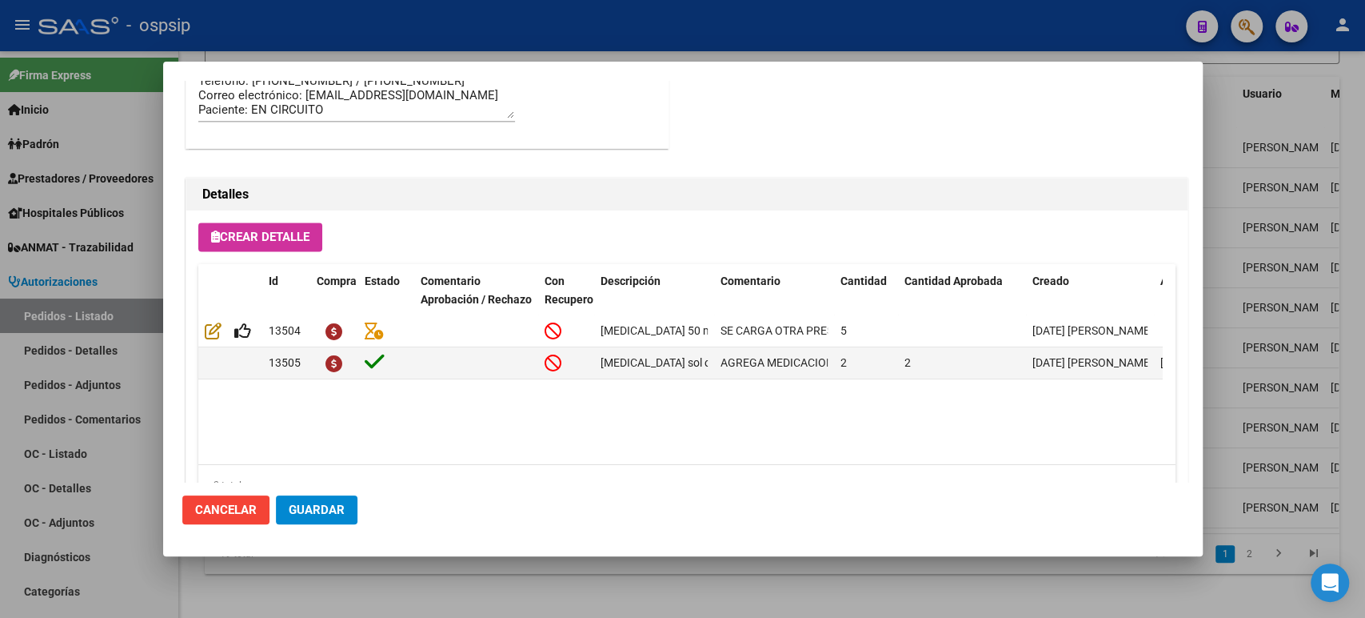
scroll to position [1451, 0]
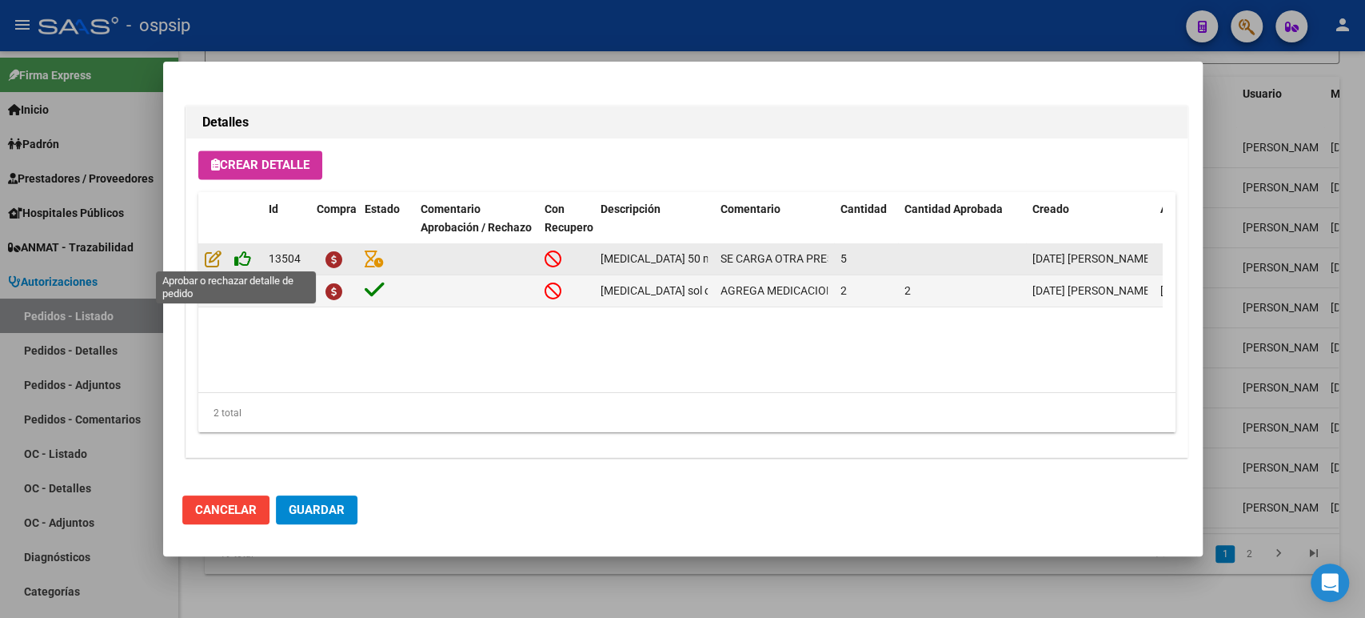
click at [240, 258] on icon at bounding box center [242, 259] width 17 height 18
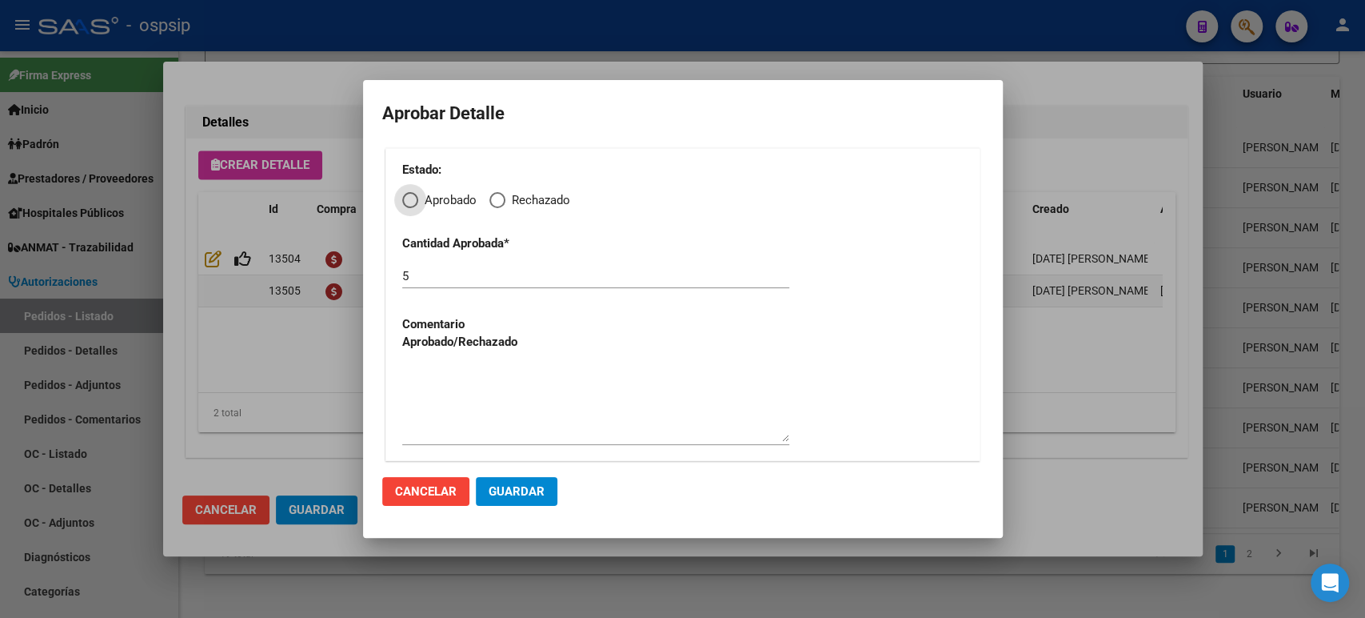
click at [502, 204] on span "Elija una opción" at bounding box center [498, 200] width 16 height 16
click at [502, 204] on input "Rechazado" at bounding box center [498, 200] width 16 height 16
radio input "true"
click at [518, 491] on span "Guardar" at bounding box center [517, 491] width 56 height 14
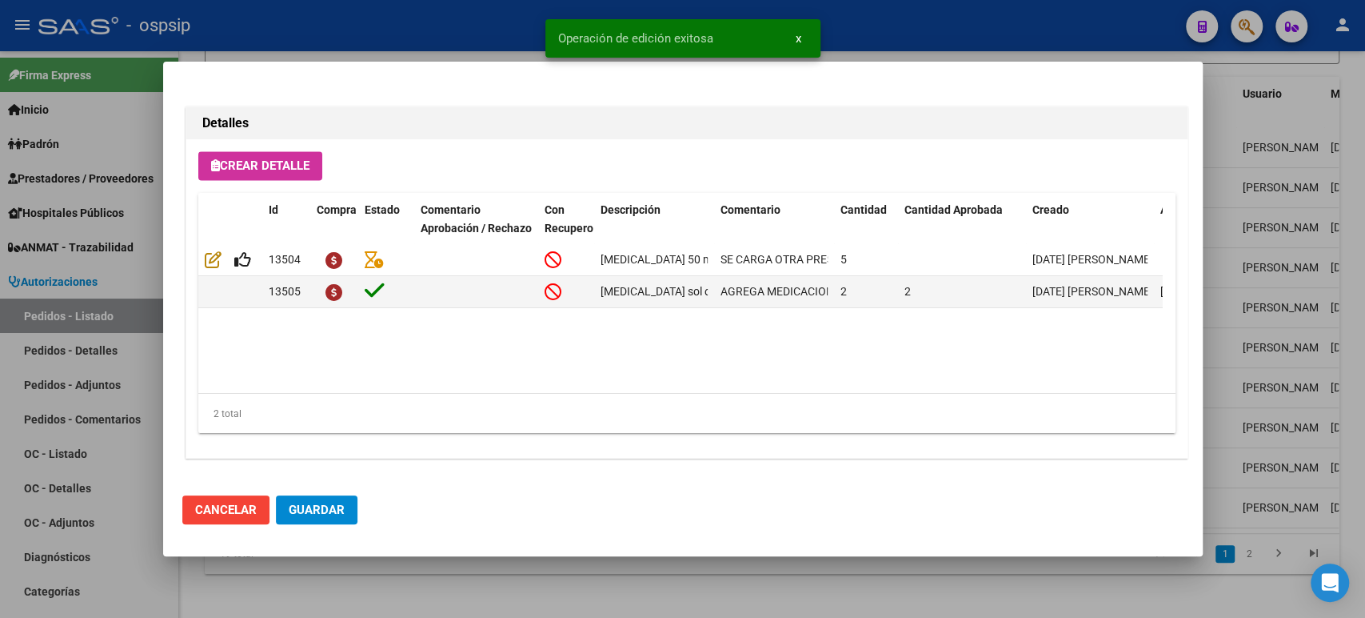
type input "BUENOS AIRES, CARLOS SPEGAZZI, 5 DE DICIEMBRE 1236"
click at [326, 508] on span "Guardar" at bounding box center [317, 509] width 56 height 14
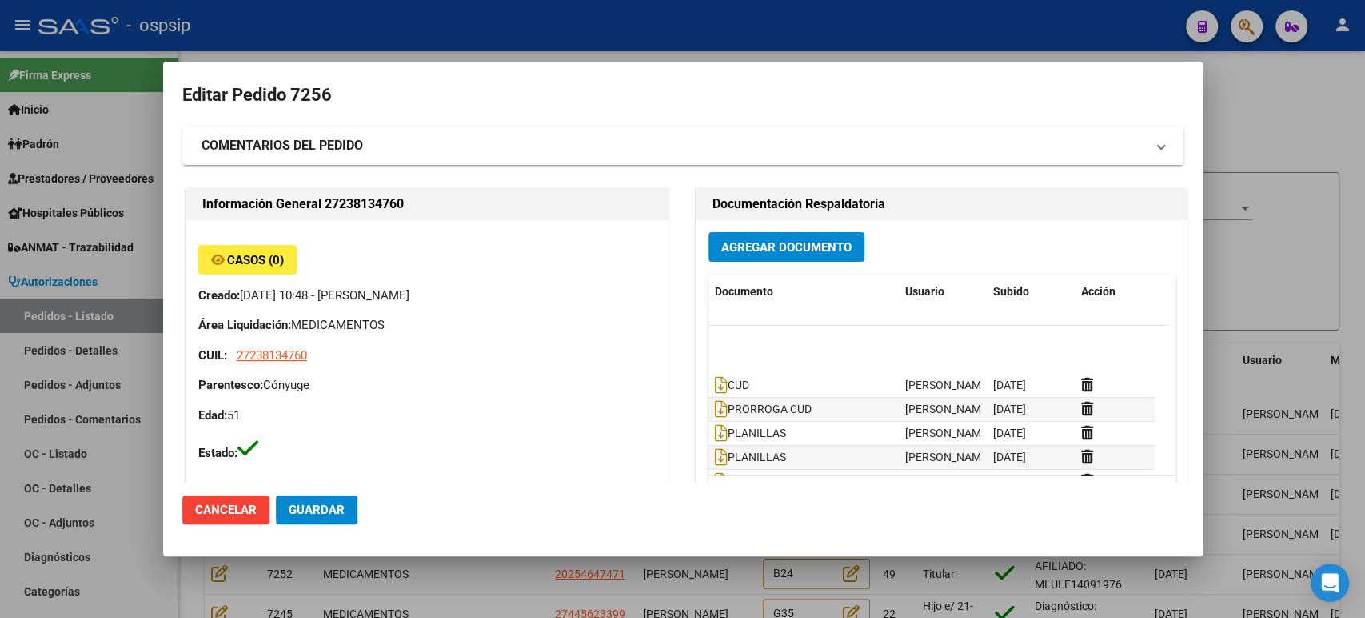
scroll to position [48, 0]
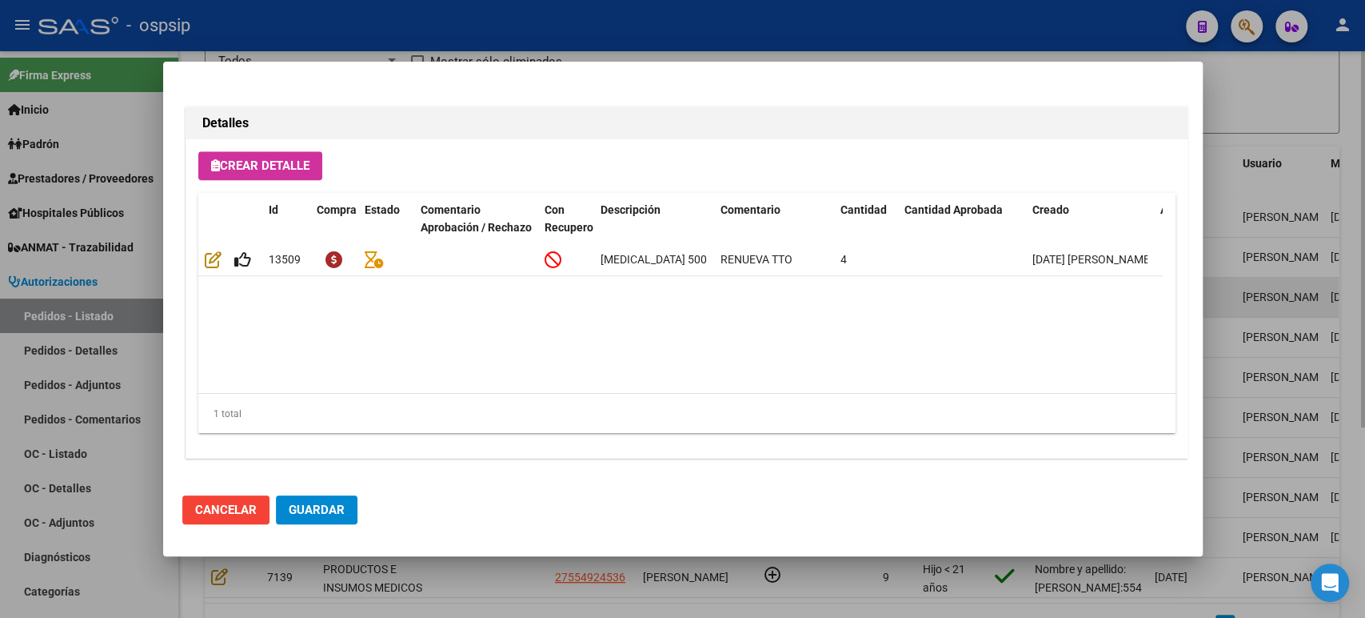
click at [1220, 278] on div at bounding box center [682, 309] width 1365 height 618
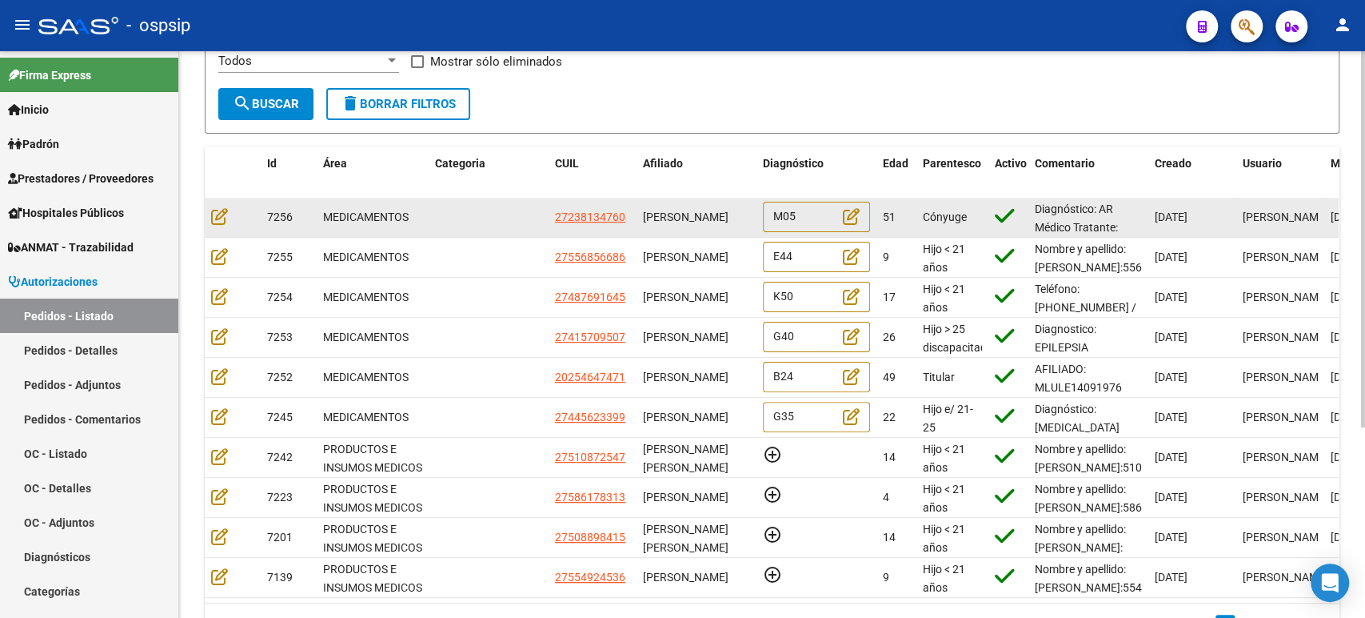
scroll to position [0, 0]
drag, startPoint x: 688, startPoint y: 227, endPoint x: 646, endPoint y: 206, distance: 46.9
click at [646, 208] on div "[PERSON_NAME]" at bounding box center [696, 217] width 107 height 18
copy span "[PERSON_NAME]"
click at [711, 222] on div "[PERSON_NAME]" at bounding box center [696, 217] width 107 height 18
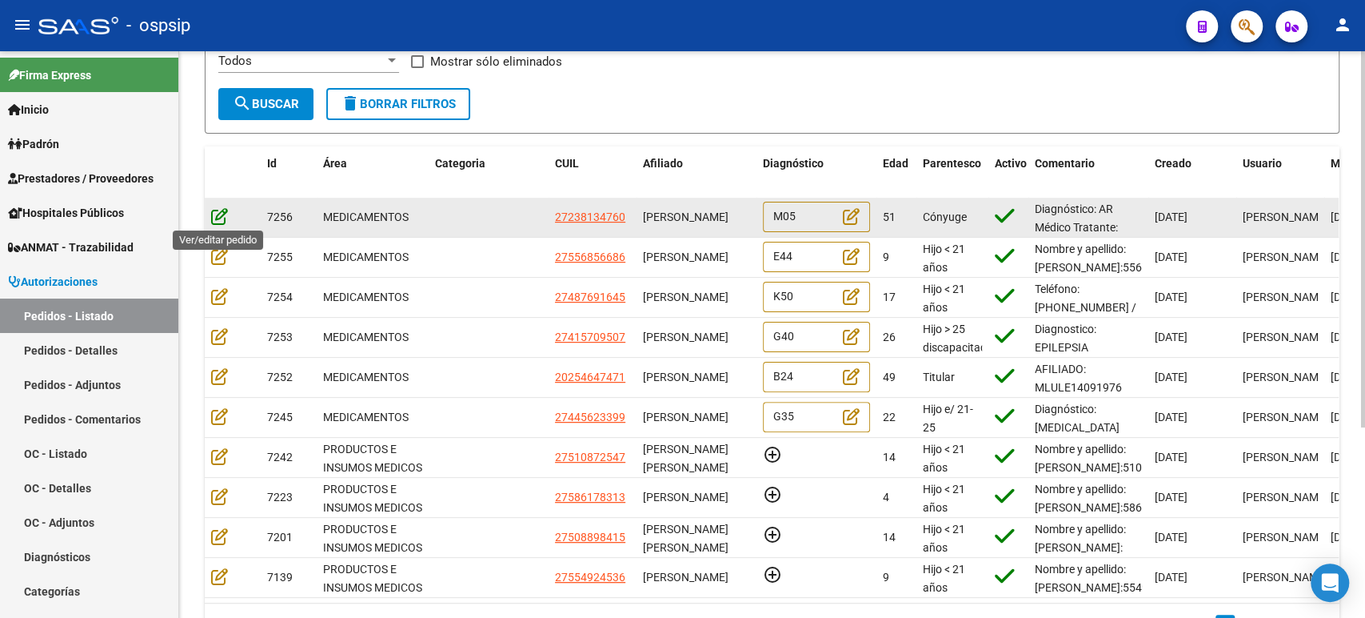
click at [218, 214] on icon at bounding box center [219, 216] width 17 height 18
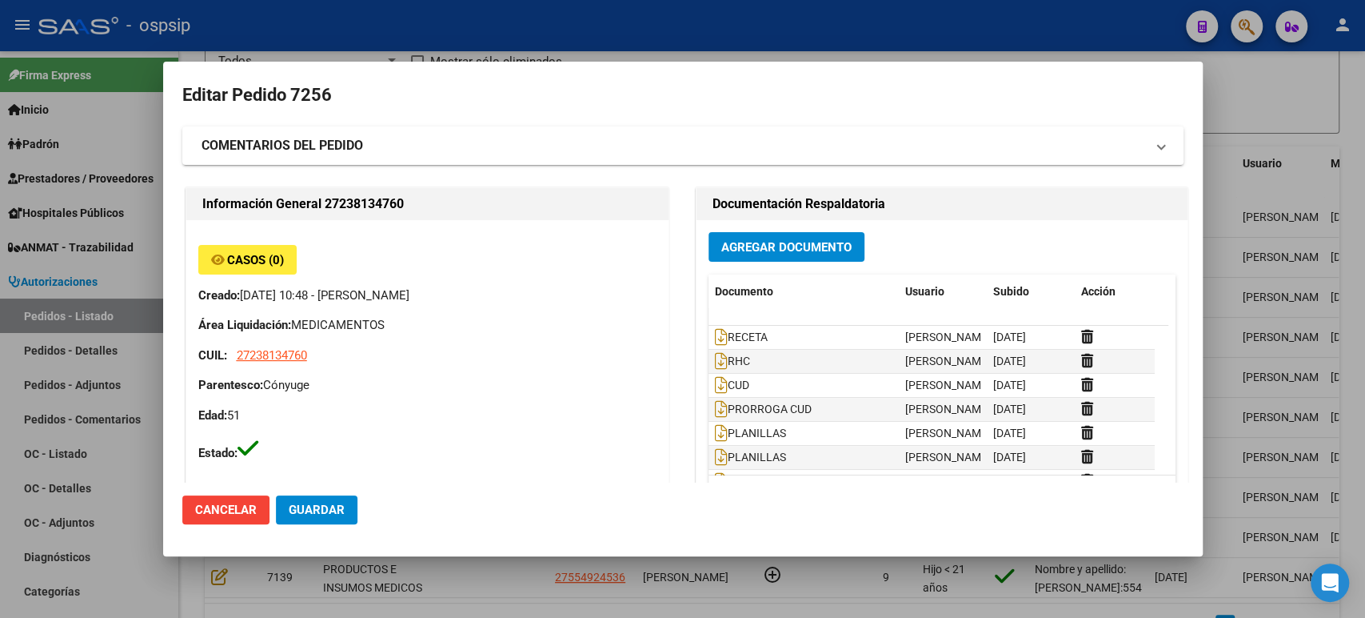
type input "[GEOGRAPHIC_DATA], [PERSON_NAME], EL TORDO 2365"
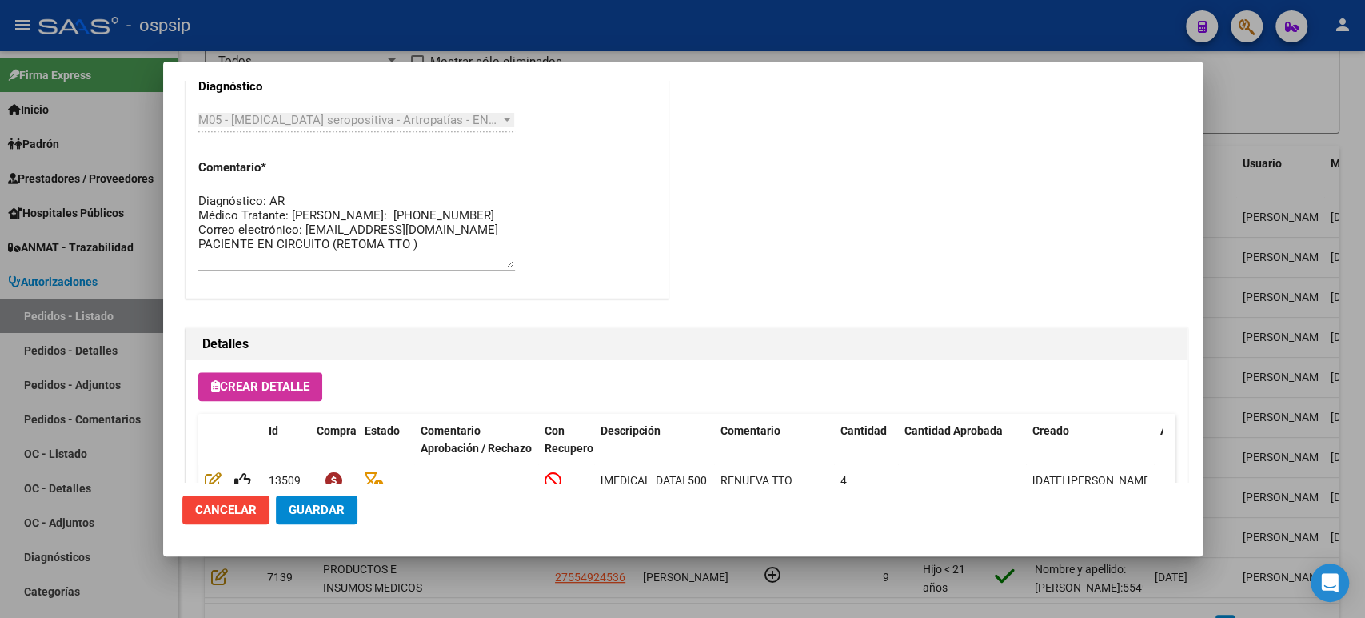
scroll to position [1115, 0]
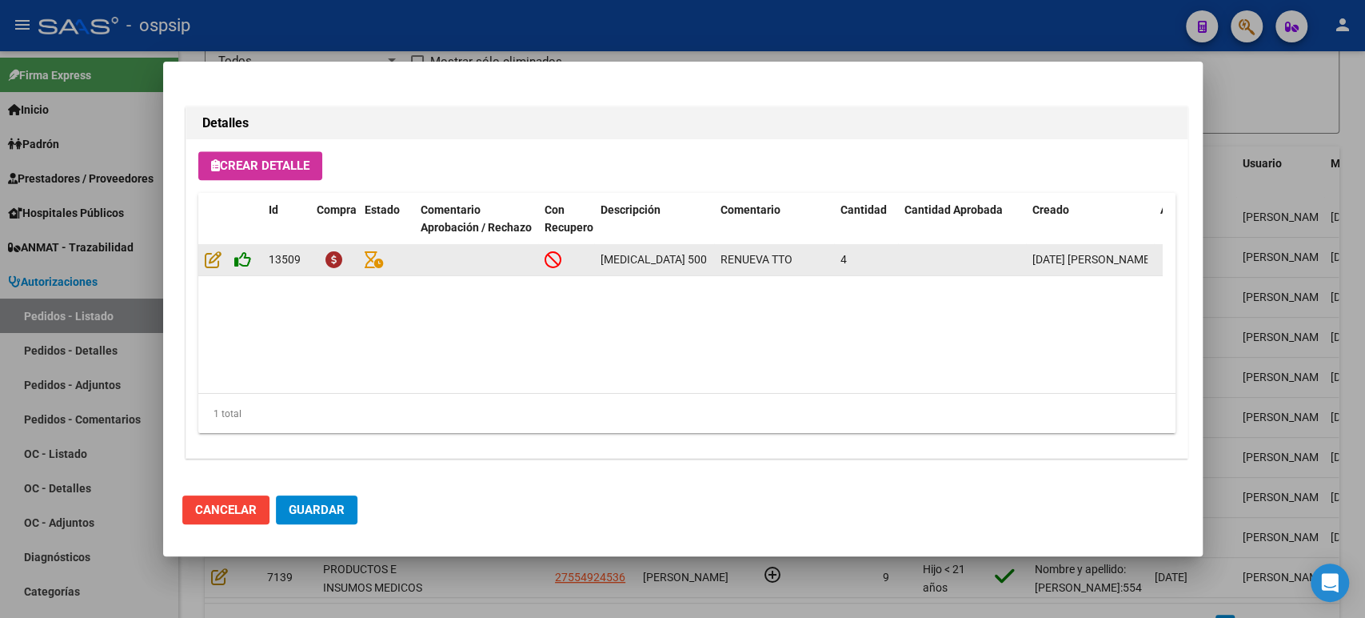
click at [250, 261] on icon at bounding box center [242, 259] width 17 height 18
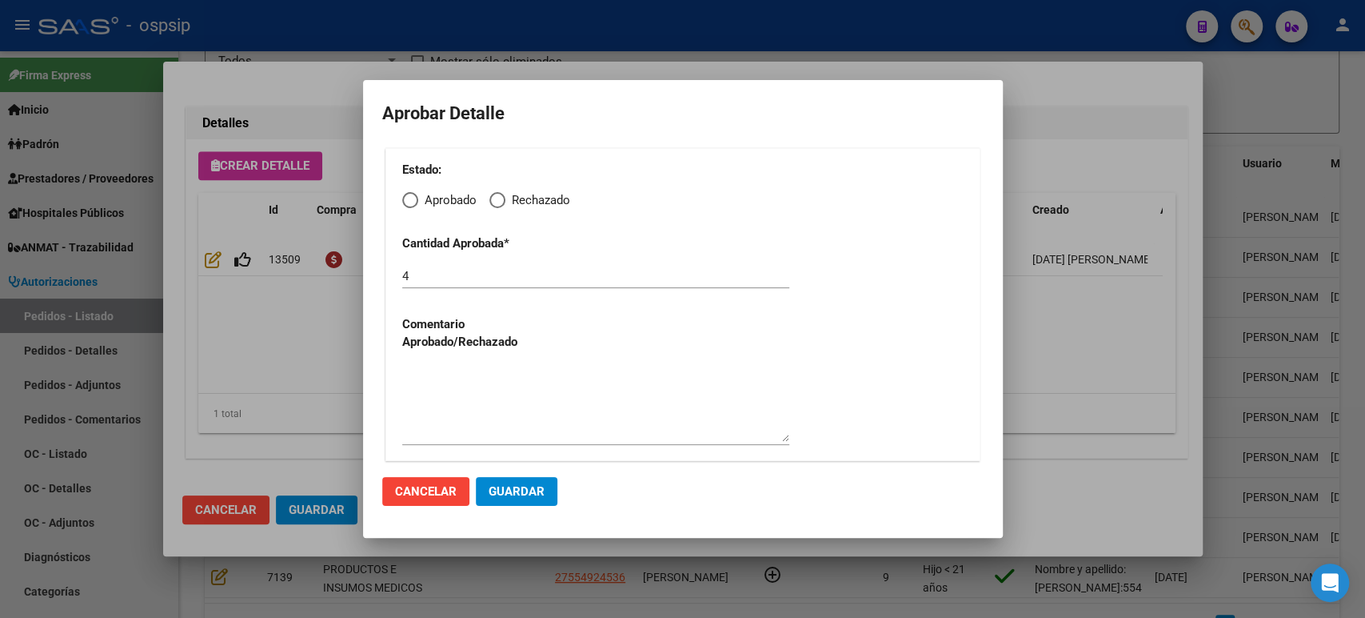
click at [410, 202] on span "Elija una opción" at bounding box center [410, 200] width 16 height 16
click at [410, 202] on input "Aprobado" at bounding box center [410, 200] width 16 height 16
radio input "true"
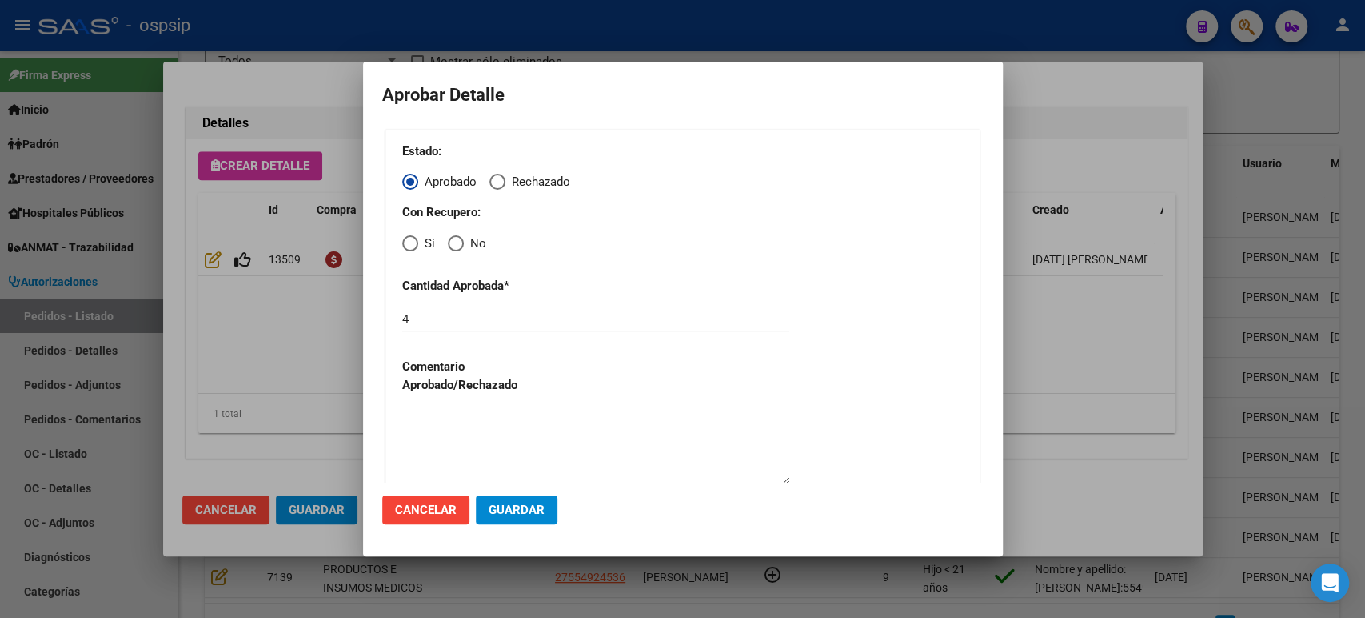
click at [415, 240] on span "Elija una opción" at bounding box center [410, 243] width 16 height 16
click at [415, 240] on input "Si" at bounding box center [410, 243] width 16 height 16
radio input "true"
click at [520, 517] on button "Guardar" at bounding box center [517, 509] width 82 height 29
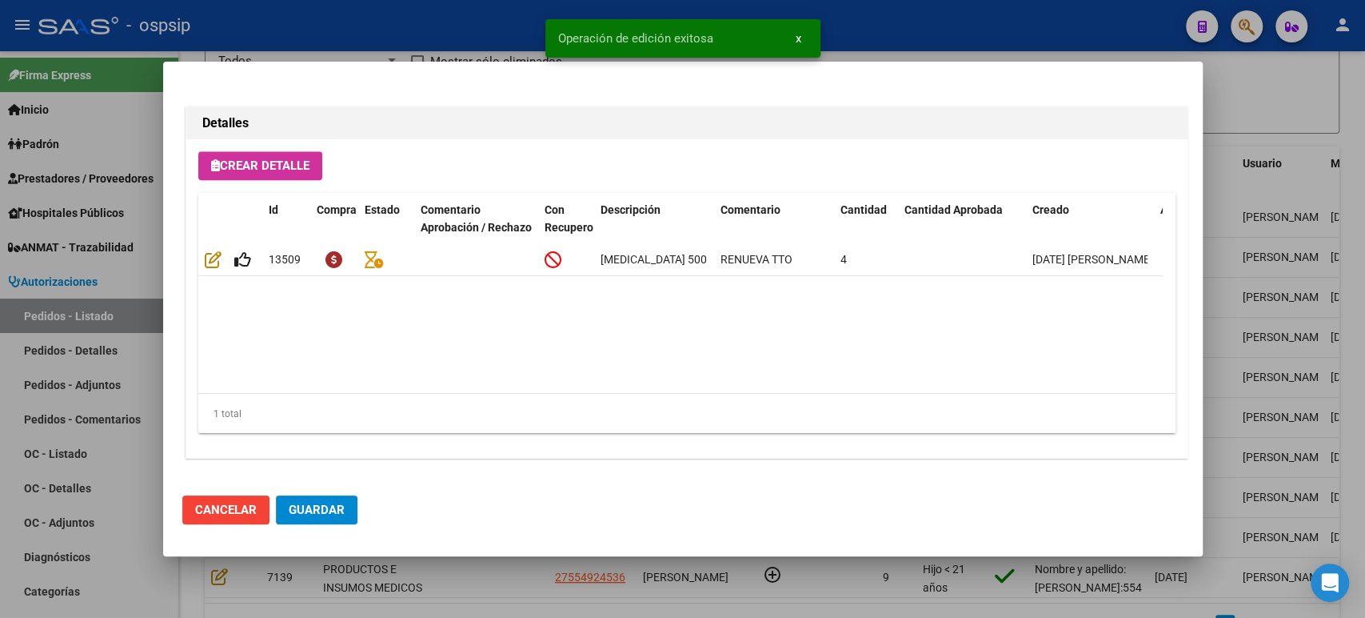
type input "[GEOGRAPHIC_DATA], [PERSON_NAME], EL TORDO 2365"
click at [322, 512] on span "Guardar" at bounding box center [317, 509] width 56 height 14
click at [313, 502] on span "Guardar" at bounding box center [317, 509] width 56 height 14
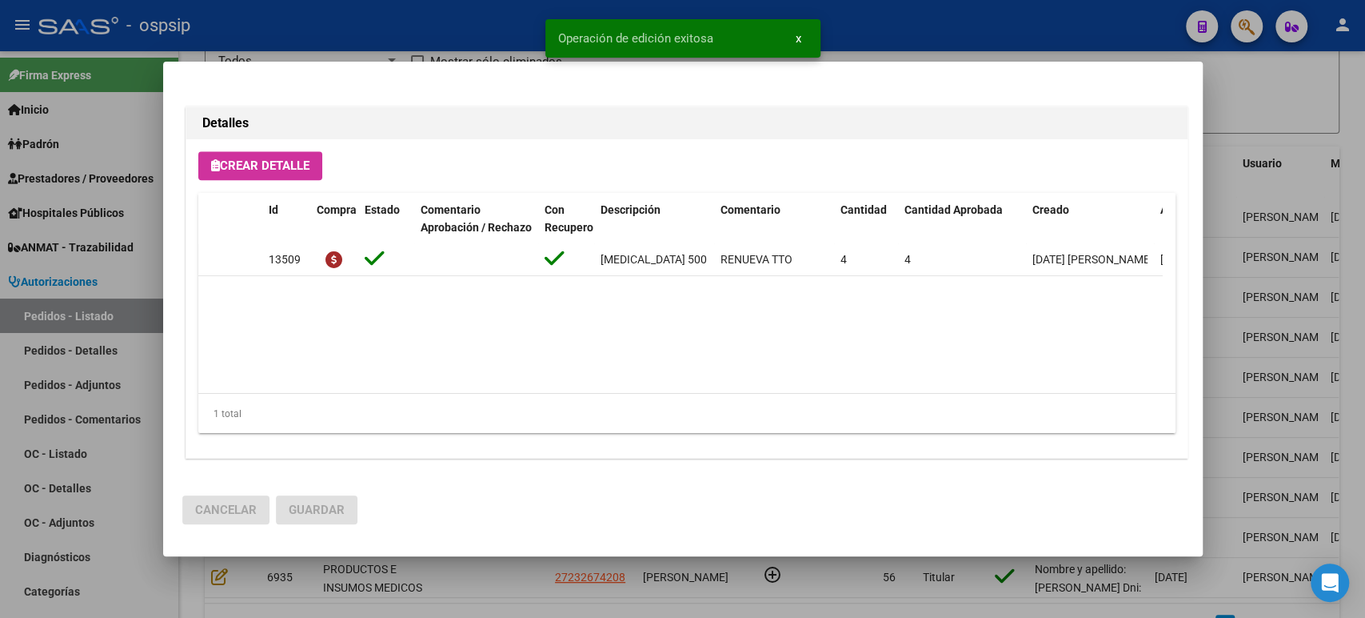
click at [1265, 309] on div at bounding box center [682, 309] width 1365 height 618
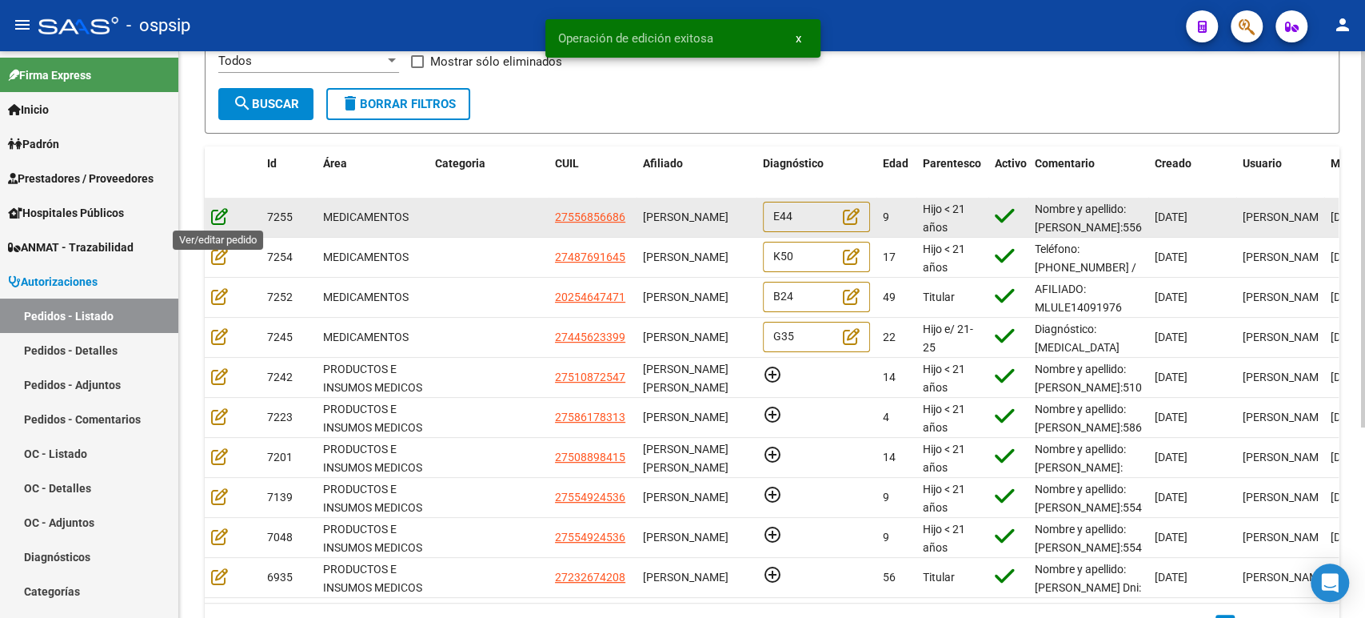
click at [224, 215] on icon at bounding box center [219, 216] width 17 height 18
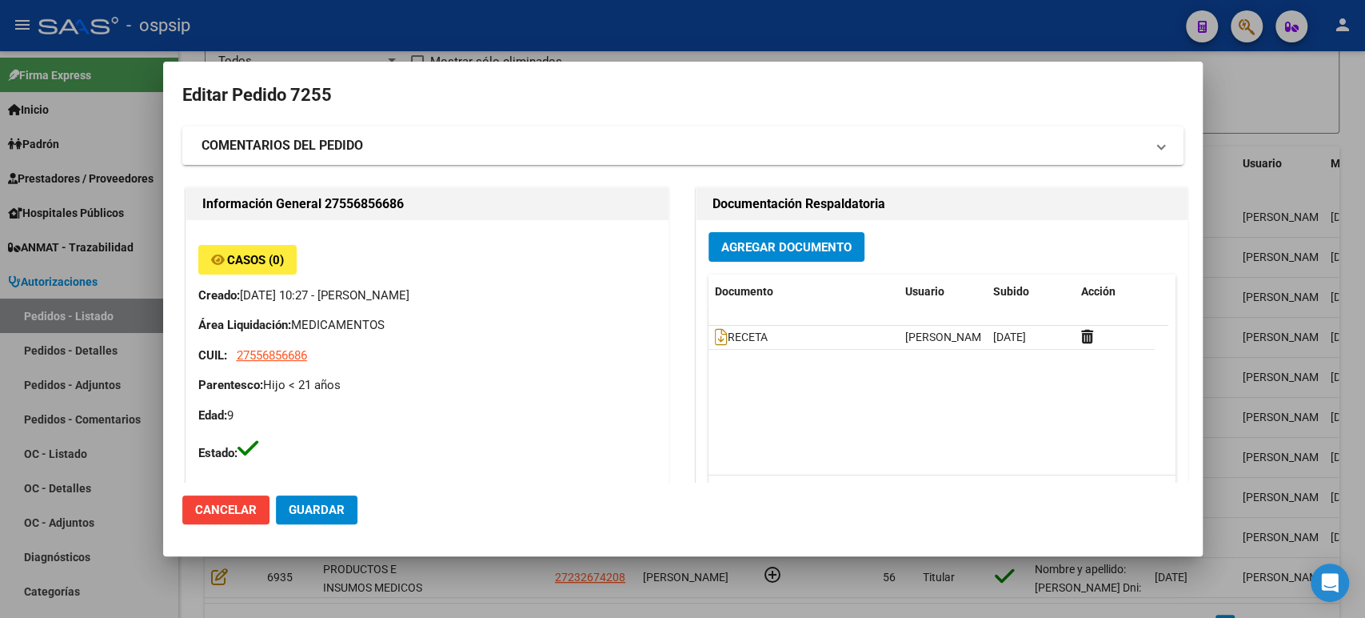
type input "Capital Federal, CABA, BLANES 60"
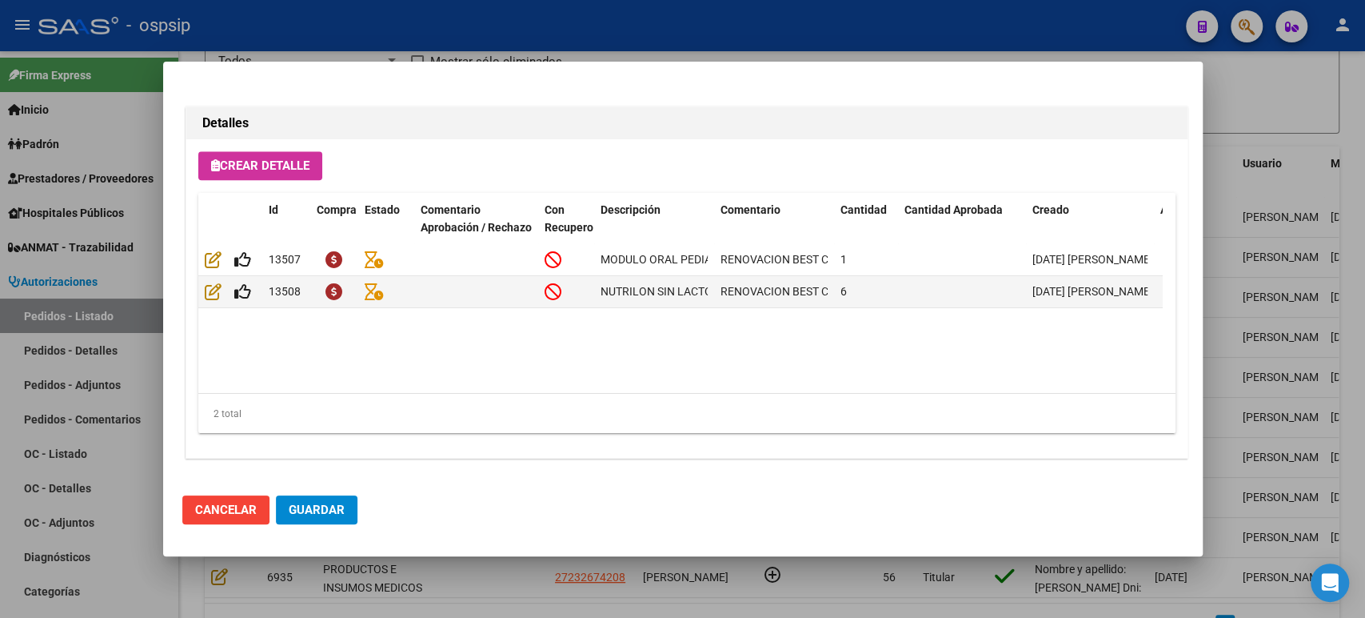
click at [1240, 350] on div at bounding box center [682, 309] width 1365 height 618
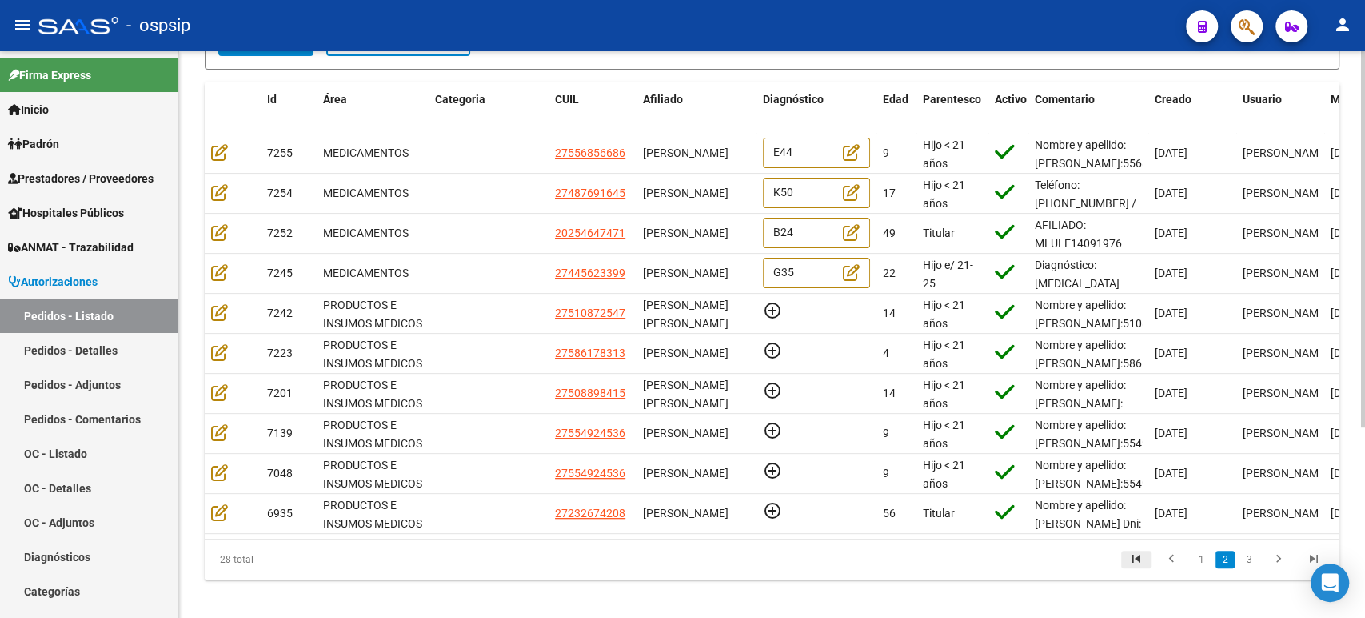
scroll to position [286, 0]
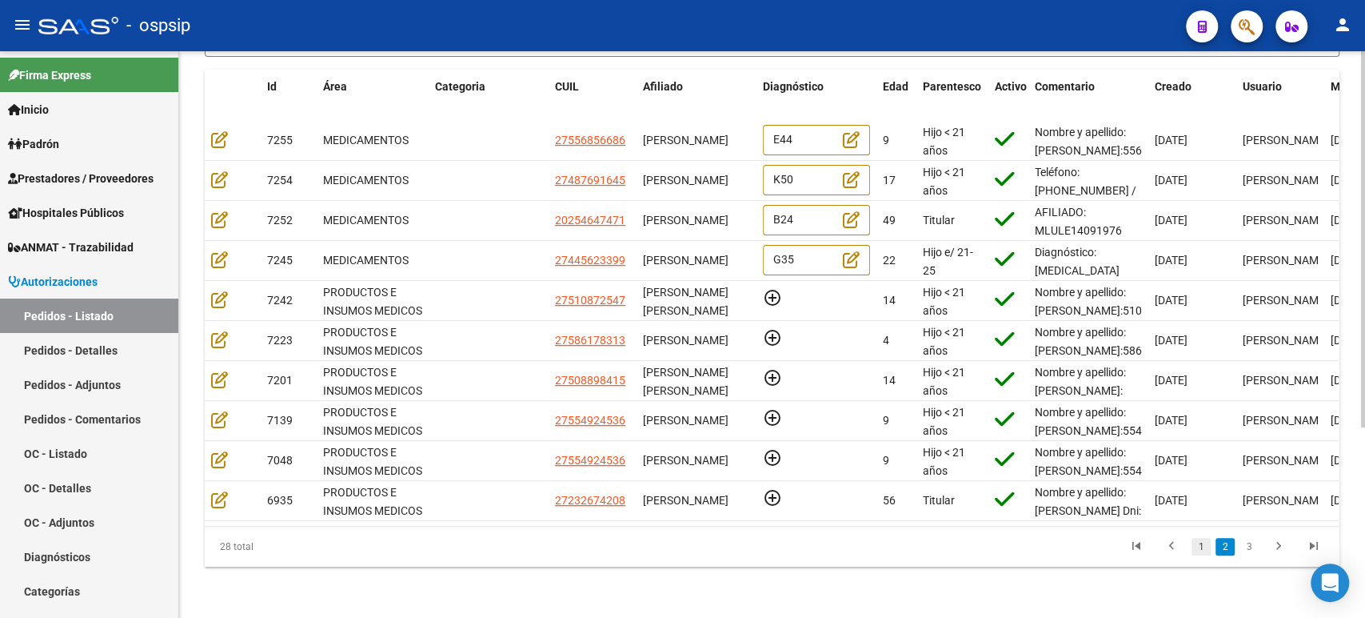
click at [1202, 546] on link "1" at bounding box center [1201, 547] width 19 height 18
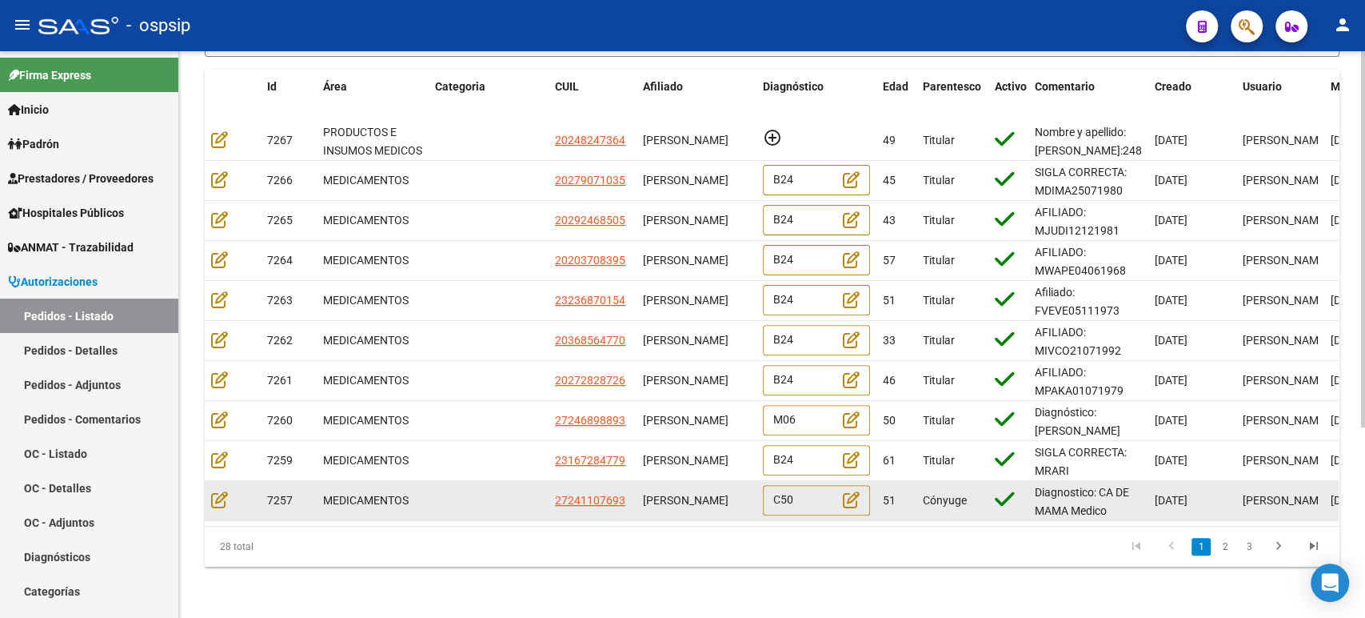
scroll to position [0, 0]
drag, startPoint x: 697, startPoint y: 500, endPoint x: 639, endPoint y: 472, distance: 64.0
click at [639, 481] on datatable-body-cell "[PERSON_NAME]" at bounding box center [697, 500] width 120 height 39
copy span "[PERSON_NAME]"
click at [218, 490] on icon at bounding box center [219, 499] width 17 height 18
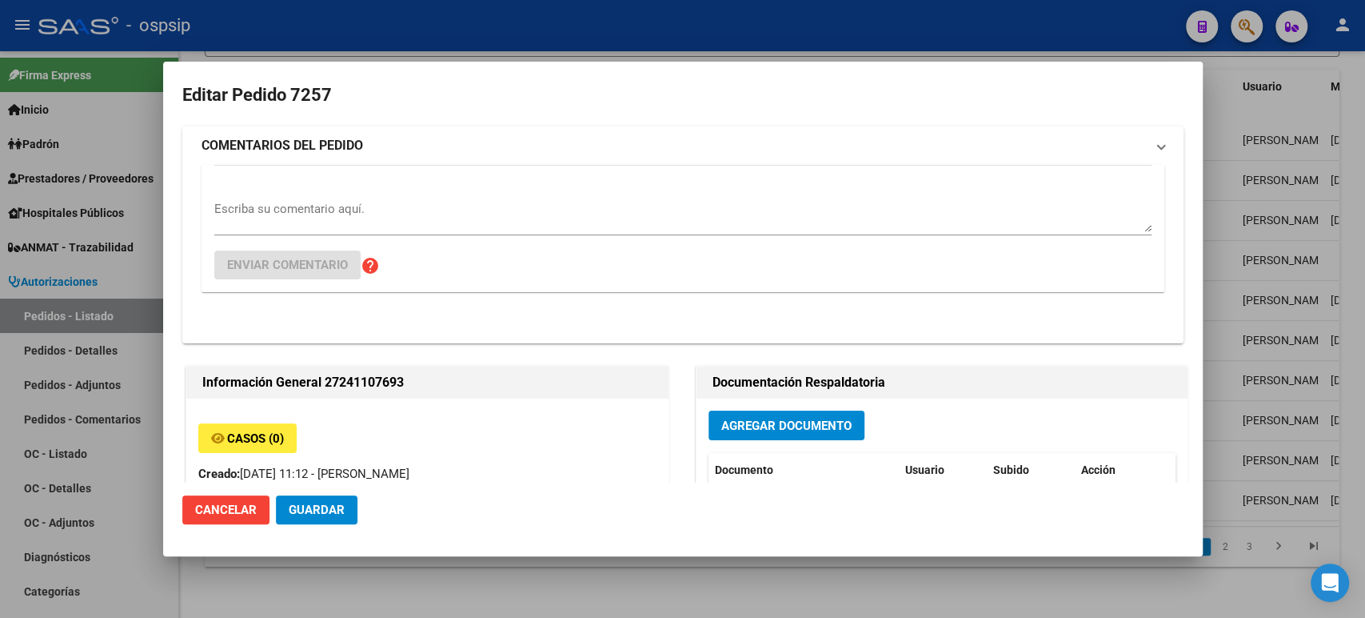
type input "[PERSON_NAME]"
type input "[GEOGRAPHIC_DATA], [PERSON_NAME] DEL CAMPO 156, Departamento: 1"
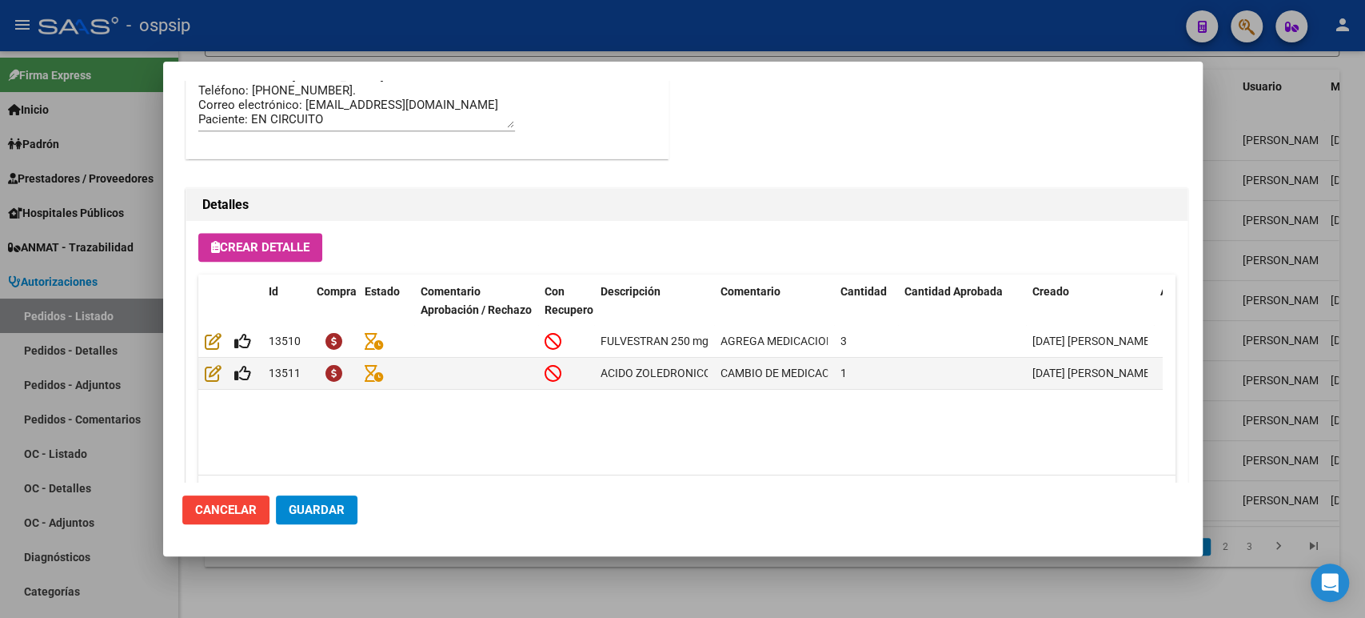
scroll to position [1115, 0]
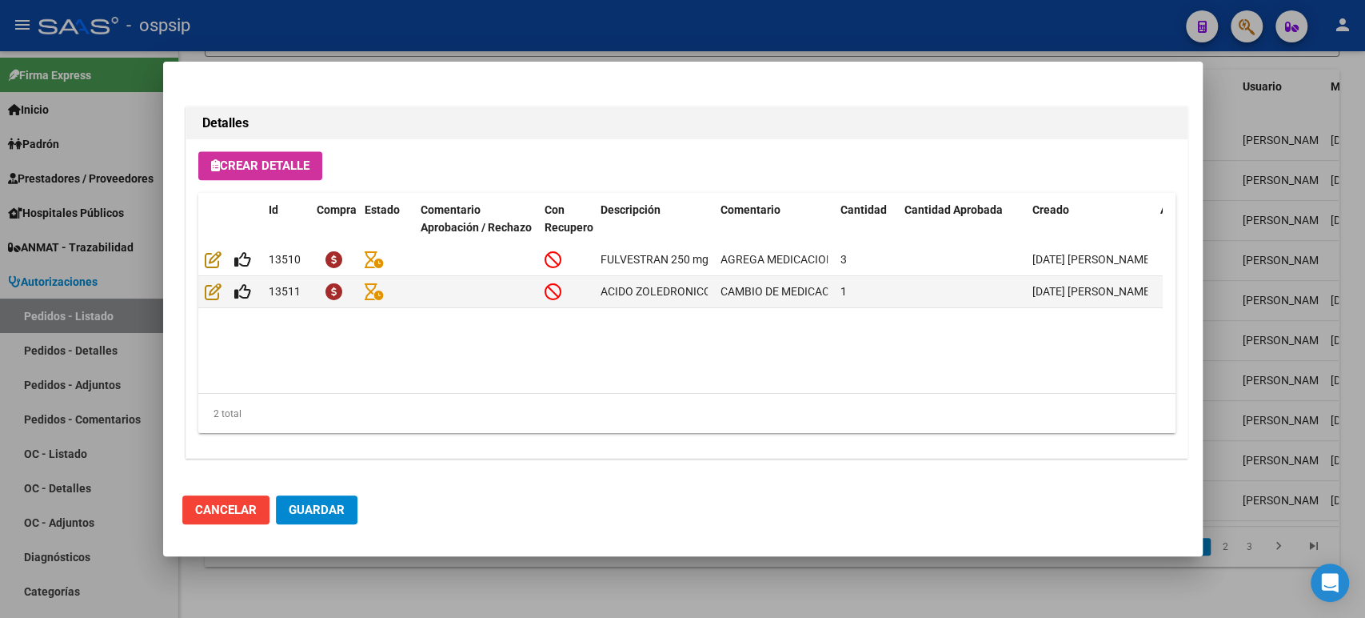
click at [1239, 312] on div at bounding box center [682, 309] width 1365 height 618
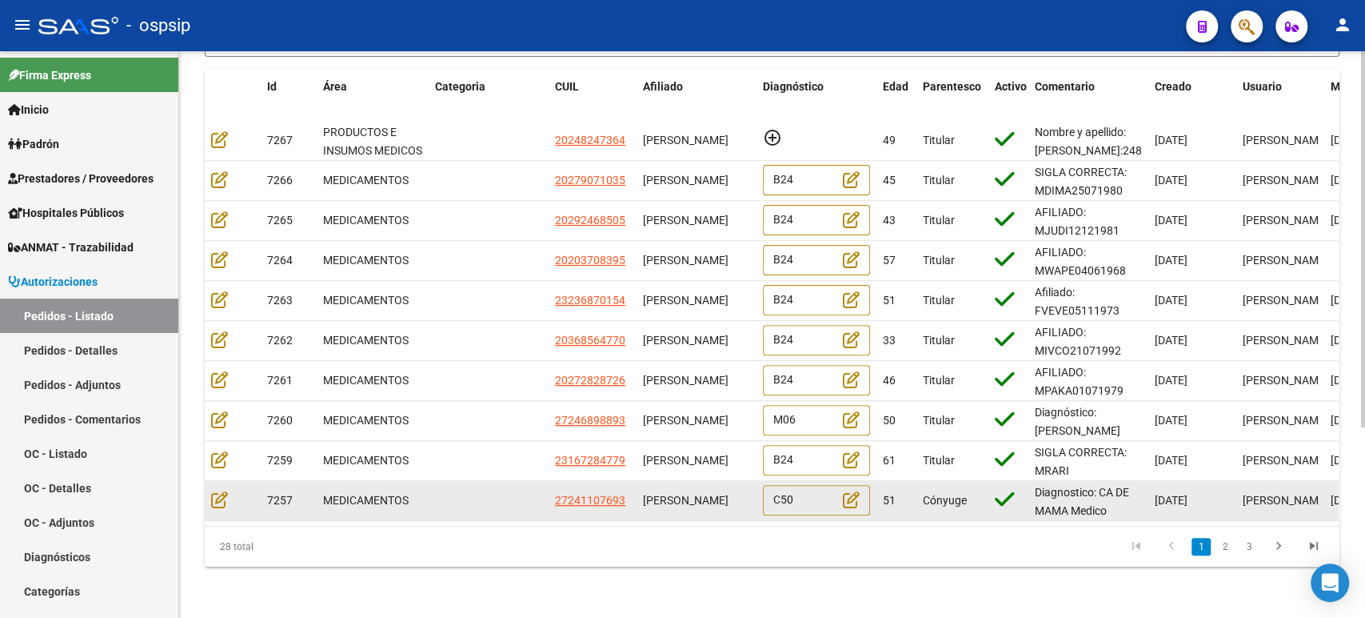
scroll to position [0, 0]
drag, startPoint x: 698, startPoint y: 498, endPoint x: 646, endPoint y: 472, distance: 58.0
click at [646, 491] on div "[PERSON_NAME]" at bounding box center [696, 500] width 107 height 18
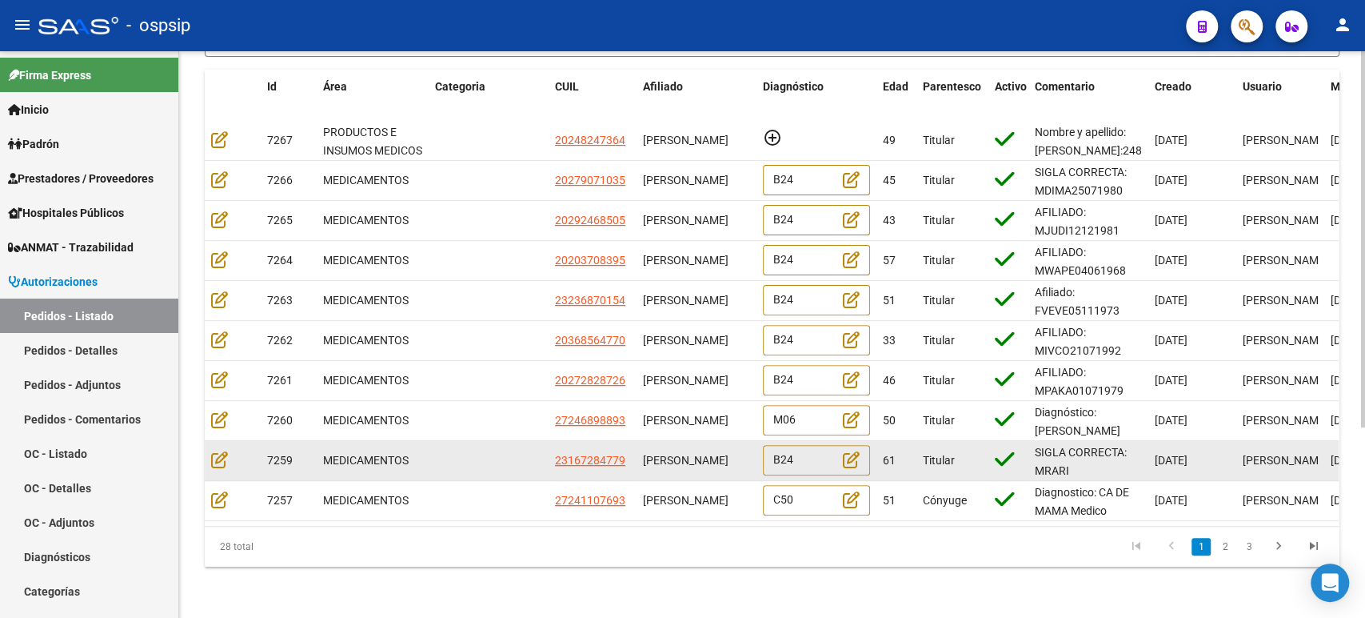
copy span "[PERSON_NAME]"
drag, startPoint x: 741, startPoint y: 451, endPoint x: 659, endPoint y: 448, distance: 81.7
click at [659, 451] on div "[PERSON_NAME]" at bounding box center [696, 460] width 107 height 18
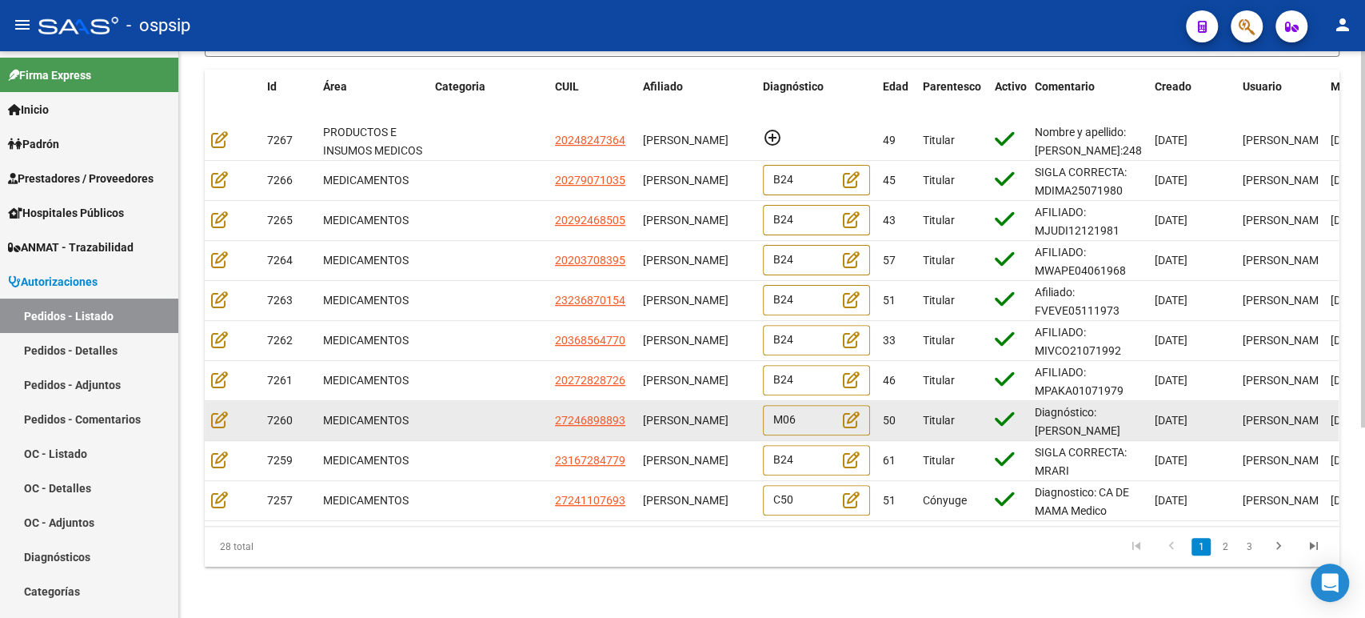
drag, startPoint x: 694, startPoint y: 415, endPoint x: 646, endPoint y: 401, distance: 50.1
click at [646, 411] on div "[PERSON_NAME]" at bounding box center [696, 420] width 107 height 18
copy span "[PERSON_NAME]"
click at [215, 410] on icon at bounding box center [219, 419] width 17 height 18
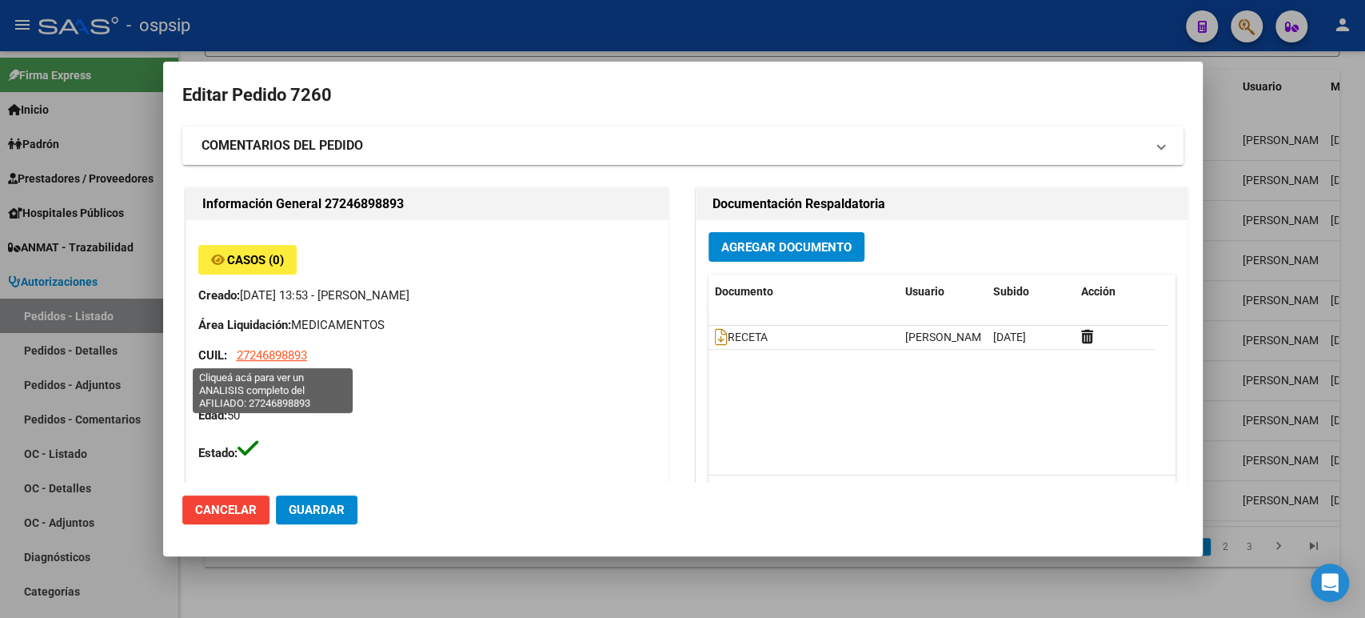
type input "San Juan, CHIMBAS, MISIONES NORTE 149"
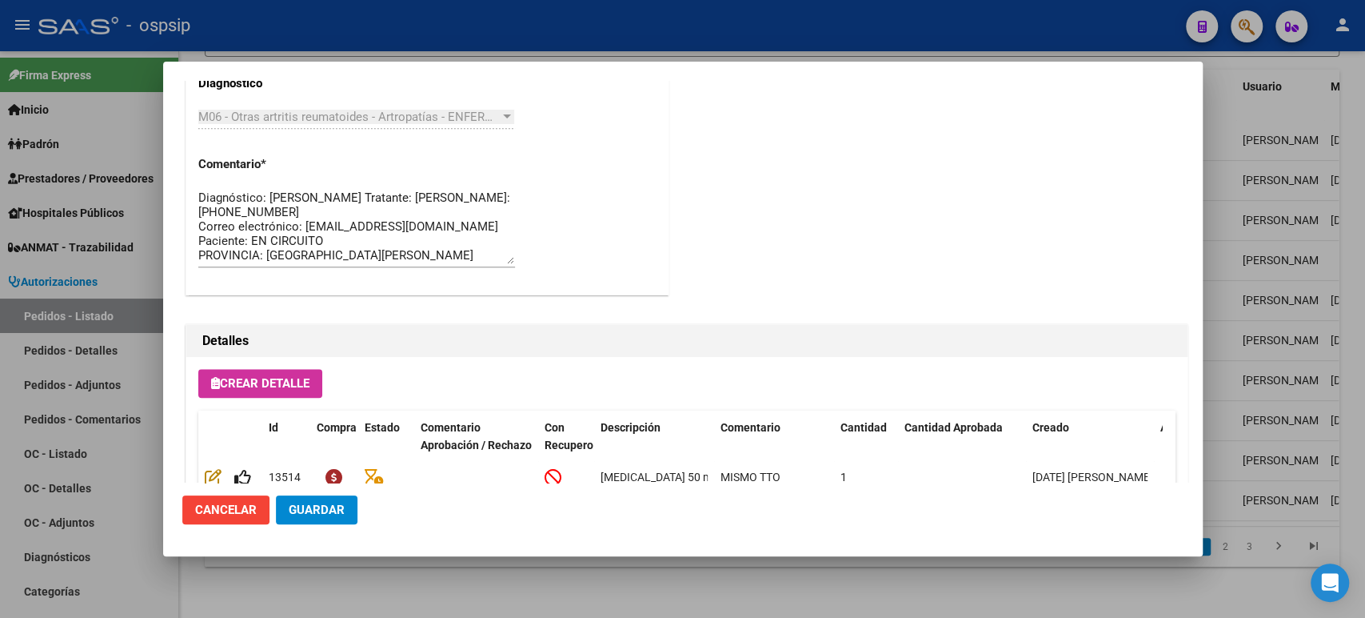
scroll to position [1115, 0]
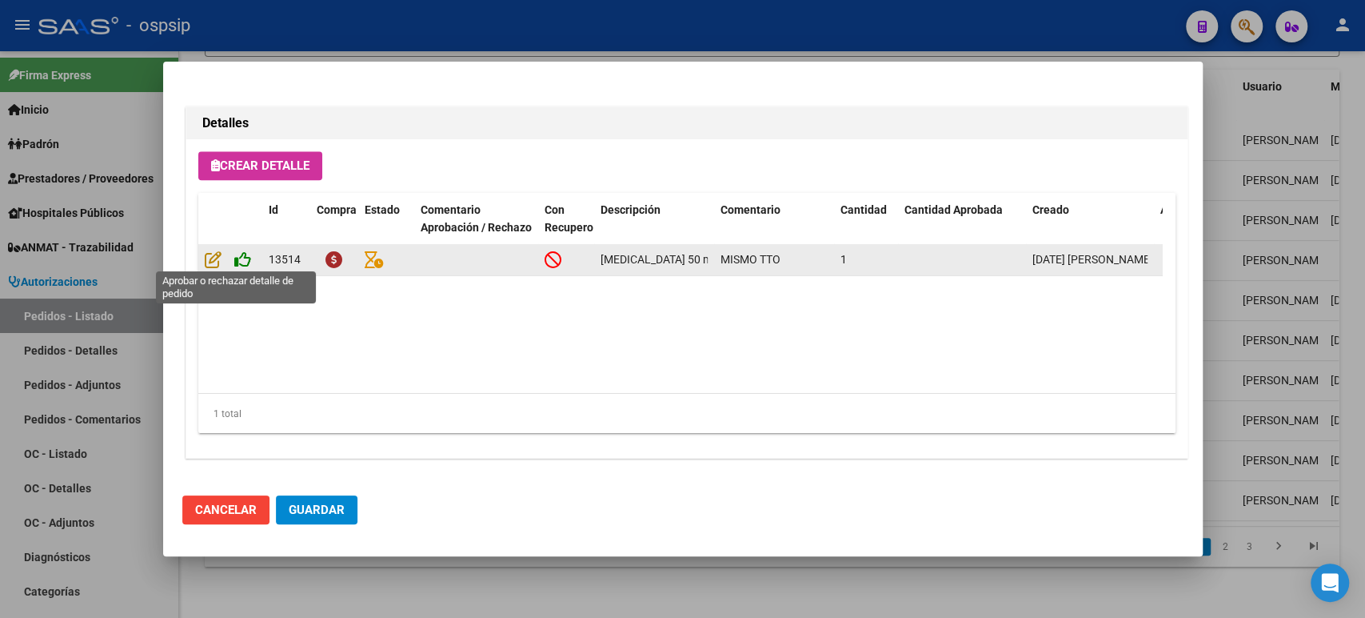
click at [243, 262] on icon at bounding box center [242, 259] width 17 height 18
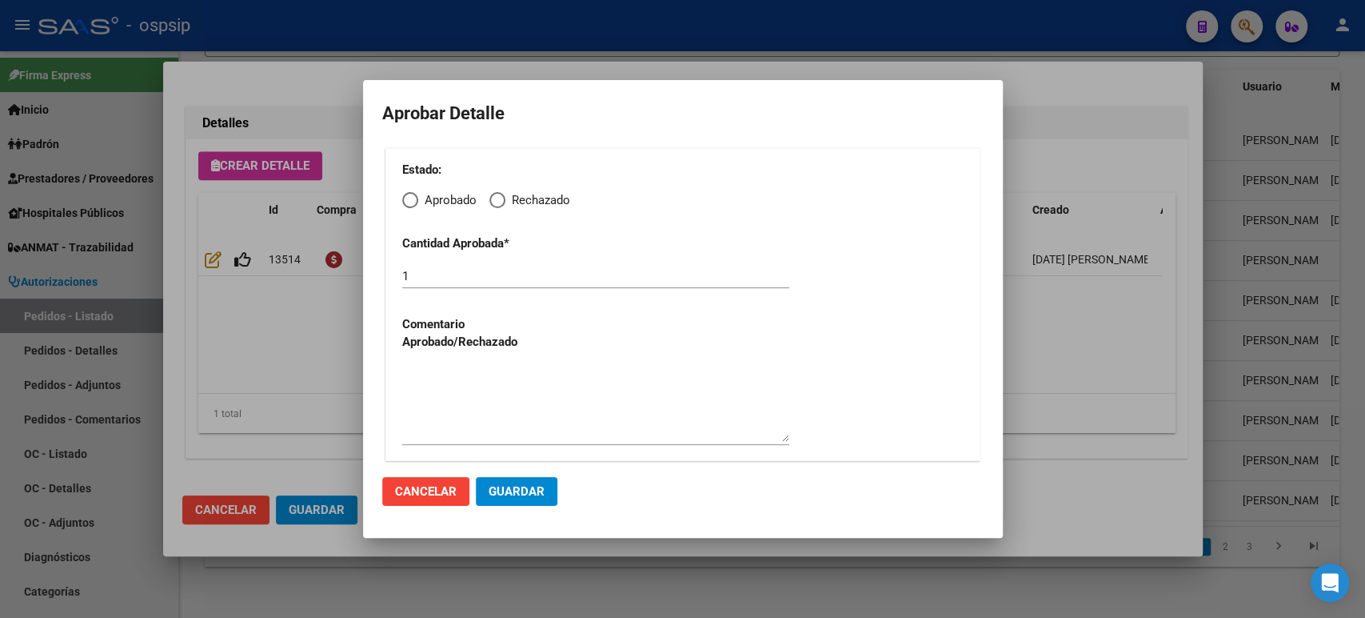
click at [412, 201] on span "Elija una opción" at bounding box center [410, 200] width 16 height 16
click at [412, 201] on input "Aprobado" at bounding box center [410, 200] width 16 height 16
radio input "true"
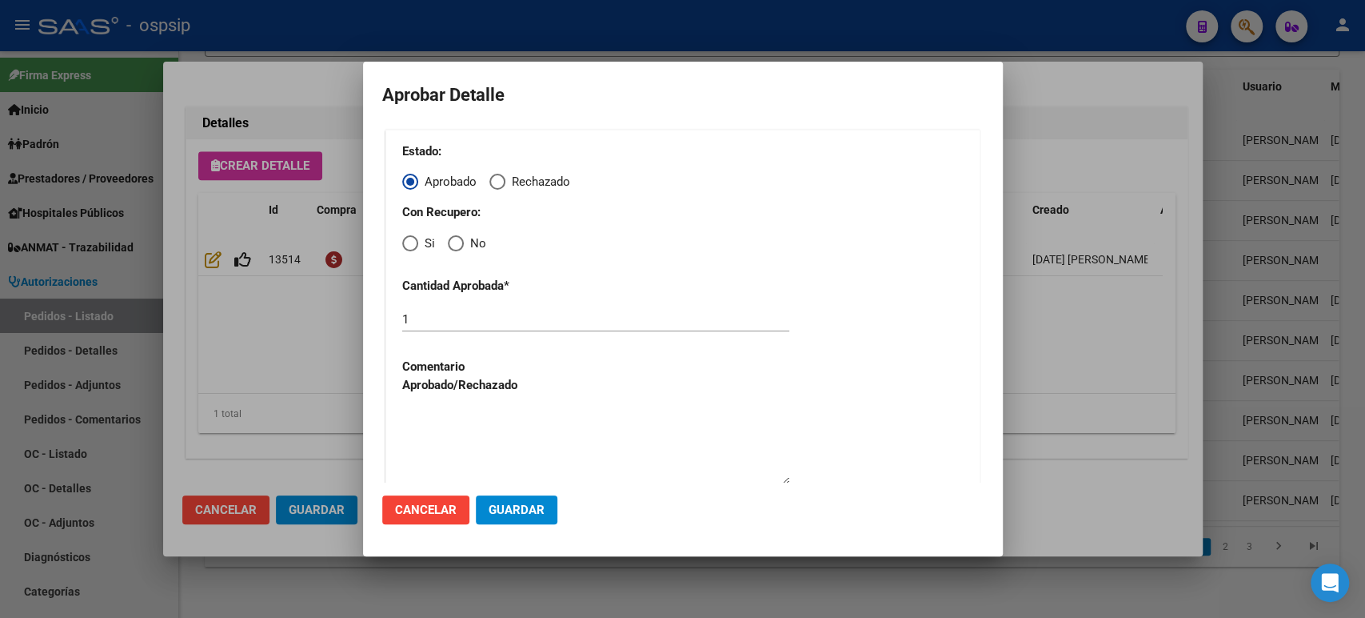
click at [401, 241] on div "Estado: Aprobado Rechazado Con Recupero: Si No Cantidad Aprobada * 1 Comentario…" at bounding box center [683, 317] width 595 height 374
click at [408, 246] on span "Elija una opción" at bounding box center [410, 243] width 16 height 16
click at [408, 246] on input "Si" at bounding box center [410, 243] width 16 height 16
radio input "true"
click at [508, 470] on textarea at bounding box center [595, 446] width 387 height 75
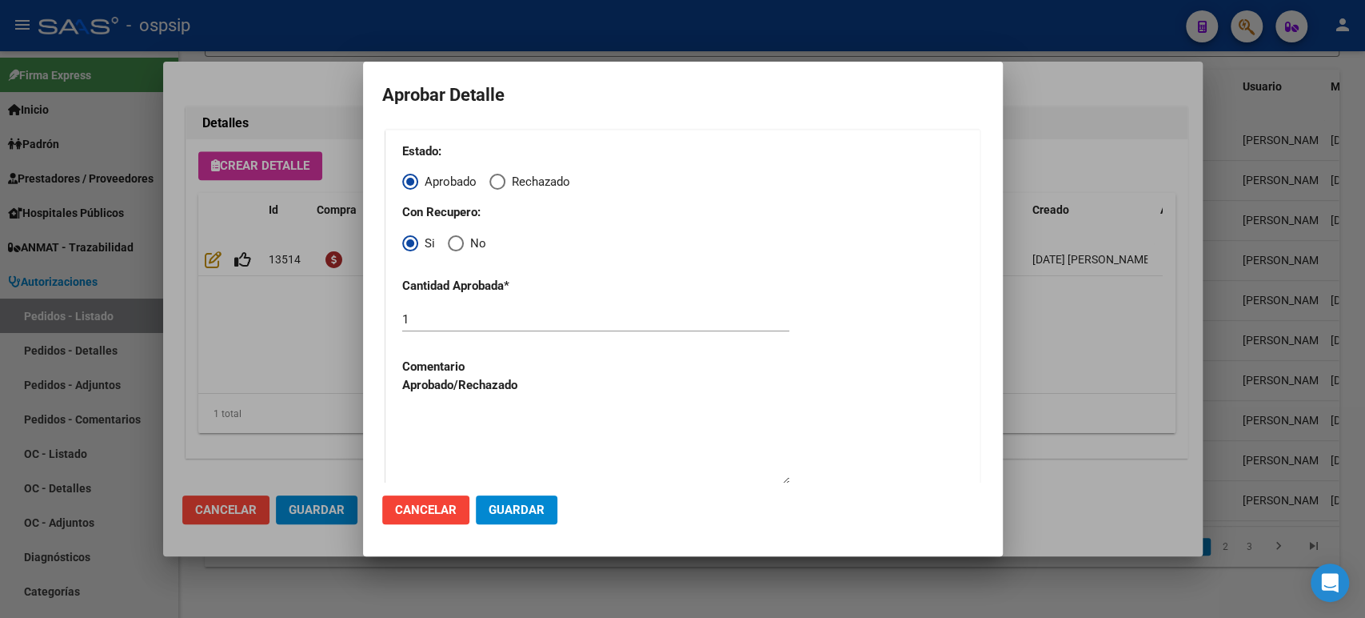
click at [521, 507] on span "Guardar" at bounding box center [517, 509] width 56 height 14
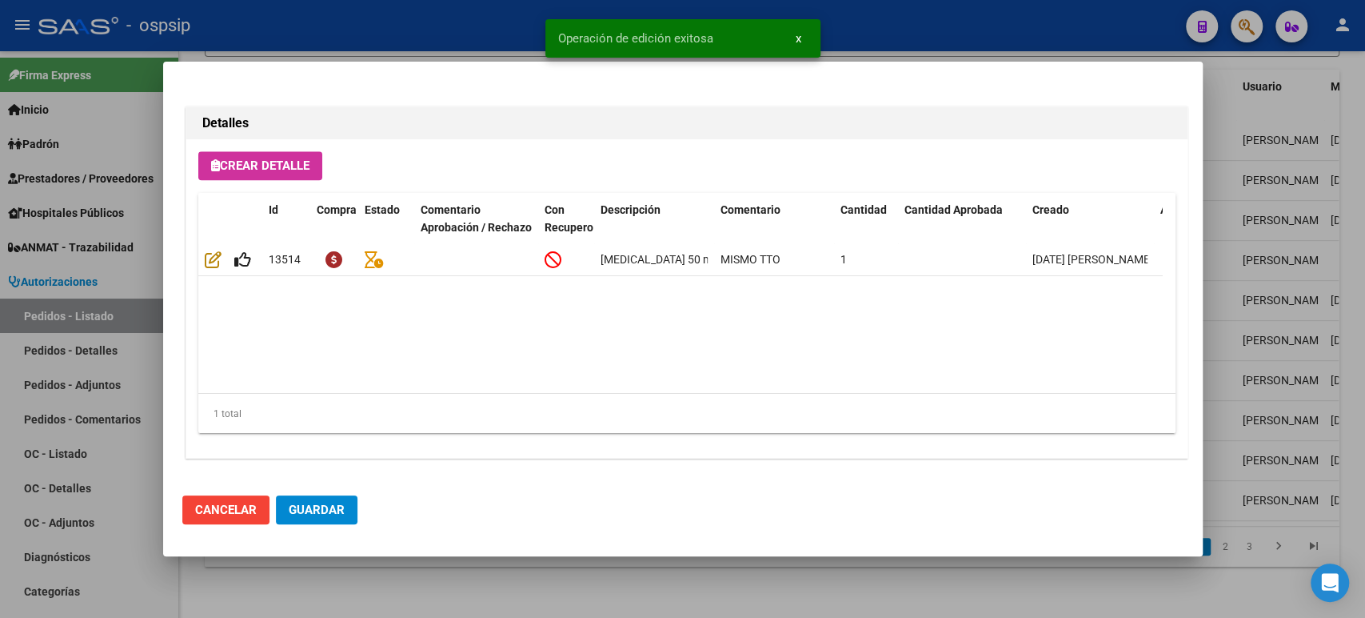
type input "SAN JUAN, CHIMBAS, MISIONES NORTE 149"
click at [326, 516] on span "Guardar" at bounding box center [317, 509] width 56 height 14
click at [1265, 330] on div at bounding box center [682, 309] width 1365 height 618
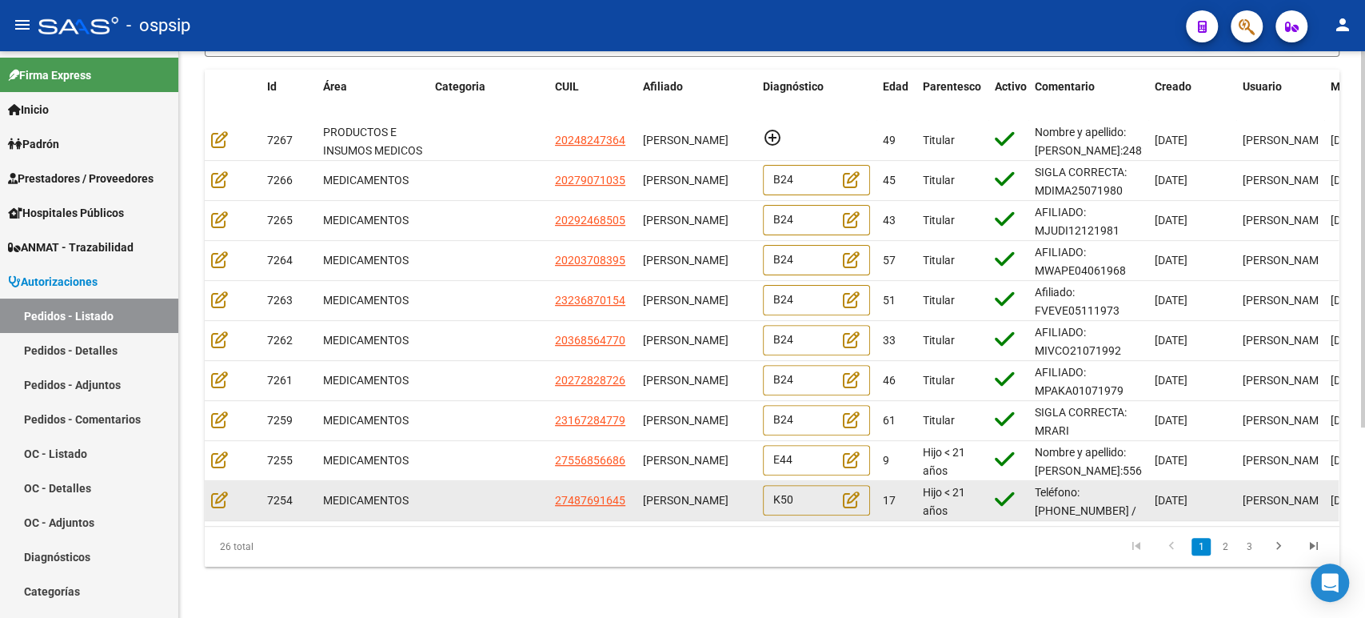
scroll to position [0, 0]
drag, startPoint x: 674, startPoint y: 495, endPoint x: 638, endPoint y: 474, distance: 40.9
click at [638, 481] on datatable-body-cell "VALENTINA IVONE CARRIZO" at bounding box center [697, 500] width 120 height 39
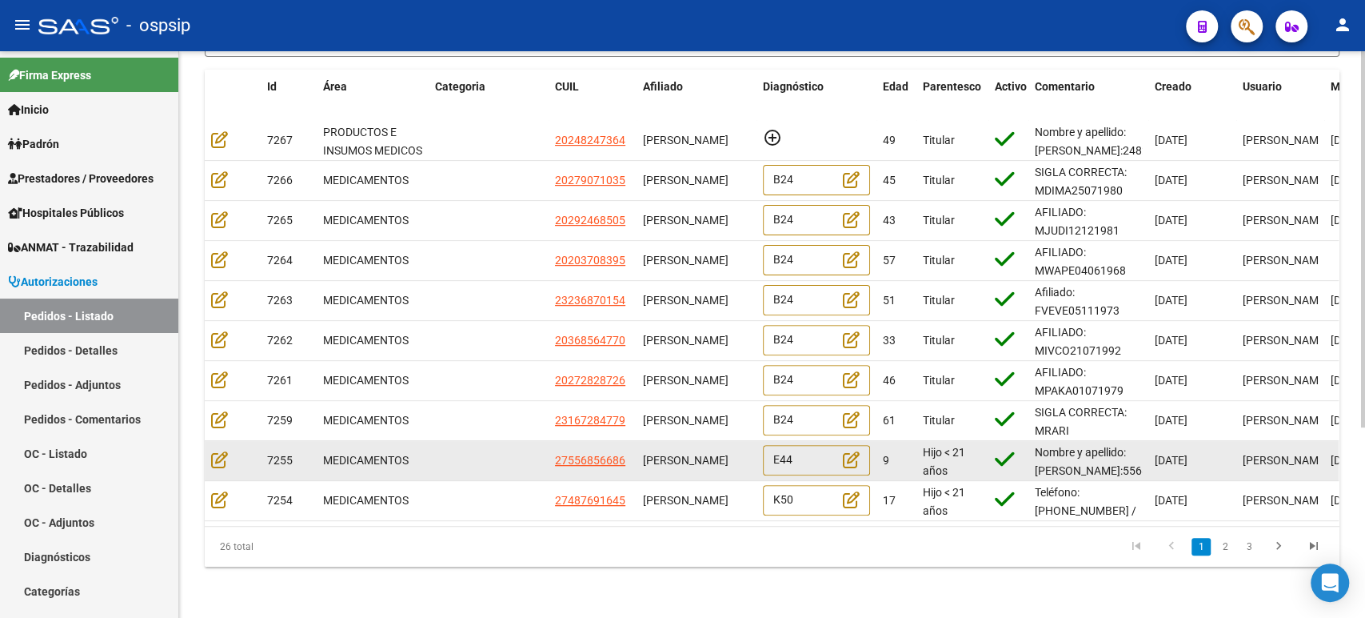
click at [711, 456] on span "MARTINA SAORI GALLARDO ROLON" at bounding box center [686, 460] width 86 height 13
drag, startPoint x: 744, startPoint y: 459, endPoint x: 649, endPoint y: 434, distance: 98.4
click at [649, 451] on div "MARTINA SAORI GALLARDO ROLON" at bounding box center [696, 460] width 107 height 18
click at [222, 450] on icon at bounding box center [219, 459] width 17 height 18
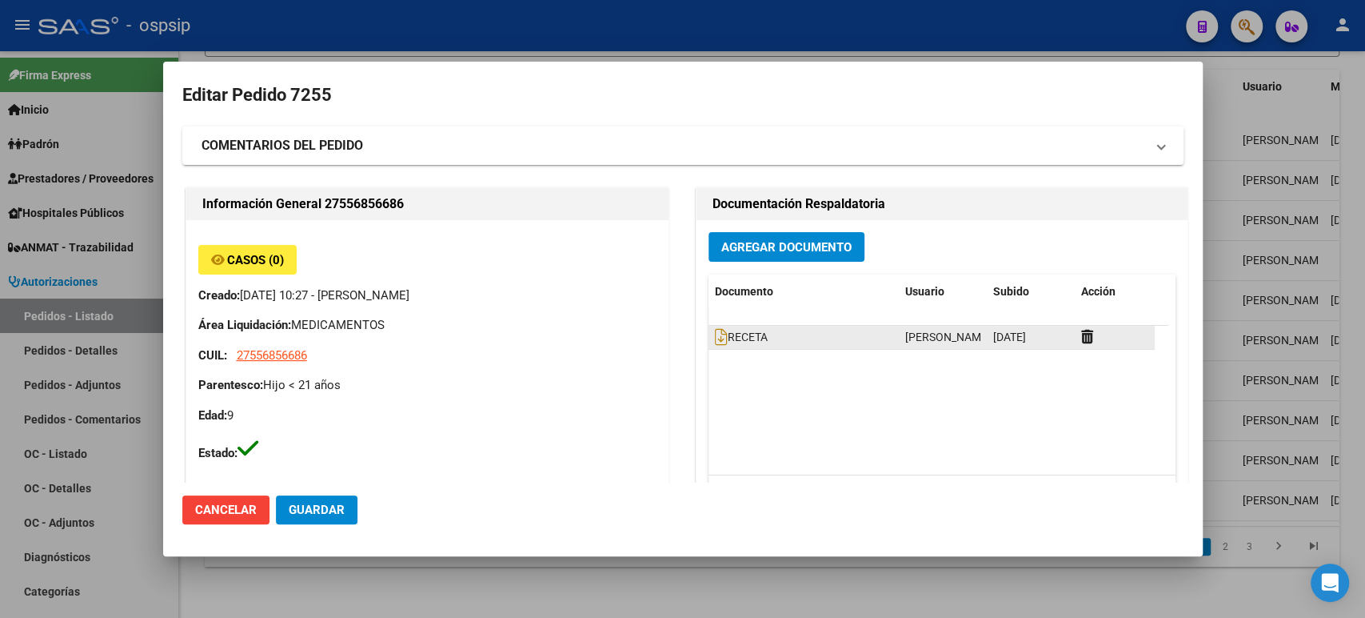
type input "Capital Federal, CABA, BLANES 60"
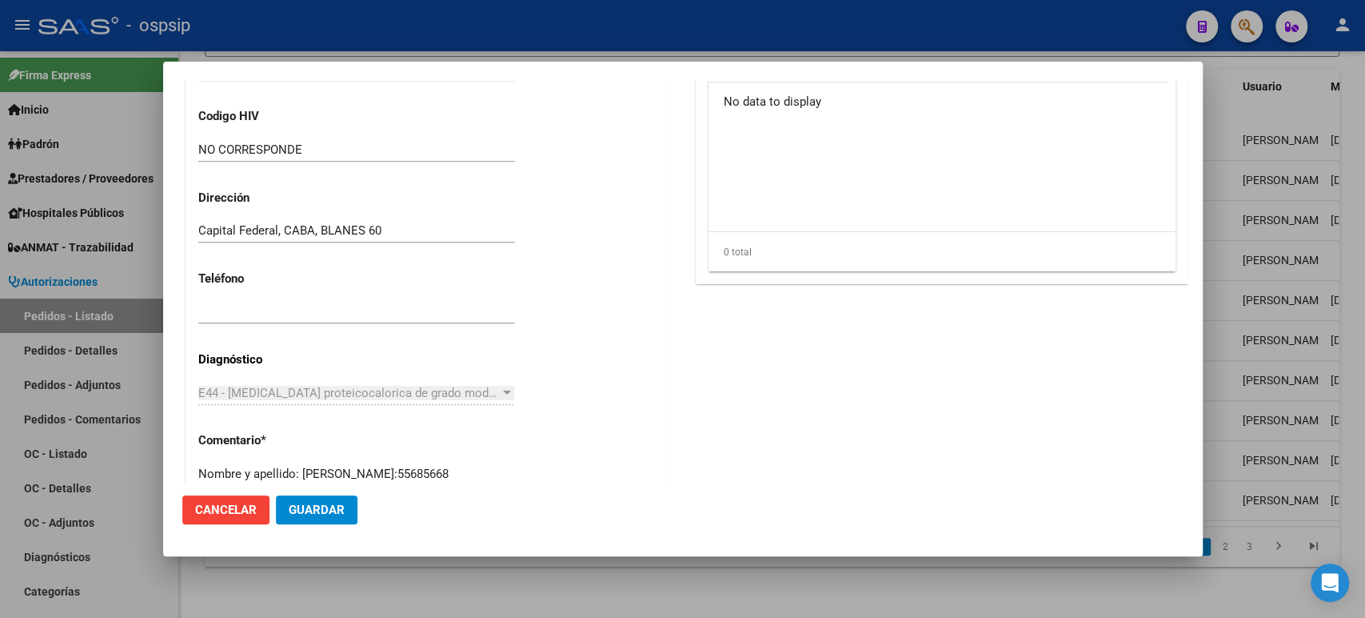
scroll to position [1115, 0]
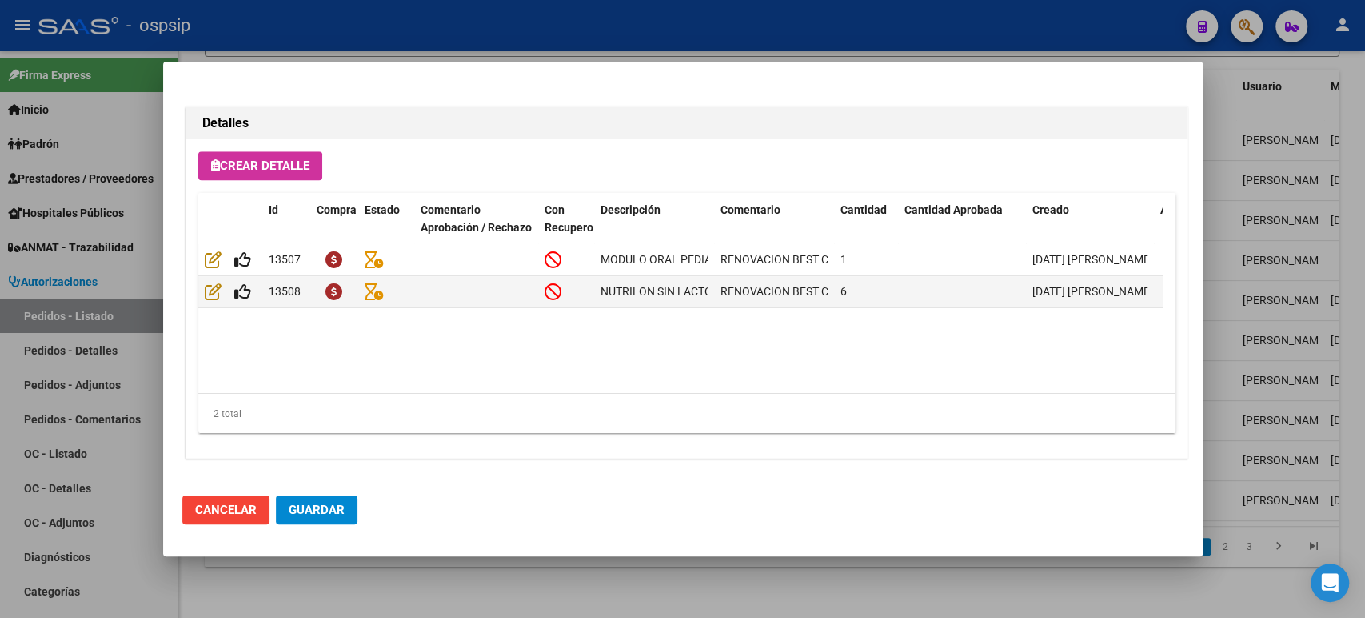
click at [1286, 310] on div at bounding box center [682, 309] width 1365 height 618
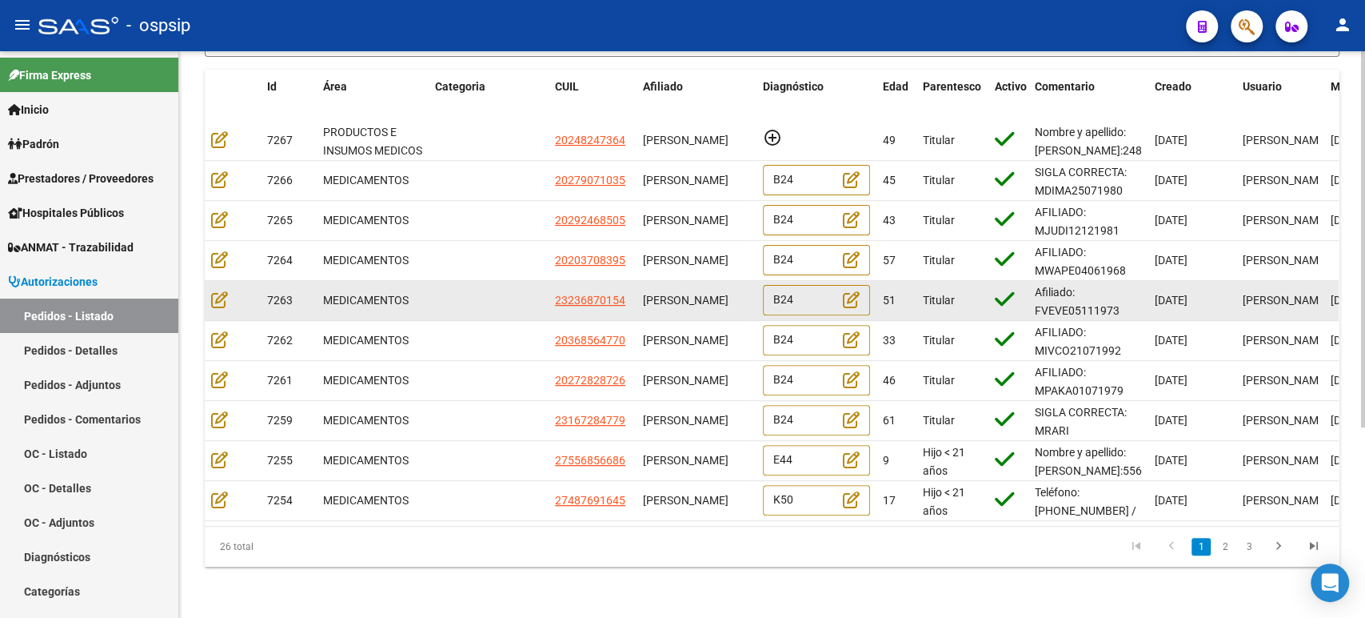
scroll to position [0, 0]
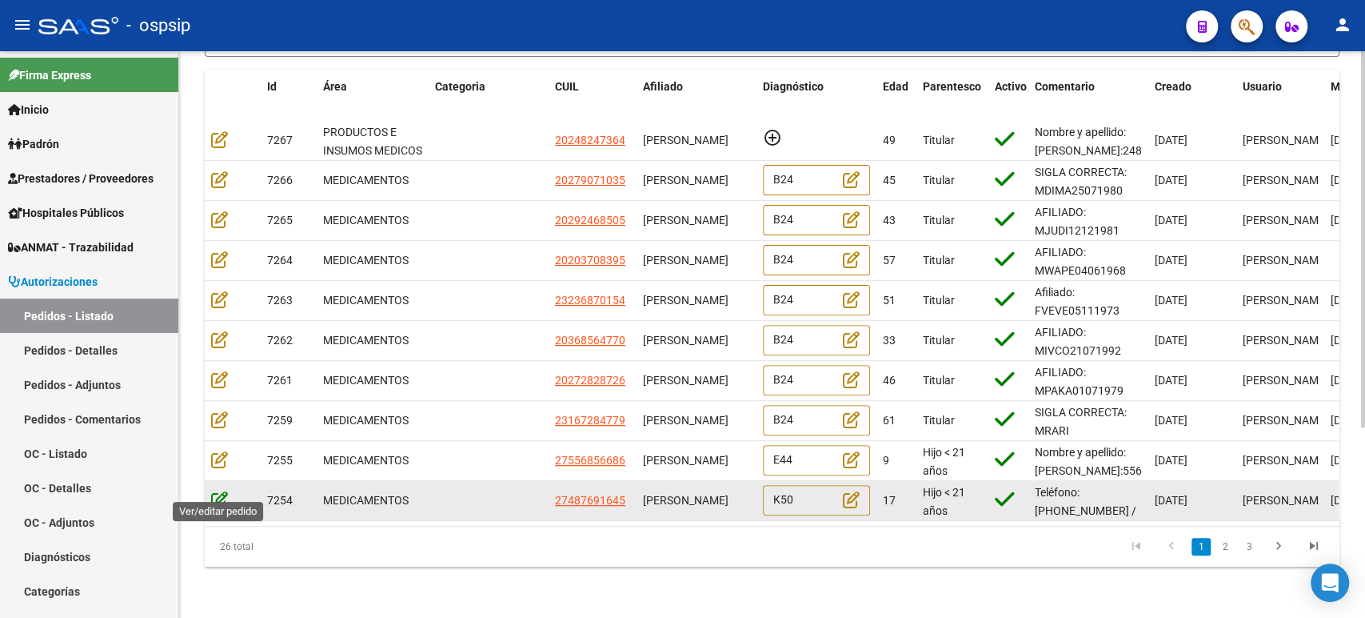
click at [213, 490] on icon at bounding box center [219, 499] width 17 height 18
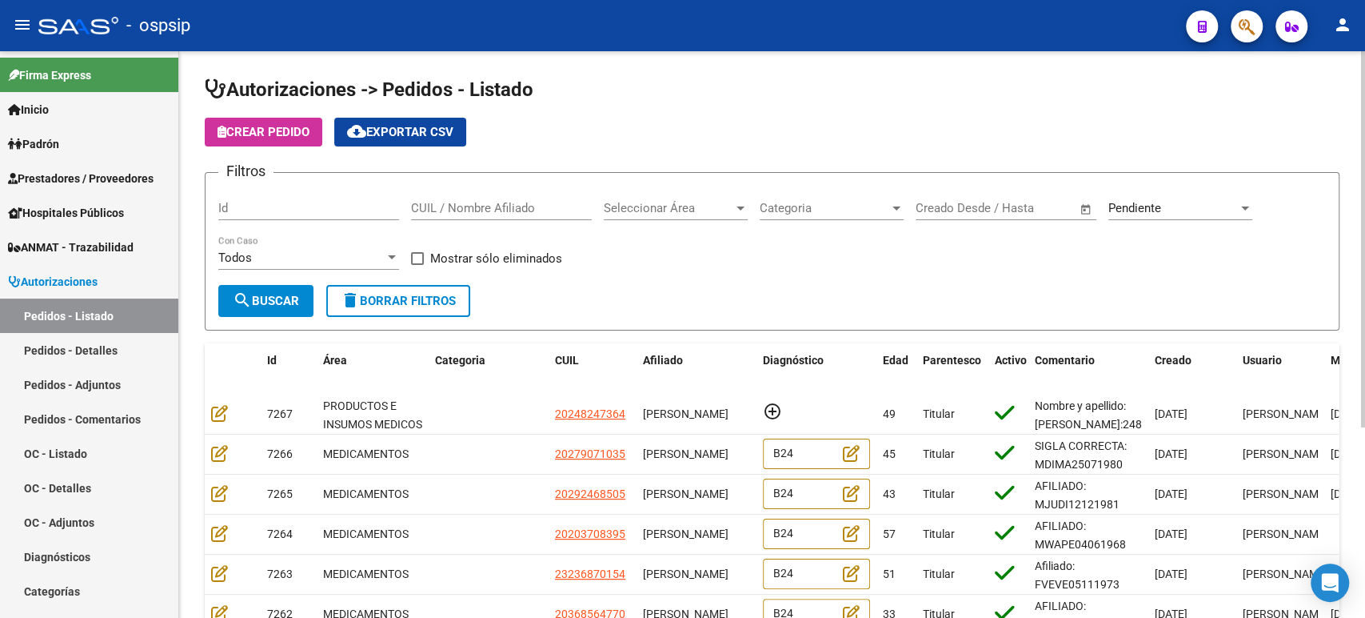
click at [506, 201] on input "CUIL / Nombre Afiliado" at bounding box center [501, 208] width 181 height 14
paste input "[PERSON_NAME]"
type input "[PERSON_NAME]"
click at [296, 304] on span "search Buscar" at bounding box center [266, 301] width 66 height 14
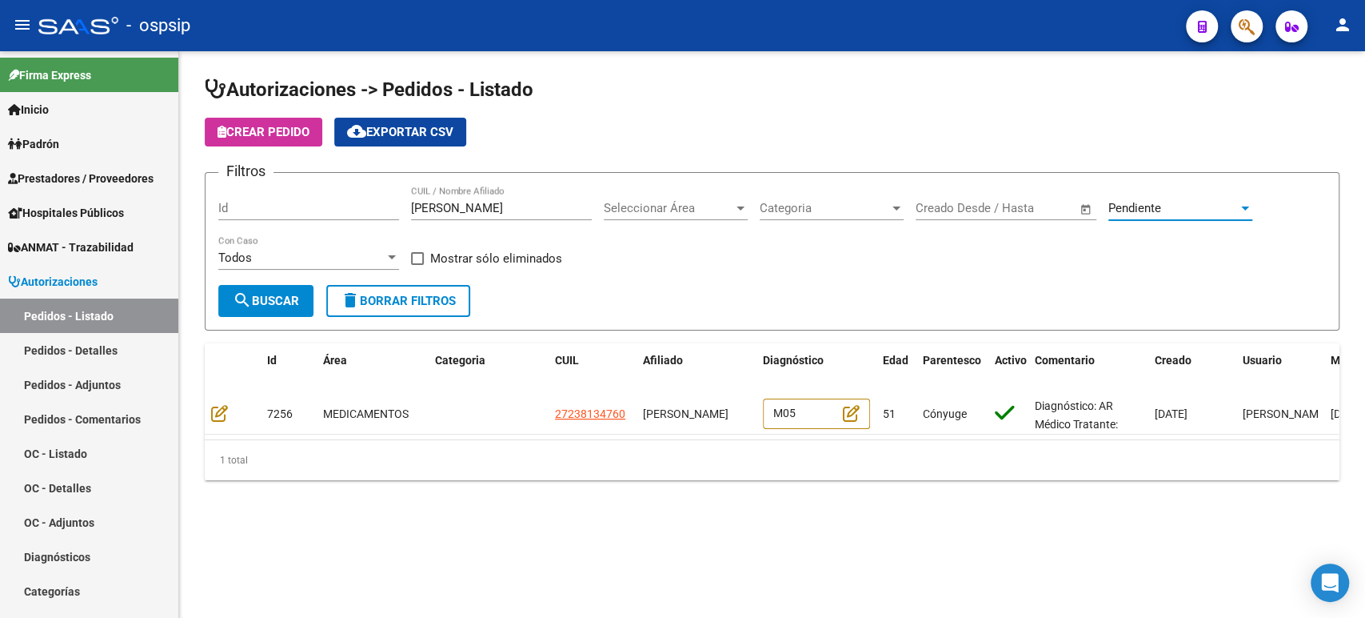
click at [1165, 204] on div "Pendiente" at bounding box center [1174, 208] width 130 height 14
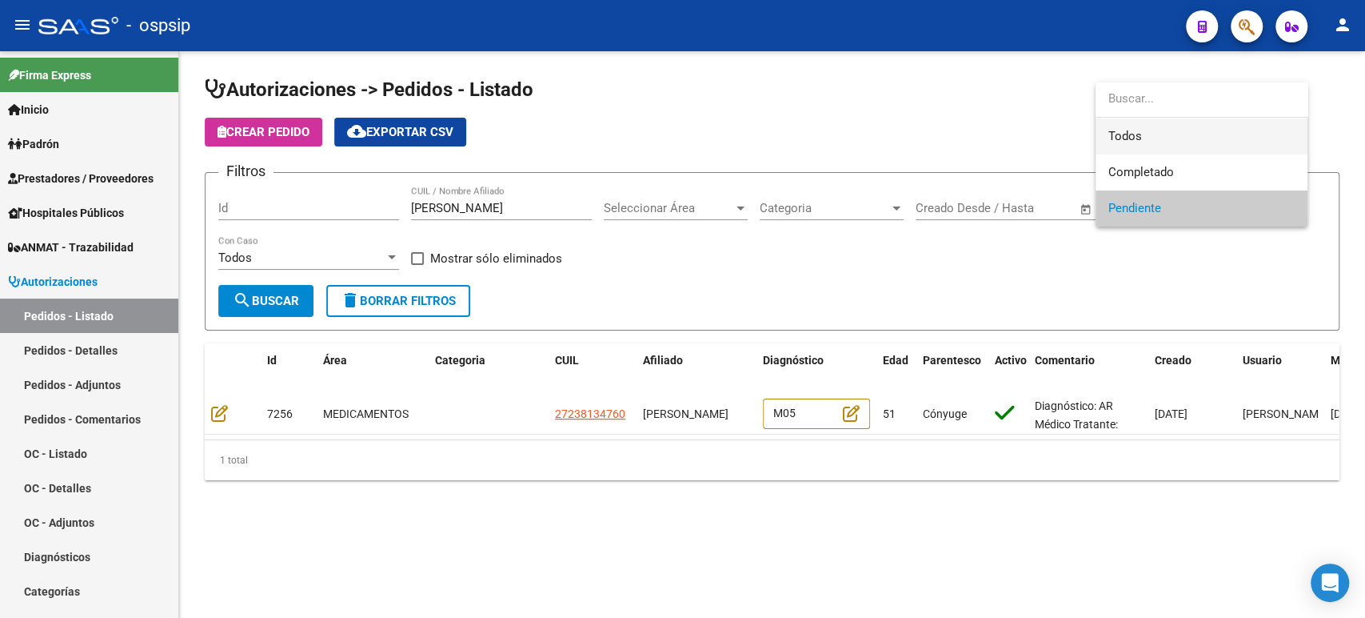
click at [1151, 138] on span "Todos" at bounding box center [1202, 136] width 186 height 36
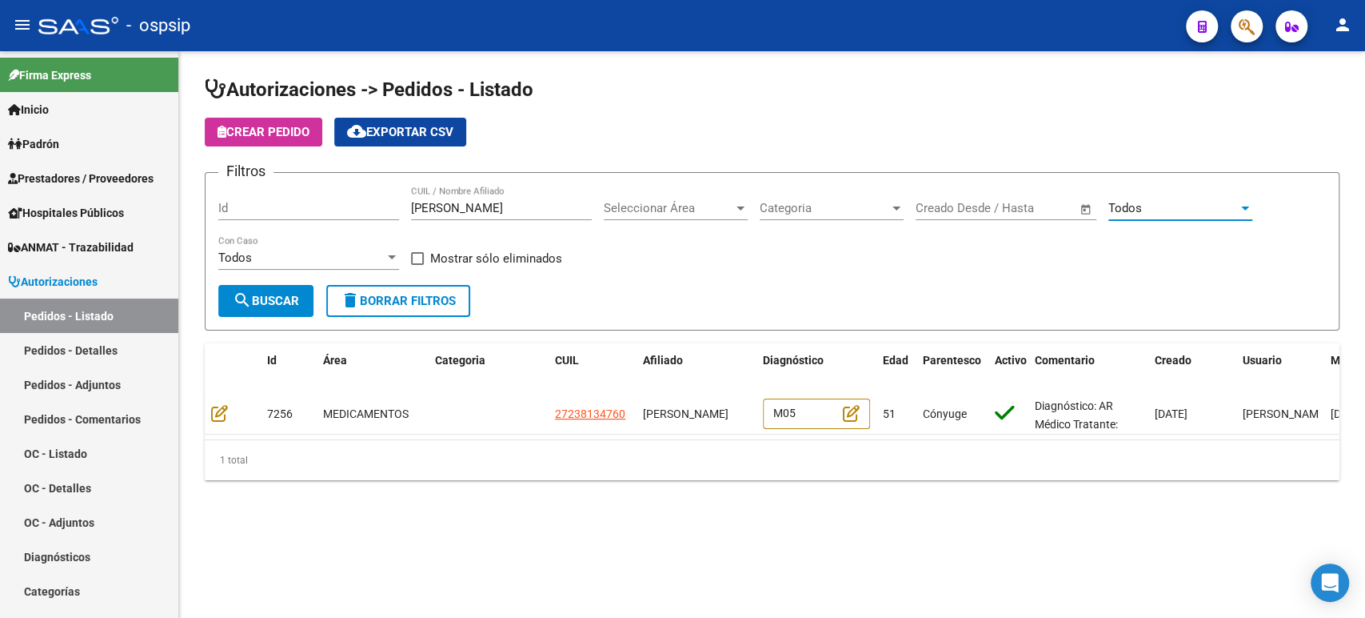
click at [287, 294] on span "search Buscar" at bounding box center [266, 301] width 66 height 14
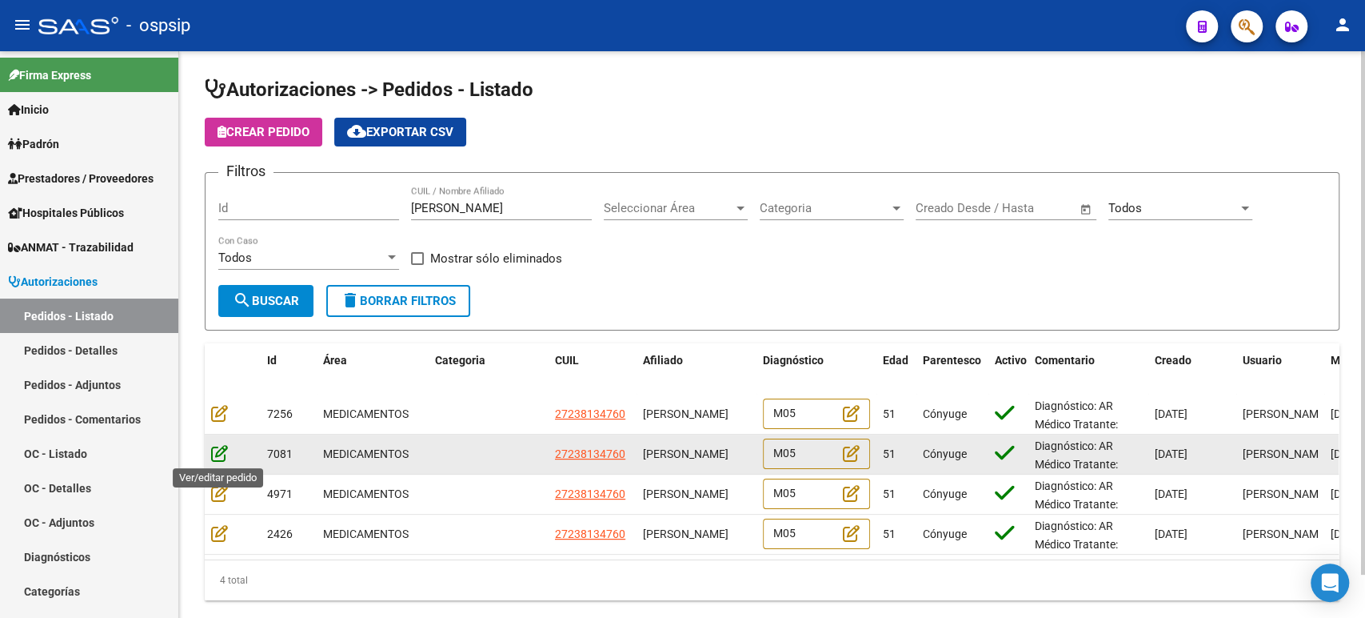
click at [221, 454] on icon at bounding box center [219, 453] width 17 height 18
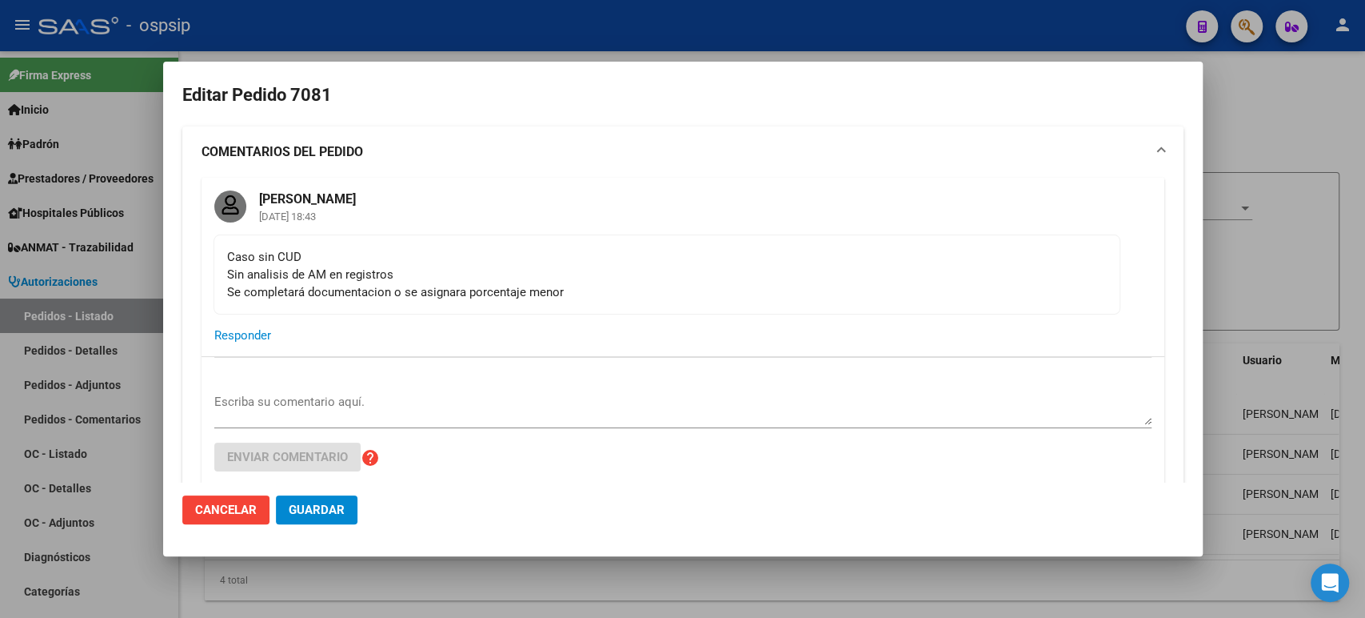
type input "[GEOGRAPHIC_DATA], [PERSON_NAME], EL TORDO 2365"
click at [1281, 271] on div at bounding box center [682, 309] width 1365 height 618
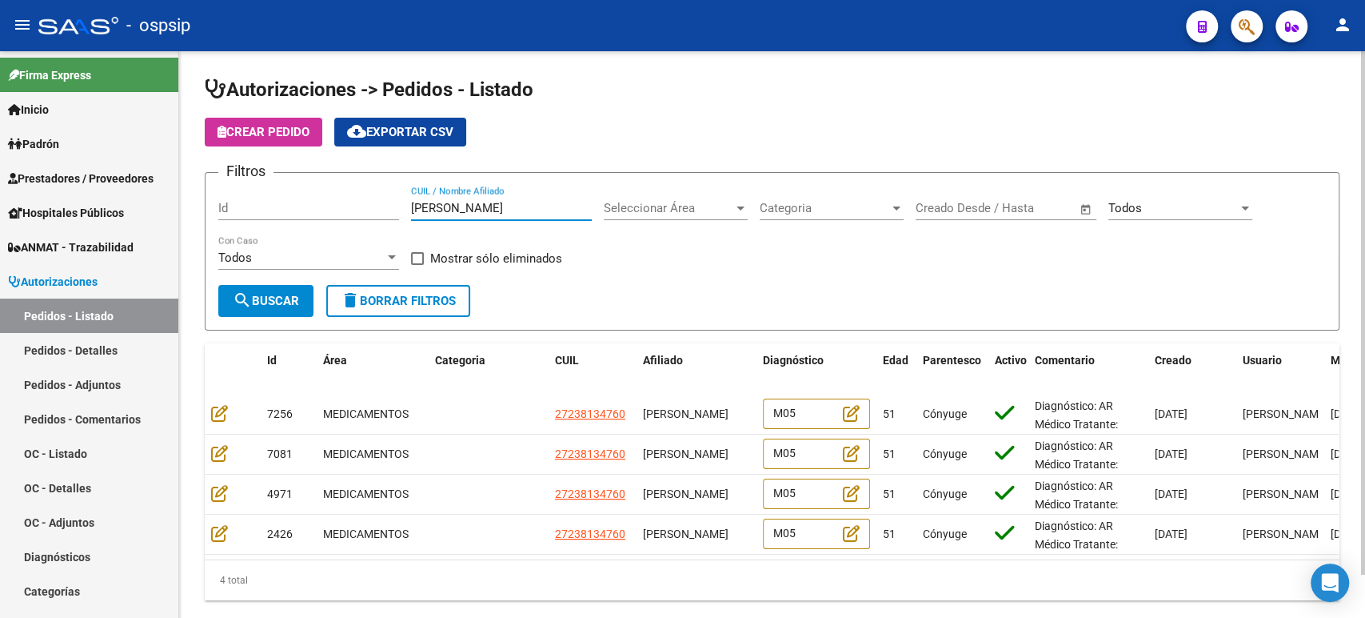
drag, startPoint x: 552, startPoint y: 203, endPoint x: 394, endPoint y: 206, distance: 157.6
click at [394, 206] on div "Filtros Id [PERSON_NAME] CUIL / Nombre Afiliado Seleccionar Área Seleccionar Ár…" at bounding box center [772, 235] width 1108 height 99
paste input "[PERSON_NAME]"
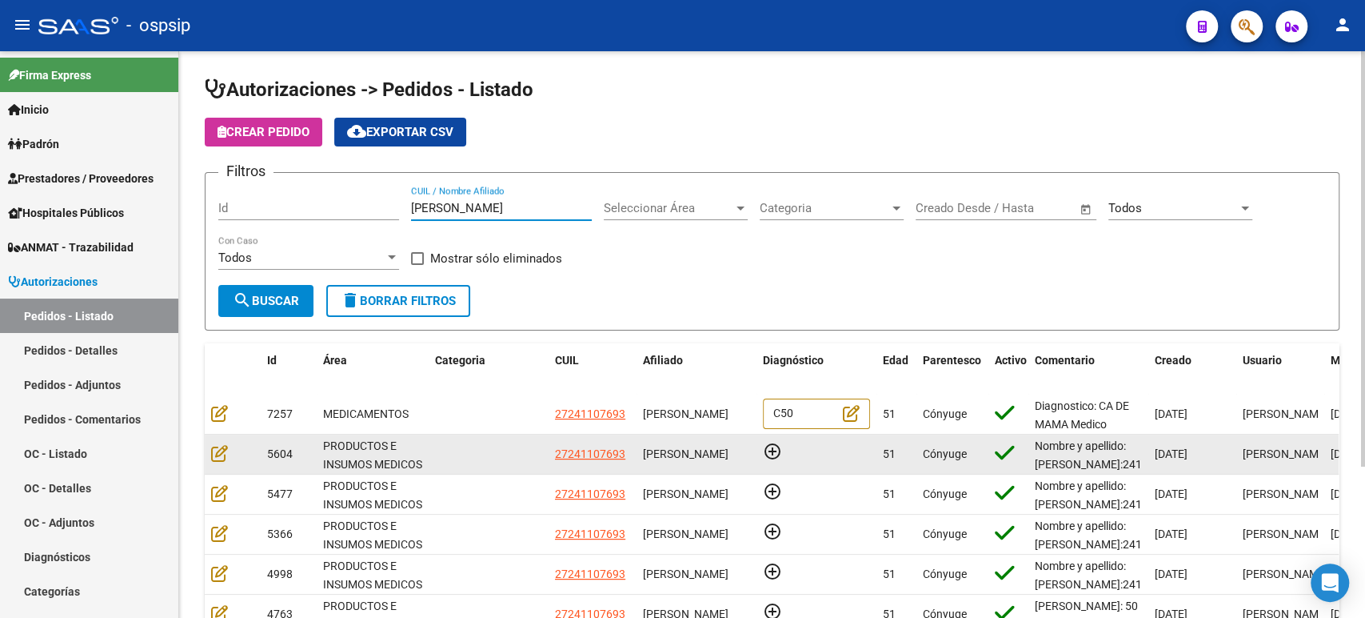
type input "[PERSON_NAME]"
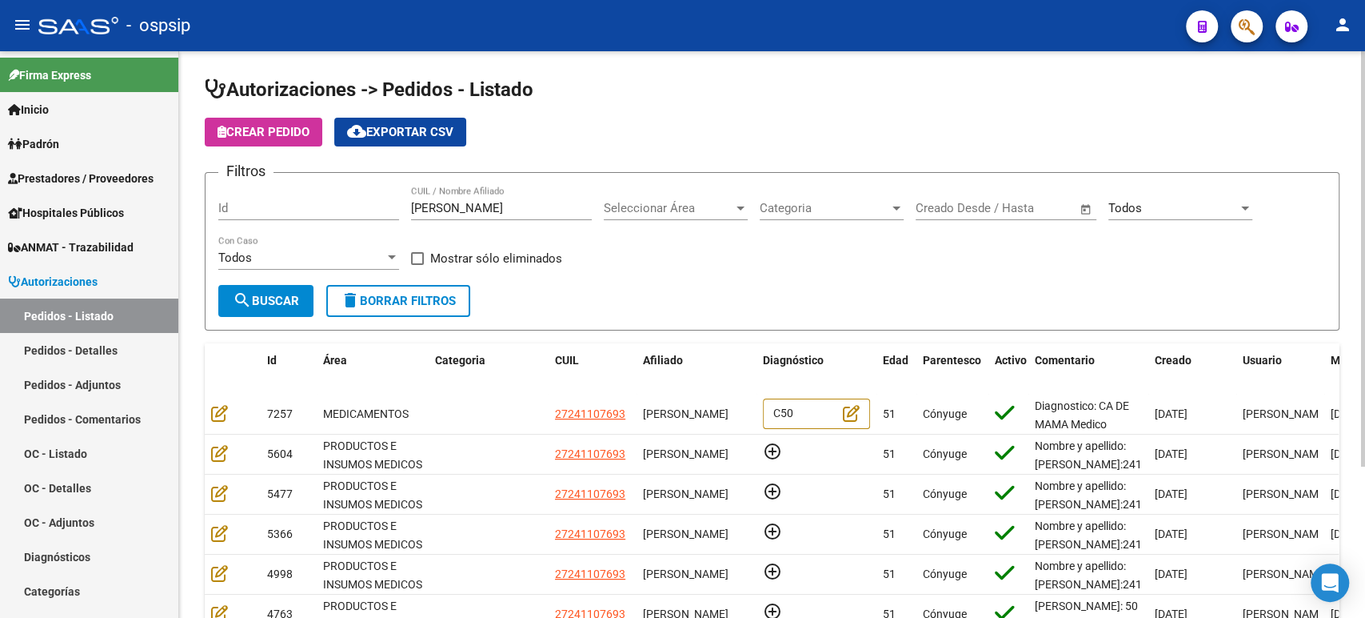
drag, startPoint x: 495, startPoint y: 440, endPoint x: 1364, endPoint y: 442, distance: 868.7
click at [1364, 442] on div "Autorizaciones -> Pedidos - Listado Crear Pedido cloud_download Exportar CSV Fi…" at bounding box center [774, 431] width 1190 height 760
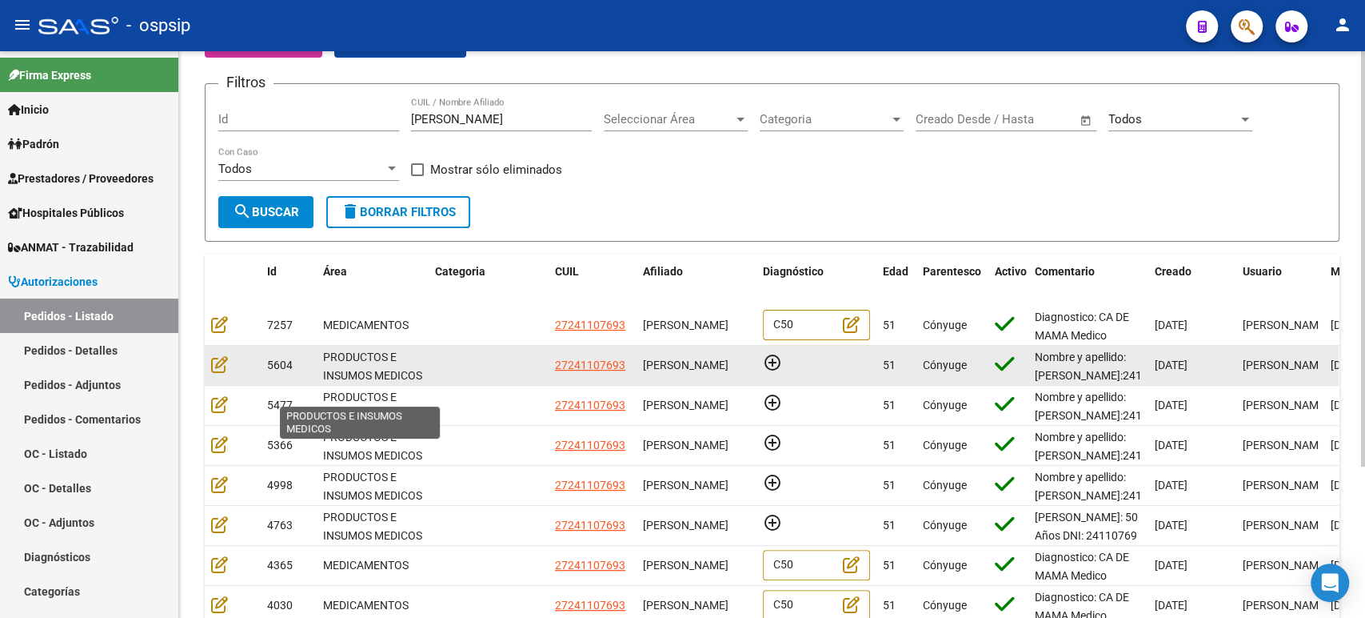
drag, startPoint x: 1269, startPoint y: 355, endPoint x: 374, endPoint y: 359, distance: 895.9
click at [374, 359] on div "5604 PRODUCTOS E INSUMOS MEDICOS 27241107693 [PERSON_NAME] add_circle_outline 5…" at bounding box center [973, 366] width 1536 height 40
click at [387, 366] on div "PRODUCTOS E INSUMOS MEDICOS" at bounding box center [372, 365] width 99 height 34
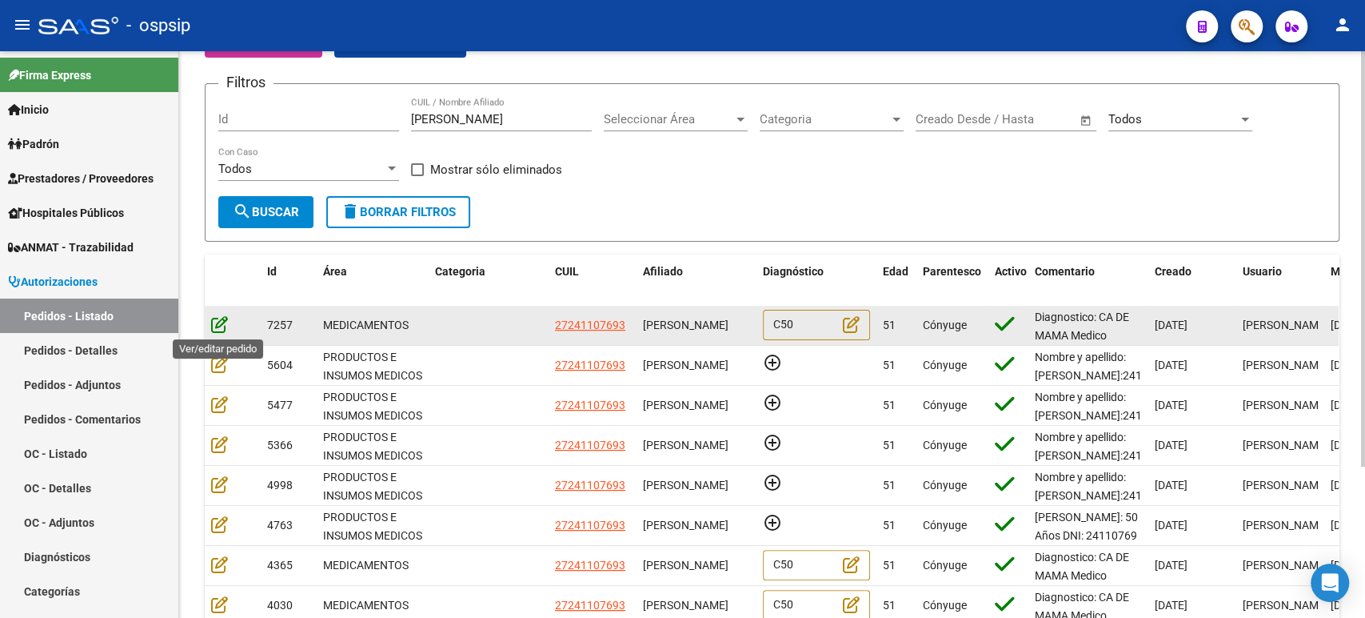
click at [214, 326] on icon at bounding box center [219, 324] width 17 height 18
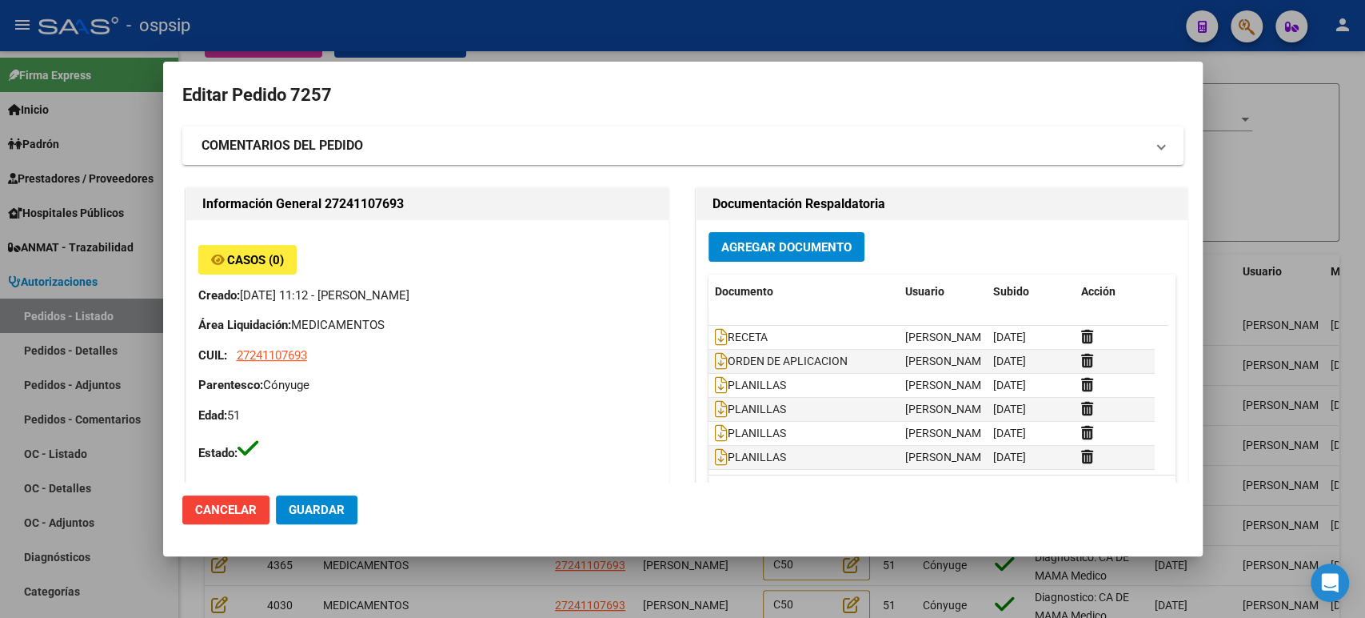
type input "[PERSON_NAME]"
type input "[GEOGRAPHIC_DATA], [PERSON_NAME] DEL CAMPO 156, Departamento: 1"
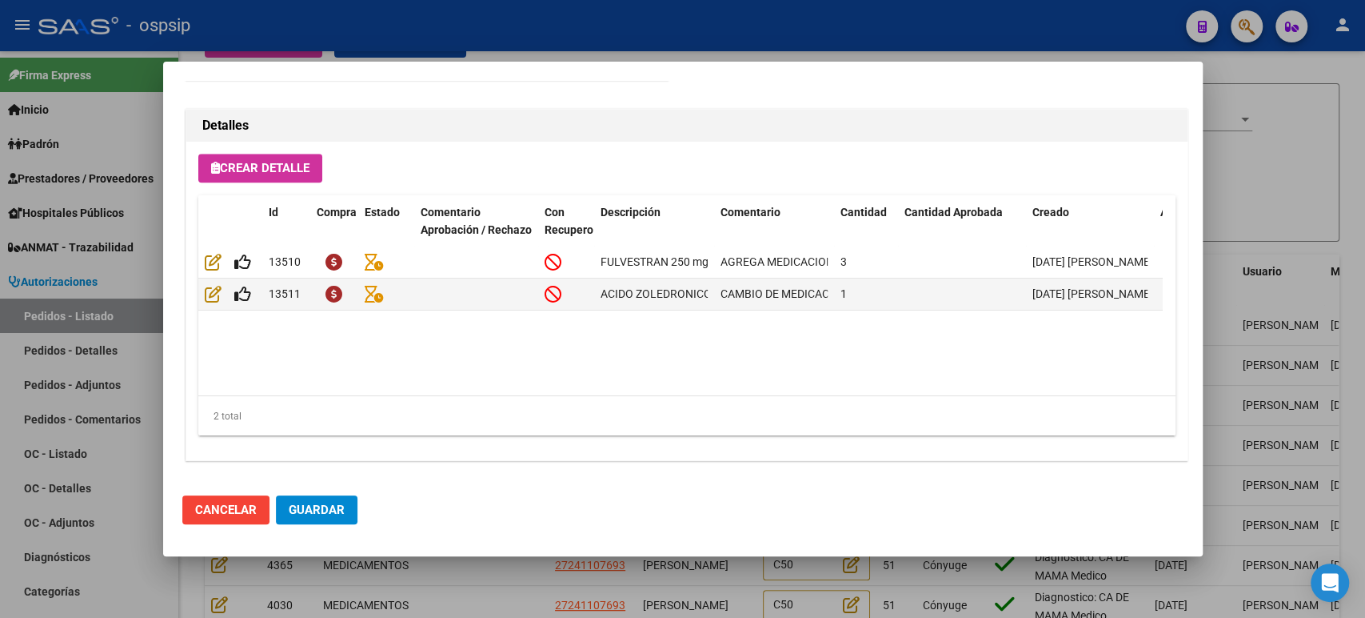
scroll to position [1115, 0]
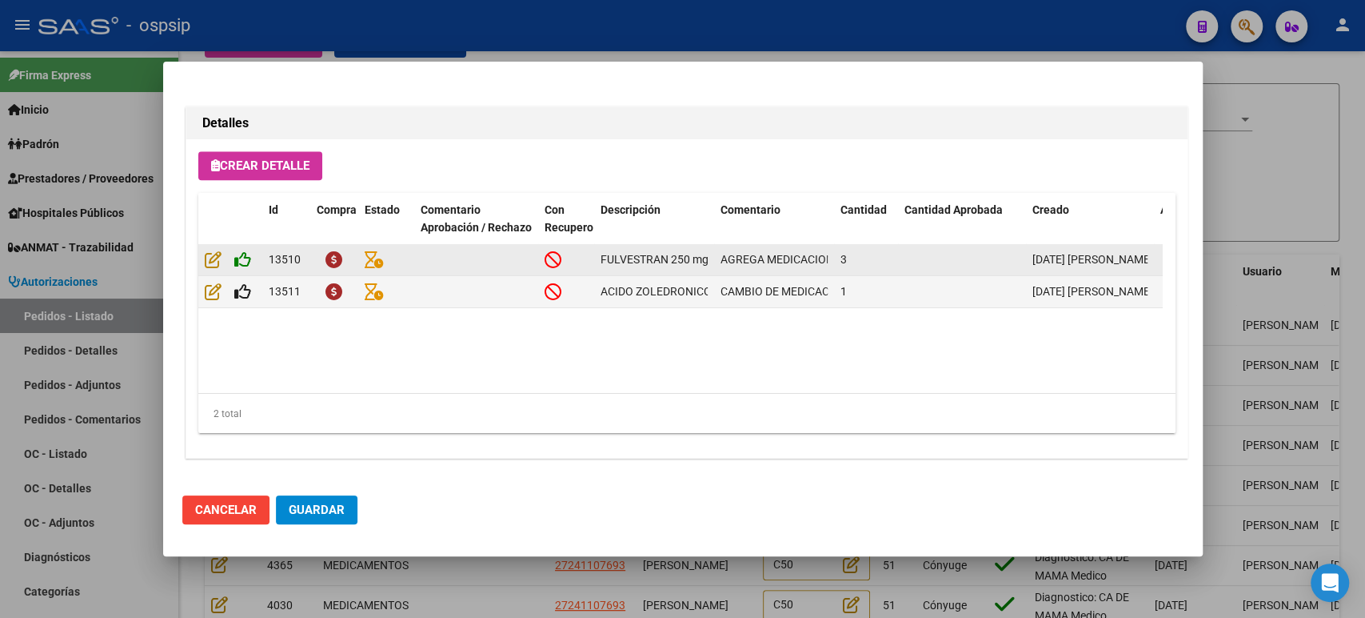
click at [247, 261] on icon at bounding box center [242, 259] width 17 height 18
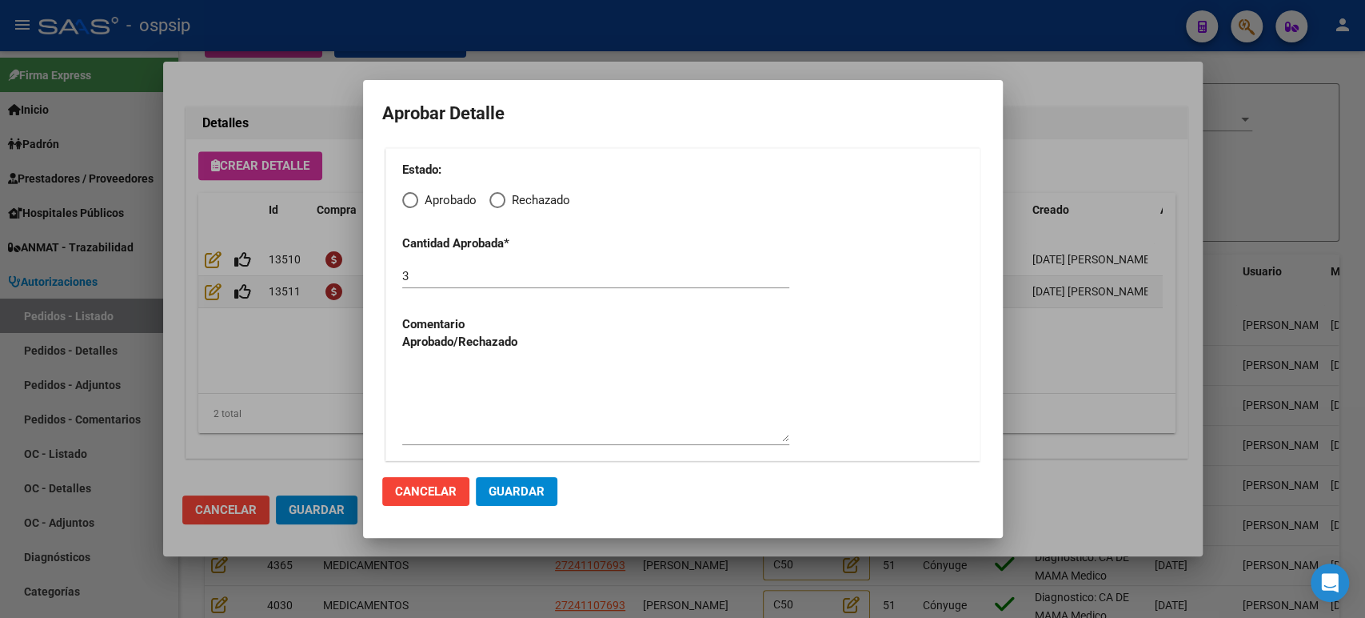
click at [414, 206] on span "Elija una opción" at bounding box center [410, 200] width 16 height 16
click at [414, 206] on input "Aprobado" at bounding box center [410, 200] width 16 height 16
radio input "true"
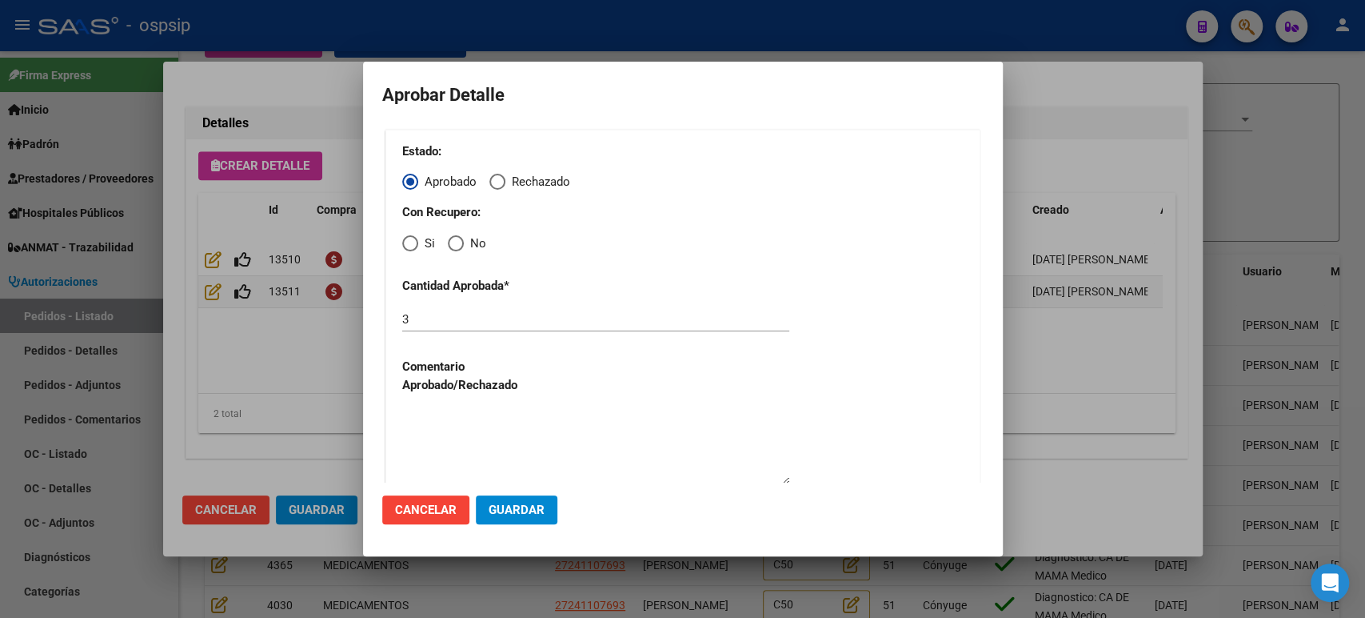
click at [403, 235] on span "Elija una opción" at bounding box center [410, 243] width 16 height 16
click at [403, 235] on input "Si" at bounding box center [410, 243] width 16 height 16
radio input "true"
click at [534, 508] on span "Guardar" at bounding box center [517, 509] width 56 height 14
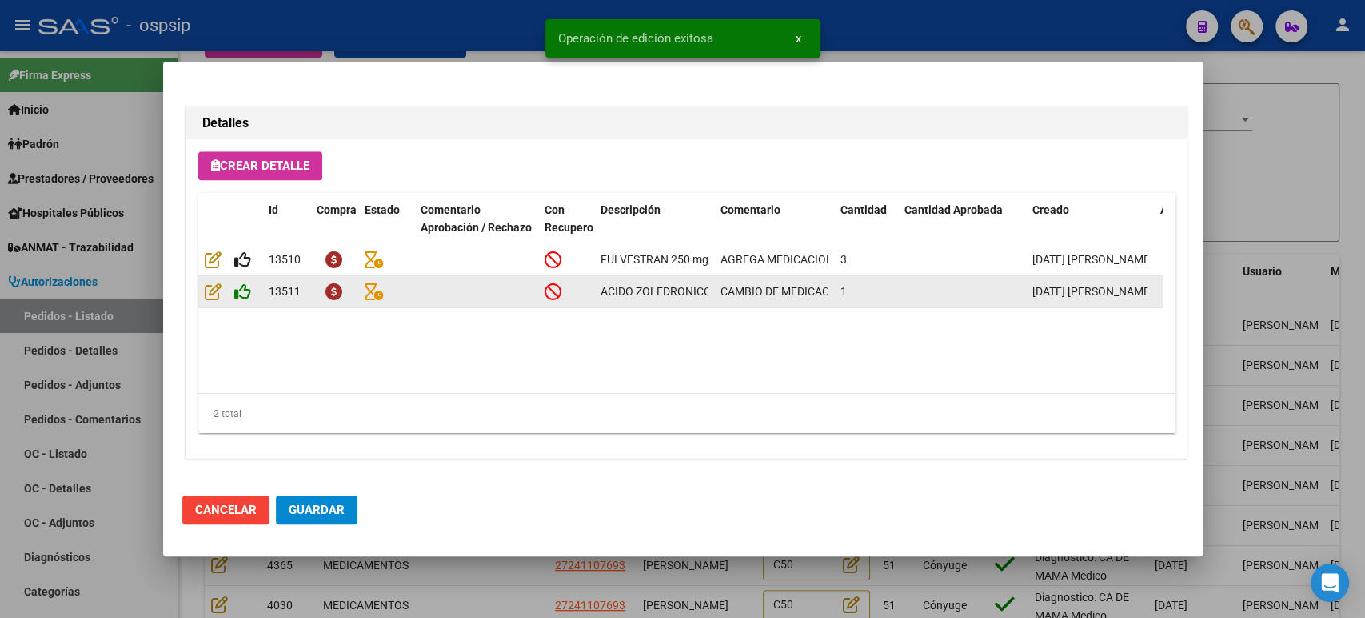
type input "[PERSON_NAME]"
type input "[GEOGRAPHIC_DATA], [PERSON_NAME] DEL CAMPO 156"
click at [246, 290] on icon at bounding box center [242, 291] width 17 height 18
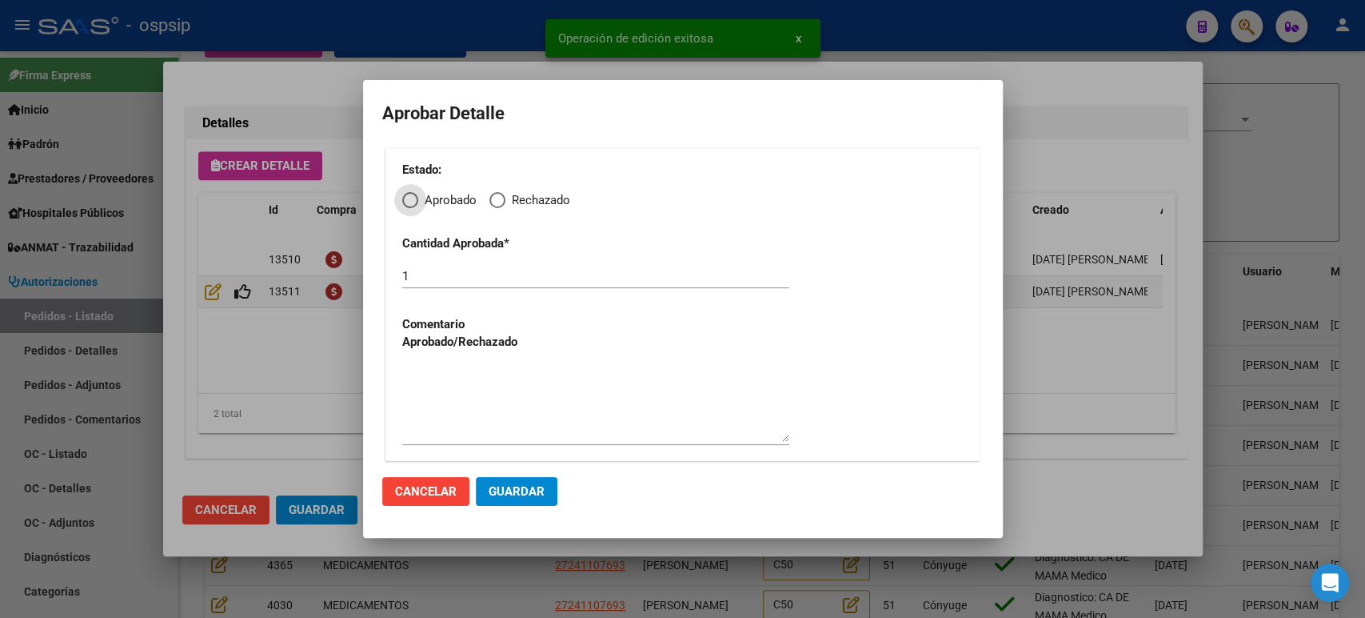
click at [410, 210] on div "Estado: Aprobado Rechazado Cantidad Aprobada * 1 Comentario Aprobado/Rechazado" at bounding box center [683, 304] width 595 height 313
click at [411, 204] on span "Elija una opción" at bounding box center [410, 200] width 16 height 16
click at [411, 204] on input "Aprobado" at bounding box center [410, 200] width 16 height 16
radio input "true"
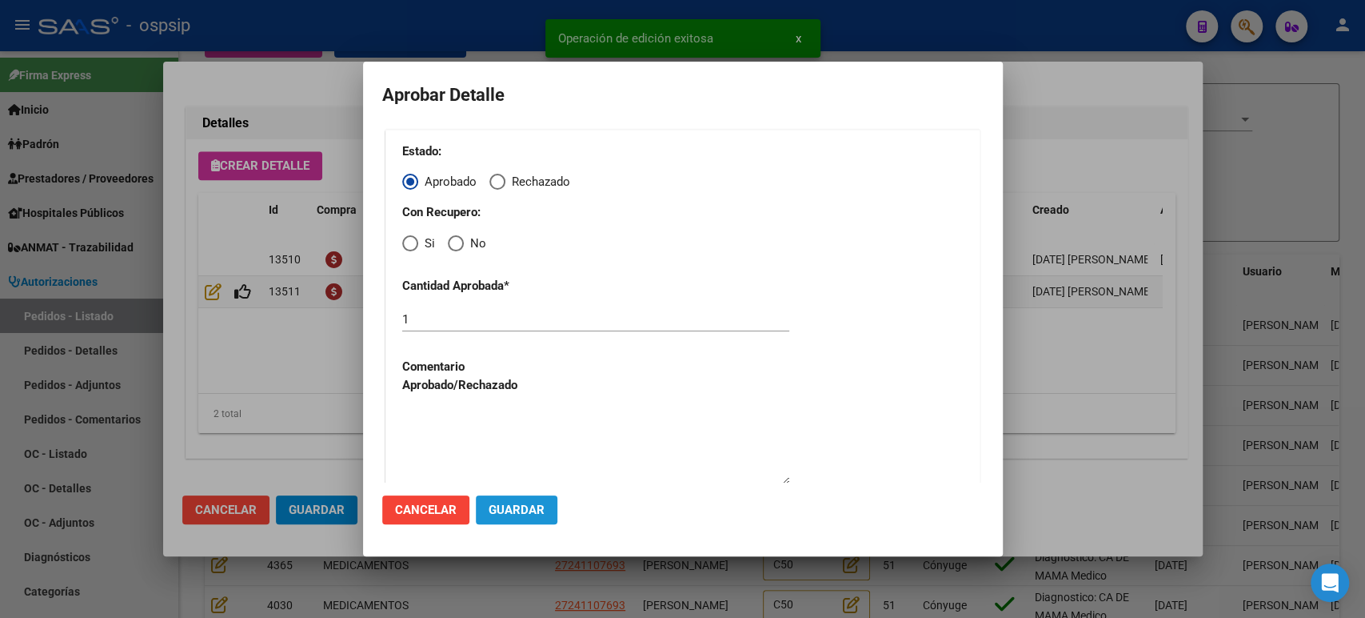
click at [531, 510] on span "Guardar" at bounding box center [517, 509] width 56 height 14
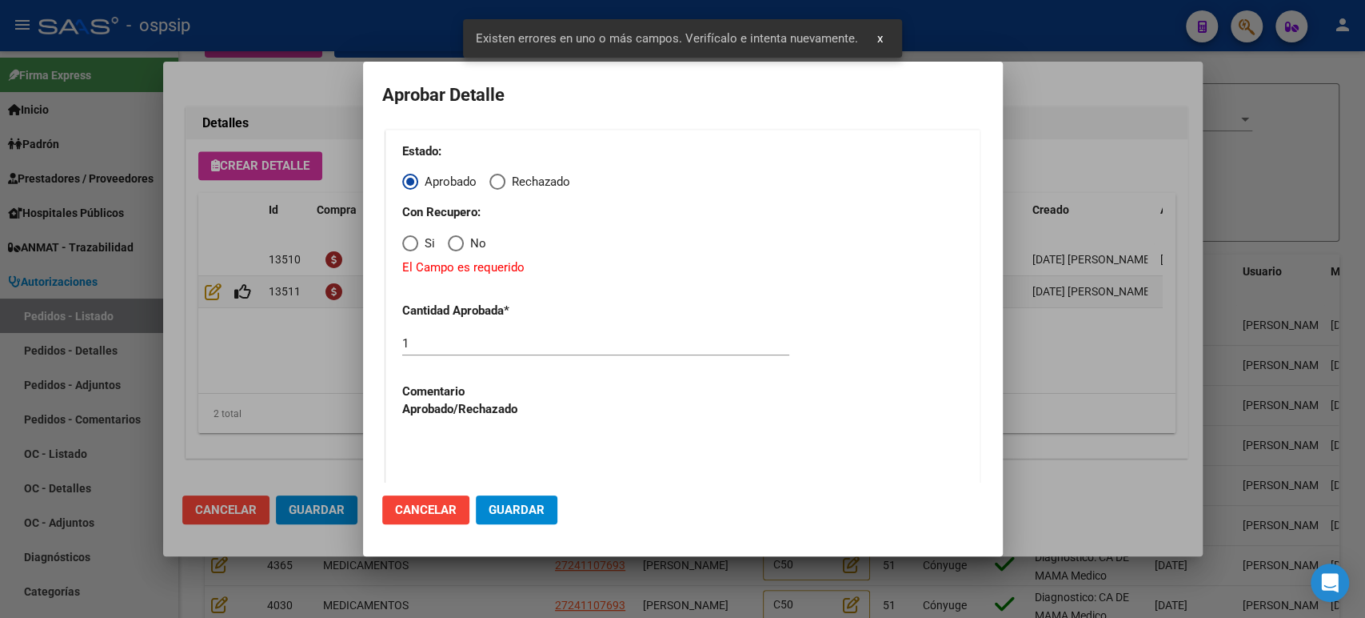
click at [414, 246] on span "Elija una opción" at bounding box center [410, 243] width 16 height 16
click at [414, 246] on input "Si" at bounding box center [410, 243] width 16 height 16
radio input "true"
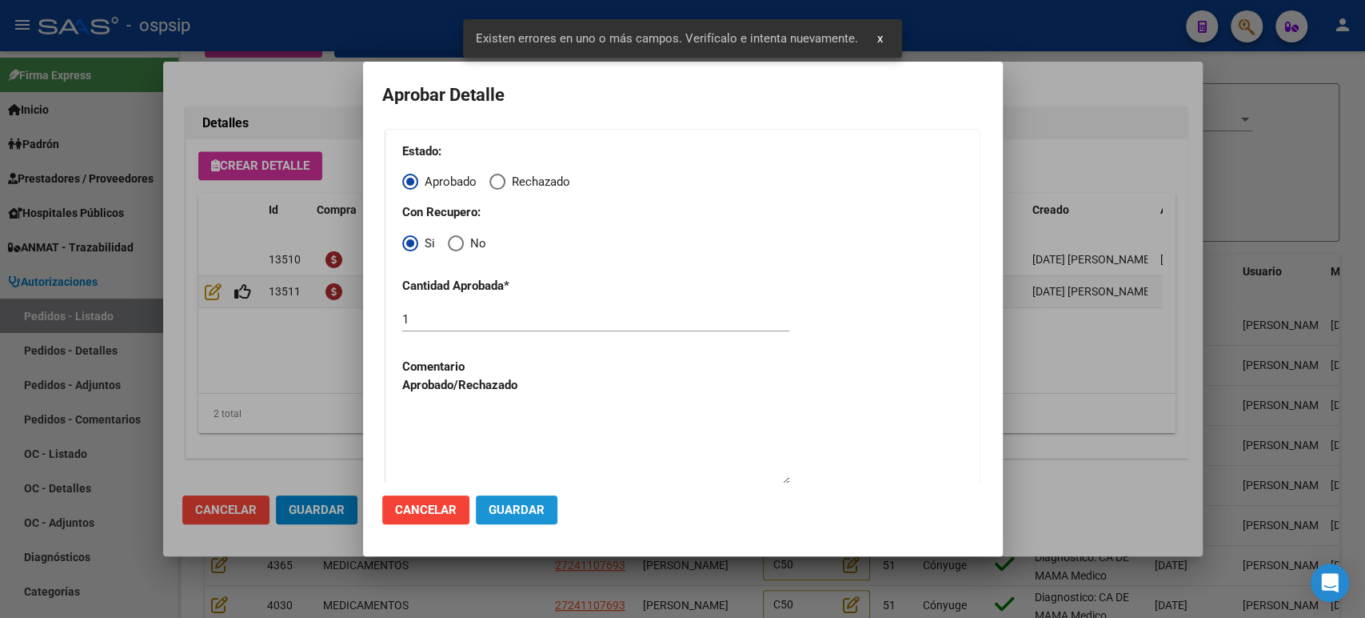
click at [510, 506] on span "Guardar" at bounding box center [517, 509] width 56 height 14
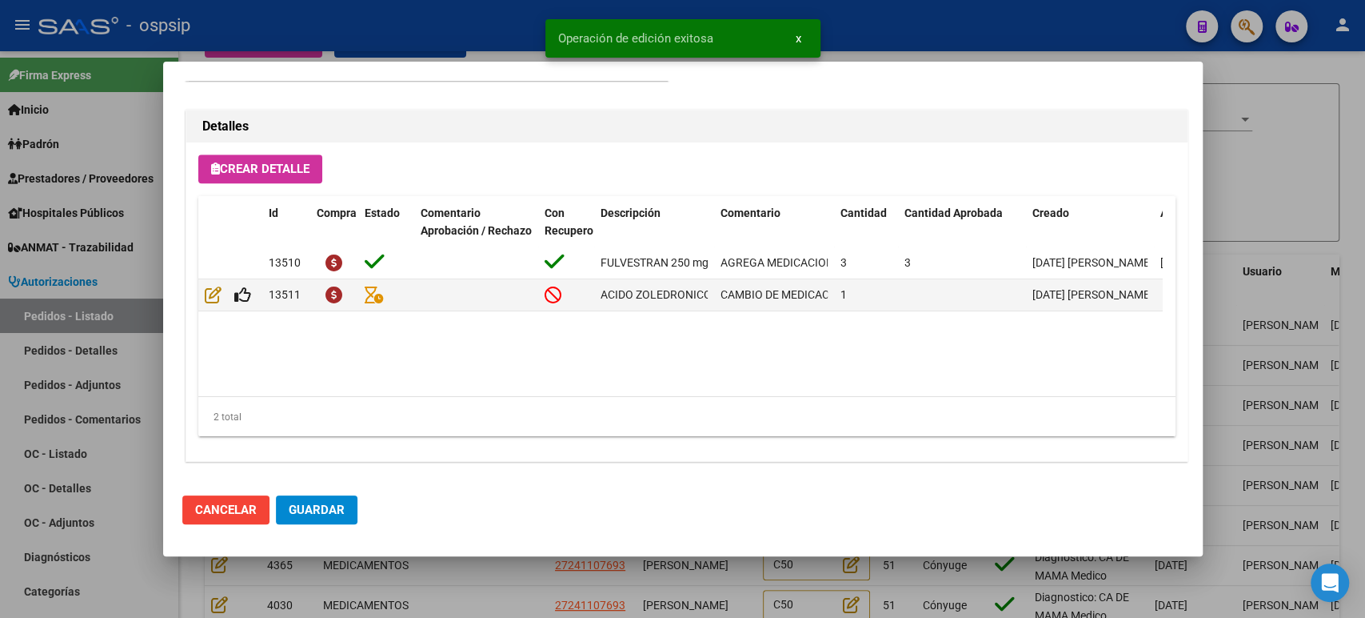
click at [358, 514] on mat-dialog-actions "Cancelar Guardar" at bounding box center [683, 509] width 1002 height 54
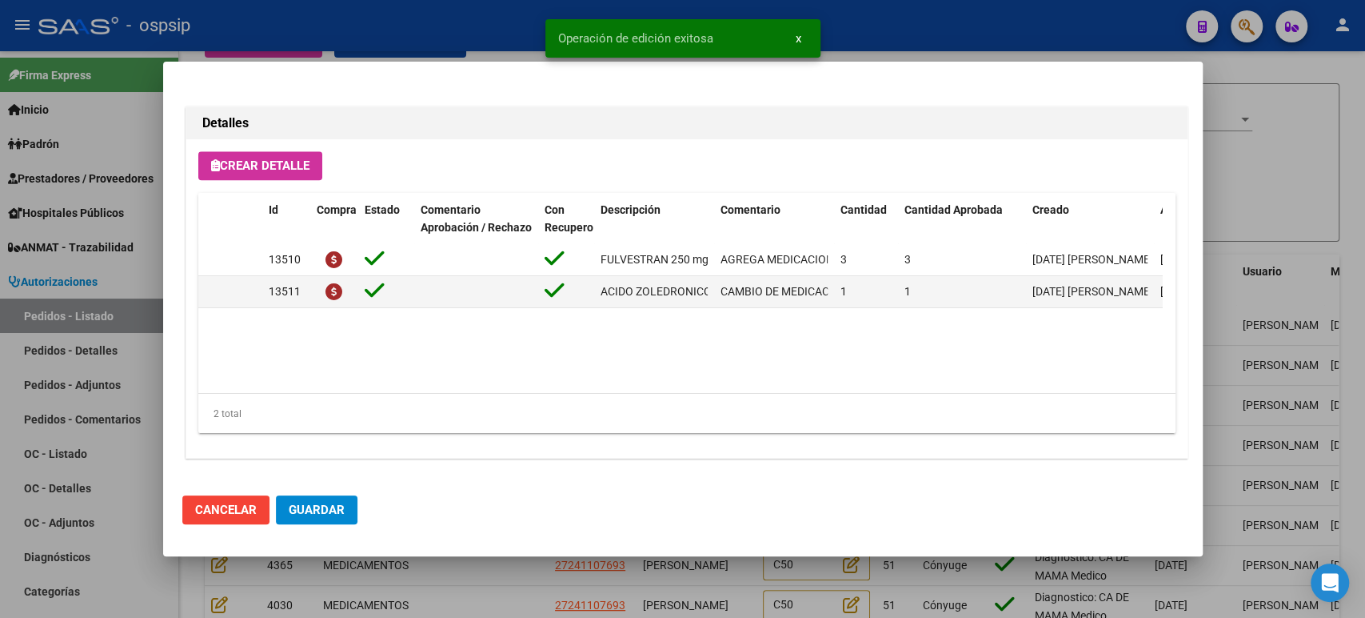
click at [341, 514] on span "Guardar" at bounding box center [317, 509] width 56 height 14
click at [1249, 347] on div at bounding box center [682, 309] width 1365 height 618
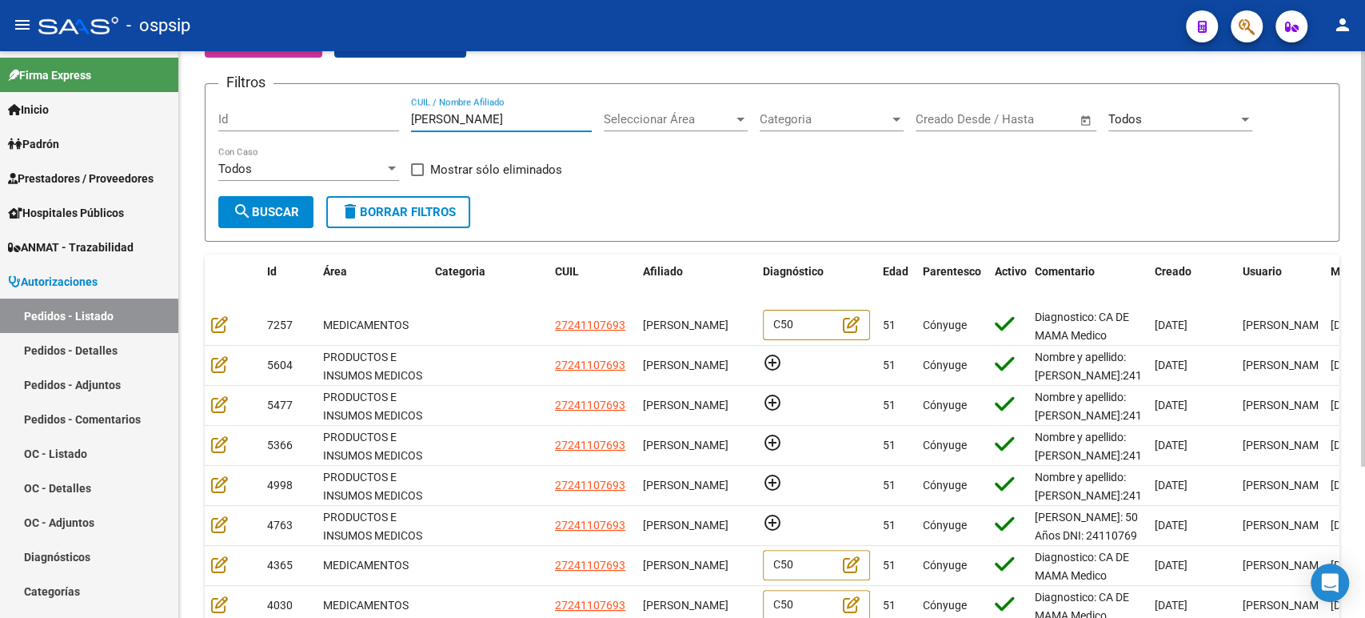
drag, startPoint x: 553, startPoint y: 117, endPoint x: 382, endPoint y: 117, distance: 171.2
click at [386, 117] on div "Filtros Id [PERSON_NAME] CUIL / Nombre Afiliado Seleccionar Área Seleccionar Ár…" at bounding box center [772, 146] width 1108 height 99
paste input "[PERSON_NAME]"
type input "[PERSON_NAME]"
click at [297, 214] on span "search Buscar" at bounding box center [266, 212] width 66 height 14
